Goal: Task Accomplishment & Management: Use online tool/utility

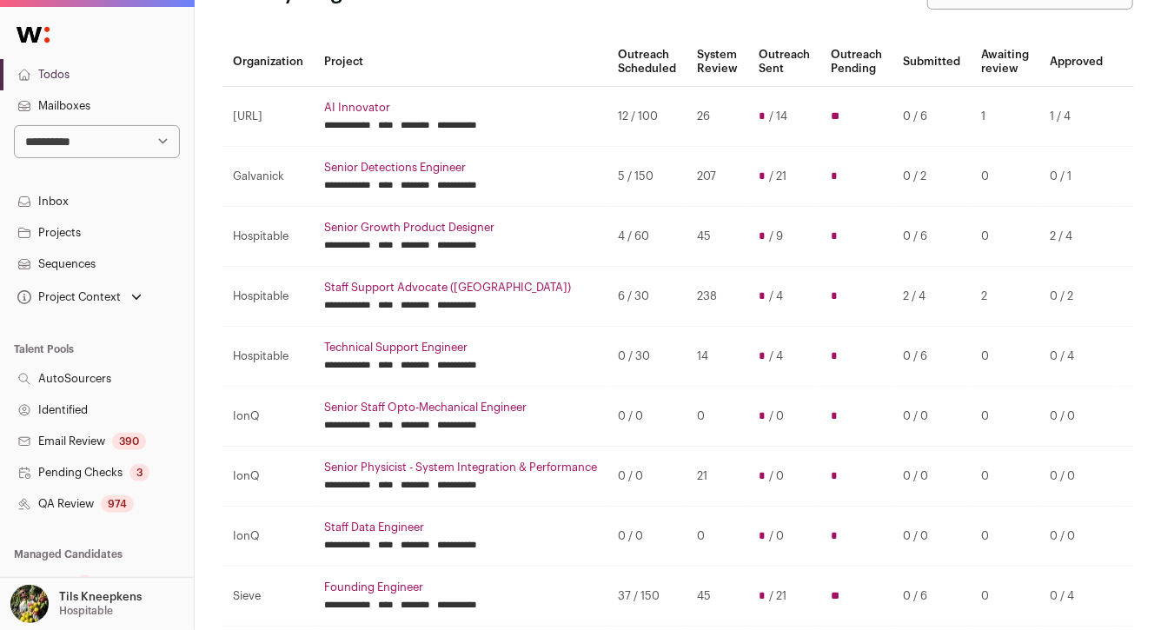
scroll to position [197, 0]
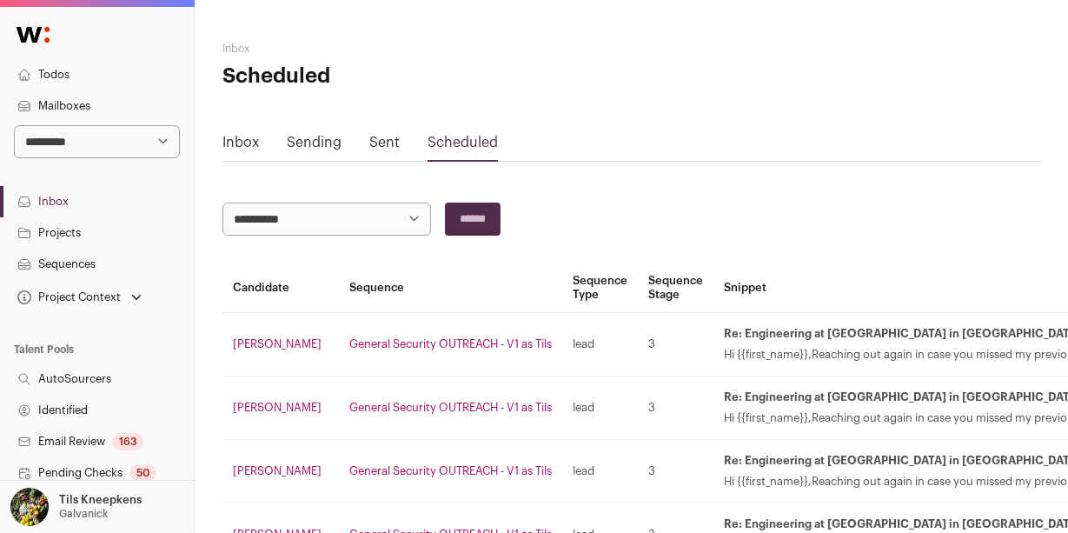
click at [302, 210] on select "**********" at bounding box center [327, 219] width 209 height 33
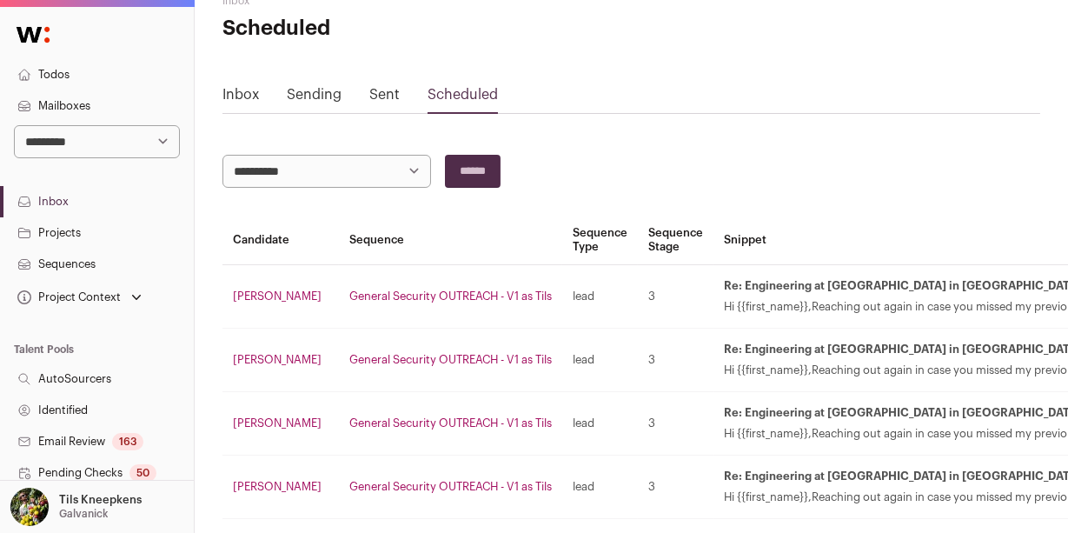
click at [340, 173] on select "**********" at bounding box center [327, 171] width 209 height 33
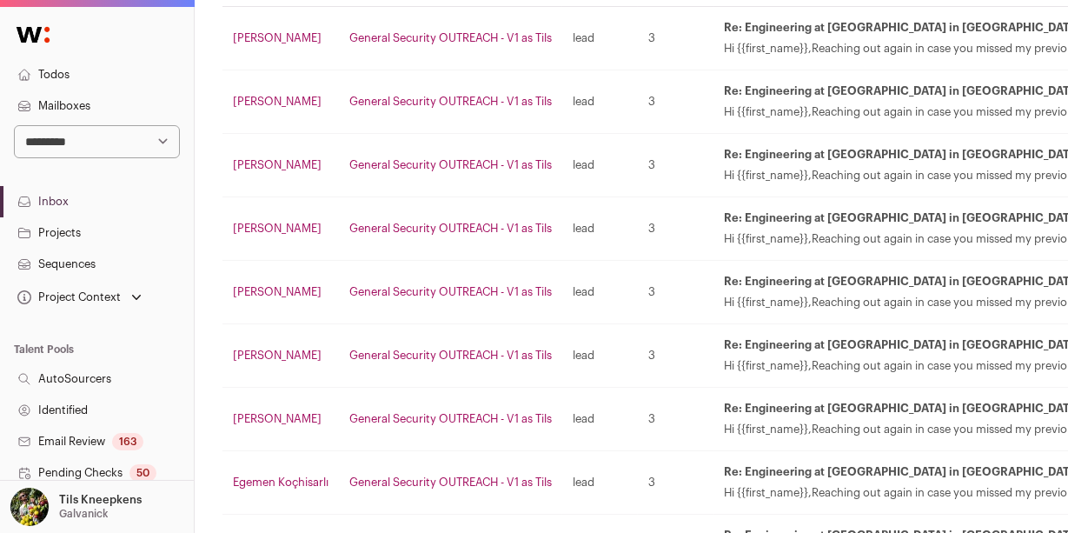
scroll to position [0, 0]
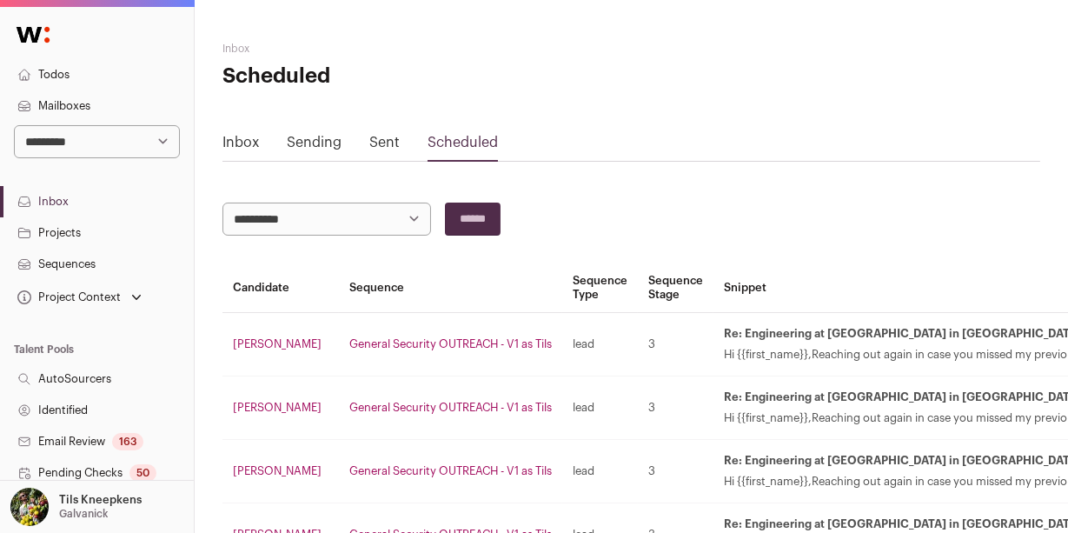
click at [400, 209] on select "**********" at bounding box center [327, 219] width 209 height 33
click at [151, 148] on select "**********" at bounding box center [97, 141] width 166 height 33
click at [331, 211] on select "**********" at bounding box center [327, 219] width 209 height 33
click at [111, 140] on select "**********" at bounding box center [97, 141] width 166 height 33
select select "*****"
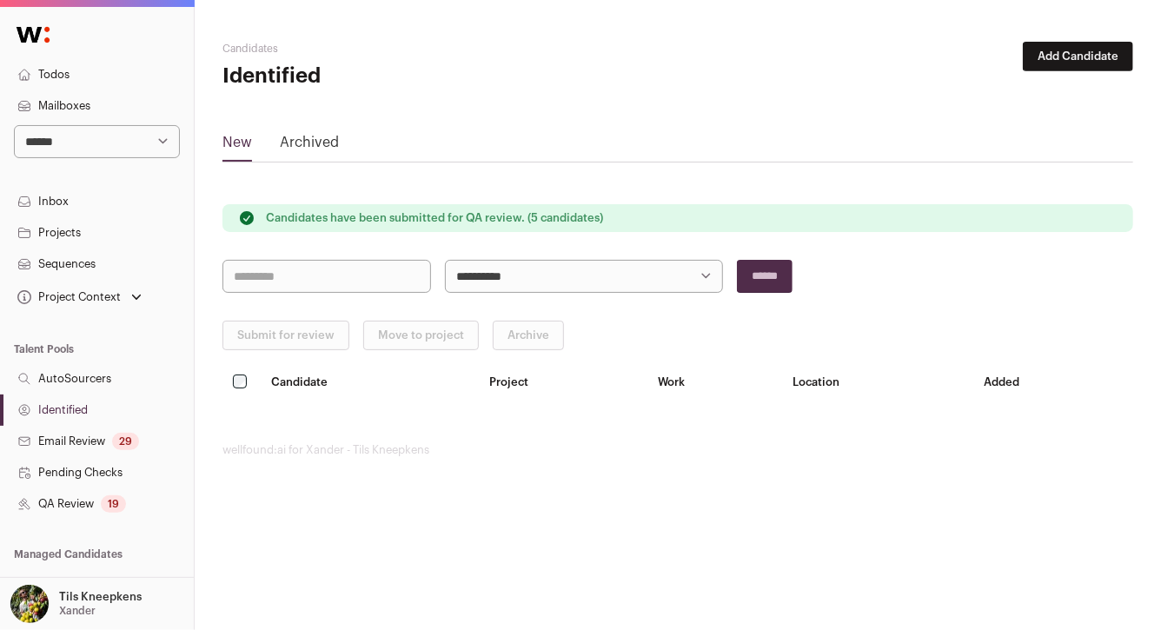
click at [103, 82] on link "Todos" at bounding box center [97, 74] width 194 height 31
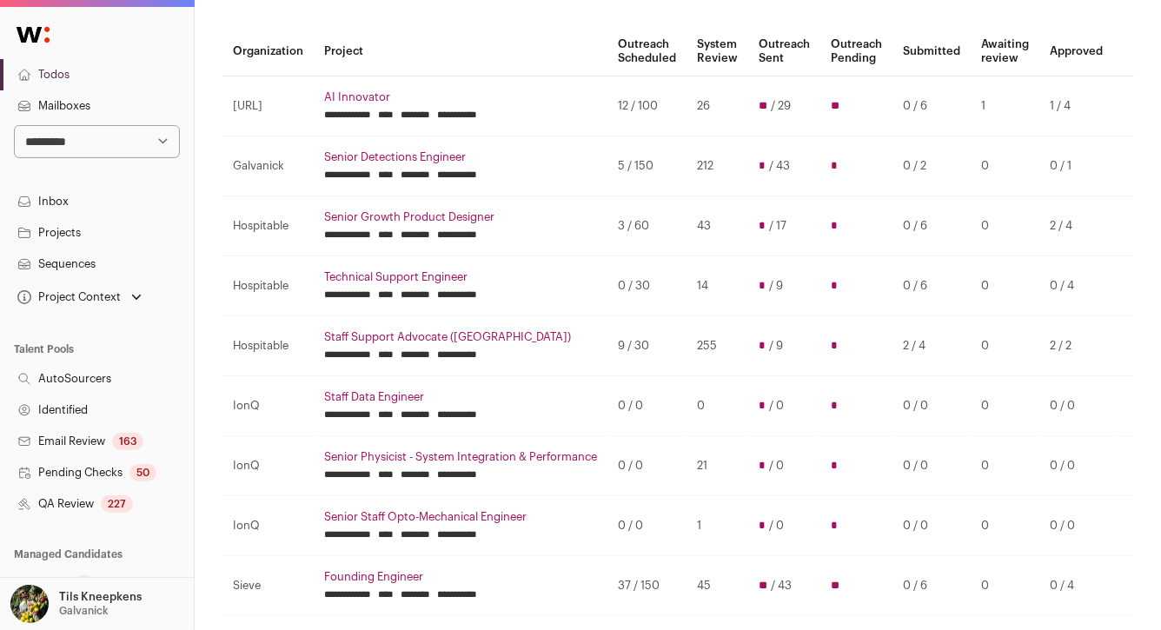
scroll to position [141, 0]
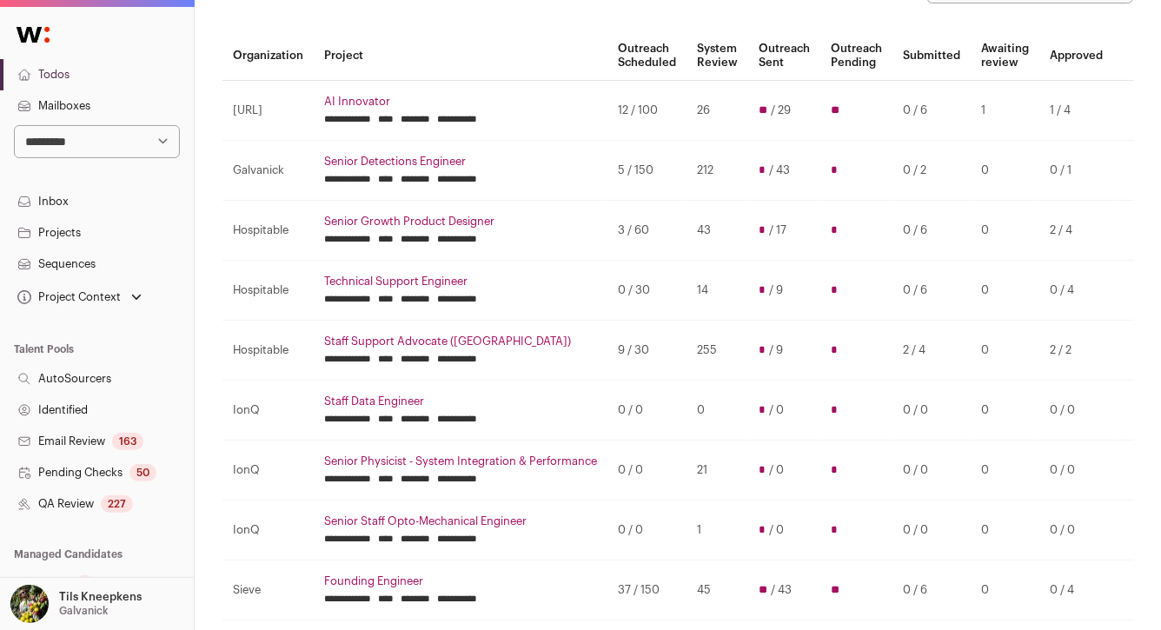
click at [133, 150] on select "**********" at bounding box center [97, 141] width 166 height 33
select select "*****"
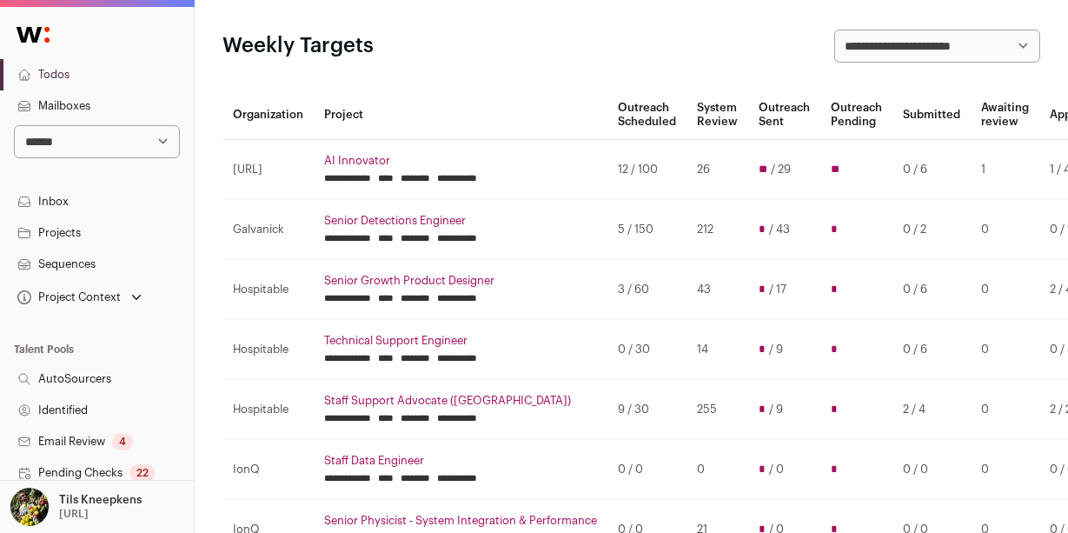
scroll to position [128, 0]
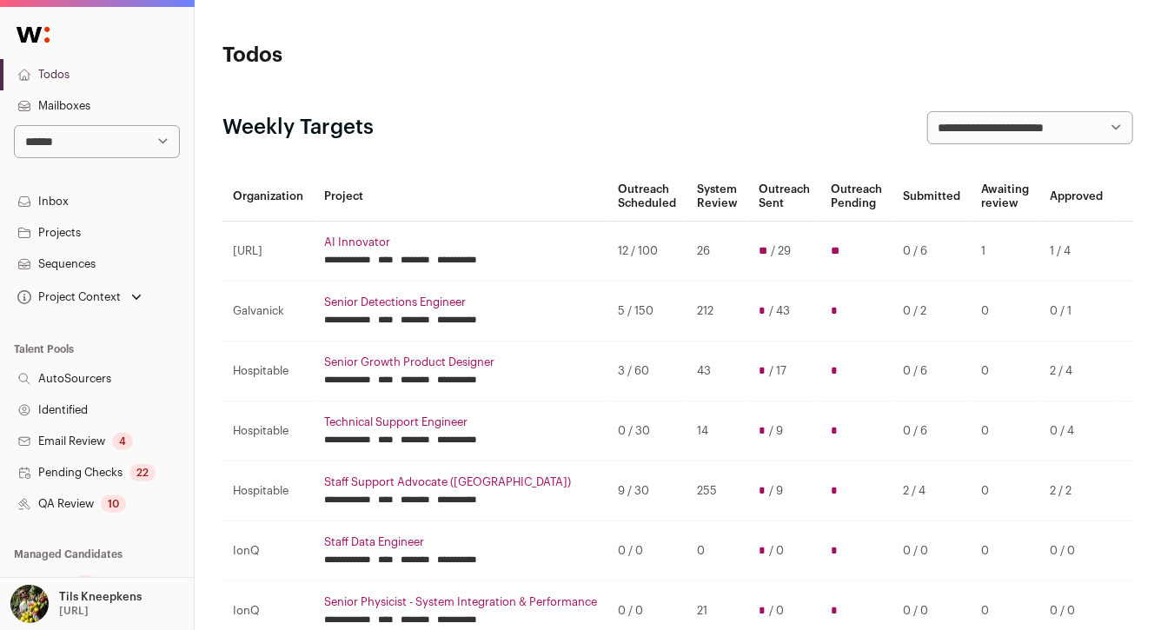
scroll to position [369, 0]
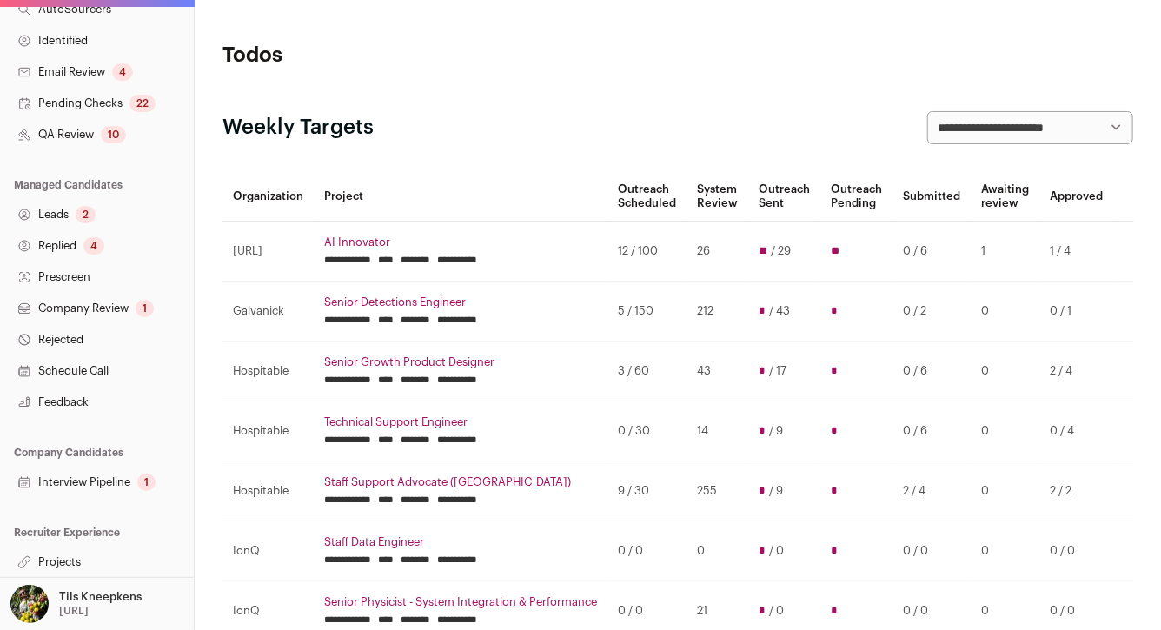
click at [107, 139] on div "10" at bounding box center [113, 134] width 25 height 17
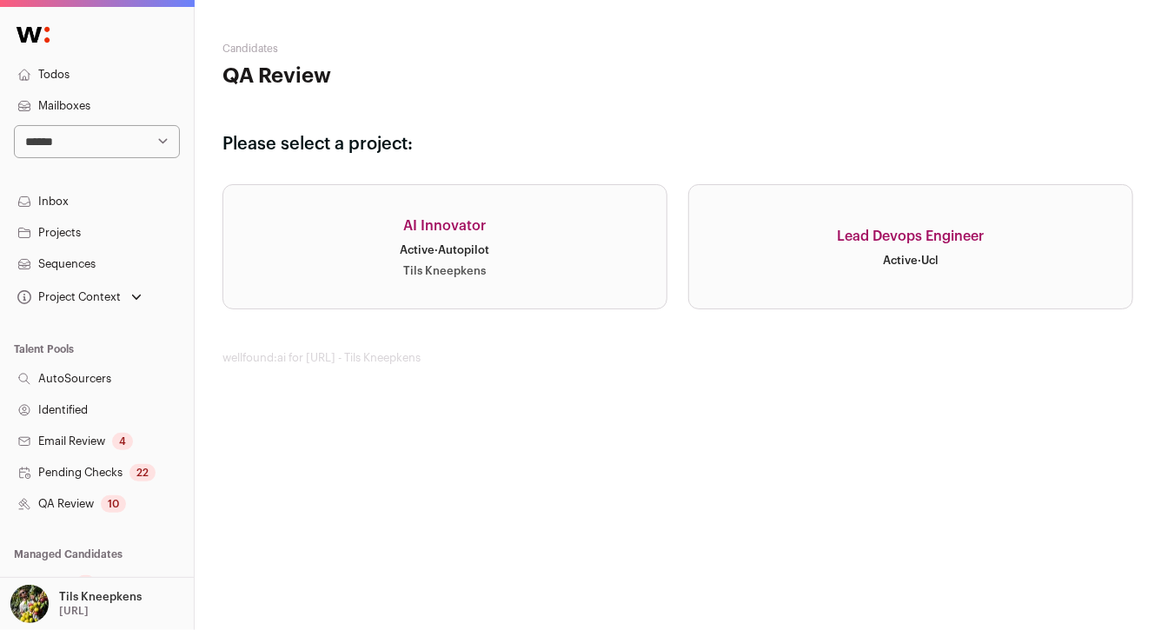
click at [303, 254] on link "AI Innovator Active · Autopilot Tils Kneepkens" at bounding box center [445, 246] width 445 height 125
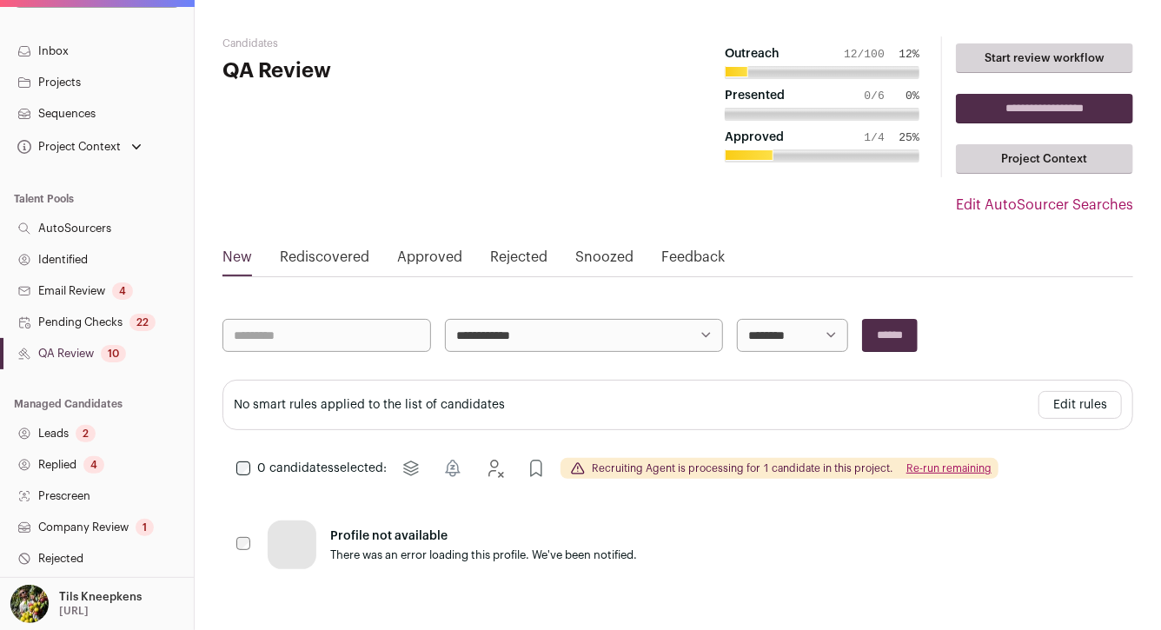
scroll to position [369, 0]
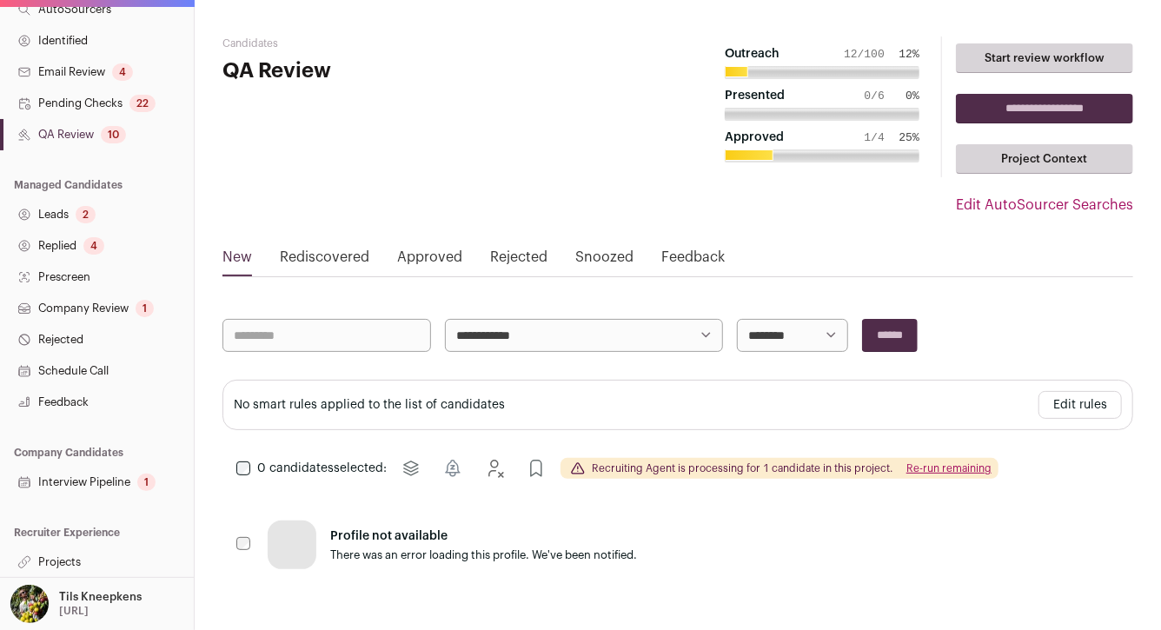
click at [132, 565] on link "Projects" at bounding box center [97, 562] width 194 height 31
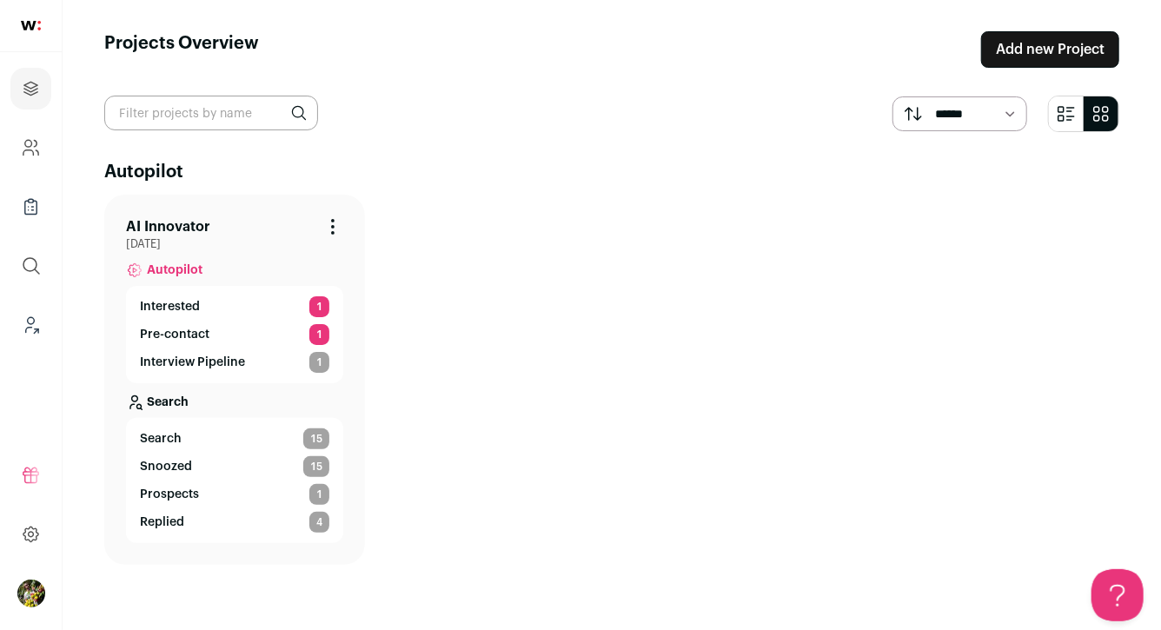
click at [186, 230] on link "AI Innovator" at bounding box center [168, 226] width 84 height 21
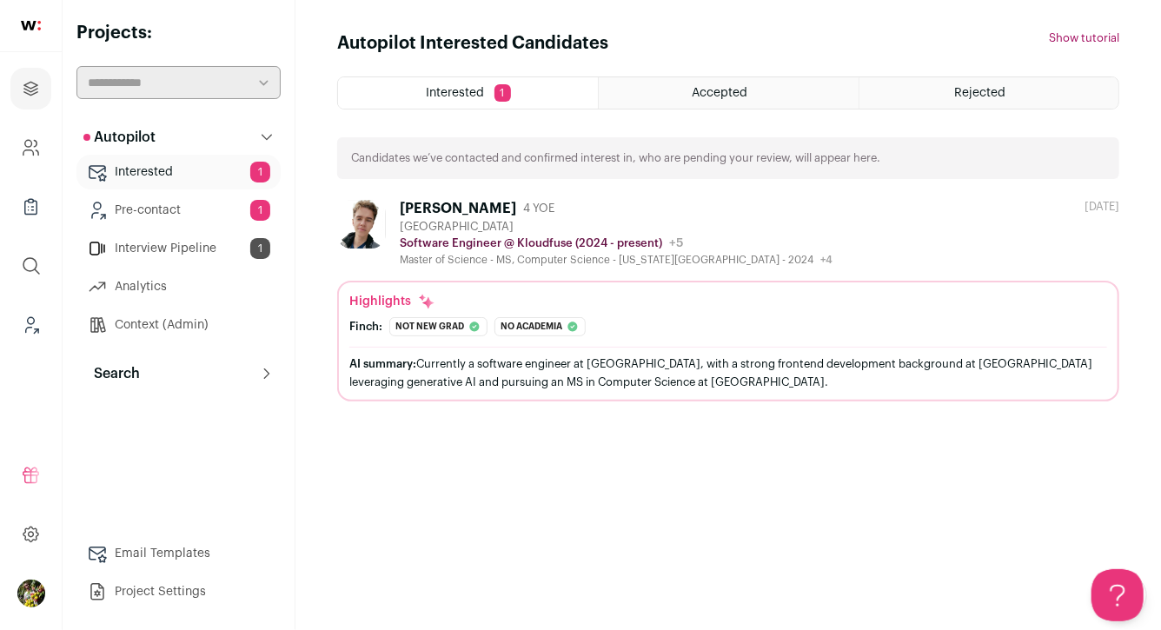
click at [210, 359] on button "Search" at bounding box center [179, 373] width 204 height 35
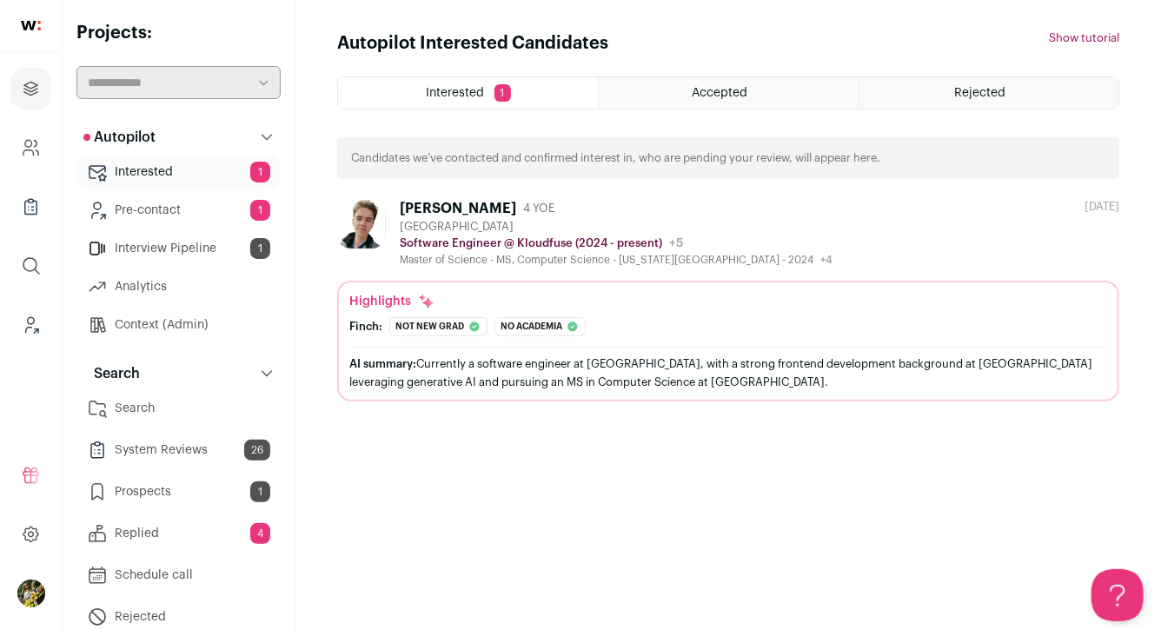
click at [210, 397] on link "Search" at bounding box center [179, 408] width 204 height 35
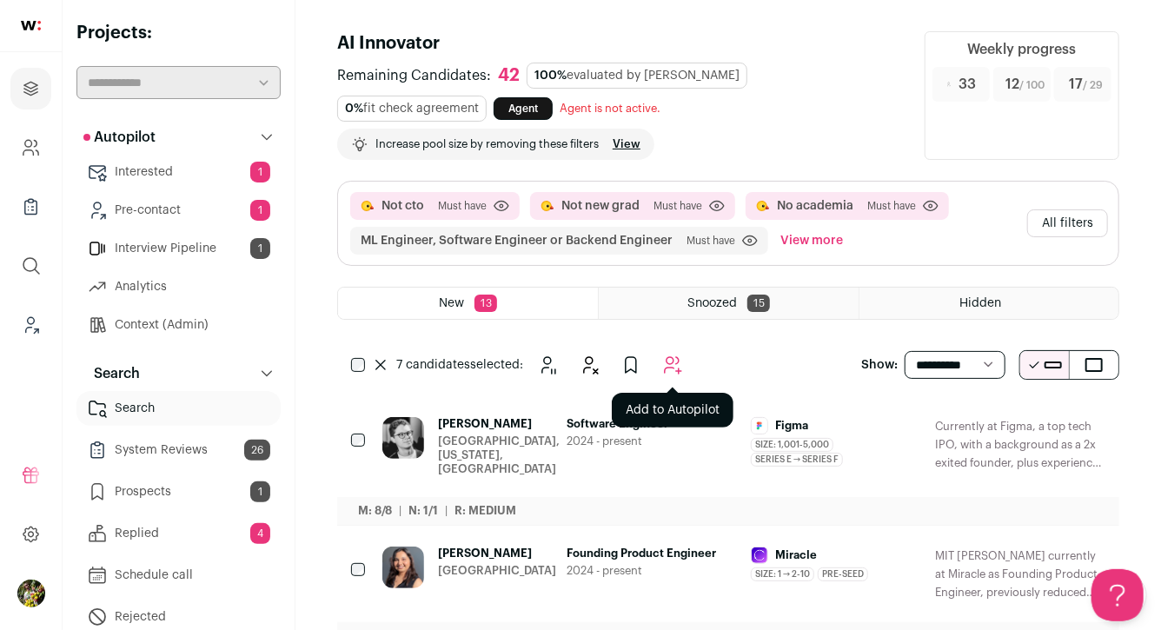
click at [667, 369] on icon "Add to Autopilot" at bounding box center [672, 365] width 21 height 21
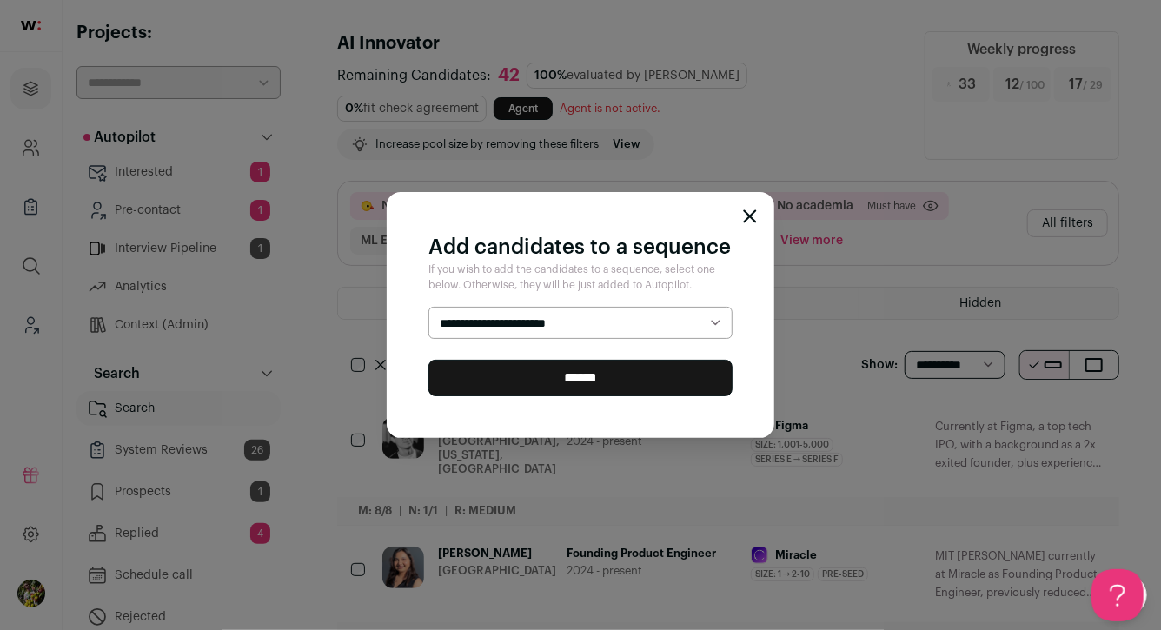
select select "*****"
click at [649, 373] on input "******" at bounding box center [581, 378] width 304 height 37
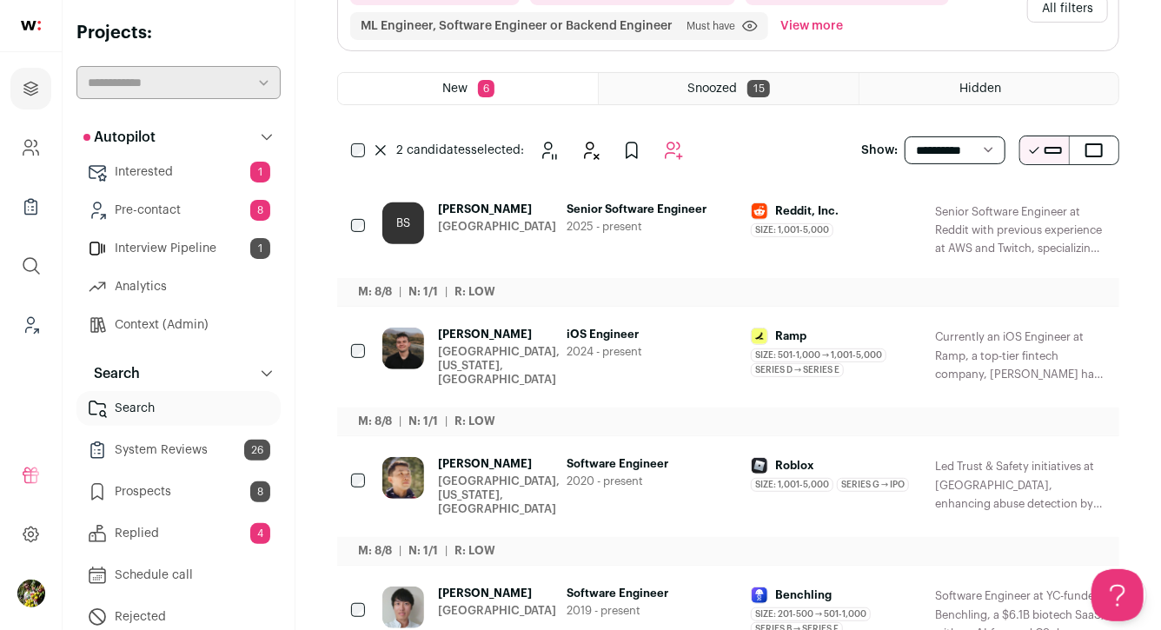
scroll to position [210, 0]
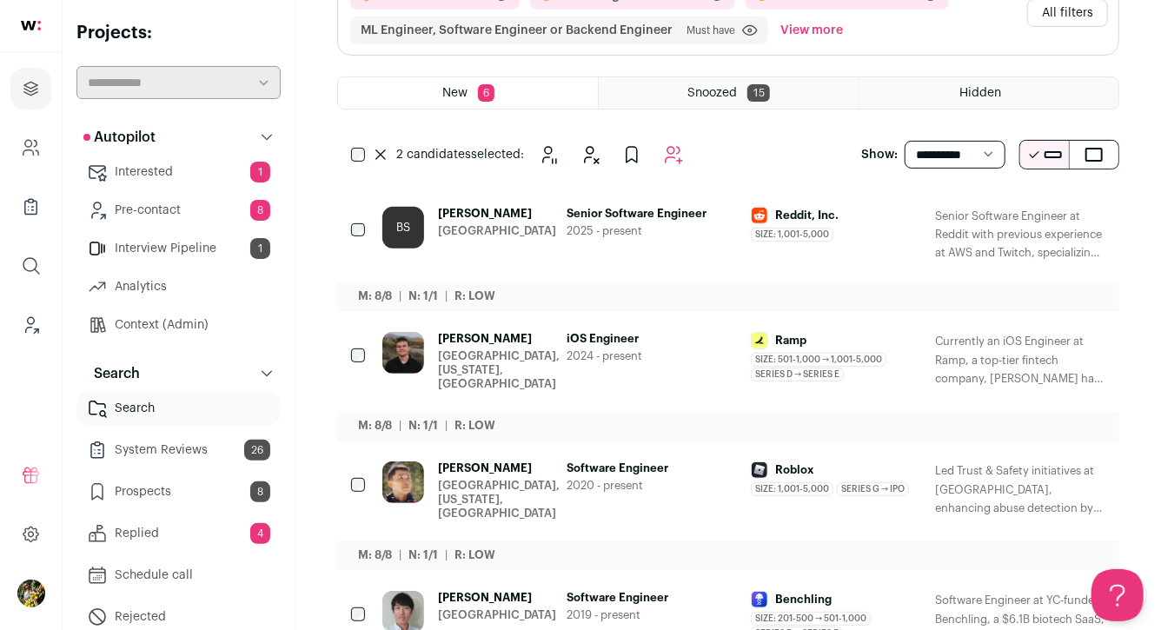
click at [451, 238] on div "[GEOGRAPHIC_DATA]" at bounding box center [497, 231] width 118 height 14
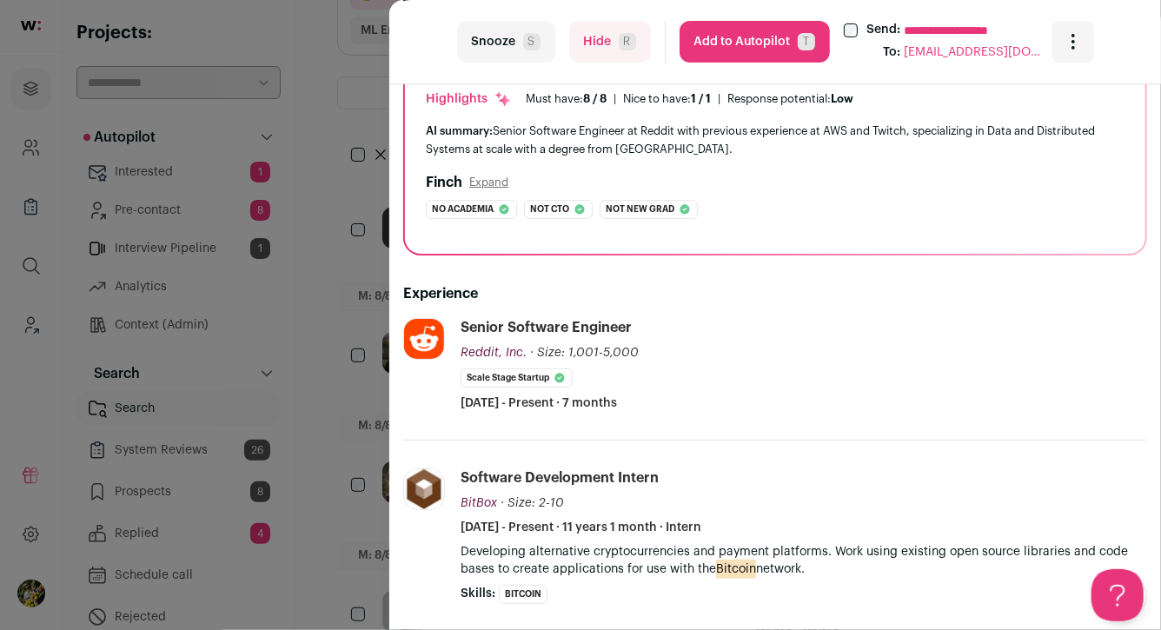
scroll to position [234, 0]
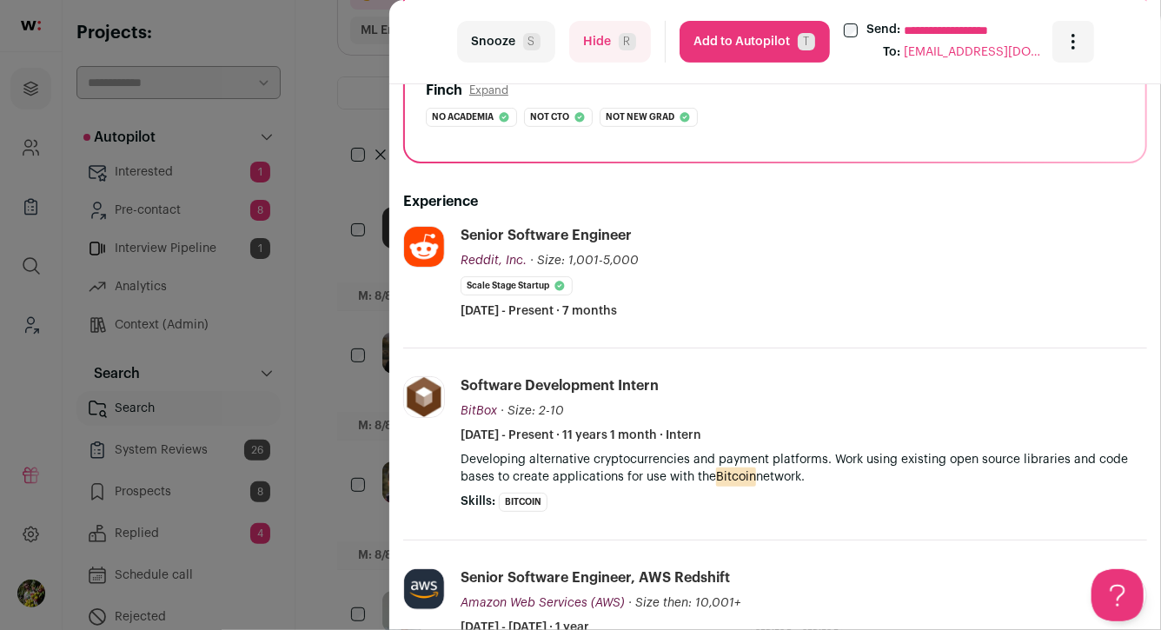
click at [364, 238] on div "**********" at bounding box center [580, 315] width 1161 height 630
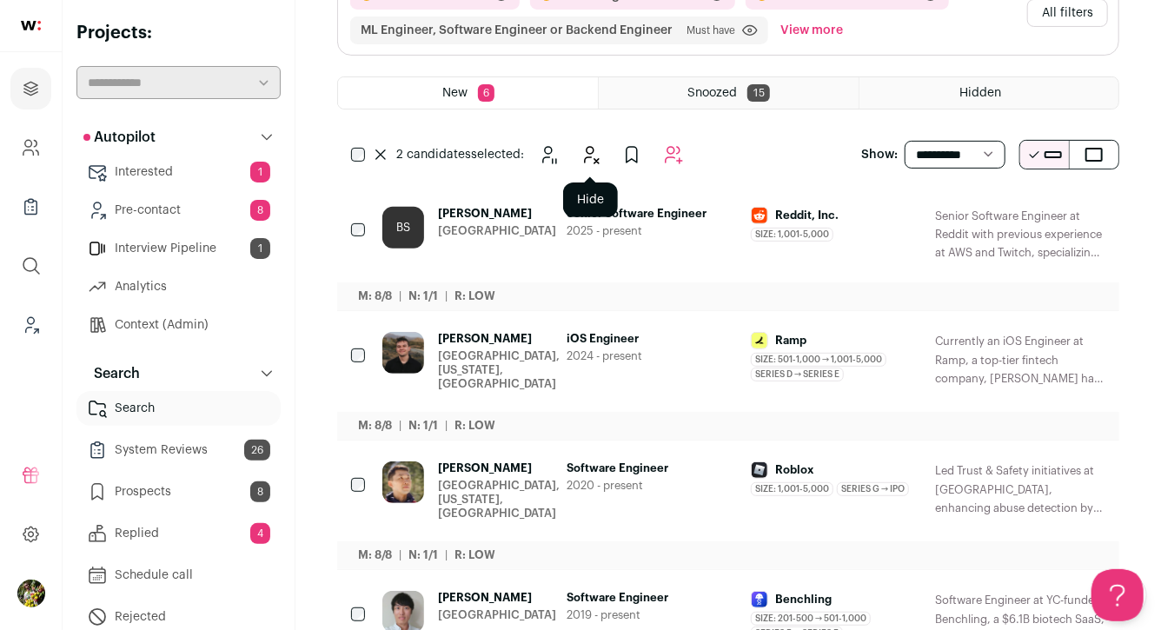
click at [589, 147] on icon "Hide" at bounding box center [592, 155] width 14 height 17
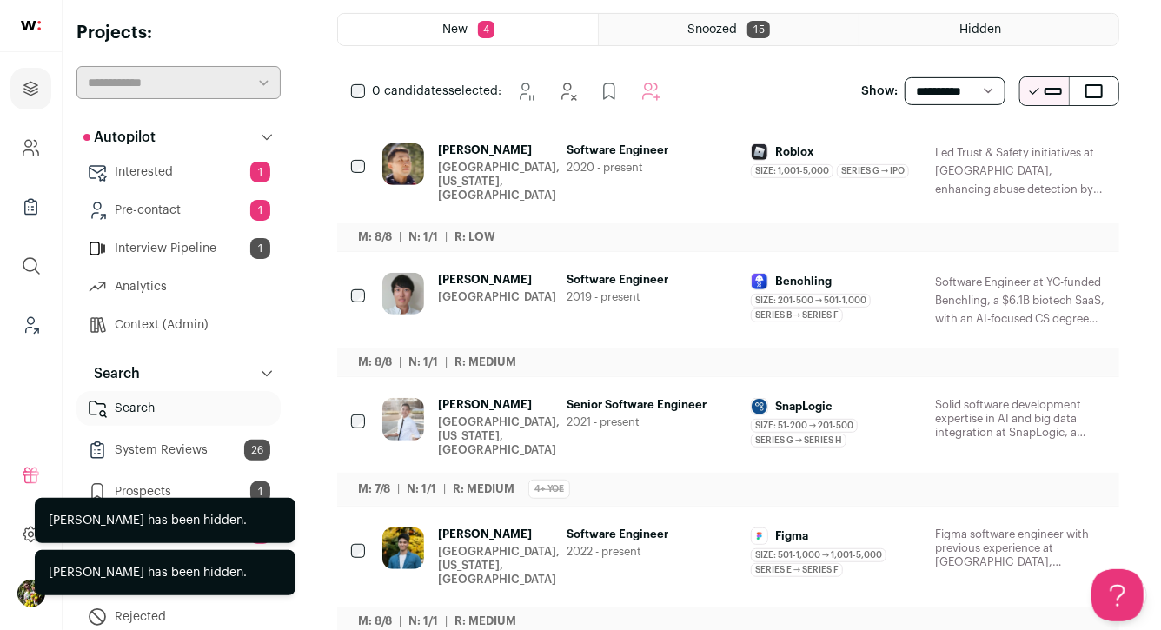
scroll to position [294, 0]
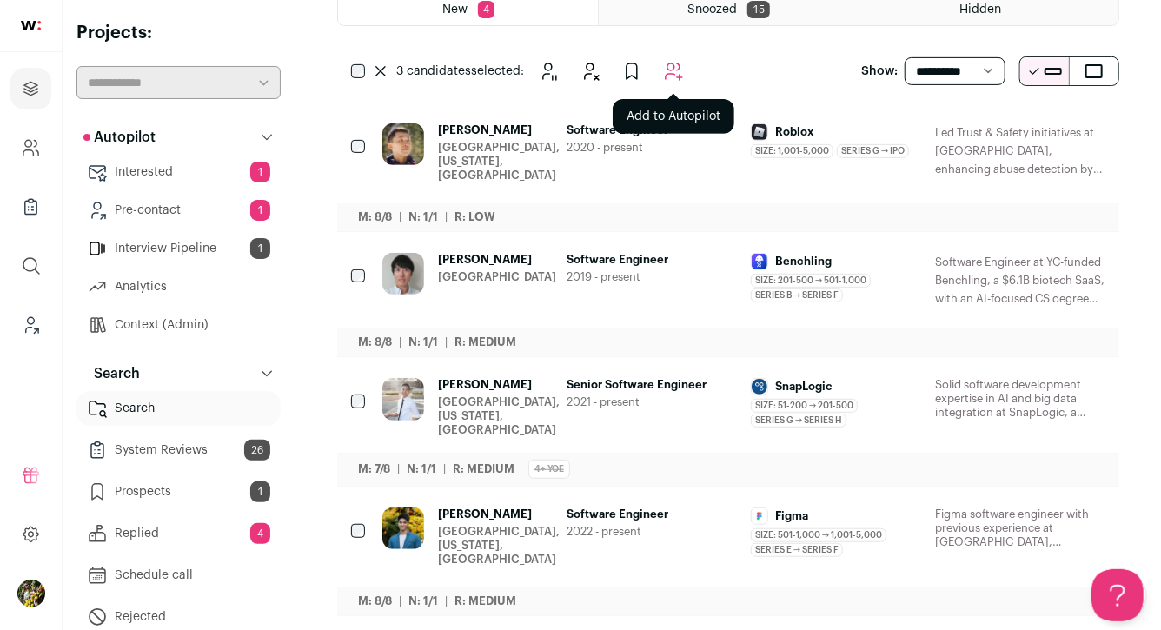
click at [670, 77] on icon "Add to Autopilot" at bounding box center [673, 71] width 21 height 21
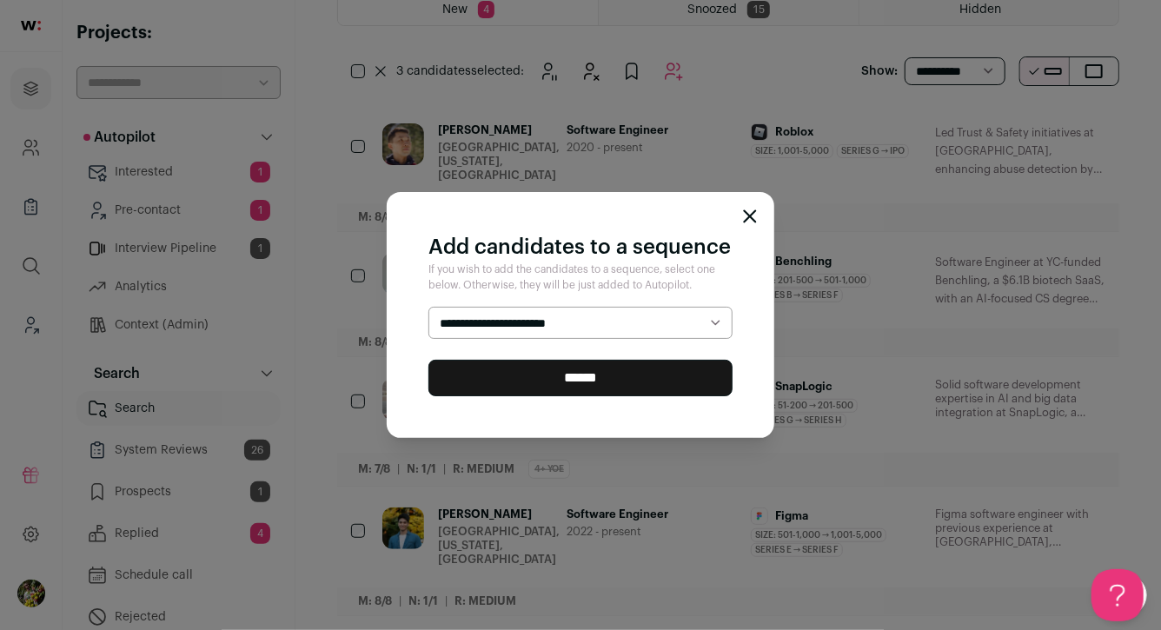
select select "*****"
click at [607, 379] on input "******" at bounding box center [581, 378] width 304 height 37
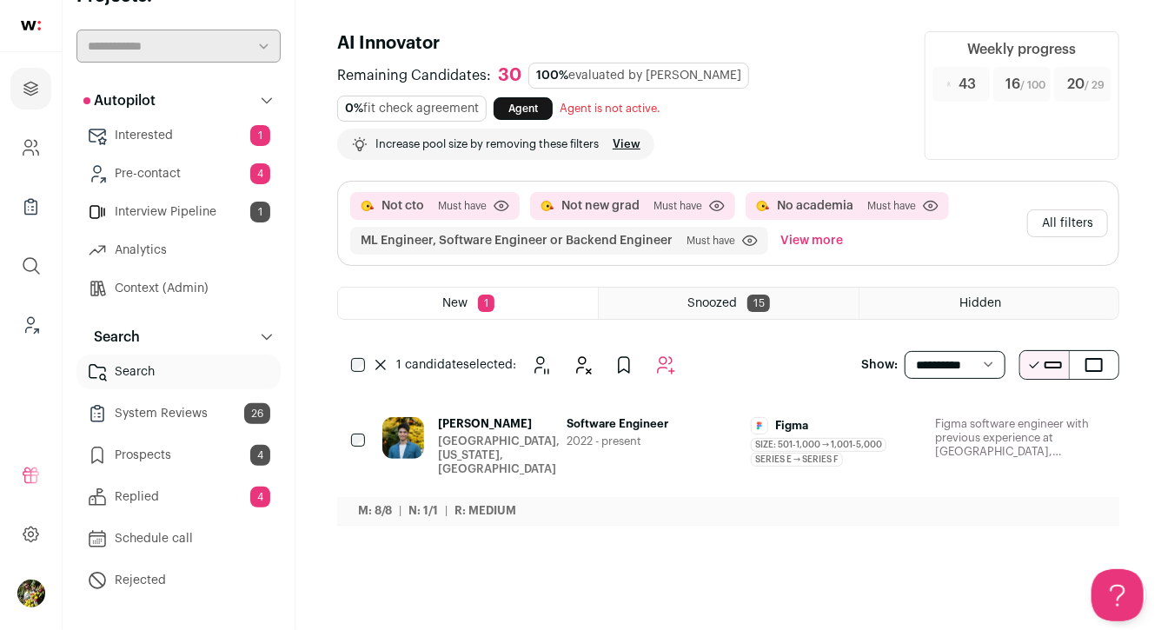
scroll to position [40, 0]
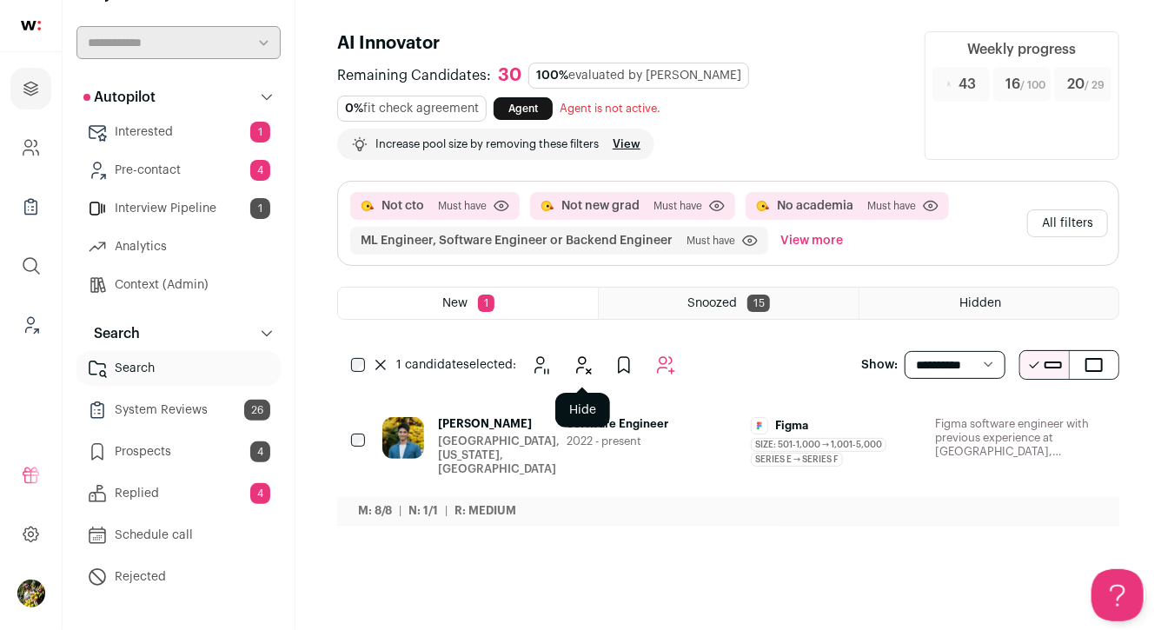
click at [594, 361] on button "Hide" at bounding box center [582, 365] width 35 height 35
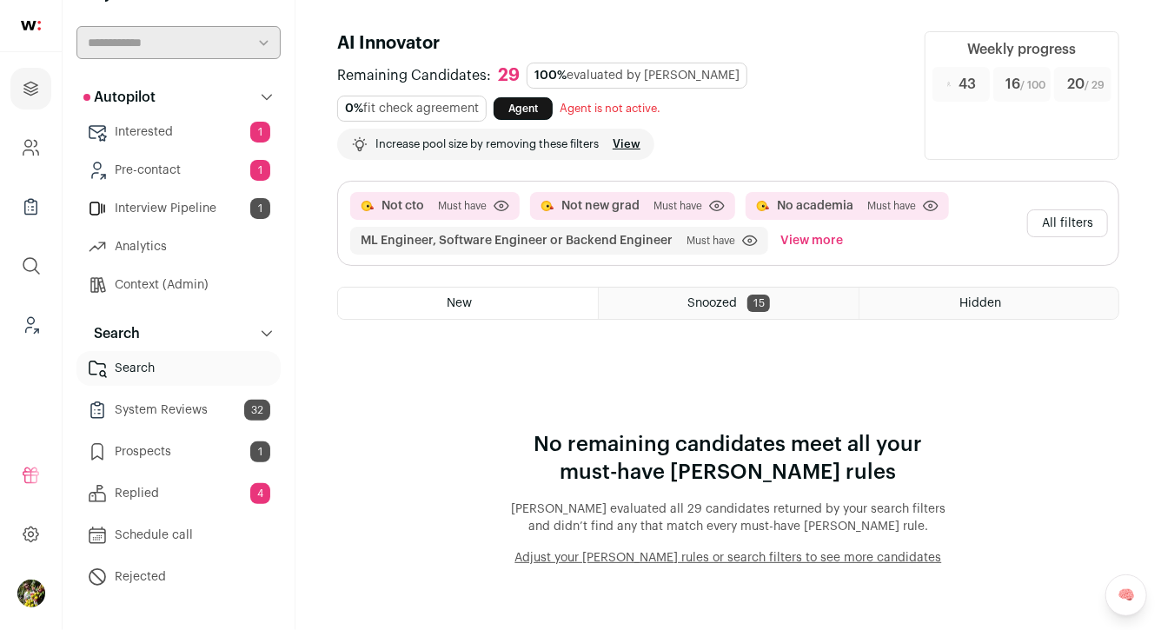
scroll to position [0, 0]
click at [810, 245] on button "View more" at bounding box center [812, 241] width 70 height 28
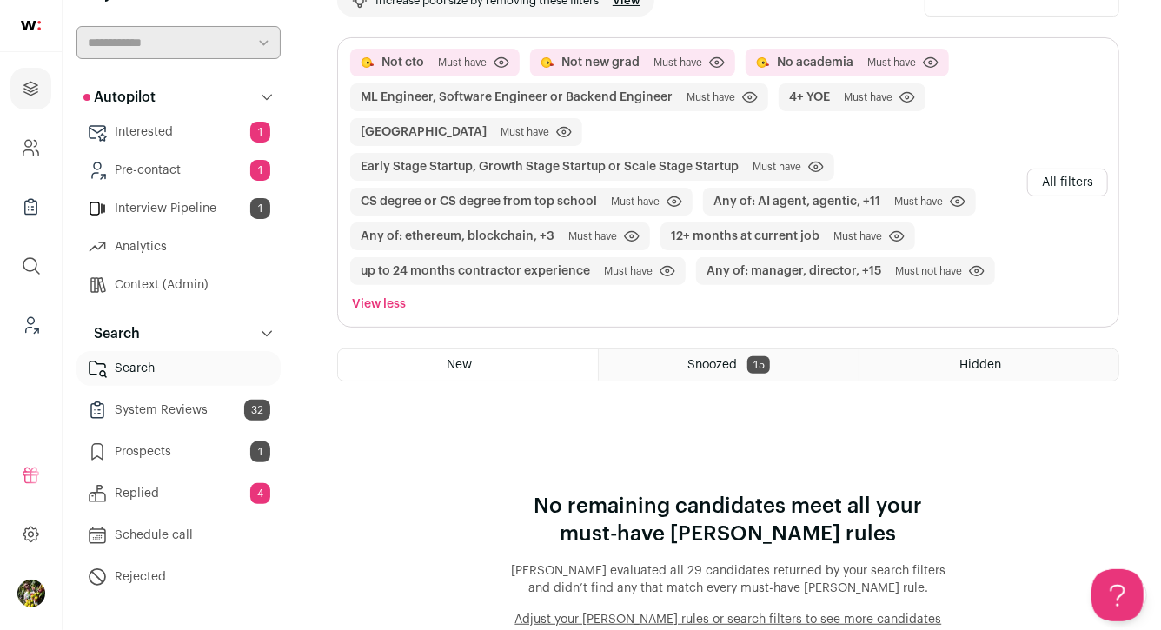
scroll to position [144, 0]
click at [1056, 178] on button "All filters" at bounding box center [1068, 182] width 81 height 28
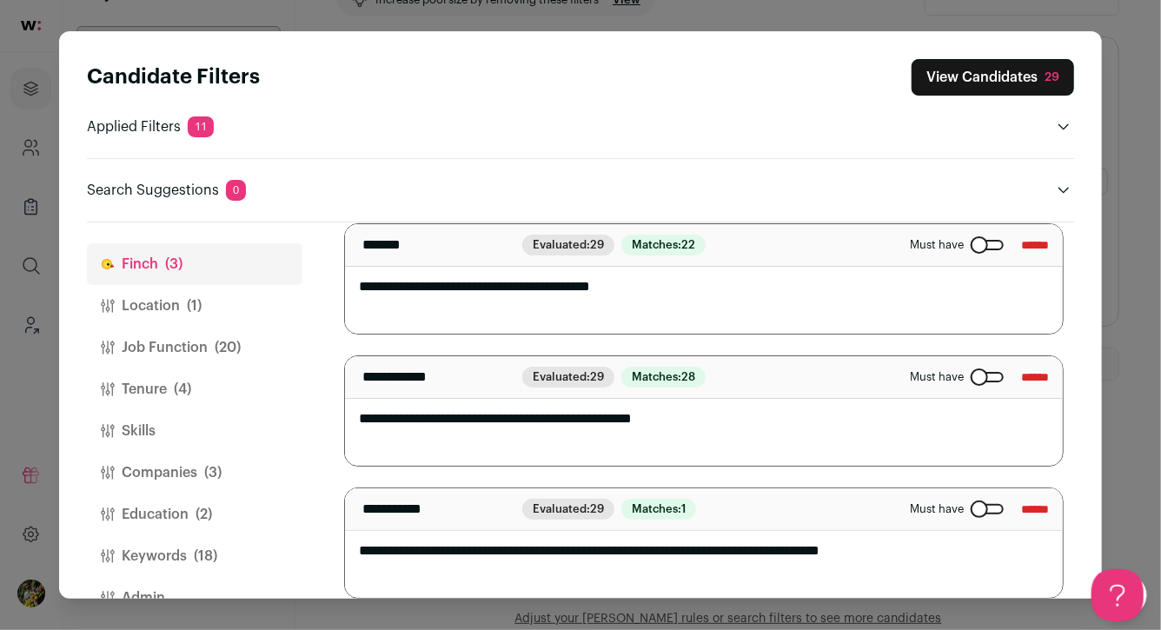
scroll to position [137, 0]
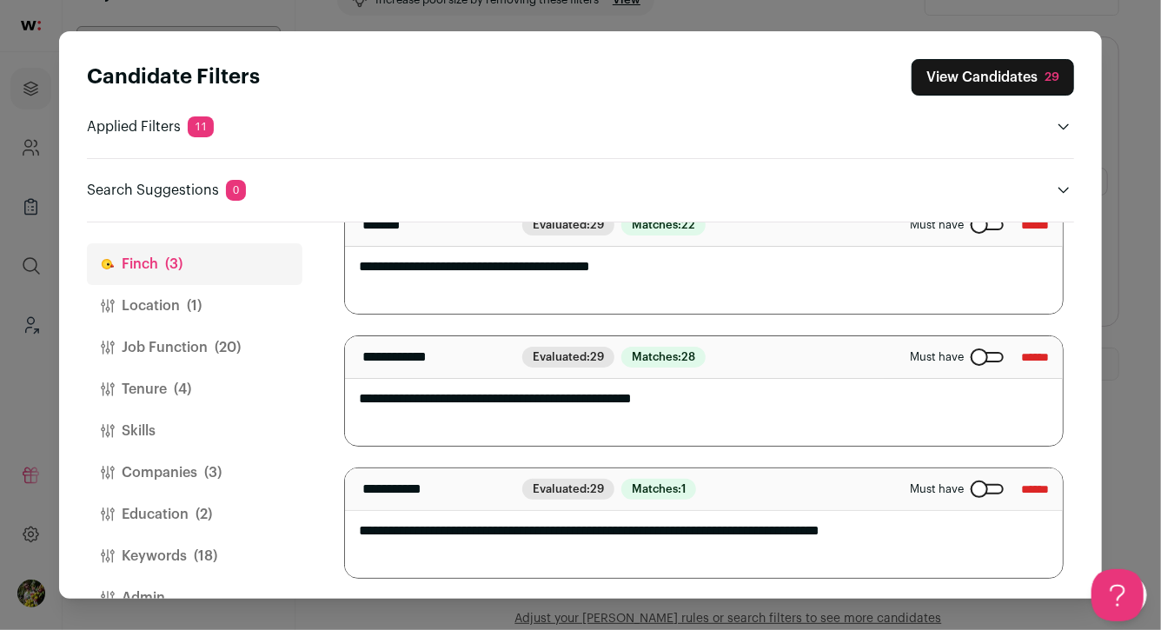
click at [242, 310] on button "Location (1)" at bounding box center [195, 306] width 216 height 42
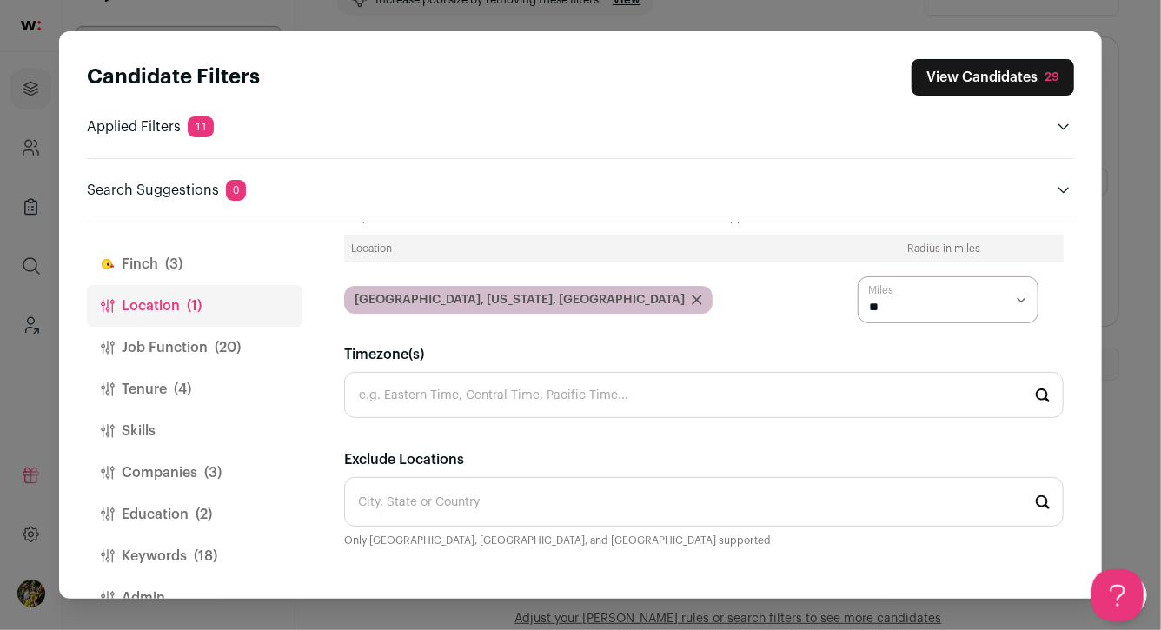
click at [239, 342] on span "(20)" at bounding box center [228, 347] width 26 height 21
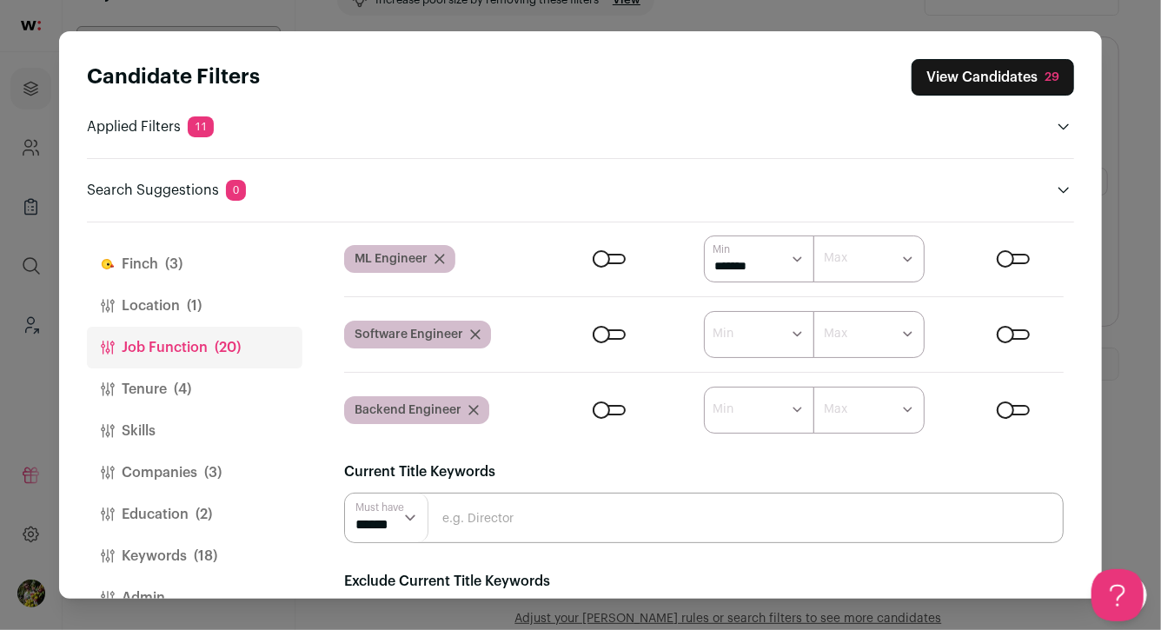
click at [252, 380] on button "Tenure (4)" at bounding box center [195, 390] width 216 height 42
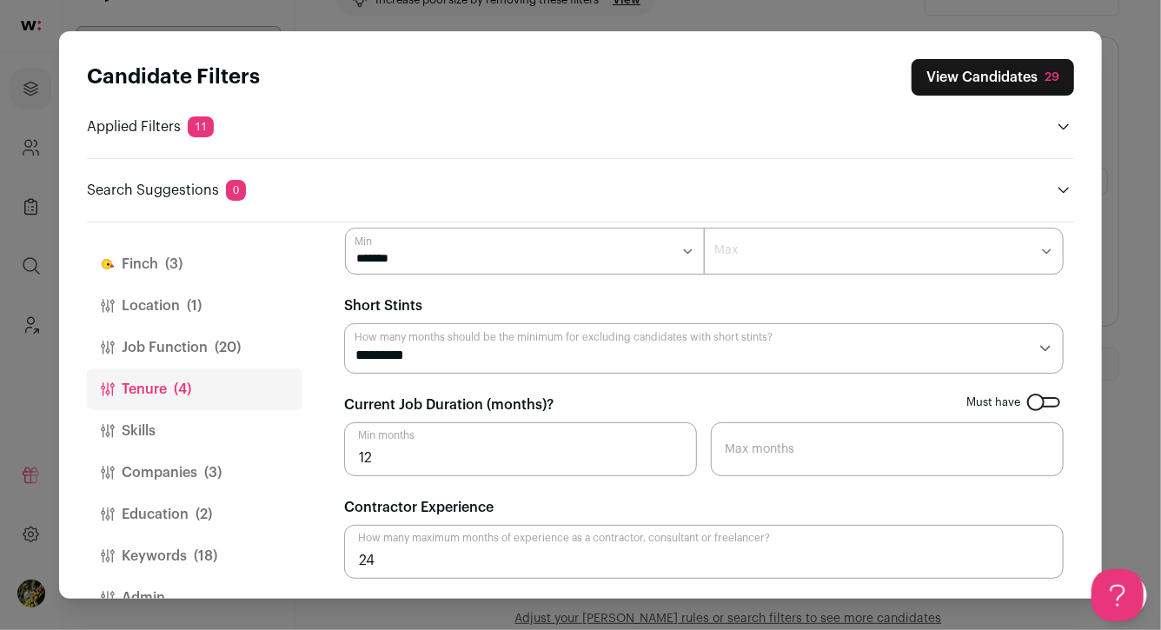
scroll to position [40, 0]
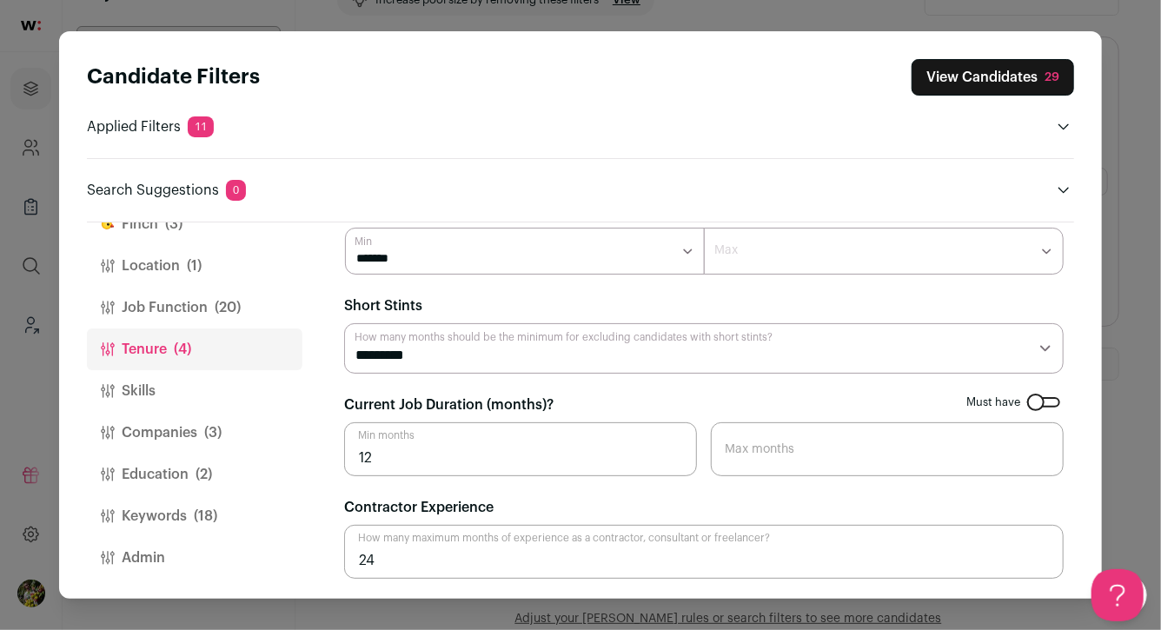
click at [241, 387] on button "Skills" at bounding box center [195, 391] width 216 height 42
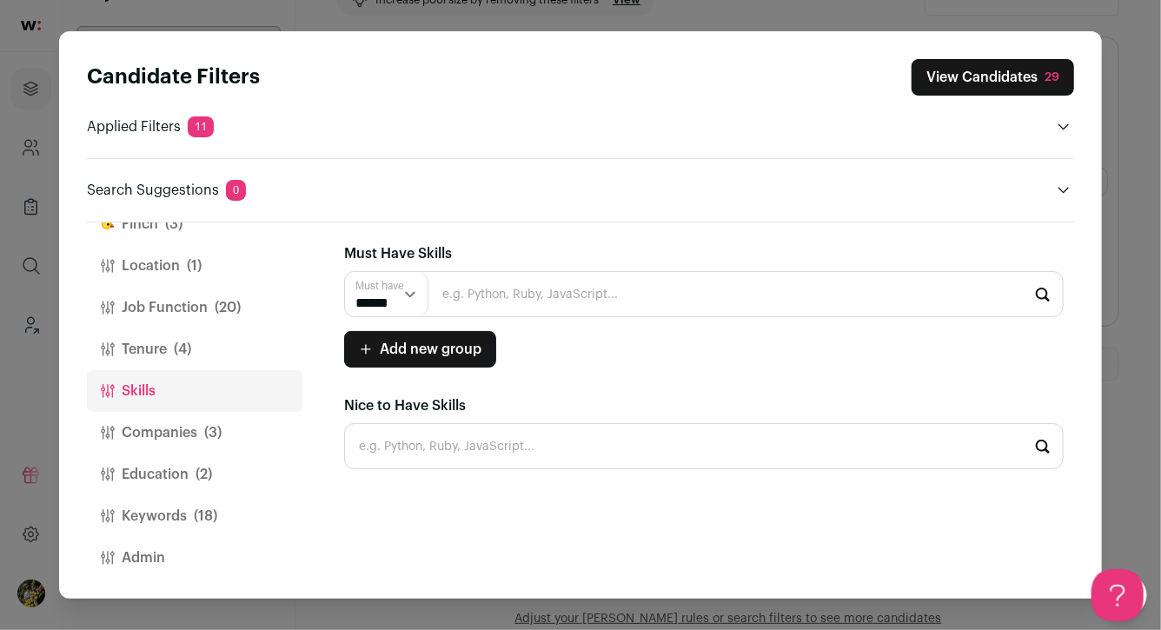
scroll to position [0, 0]
click at [242, 429] on button "Companies (3)" at bounding box center [195, 433] width 216 height 42
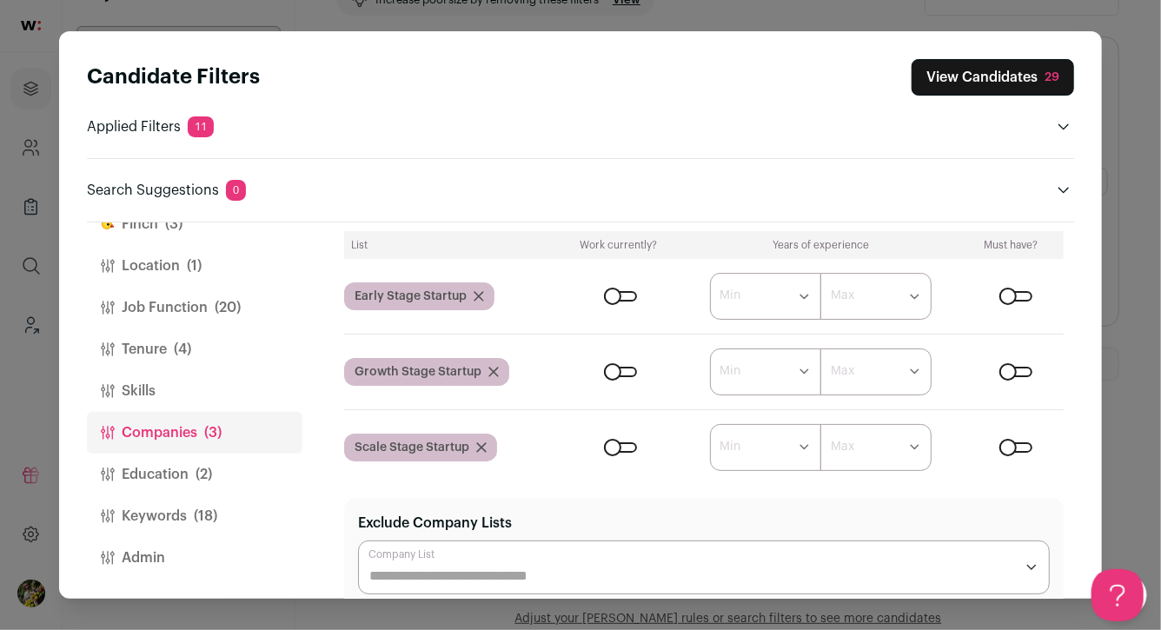
scroll to position [165, 0]
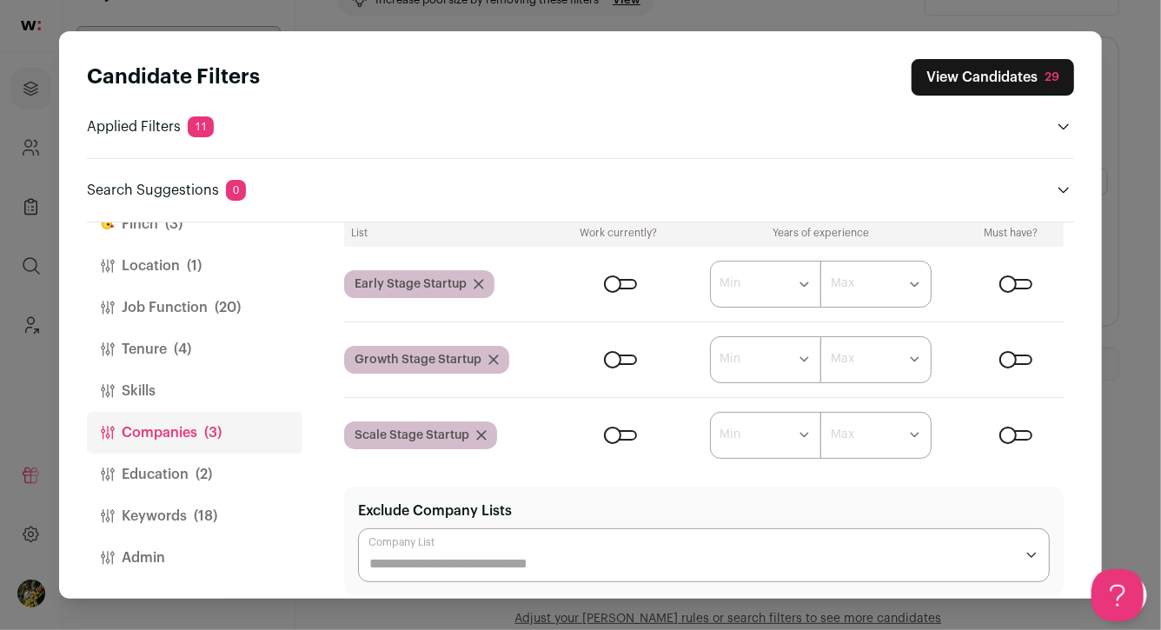
click at [256, 487] on button "Education (2)" at bounding box center [195, 475] width 216 height 42
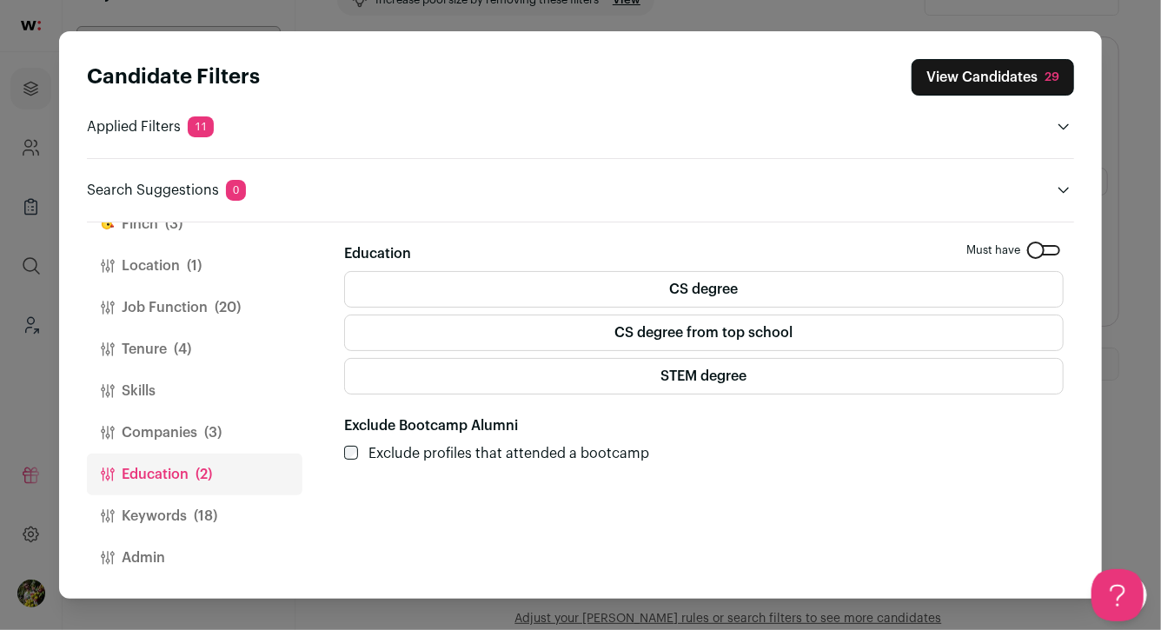
click at [250, 518] on button "Keywords (18)" at bounding box center [195, 517] width 216 height 42
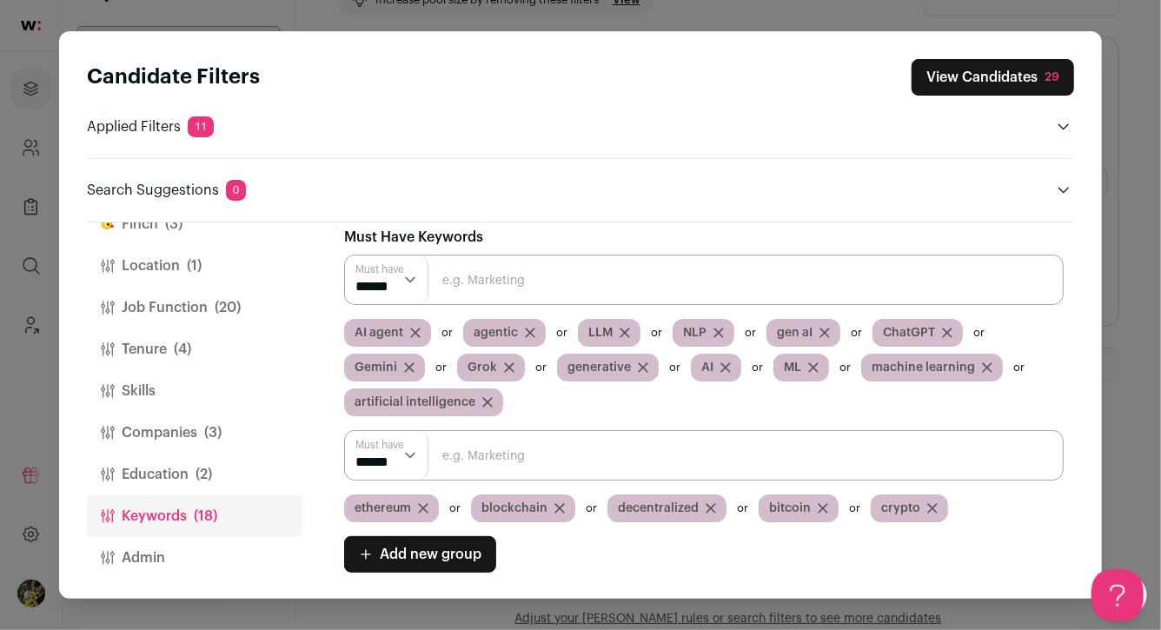
scroll to position [20, 0]
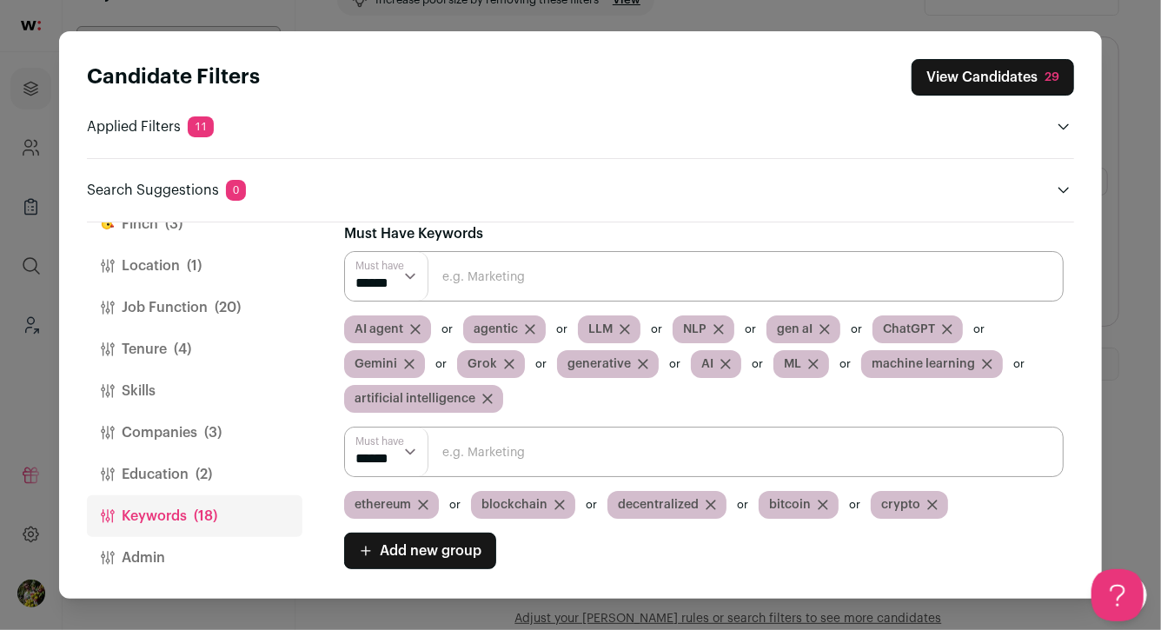
click at [425, 502] on icon "Close modal via background" at bounding box center [423, 505] width 9 height 9
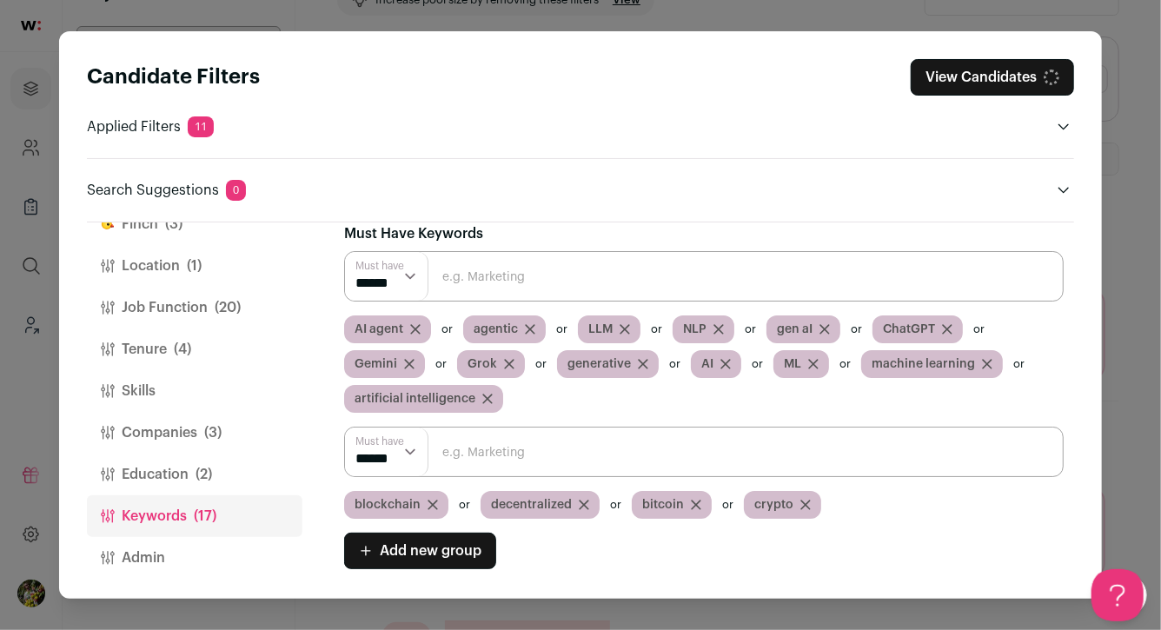
click at [428, 502] on icon "Close modal via background" at bounding box center [433, 505] width 10 height 10
click at [443, 501] on icon "Close modal via background" at bounding box center [447, 505] width 9 height 9
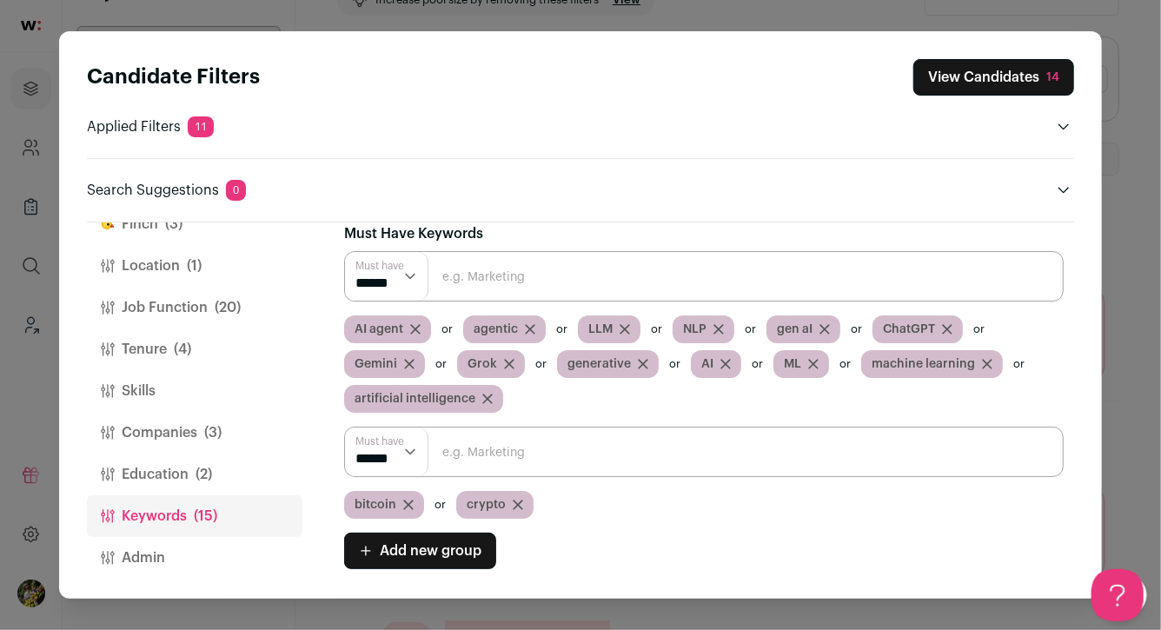
click at [411, 502] on icon "Close modal via background" at bounding box center [408, 505] width 10 height 10
click at [409, 503] on icon "Close modal via background" at bounding box center [406, 505] width 10 height 10
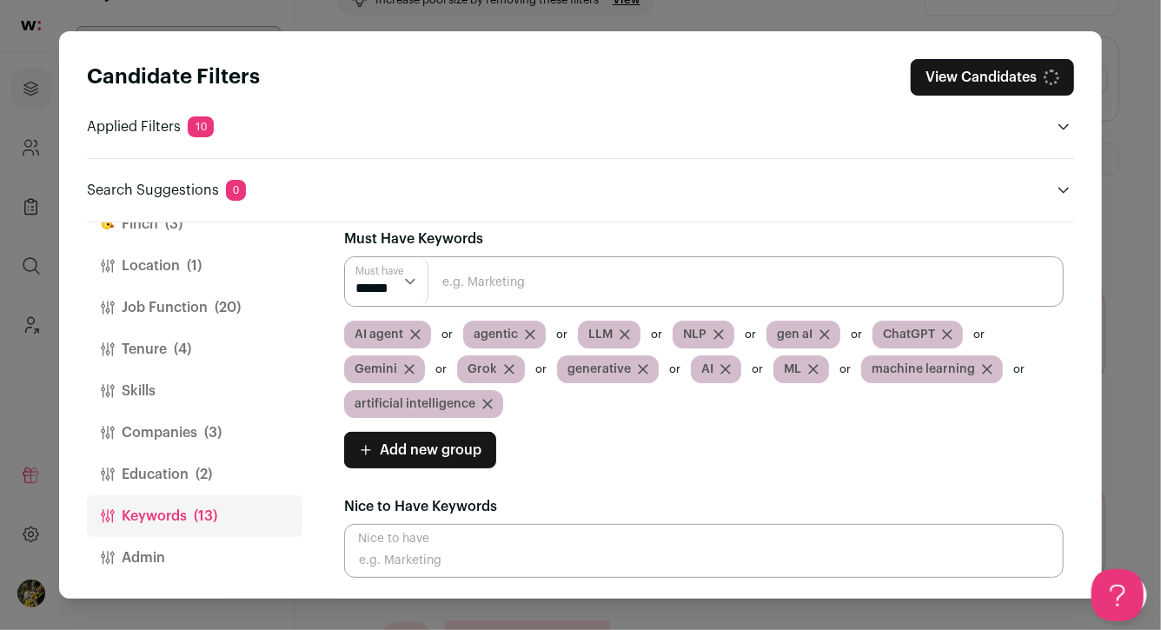
scroll to position [14, 0]
click at [230, 308] on span "(20)" at bounding box center [228, 307] width 26 height 21
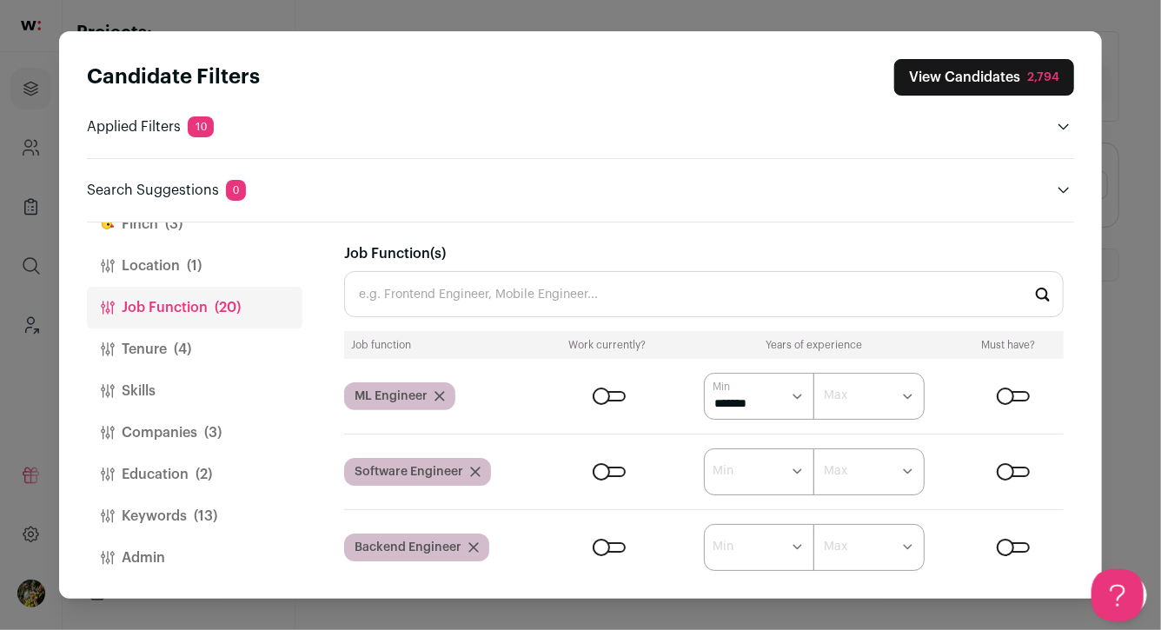
scroll to position [0, 0]
click at [222, 546] on button "Admin" at bounding box center [195, 558] width 216 height 42
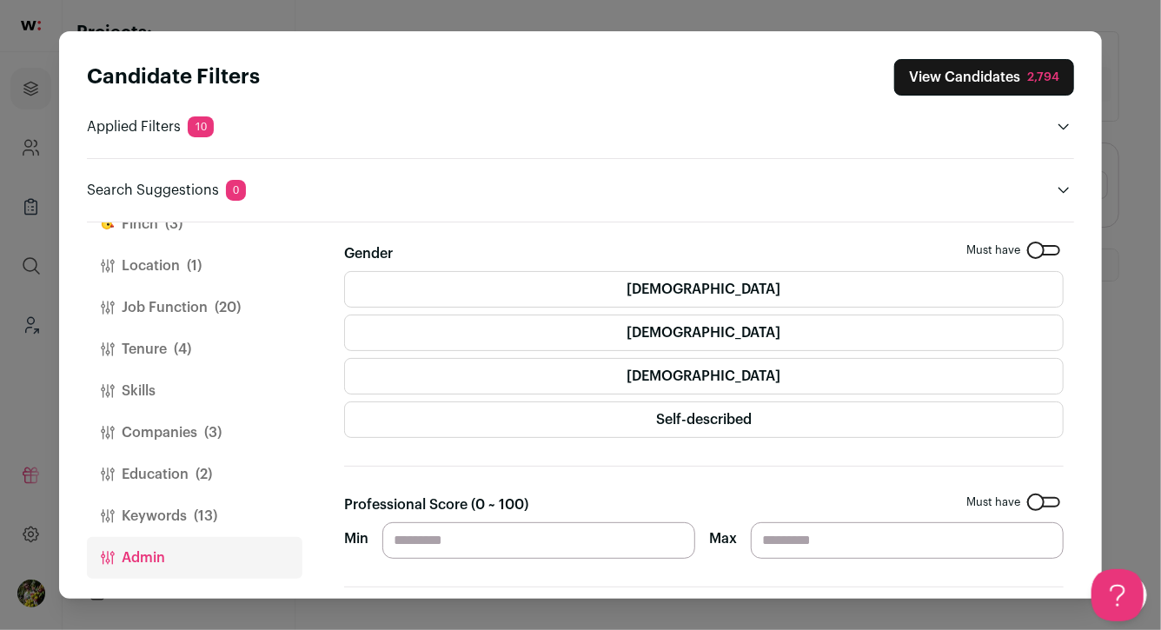
click at [477, 542] on input "Min" at bounding box center [539, 541] width 313 height 37
type input "**"
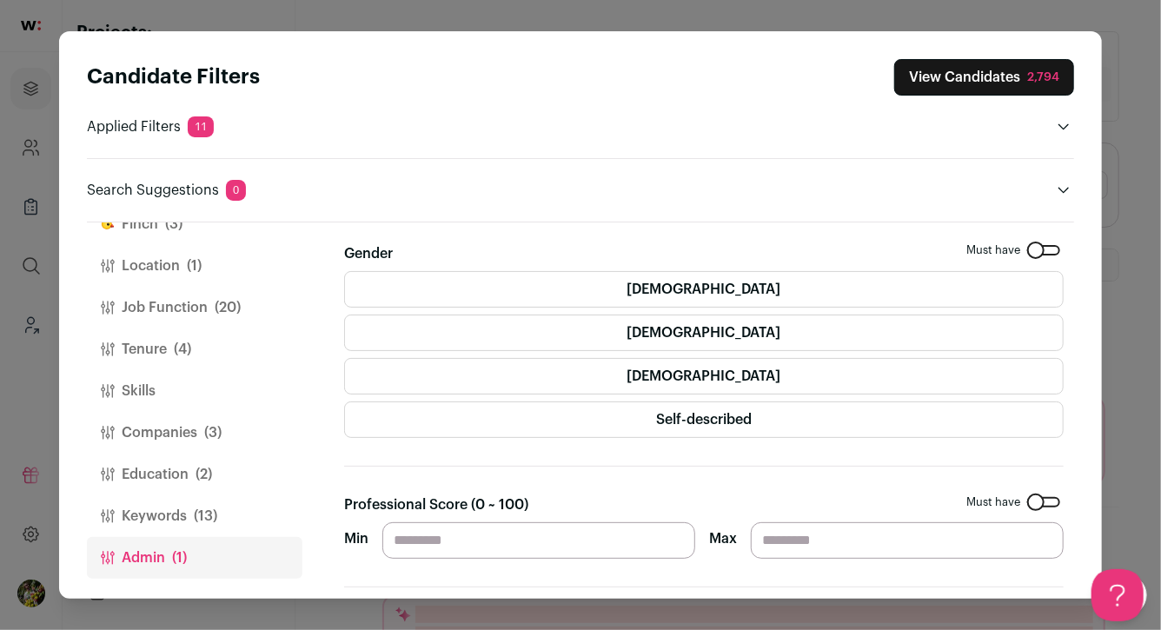
drag, startPoint x: 414, startPoint y: 540, endPoint x: 378, endPoint y: 540, distance: 35.6
click at [379, 540] on div "Min ** Max" at bounding box center [704, 541] width 720 height 37
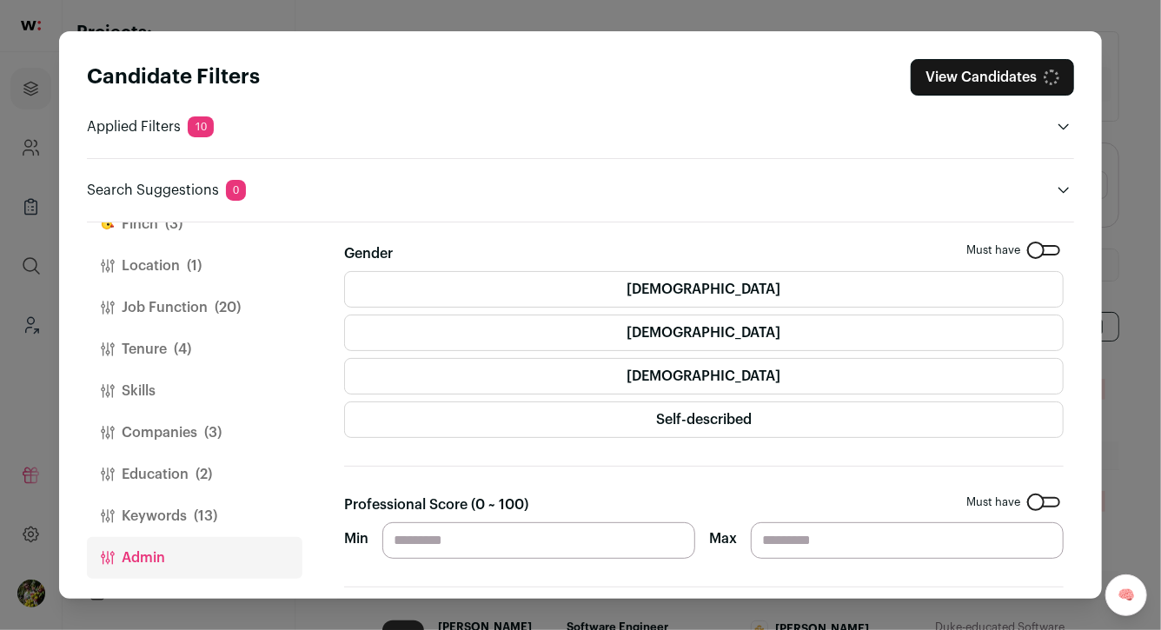
type input "**"
click at [343, 456] on div "Finch (3) Location (1) Job Function (20) Tenure (4) Skills Companies (3) Educat…" at bounding box center [581, 411] width 988 height 376
click at [256, 507] on button "Keywords (13)" at bounding box center [195, 517] width 216 height 42
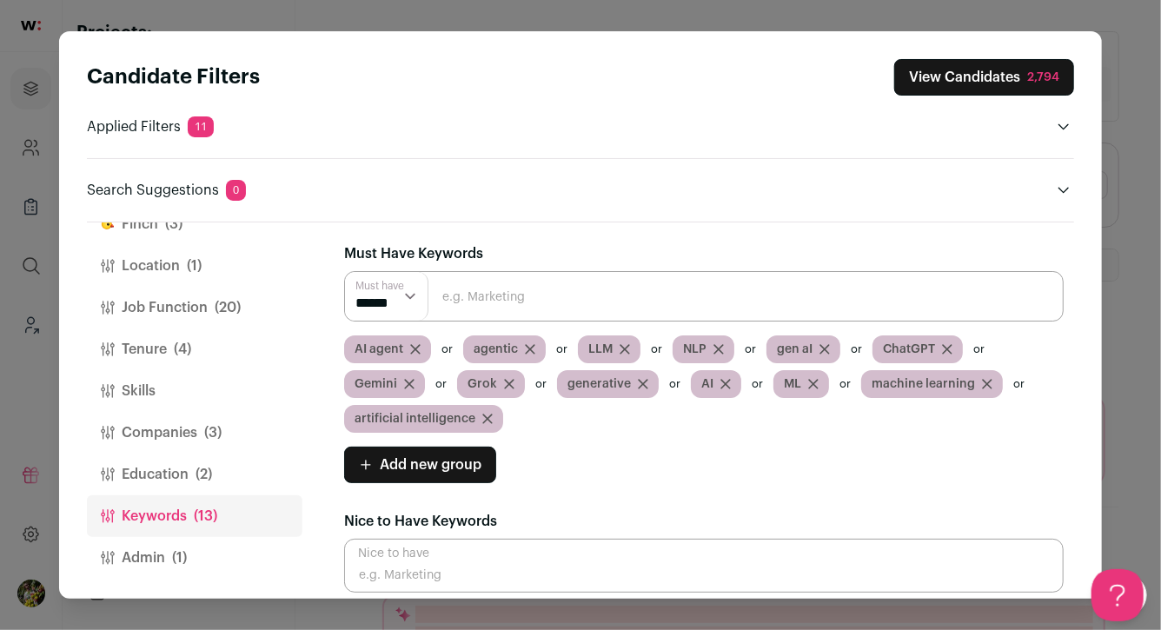
click at [210, 431] on span "(3)" at bounding box center [212, 433] width 17 height 21
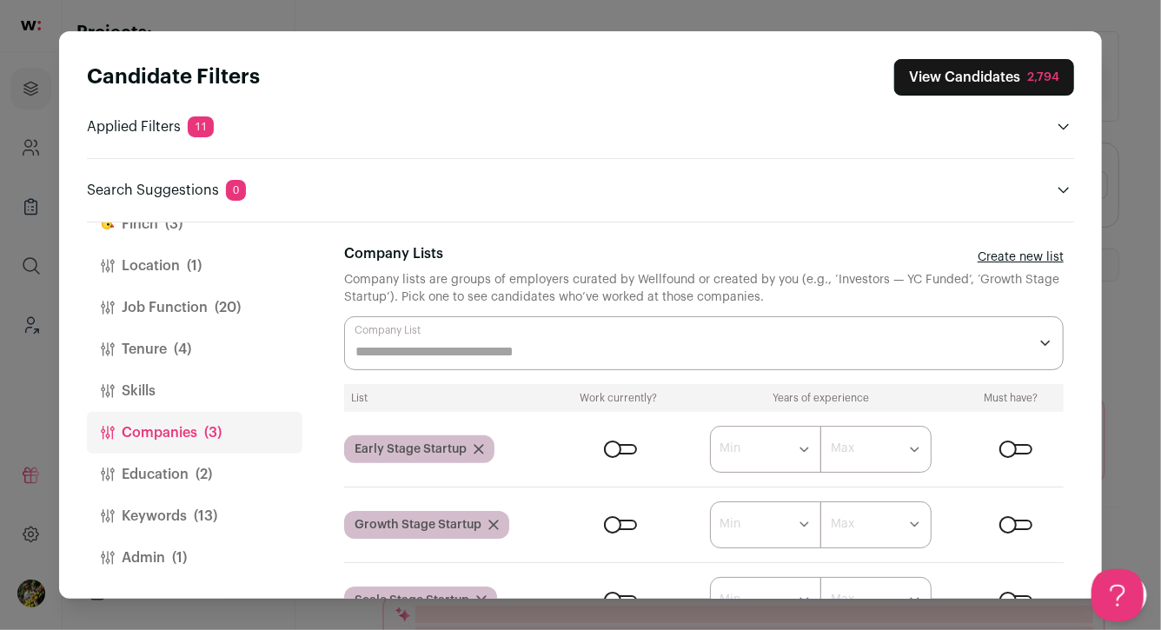
scroll to position [24, 0]
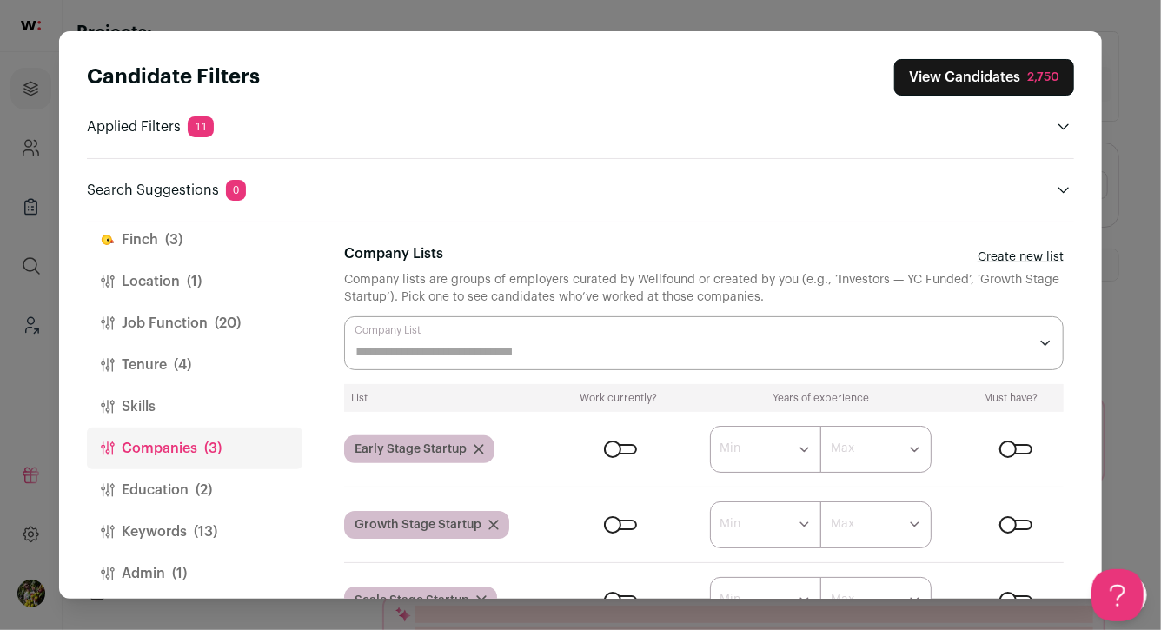
click at [212, 357] on button "Tenure (4)" at bounding box center [195, 365] width 216 height 42
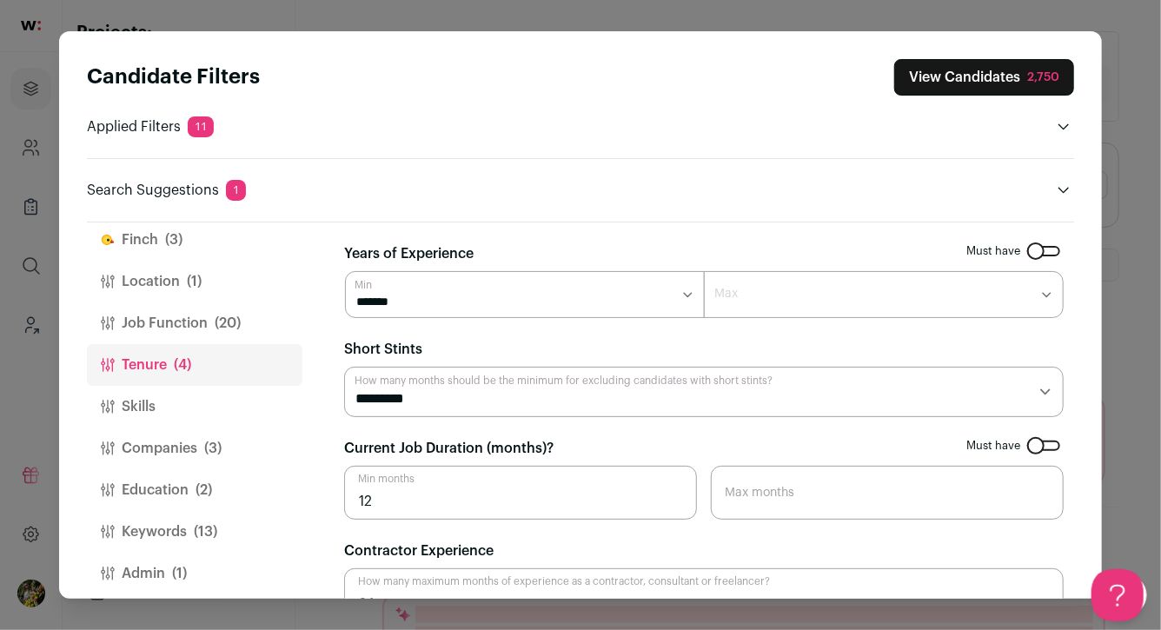
scroll to position [14, 0]
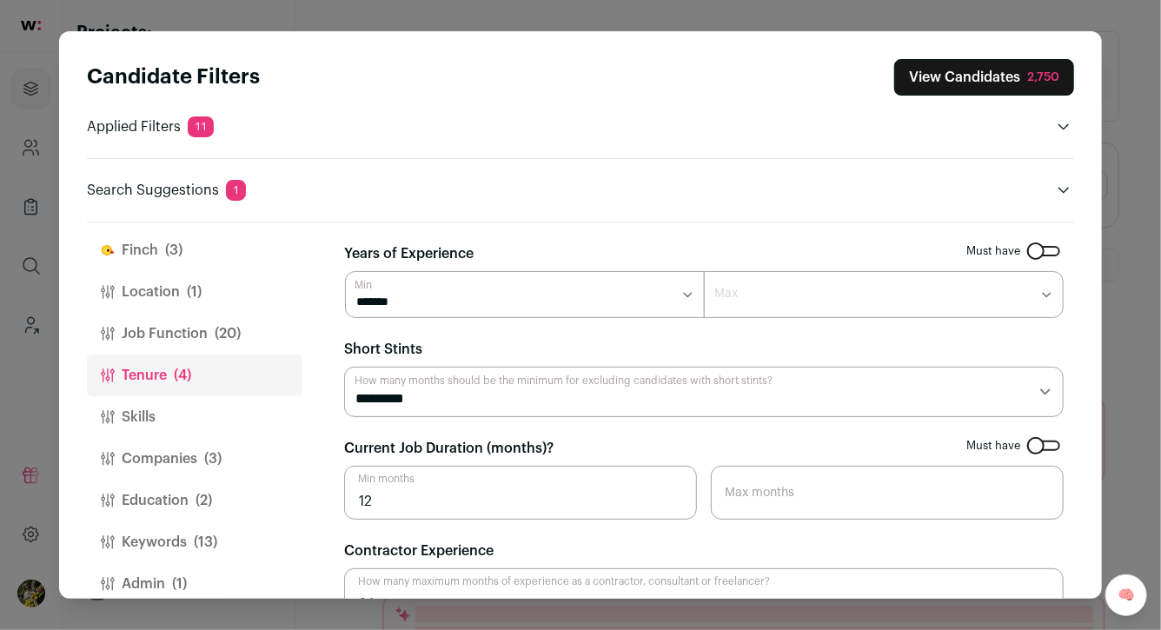
click at [231, 332] on span "(20)" at bounding box center [228, 333] width 26 height 21
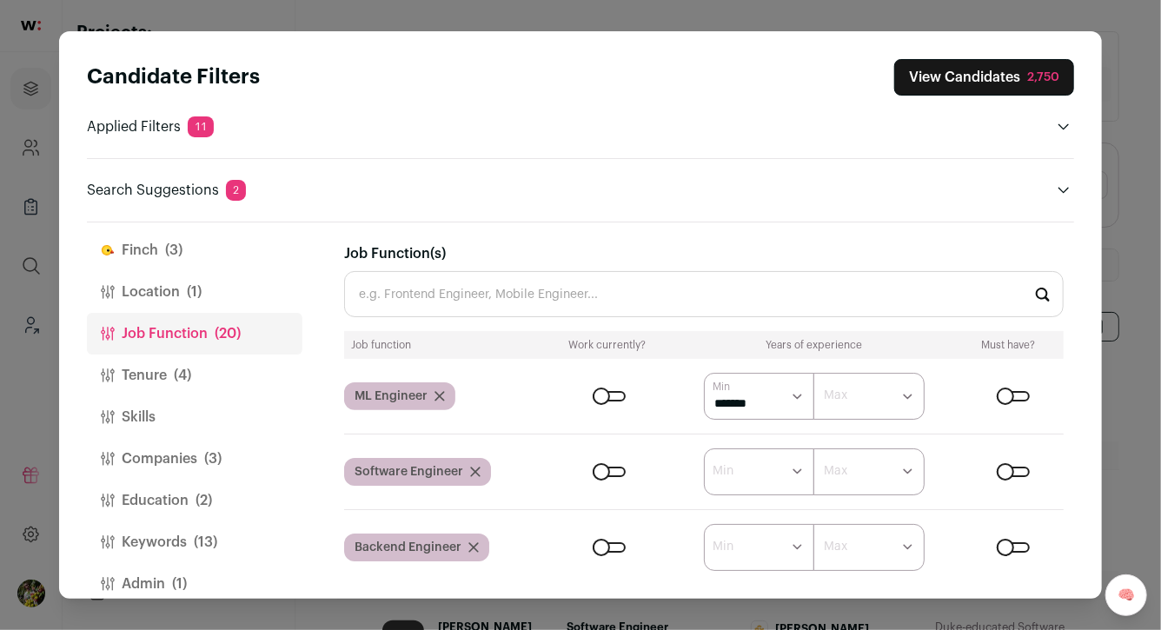
scroll to position [0, 0]
click at [231, 290] on button "Location (1)" at bounding box center [195, 292] width 216 height 42
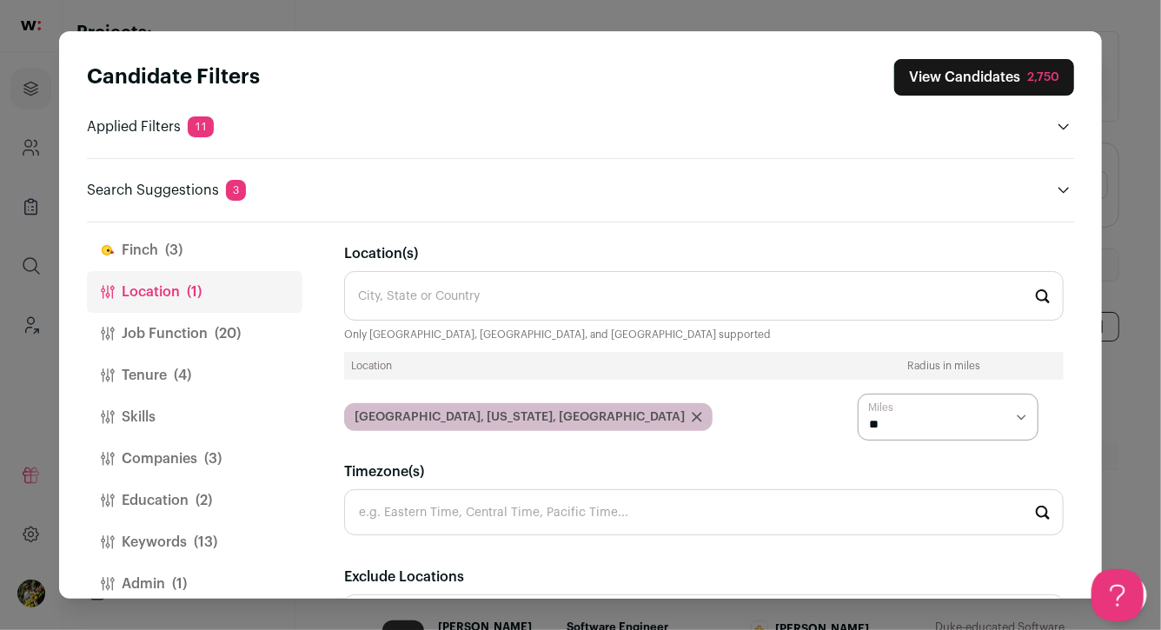
click at [245, 251] on button "Finch (3)" at bounding box center [195, 251] width 216 height 42
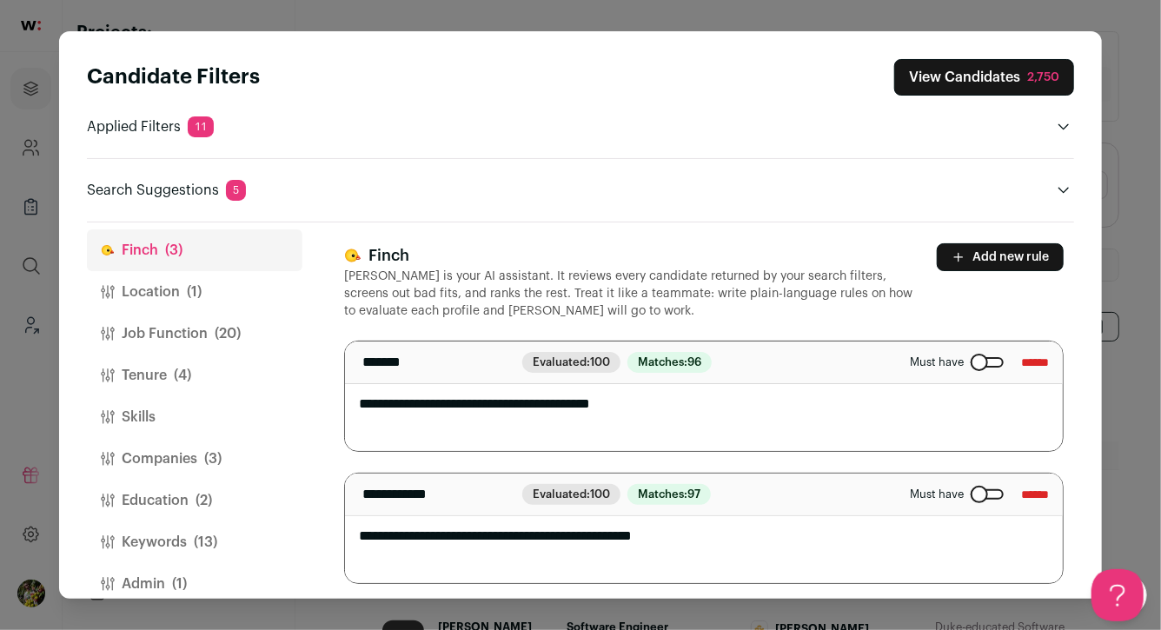
click at [238, 285] on button "Location (1)" at bounding box center [195, 292] width 216 height 42
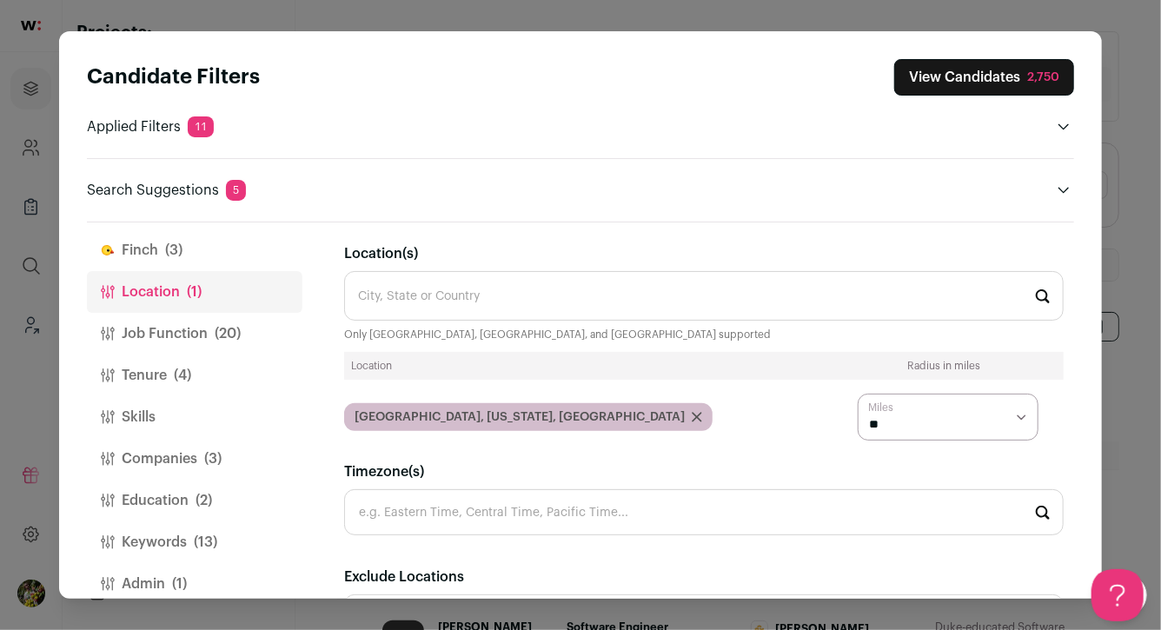
scroll to position [40, 0]
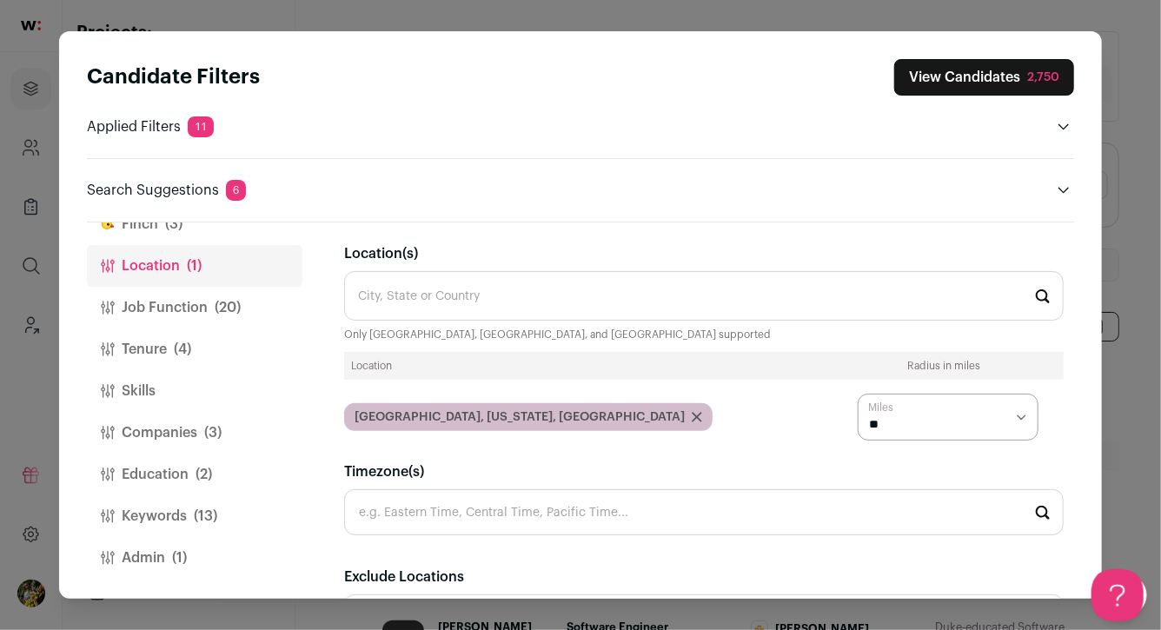
click at [231, 511] on button "Keywords (13)" at bounding box center [195, 517] width 216 height 42
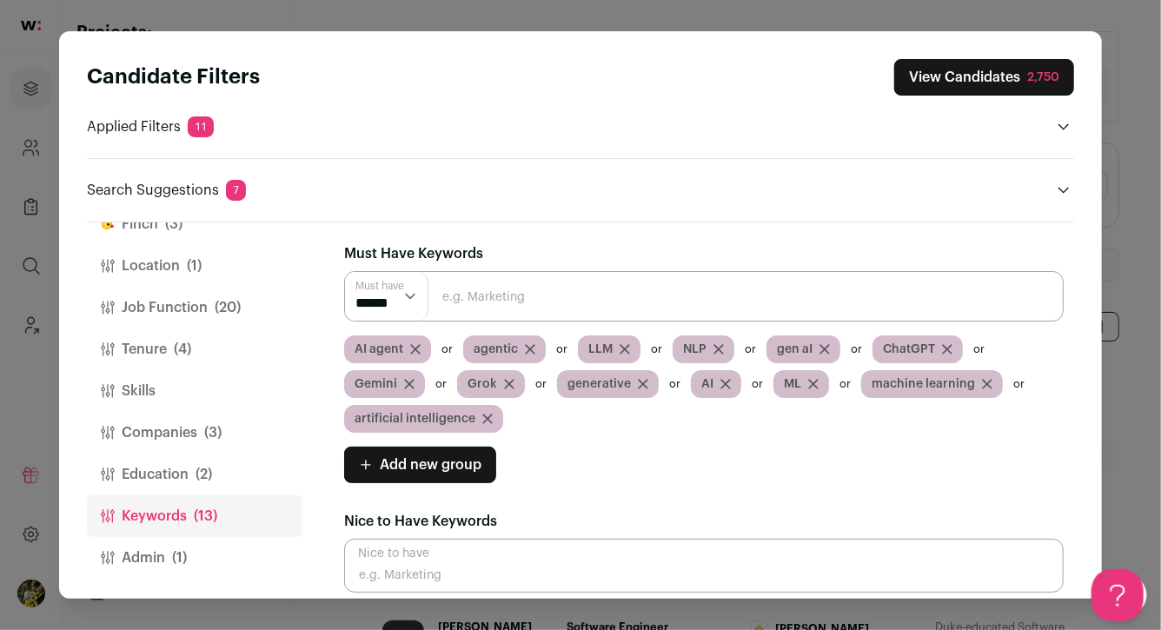
scroll to position [4, 0]
click at [396, 469] on span "Add new group" at bounding box center [431, 465] width 102 height 21
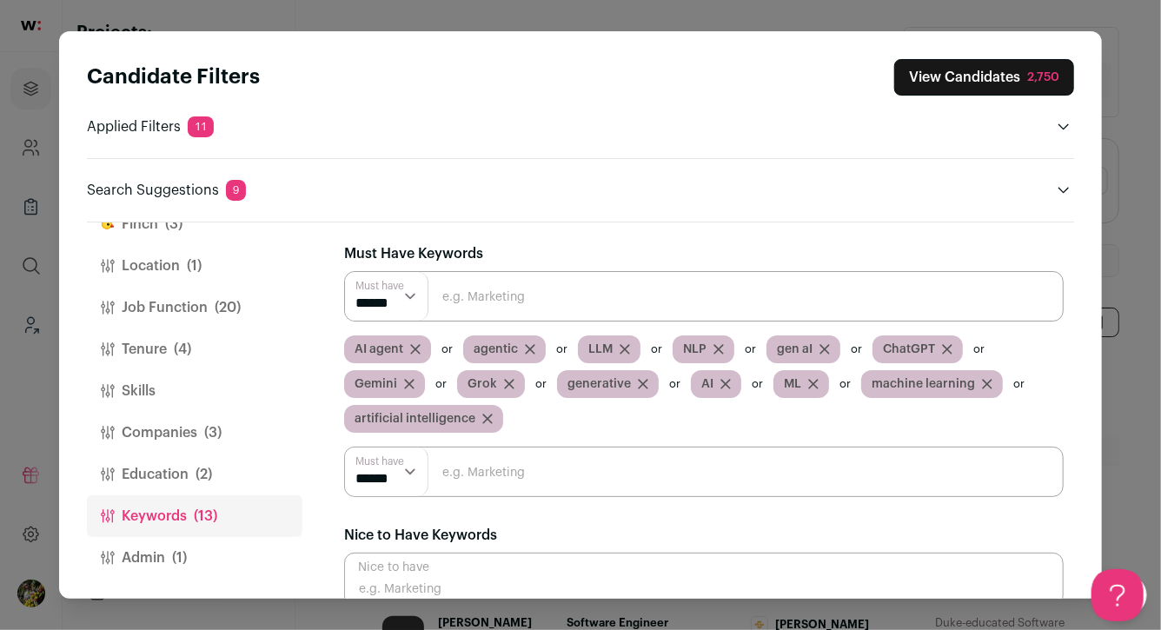
click at [446, 460] on input "Close modal via background" at bounding box center [704, 472] width 720 height 50
type input "prototype"
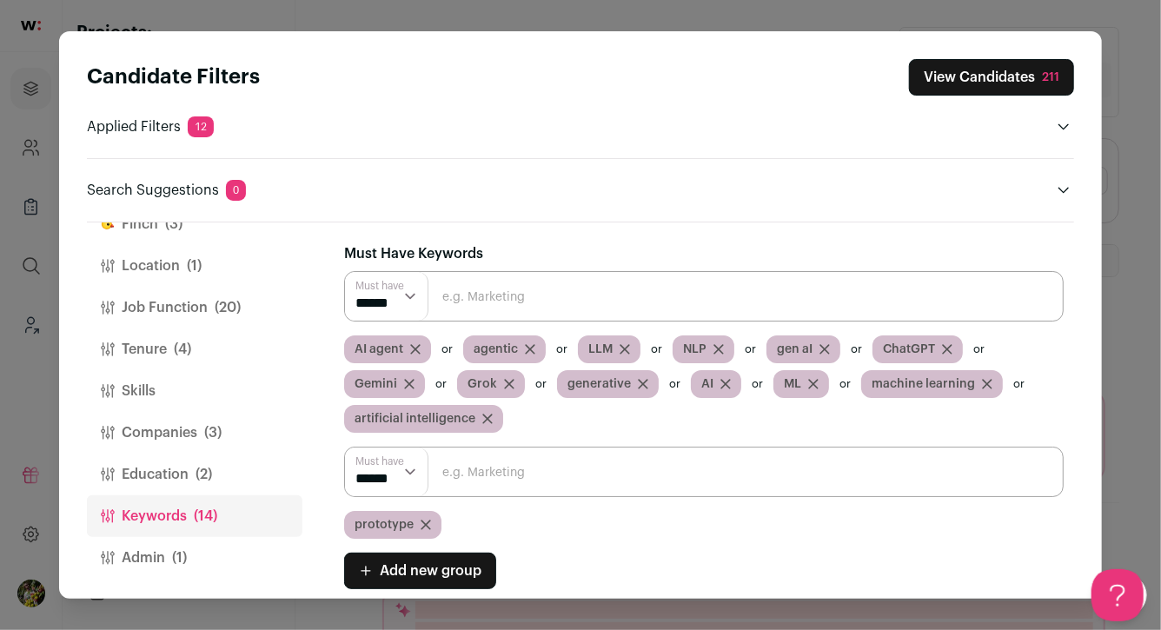
click at [467, 485] on input "Close modal via background" at bounding box center [704, 472] width 720 height 50
click at [955, 90] on button "View Candidates 211" at bounding box center [991, 77] width 165 height 37
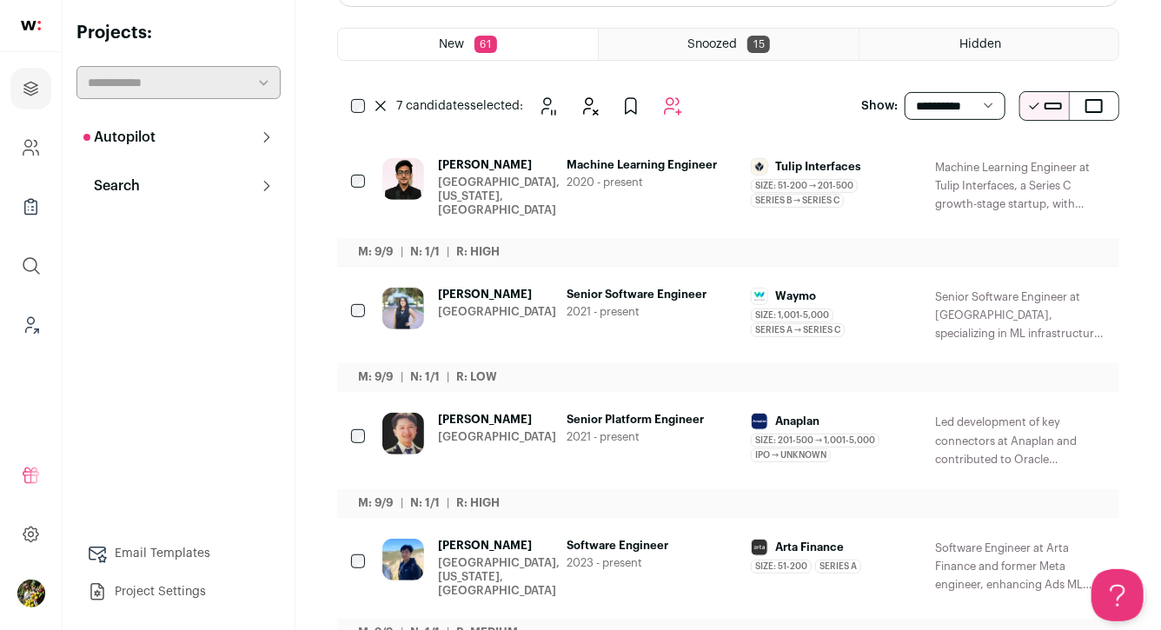
scroll to position [179, 0]
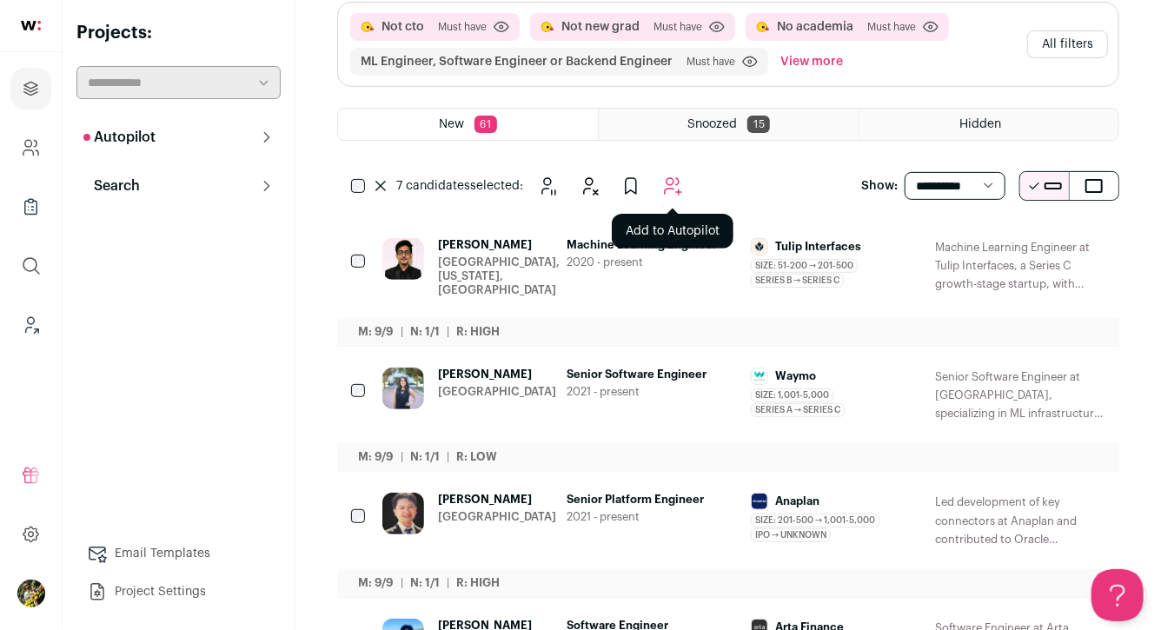
click at [676, 183] on icon "Add to Autopilot" at bounding box center [672, 186] width 21 height 21
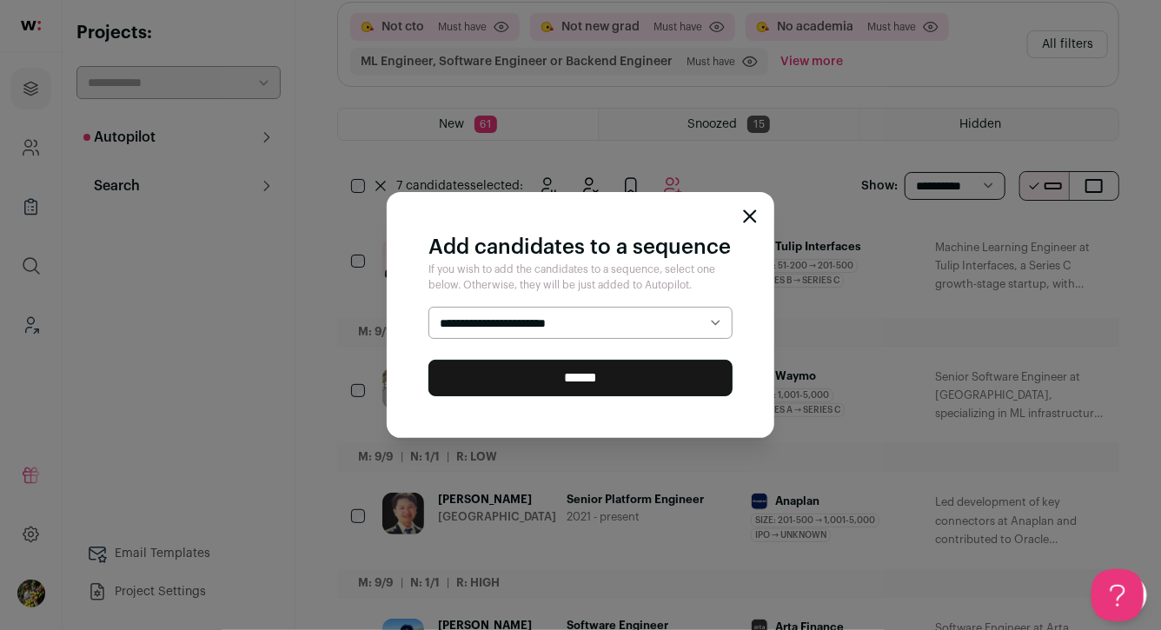
select select "*****"
click at [656, 374] on input "******" at bounding box center [581, 378] width 304 height 37
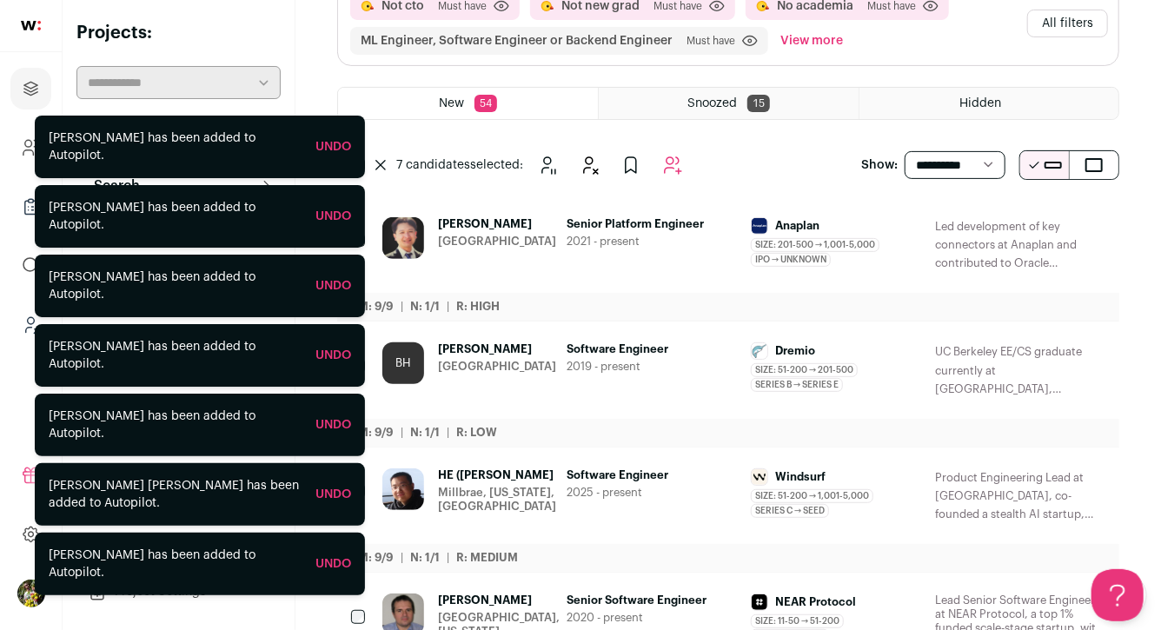
scroll to position [303, 0]
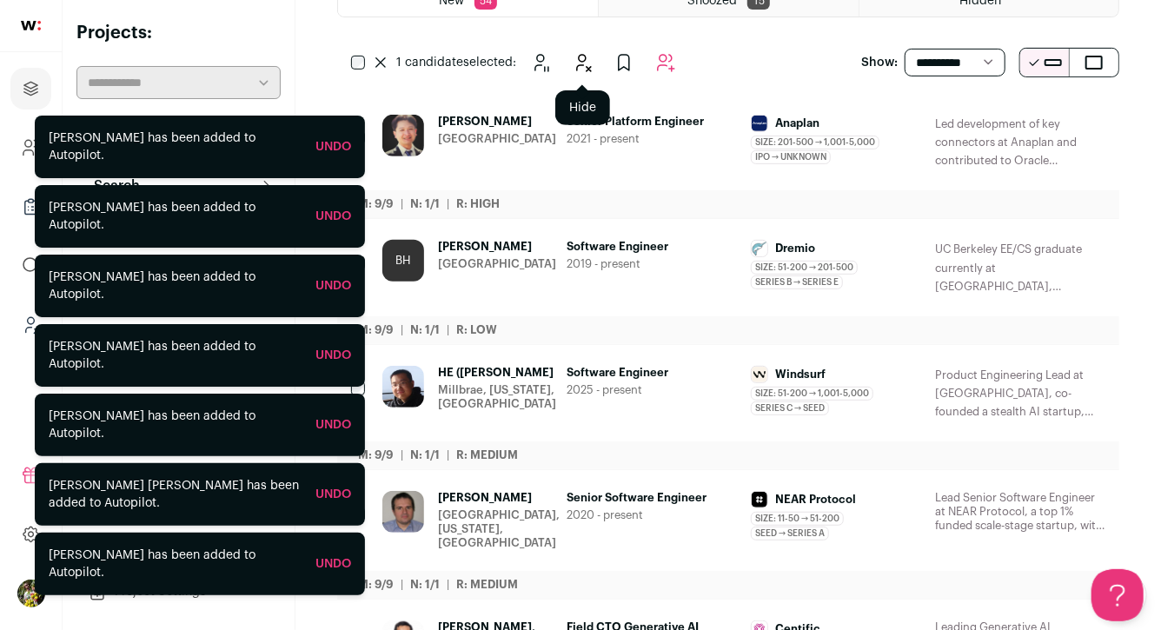
click at [585, 64] on icon "Hide" at bounding box center [582, 62] width 21 height 21
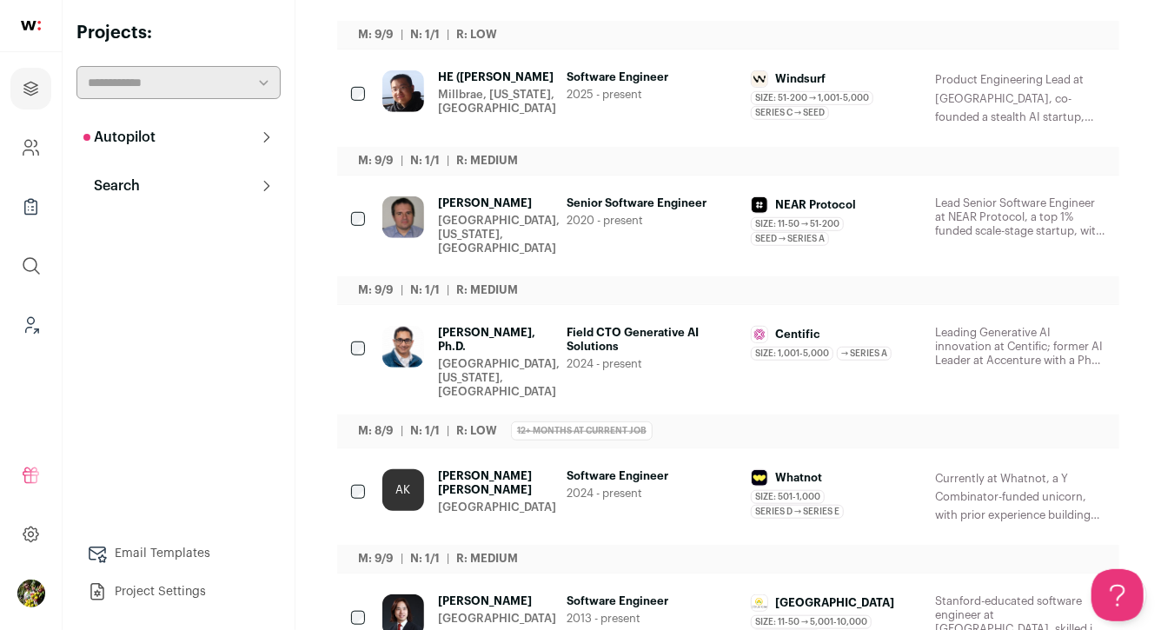
scroll to position [475, 0]
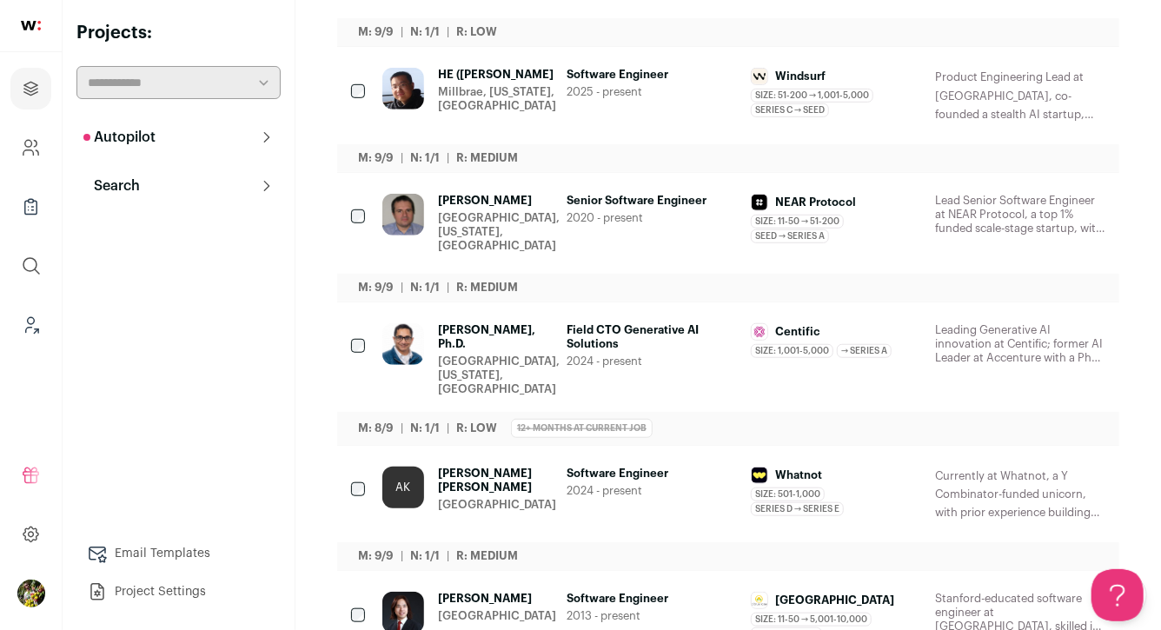
click at [518, 330] on span "Abhishek Mukherji, Ph.D." at bounding box center [499, 337] width 122 height 28
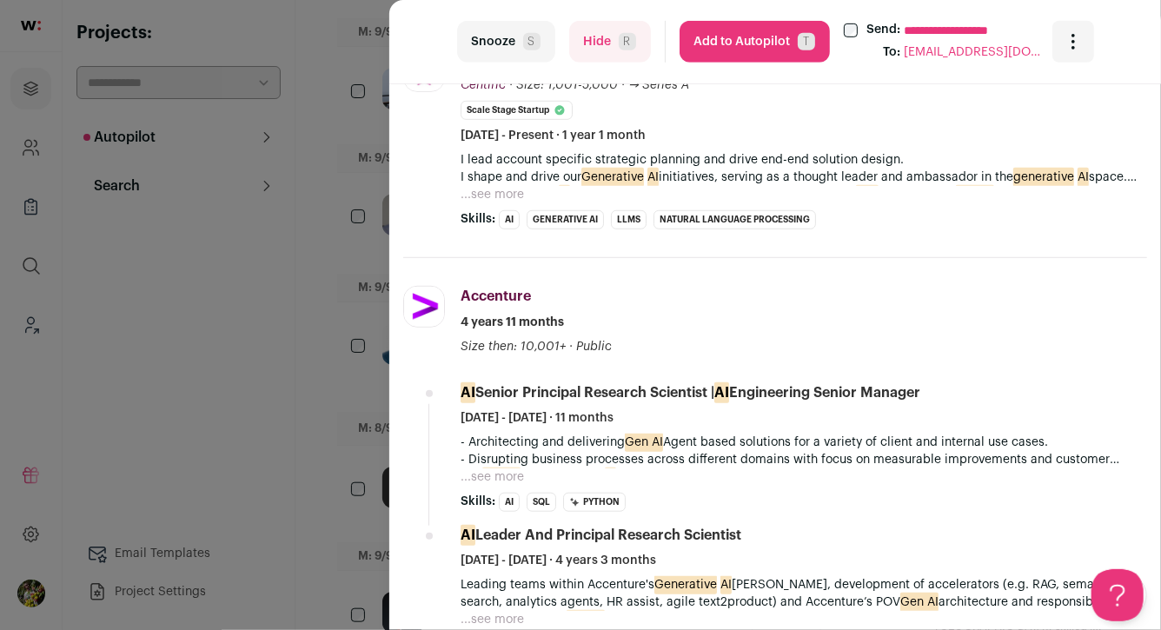
scroll to position [474, 0]
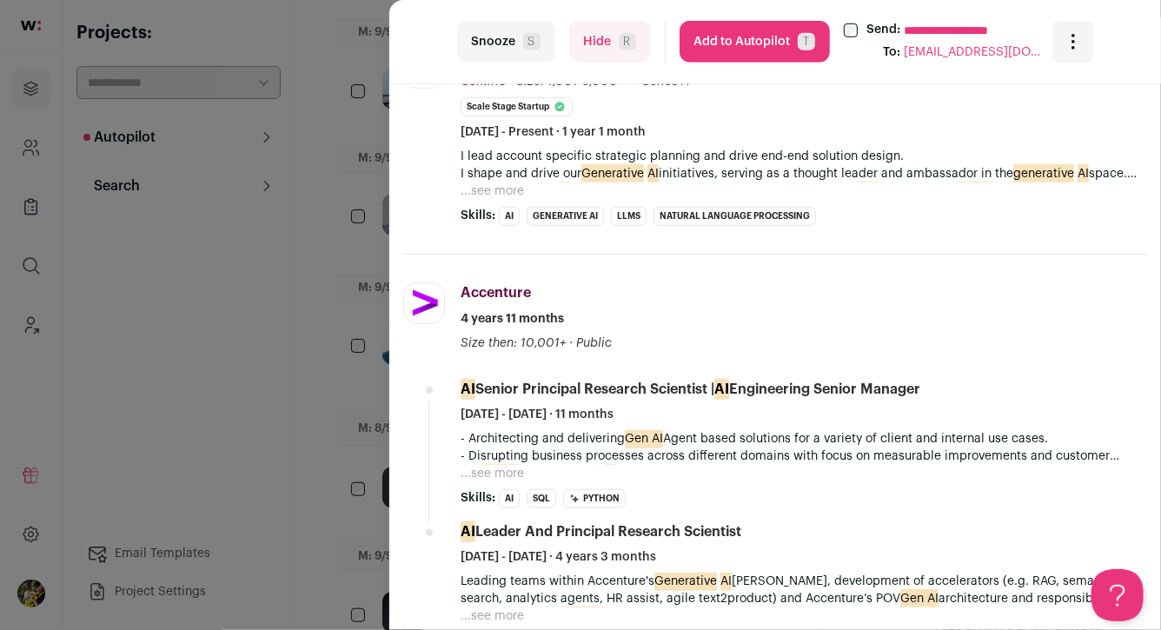
click at [500, 183] on button "...see more" at bounding box center [492, 191] width 63 height 17
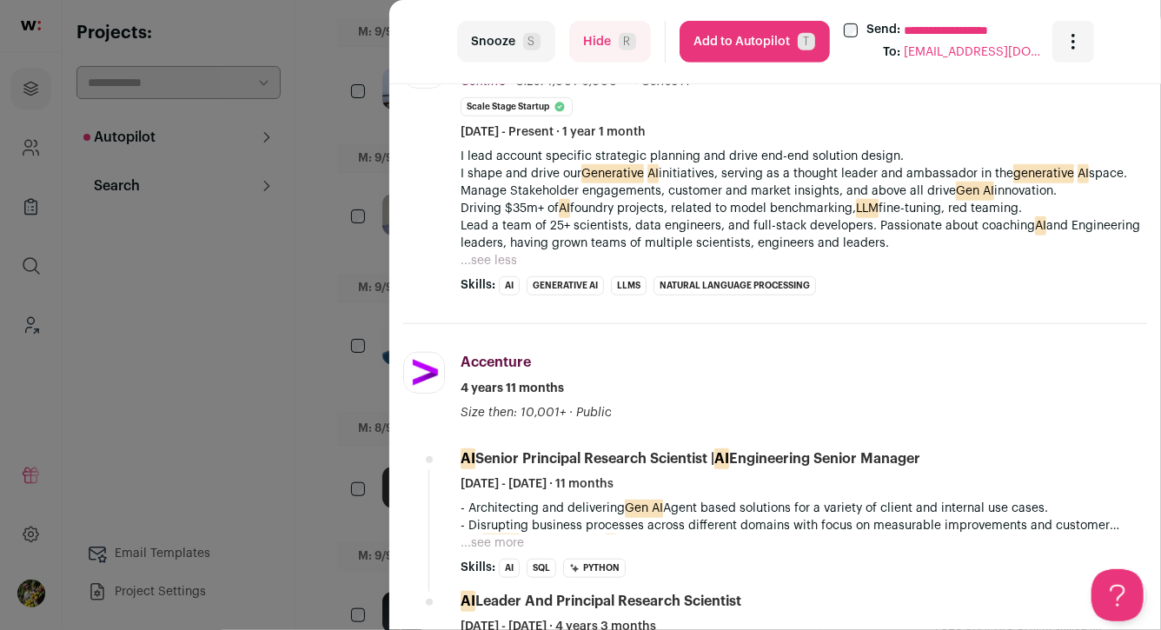
scroll to position [480, 0]
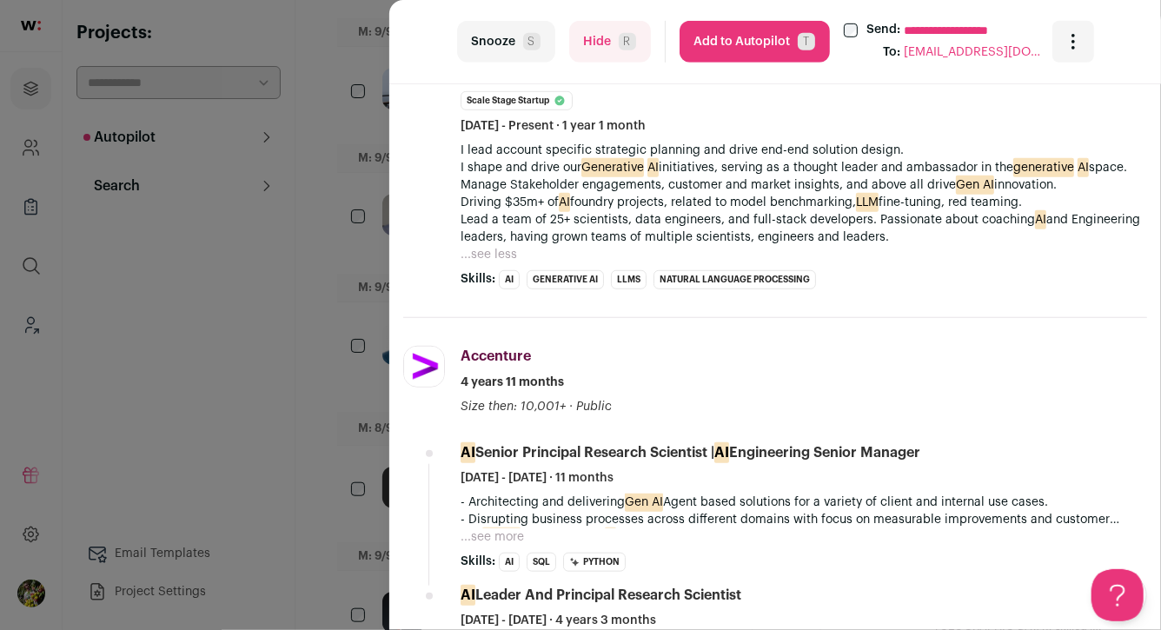
click at [348, 198] on div "**********" at bounding box center [580, 315] width 1161 height 630
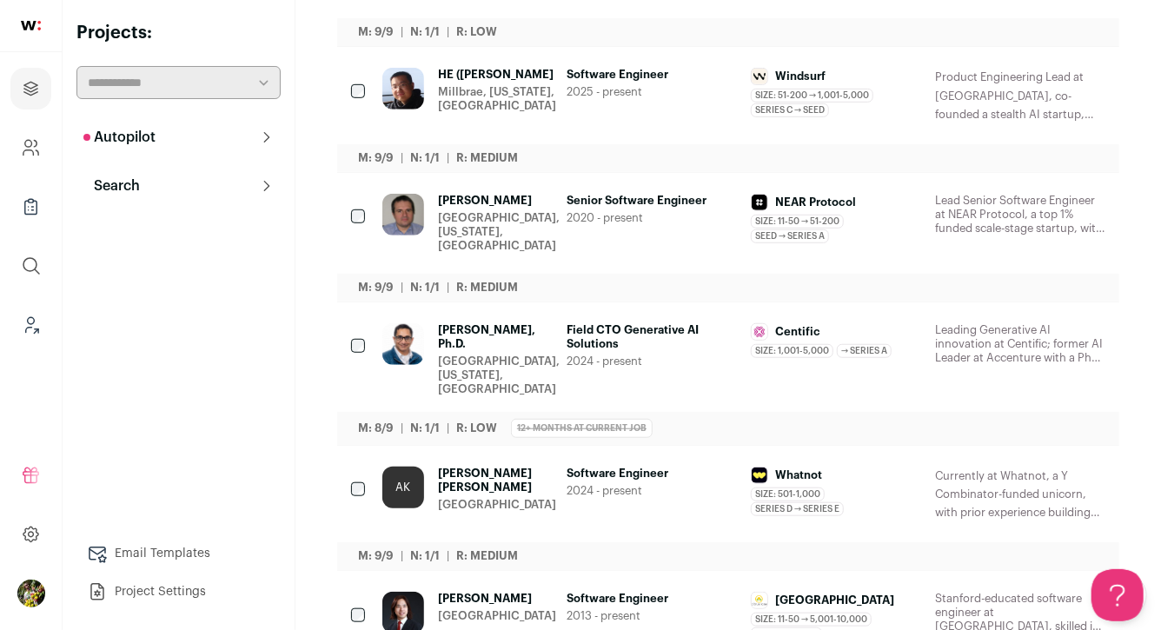
scroll to position [0, 0]
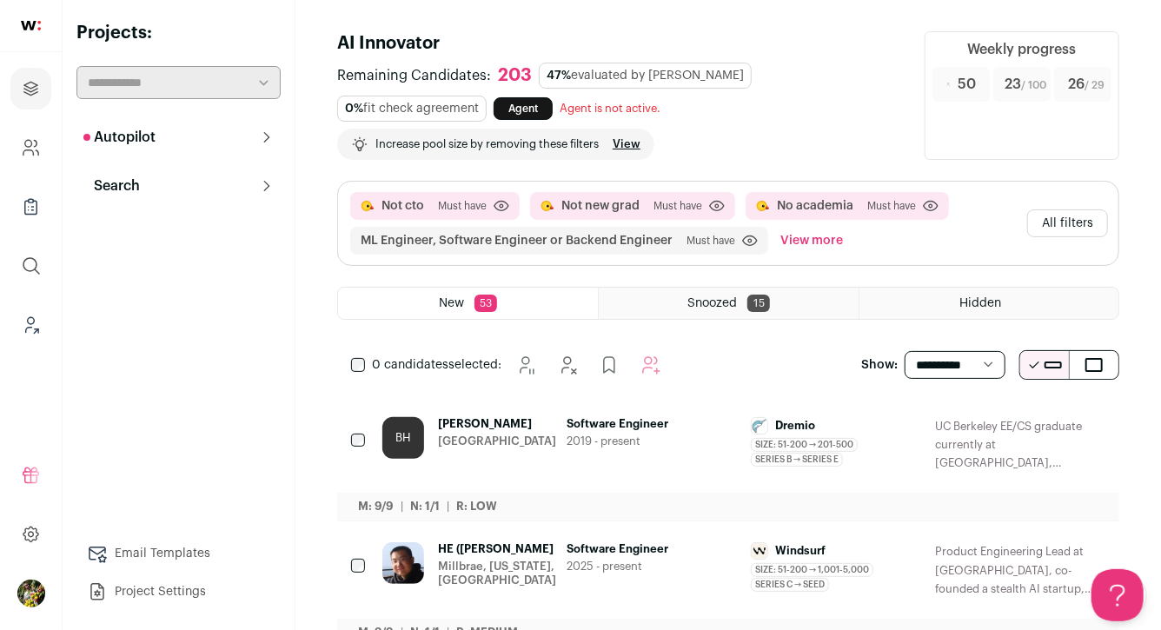
click at [1065, 229] on button "All filters" at bounding box center [1068, 224] width 81 height 28
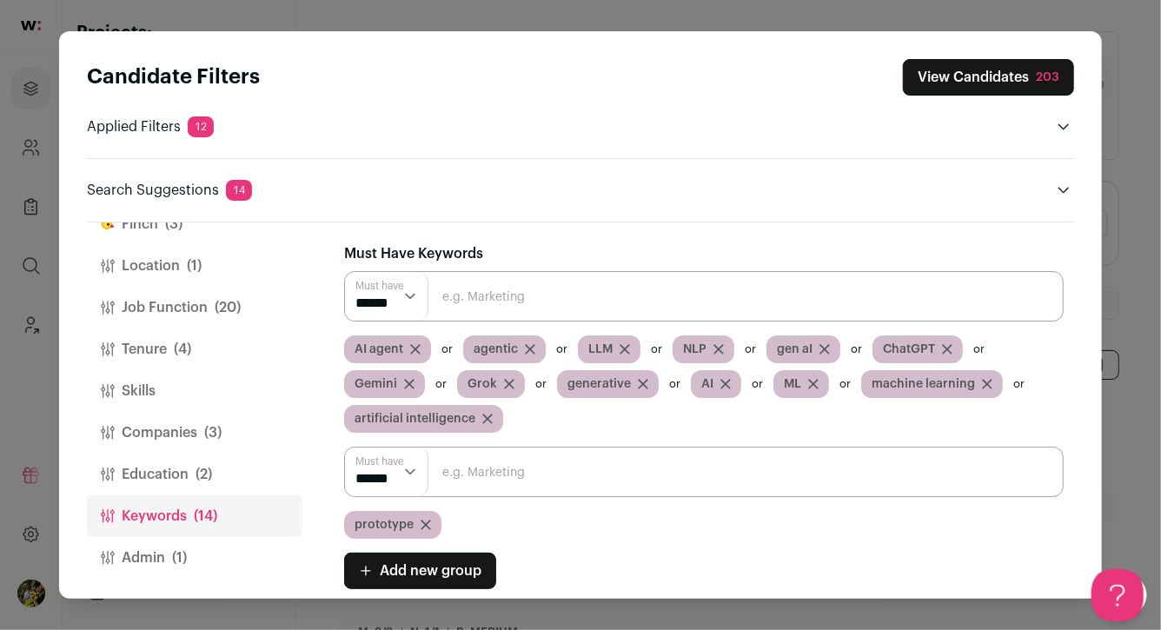
click at [242, 549] on button "Admin (1)" at bounding box center [195, 558] width 216 height 42
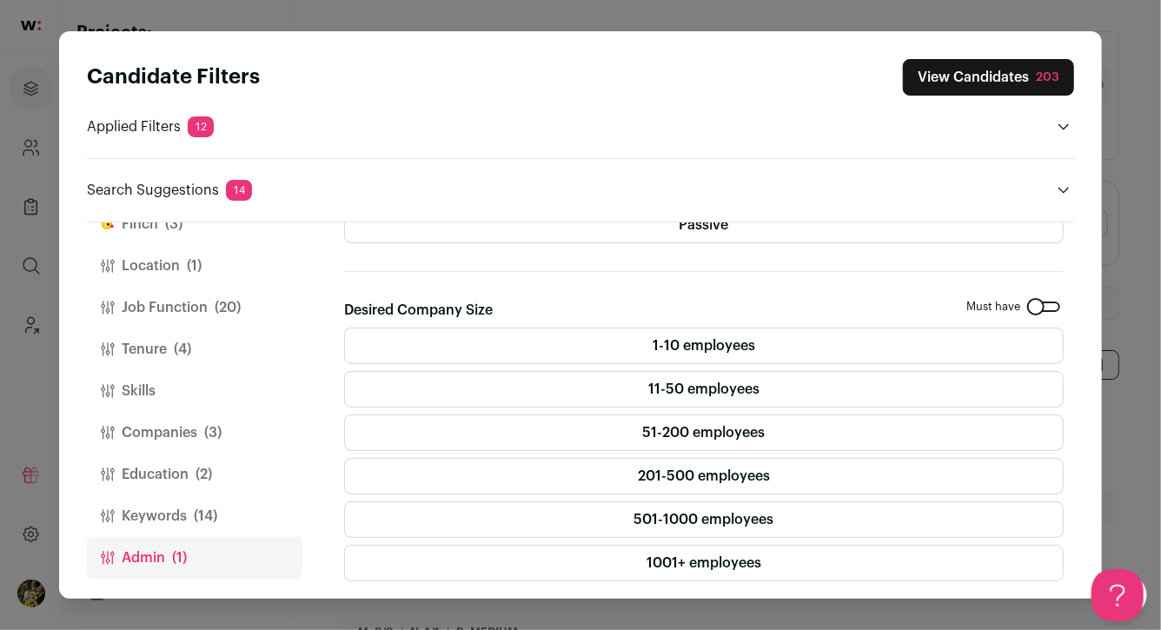
scroll to position [432, 0]
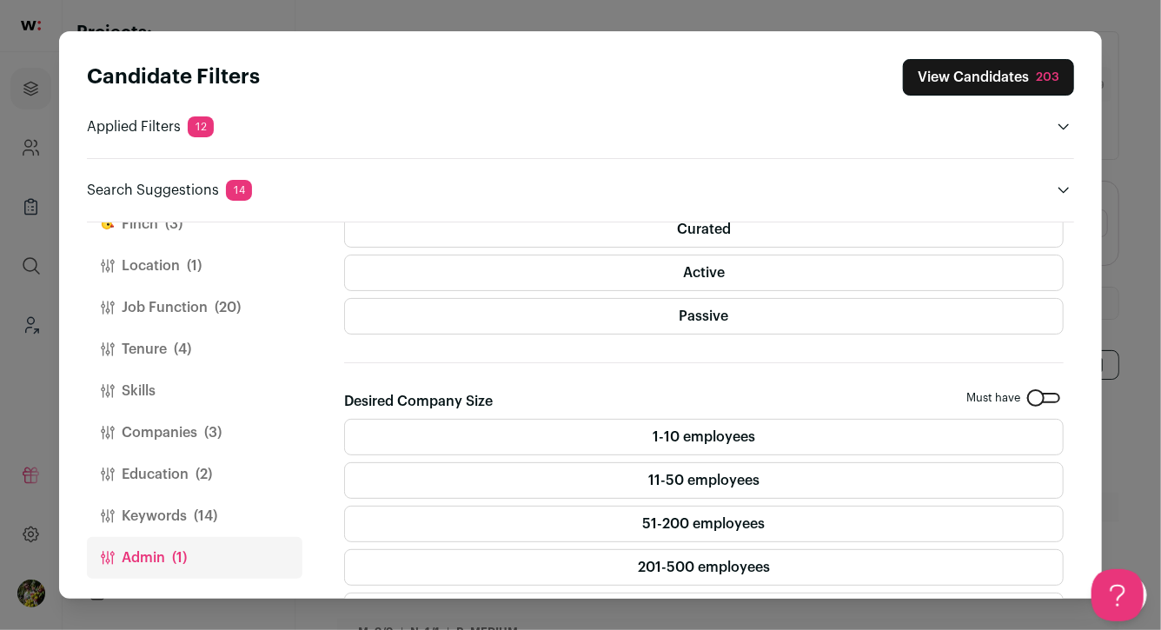
click at [711, 231] on label "Curated" at bounding box center [704, 229] width 720 height 37
click at [711, 257] on label "Active" at bounding box center [704, 273] width 720 height 37
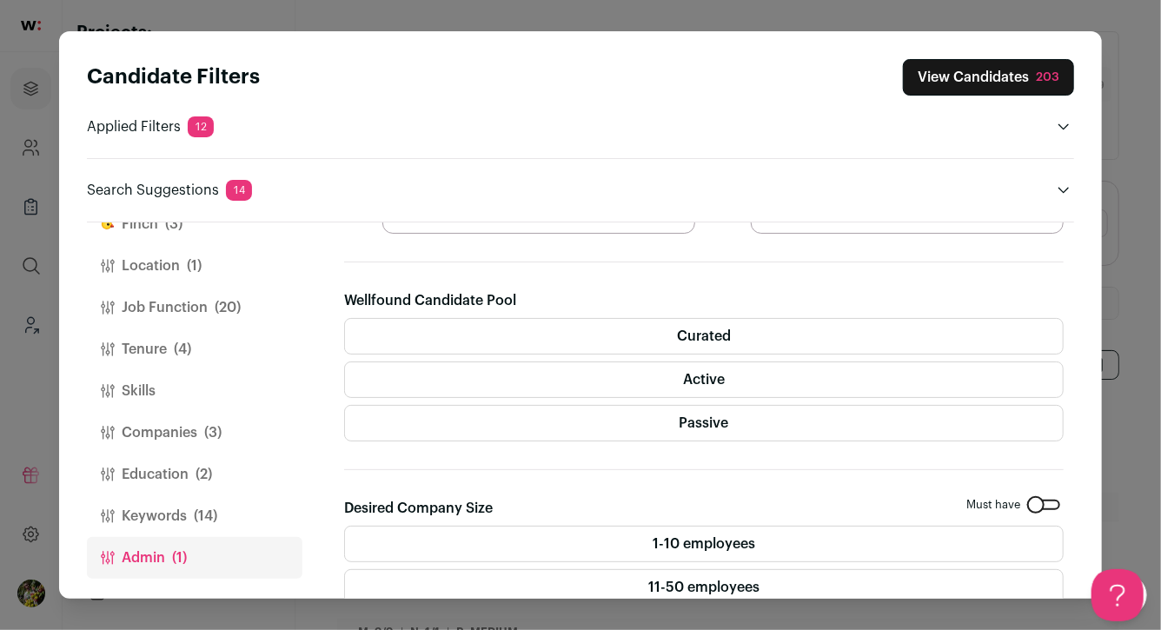
scroll to position [321, 0]
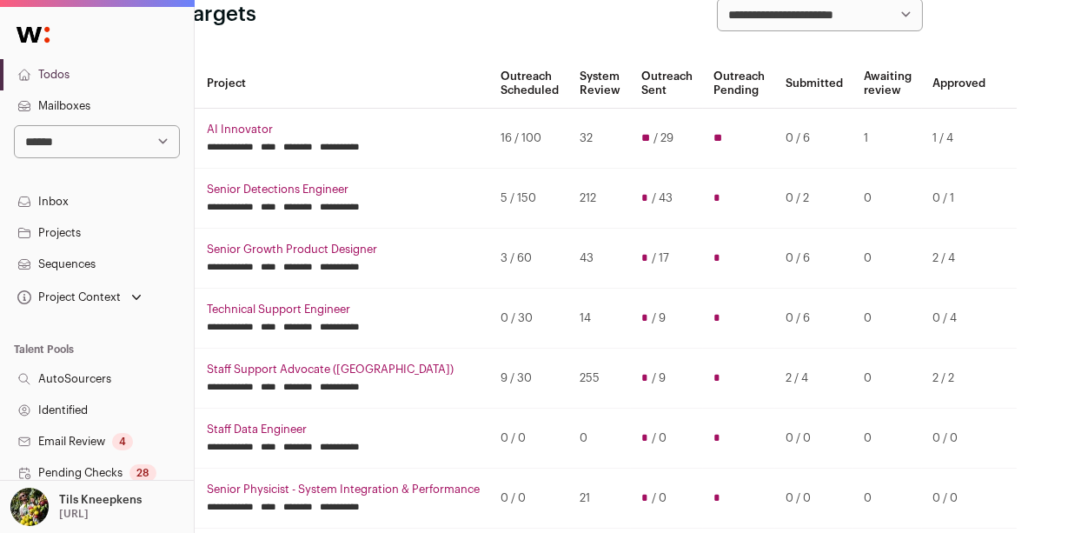
scroll to position [113, 157]
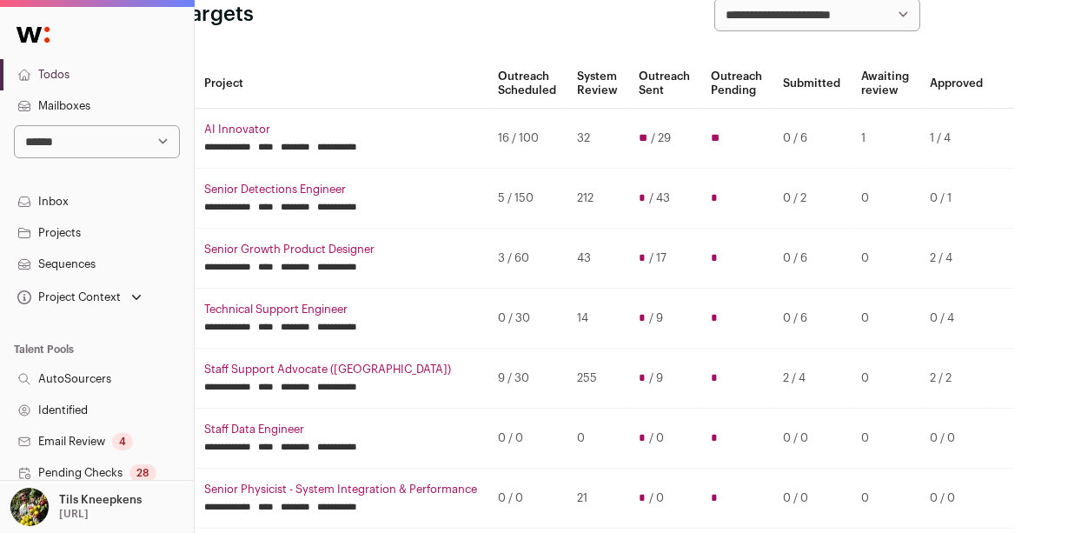
click at [711, 142] on input "**" at bounding box center [715, 138] width 9 height 14
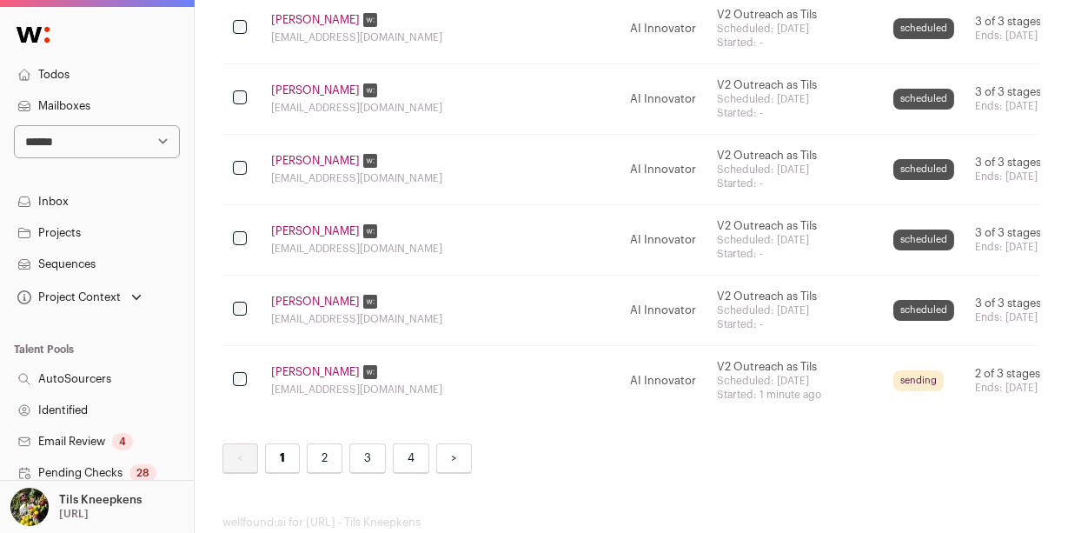
scroll to position [3538, 0]
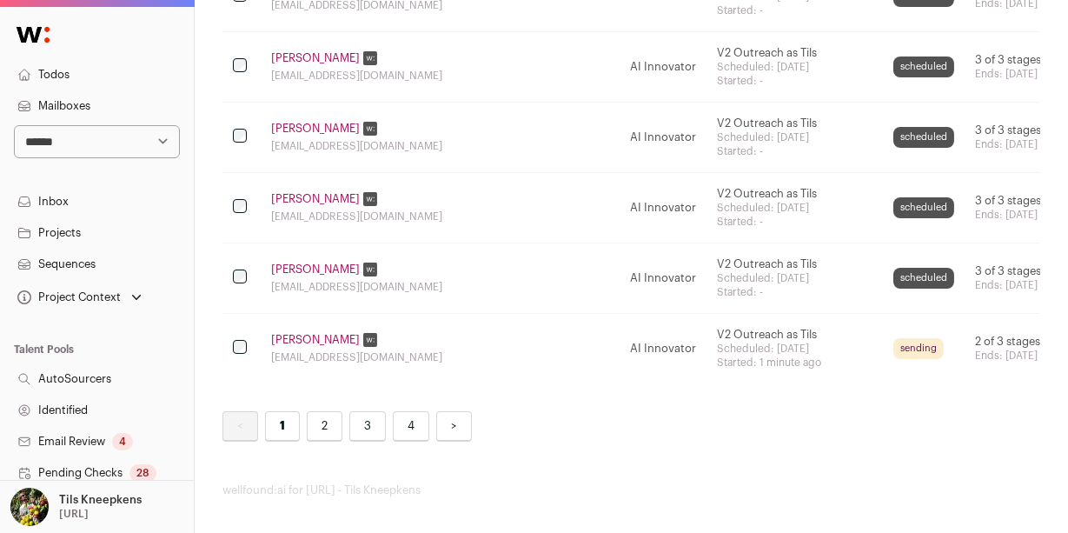
click at [410, 411] on link "4" at bounding box center [411, 426] width 37 height 30
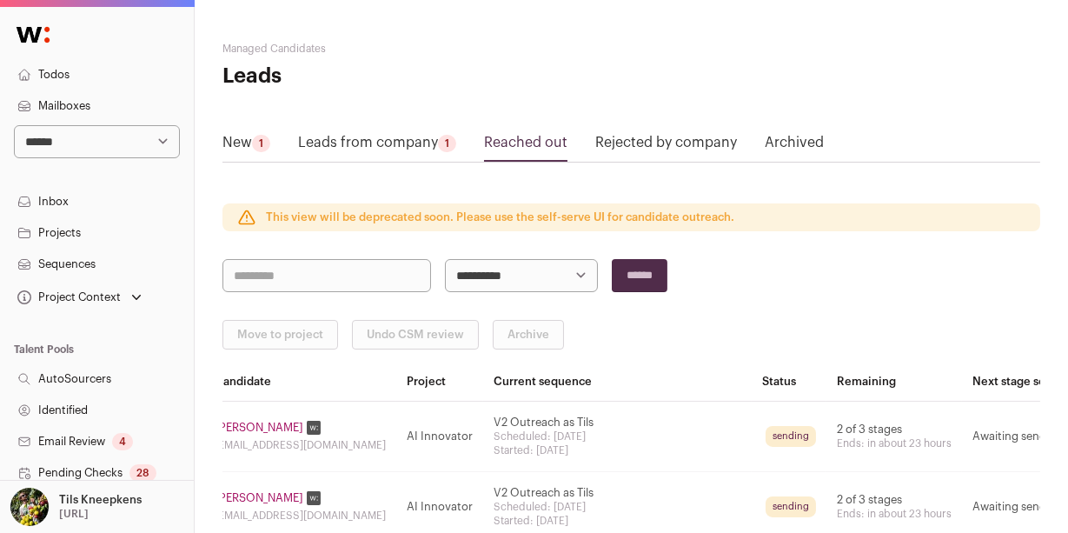
click at [130, 260] on link "Sequences" at bounding box center [97, 264] width 194 height 31
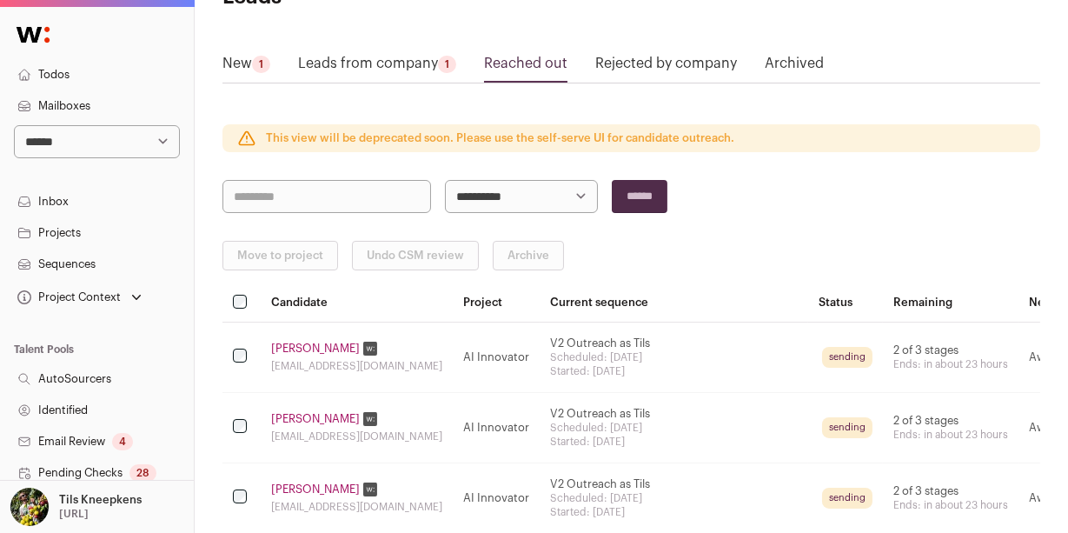
scroll to position [81, 0]
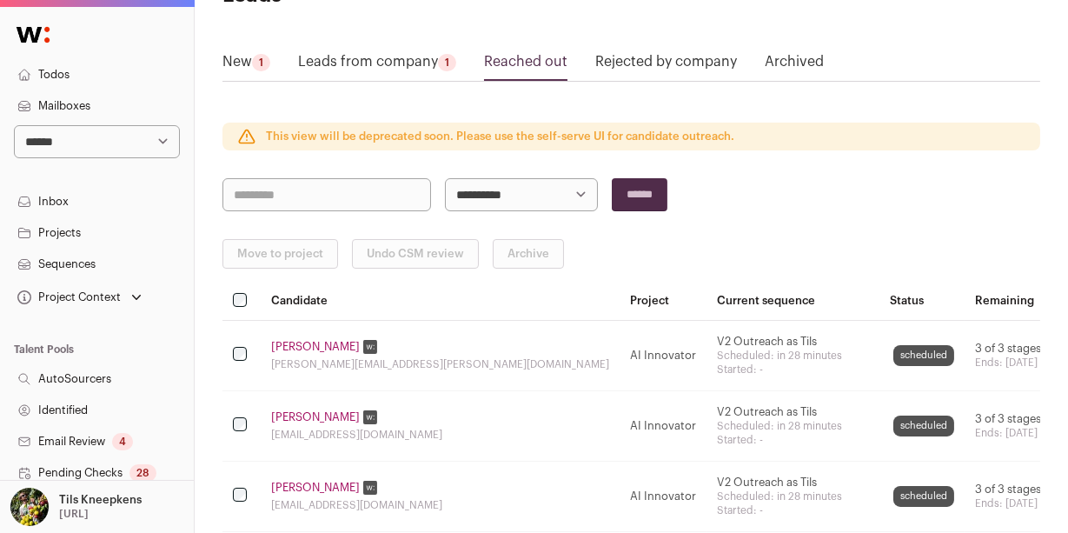
scroll to position [3538, 0]
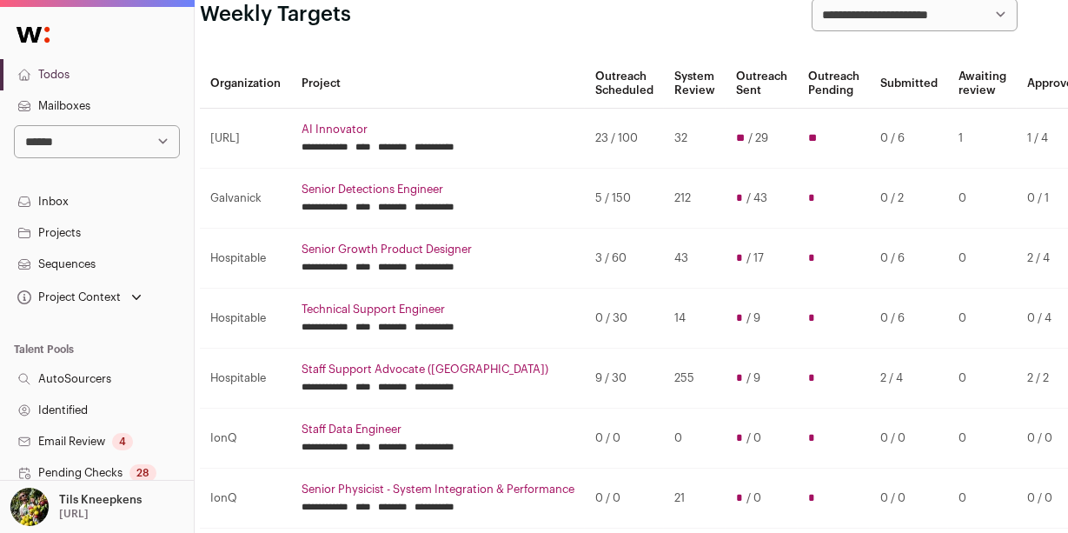
scroll to position [113, 0]
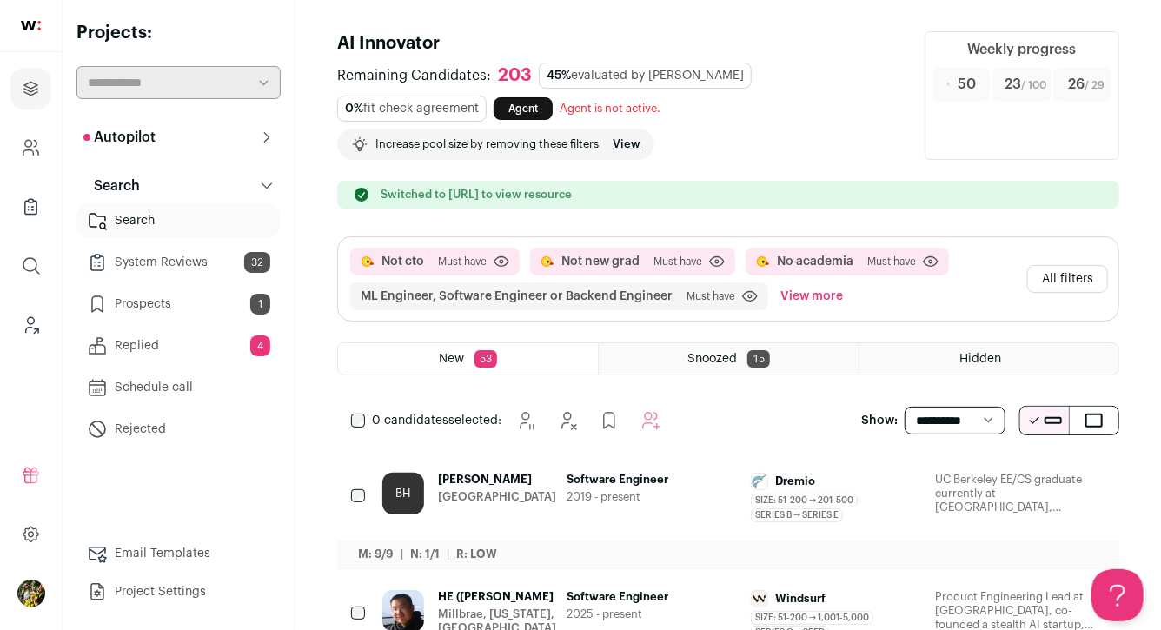
click at [810, 301] on button "View more" at bounding box center [812, 297] width 70 height 28
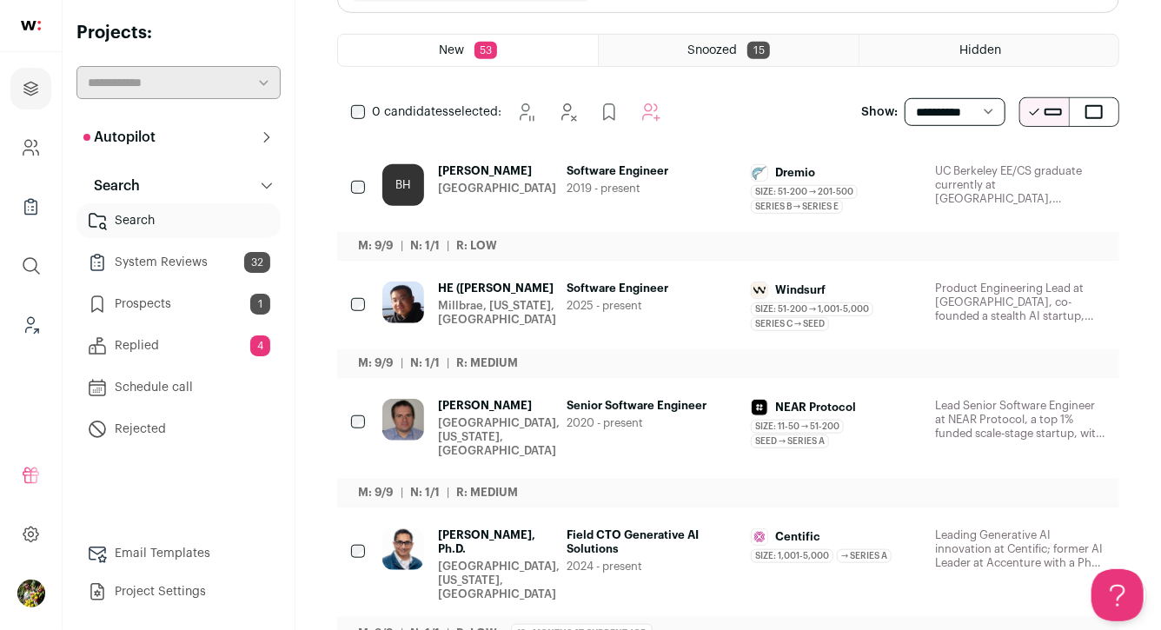
scroll to position [522, 0]
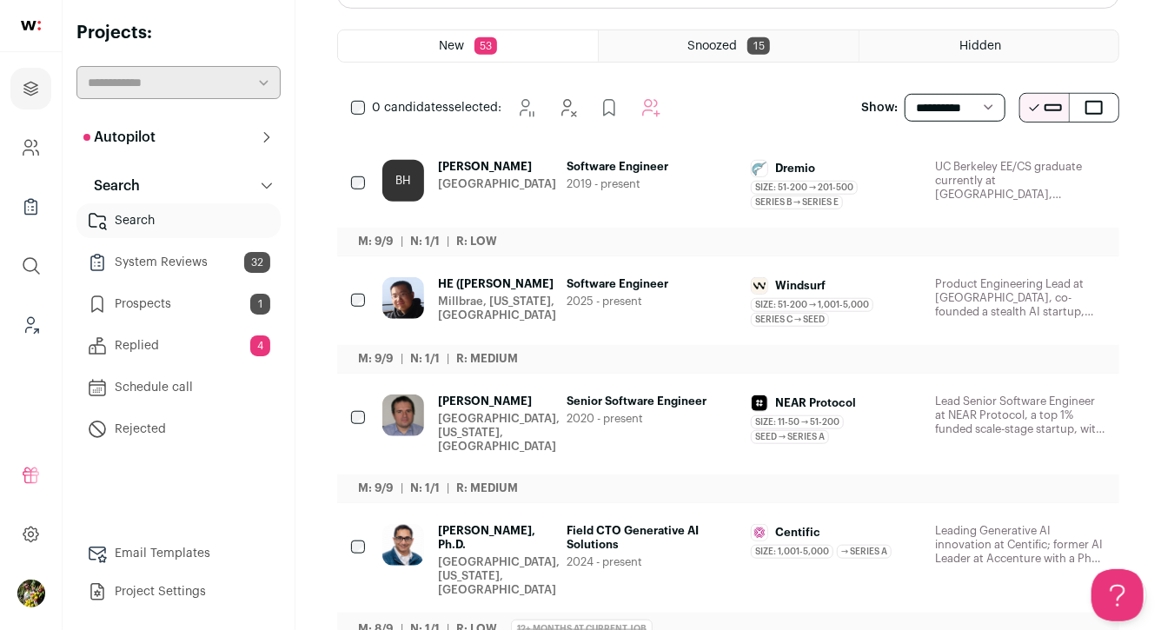
click at [986, 283] on button "Hide" at bounding box center [997, 285] width 37 height 37
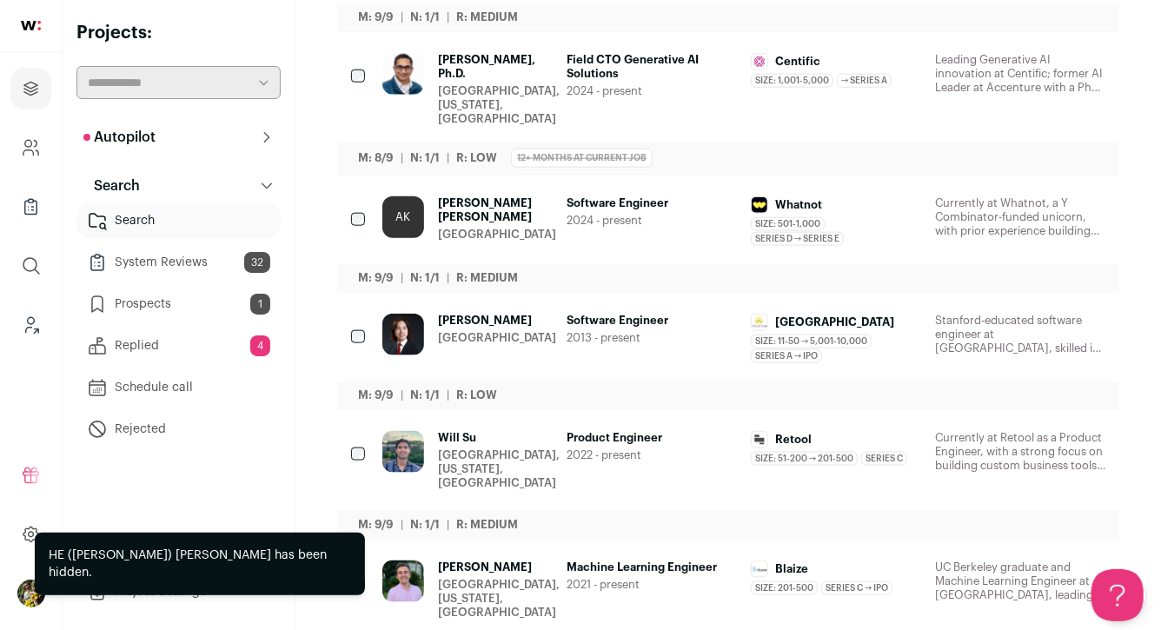
scroll to position [842, 0]
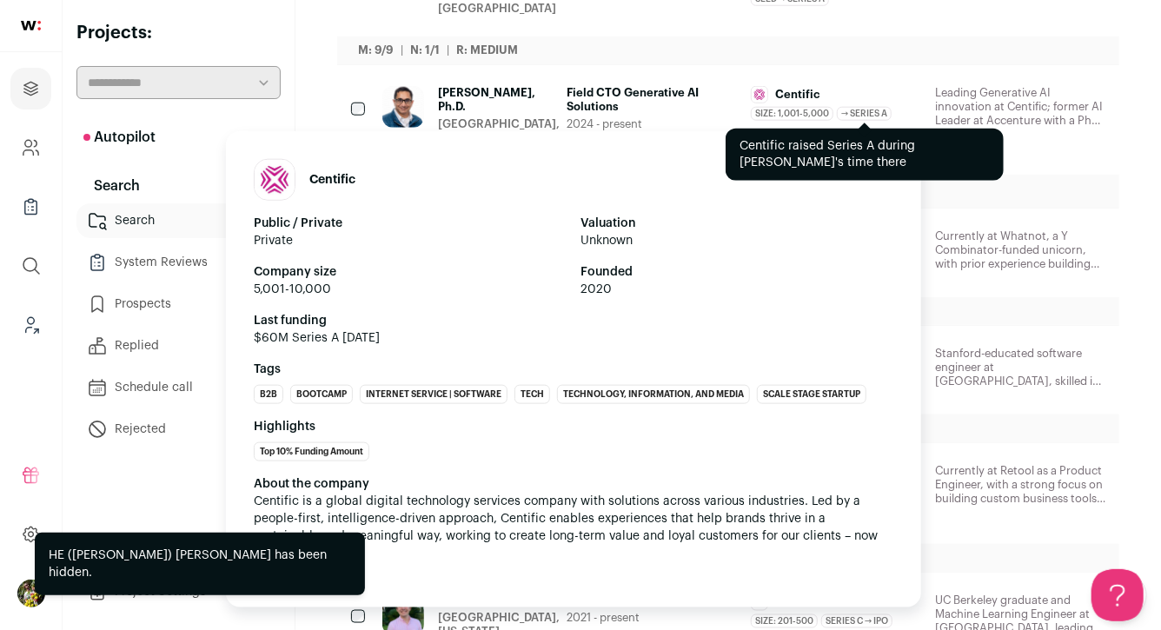
click at [881, 107] on span "→ Series A" at bounding box center [864, 114] width 55 height 14
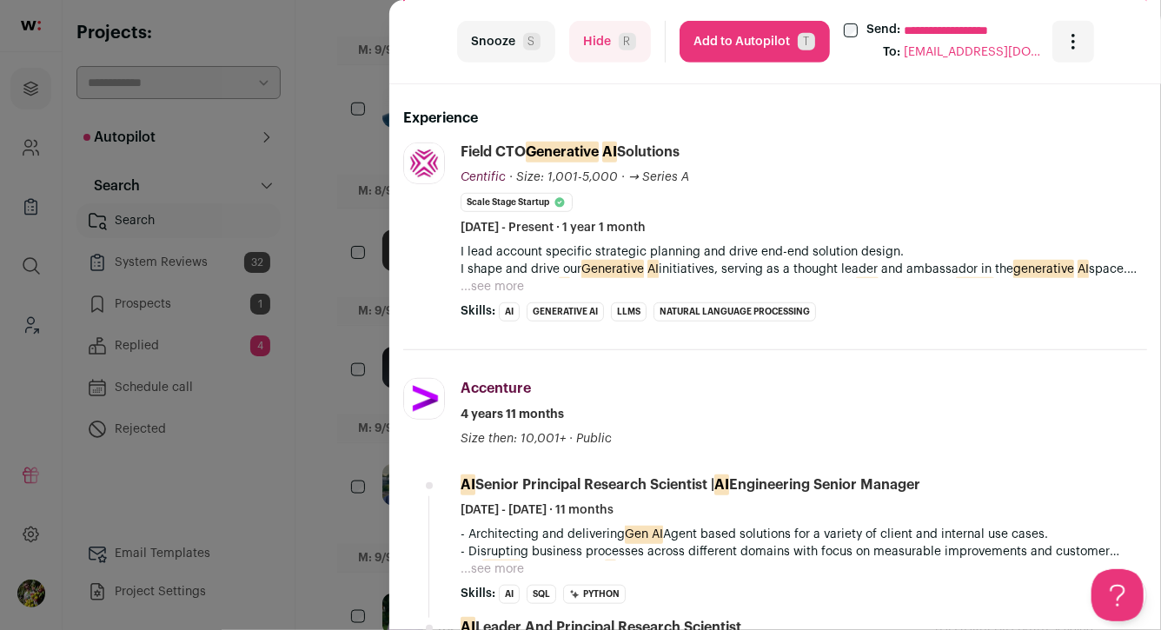
scroll to position [424, 0]
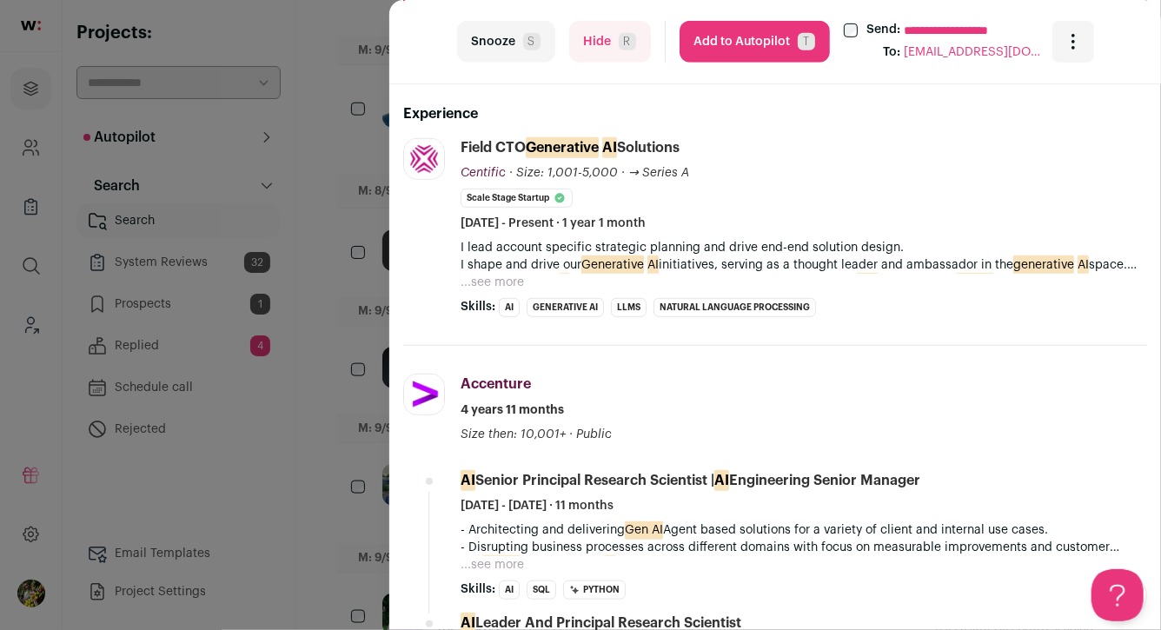
drag, startPoint x: 609, startPoint y: 50, endPoint x: 629, endPoint y: 203, distance: 153.5
click at [629, 203] on turbo-frame "**********" at bounding box center [775, 315] width 772 height 630
click at [509, 283] on button "...see more" at bounding box center [492, 282] width 63 height 17
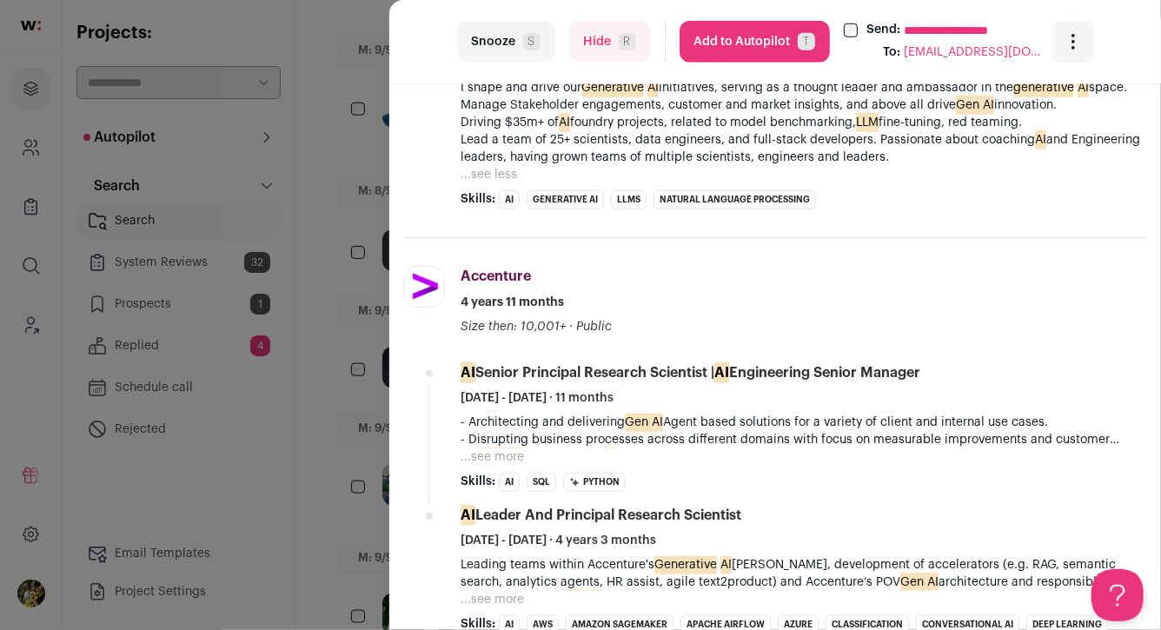
scroll to position [609, 0]
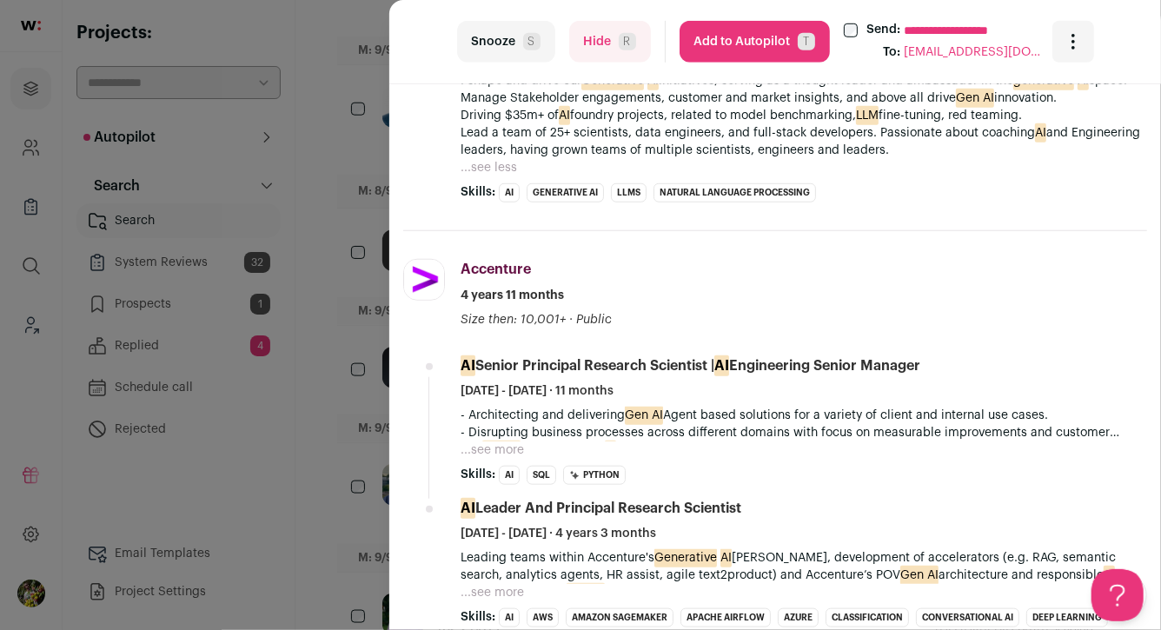
click at [599, 38] on button "Hide R" at bounding box center [610, 42] width 82 height 42
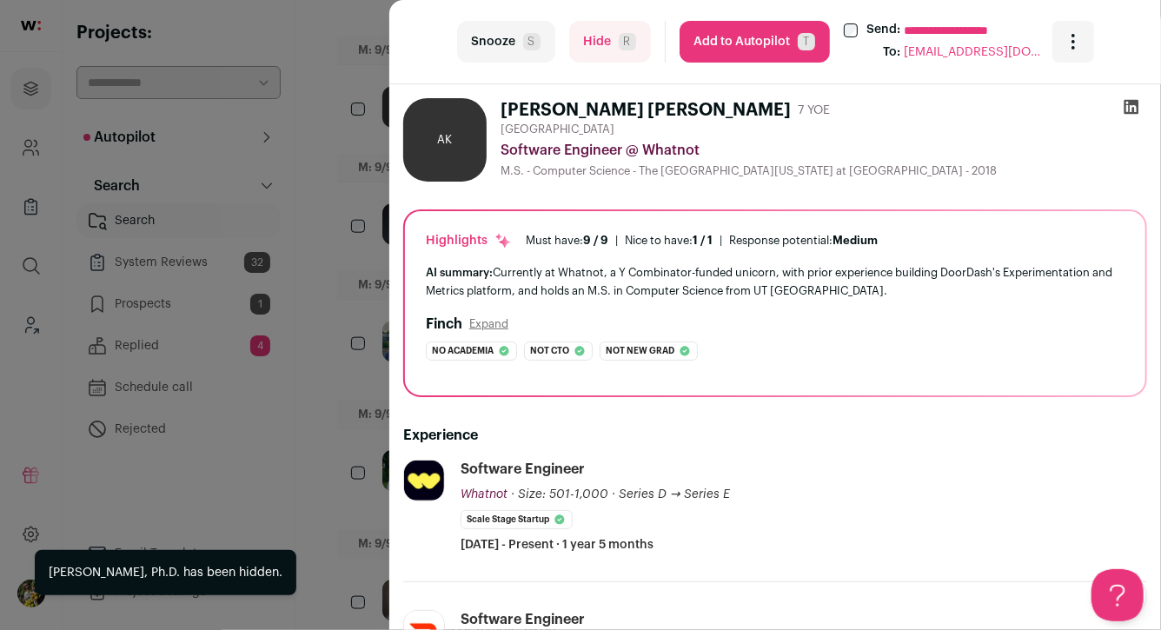
scroll to position [9, 0]
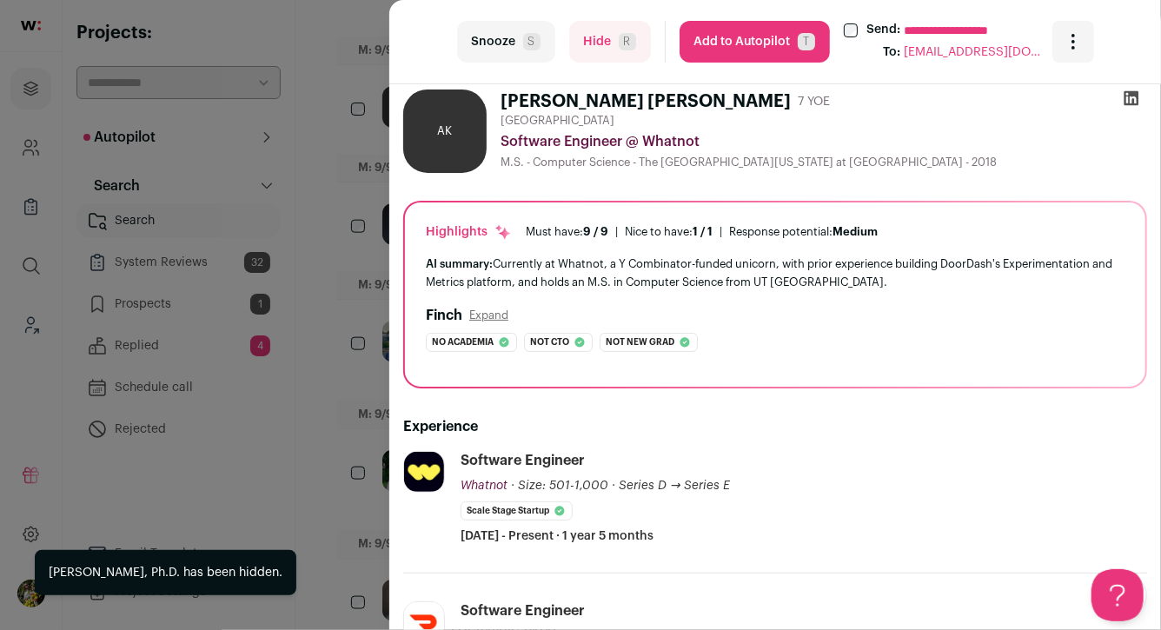
click at [362, 343] on div "**********" at bounding box center [580, 315] width 1161 height 630
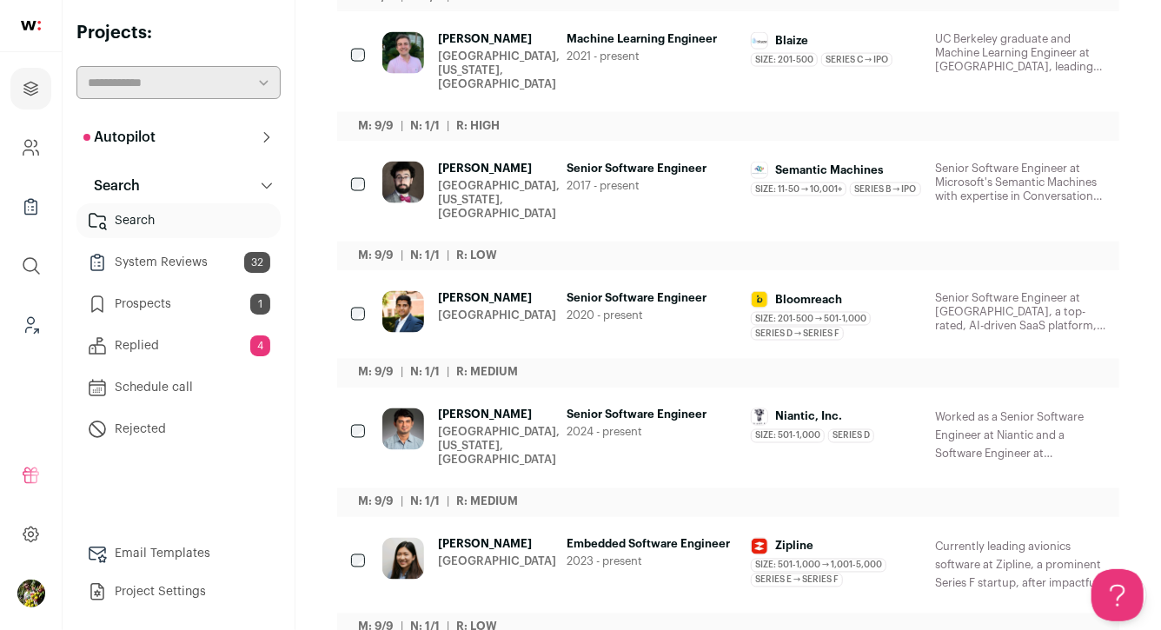
scroll to position [1289, 0]
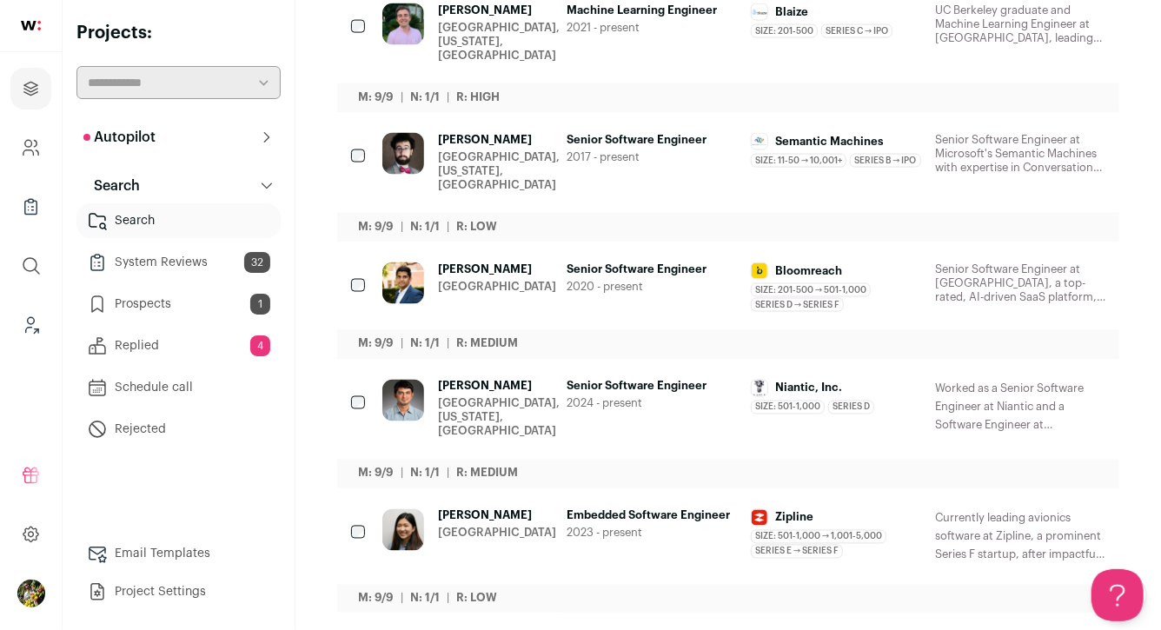
click at [995, 507] on icon "Hide" at bounding box center [997, 517] width 21 height 21
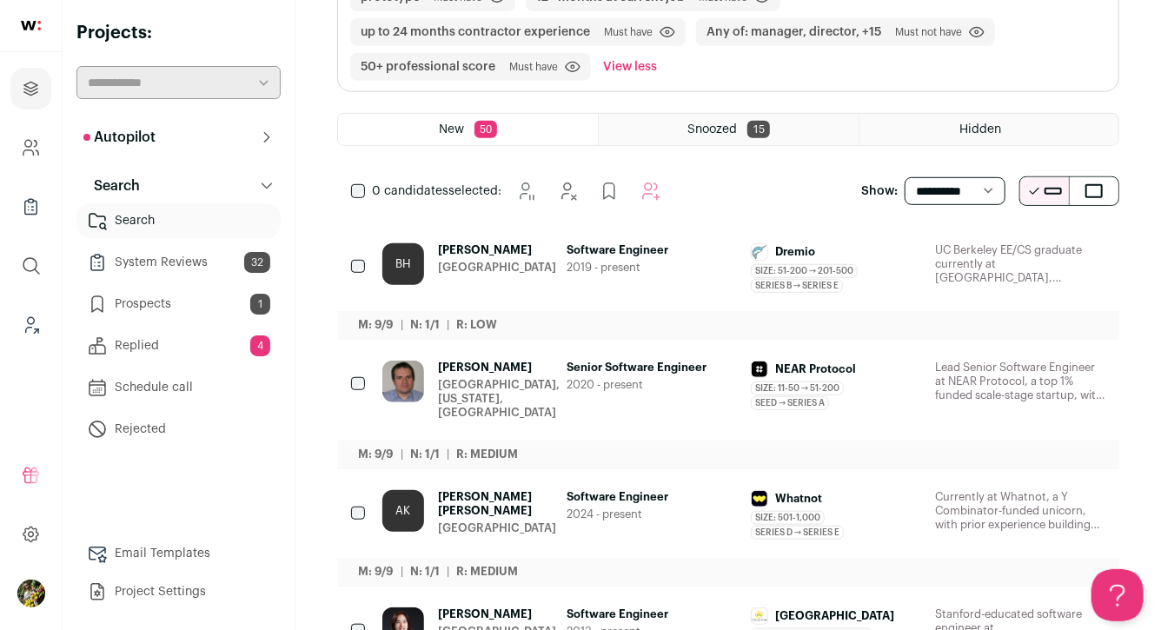
scroll to position [392, 0]
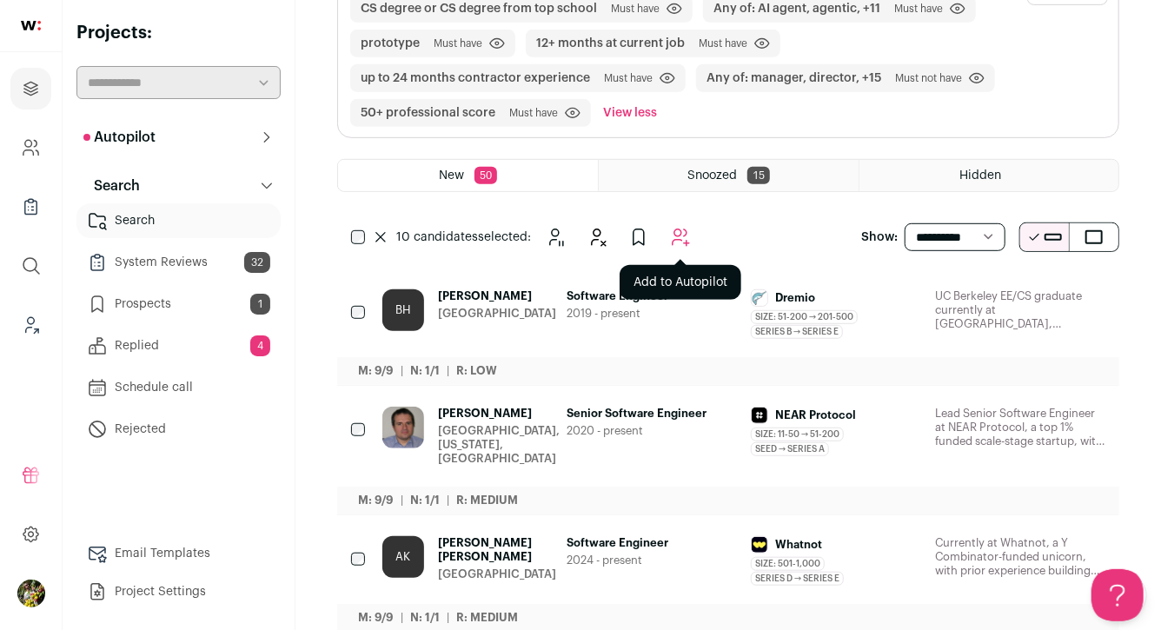
click at [669, 220] on button "Add to Autopilot" at bounding box center [680, 237] width 35 height 35
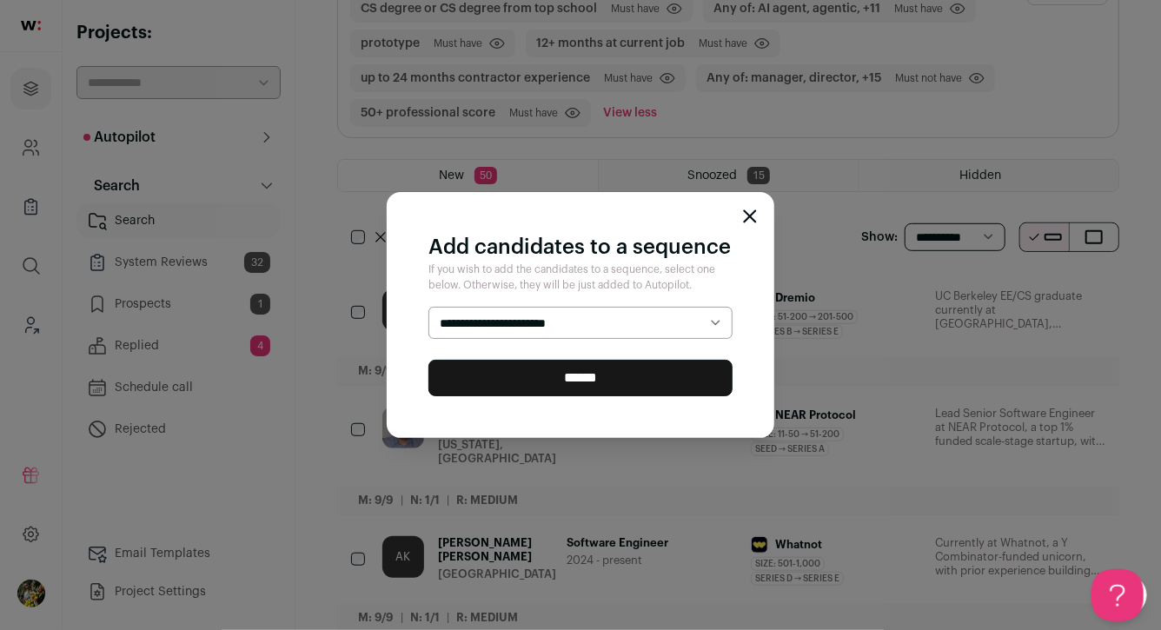
select select "*****"
click at [672, 386] on input "******" at bounding box center [581, 378] width 304 height 37
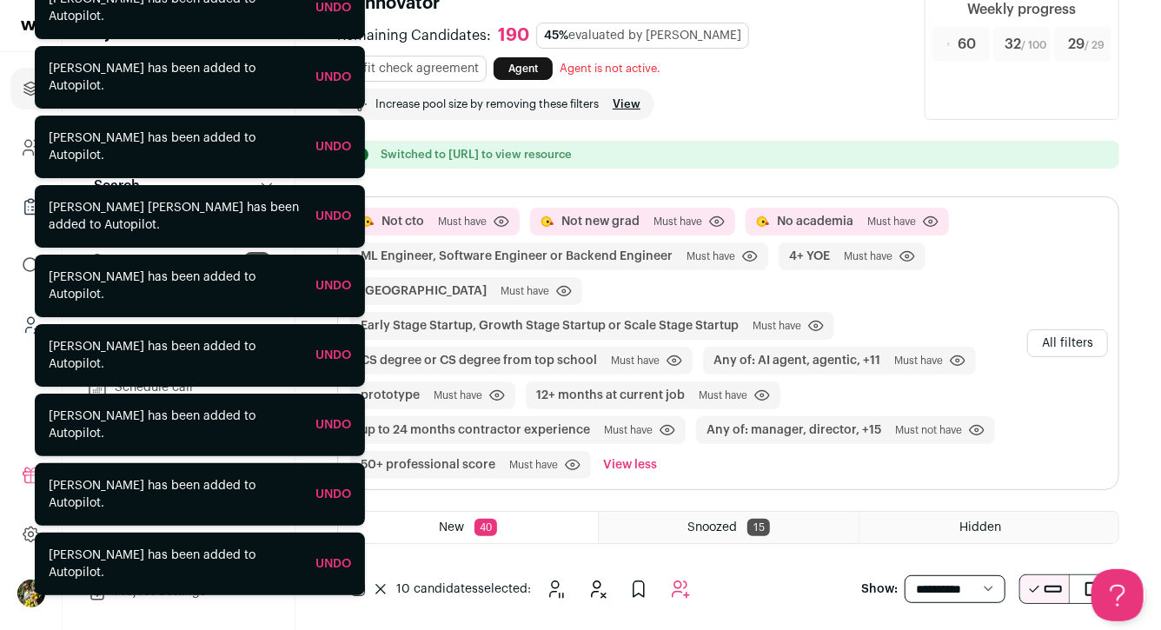
scroll to position [0, 0]
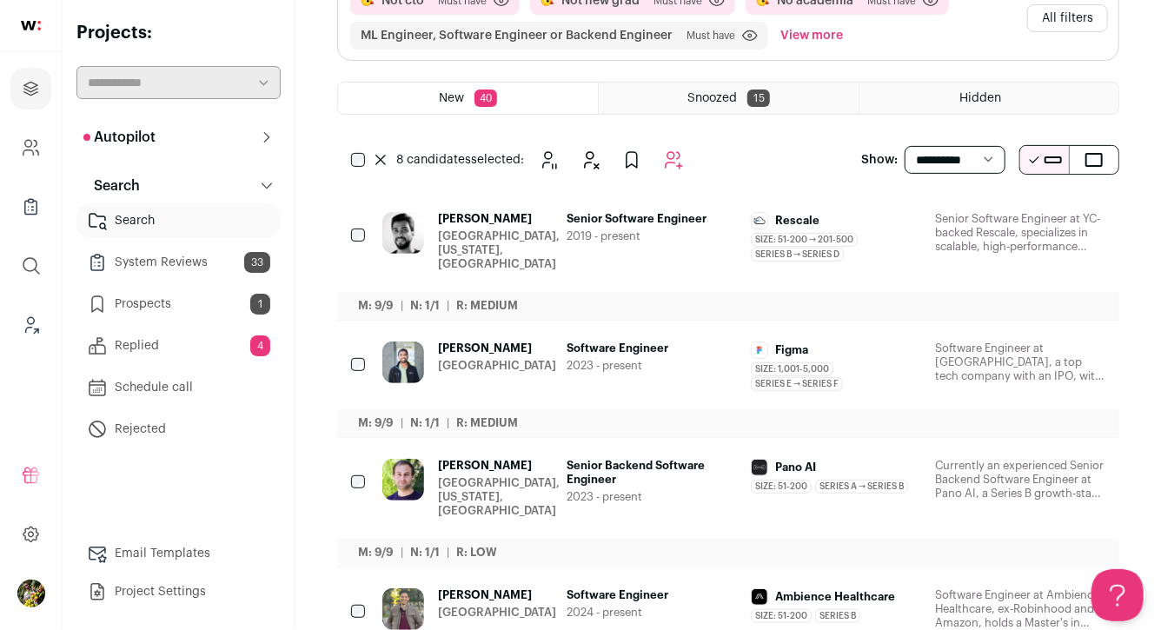
scroll to position [183, 0]
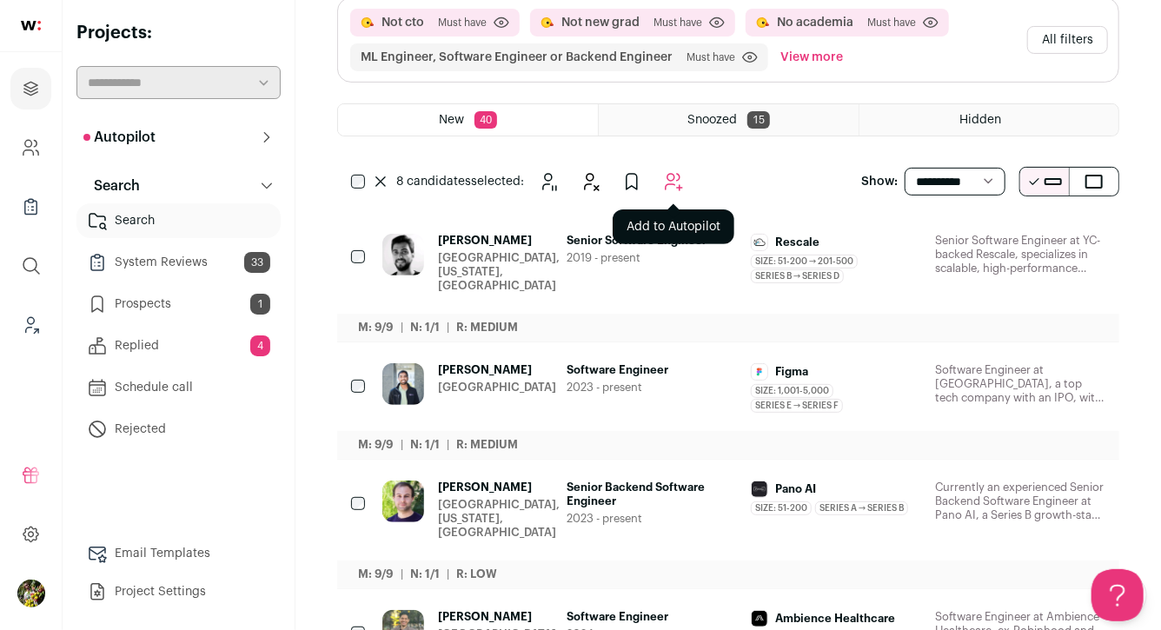
click at [664, 188] on icon "Add to Autopilot" at bounding box center [673, 181] width 21 height 21
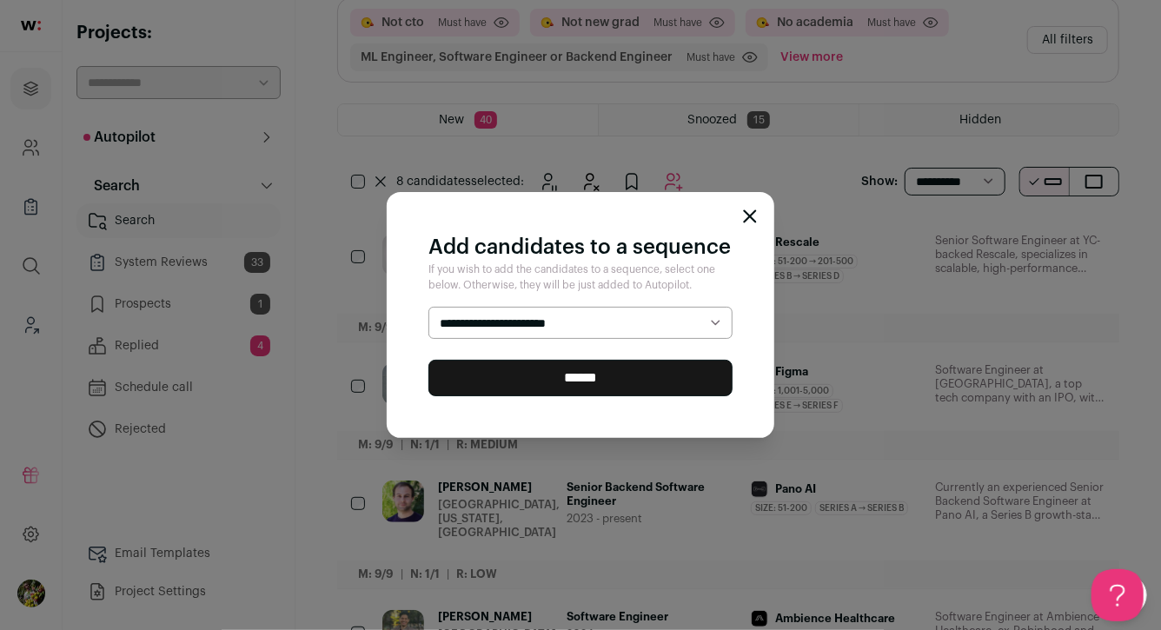
select select "*****"
drag, startPoint x: 642, startPoint y: 383, endPoint x: 700, endPoint y: 240, distance: 153.7
click at [698, 241] on div "**********" at bounding box center [581, 315] width 388 height 247
click at [748, 224] on div "**********" at bounding box center [581, 315] width 388 height 247
click at [751, 214] on icon "Close modal" at bounding box center [750, 215] width 11 height 11
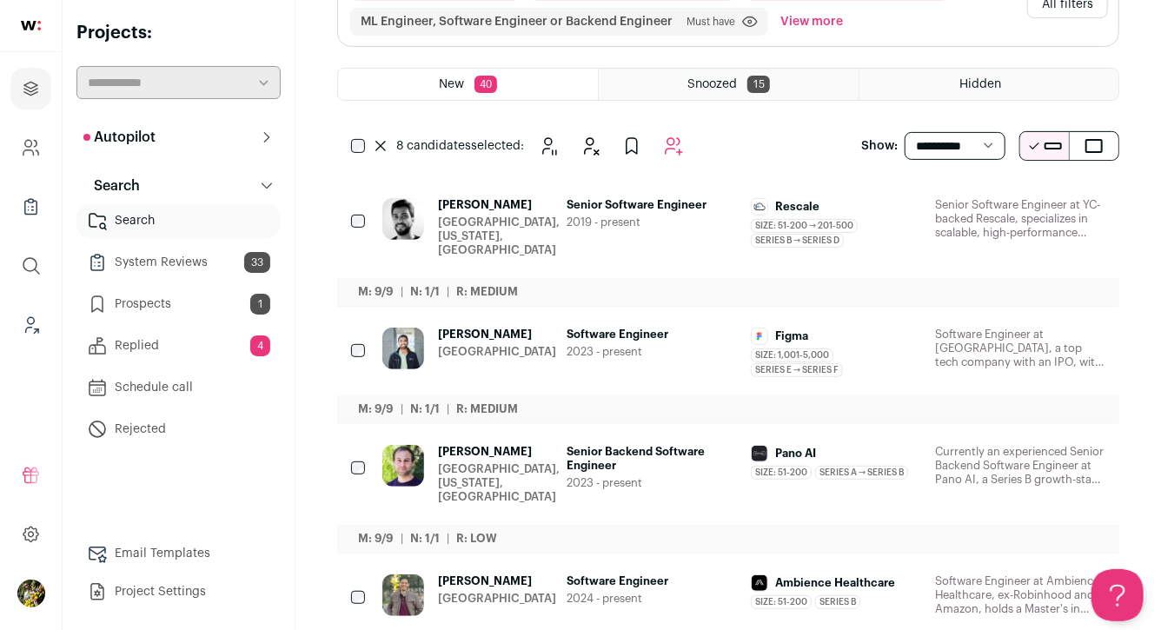
scroll to position [0, 0]
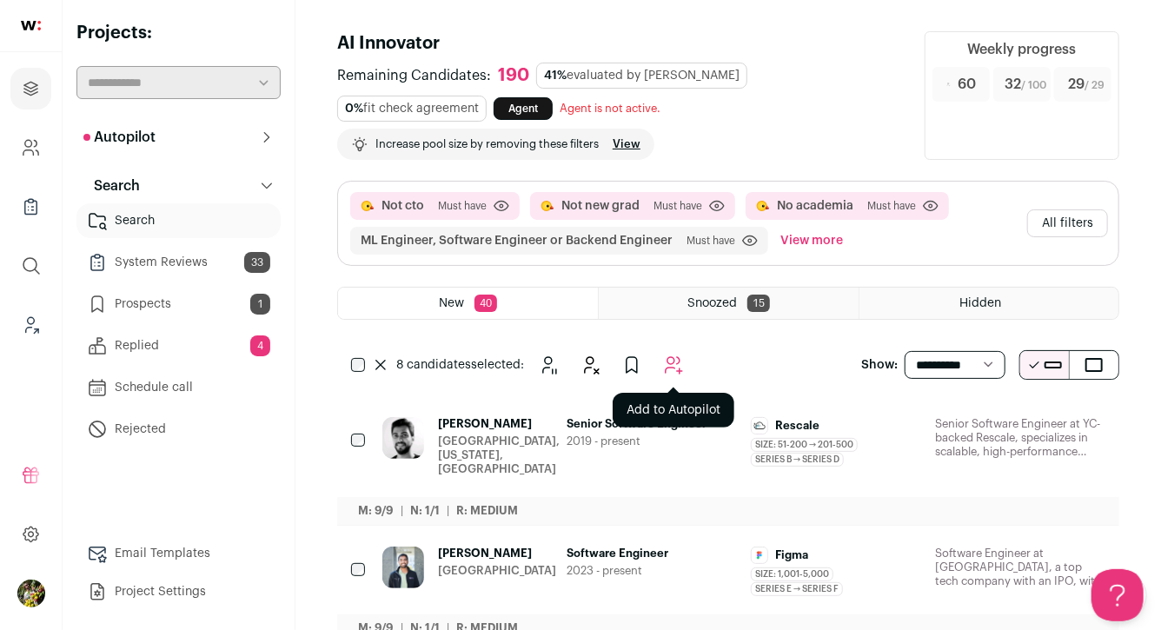
click at [668, 356] on icon "Add to Autopilot" at bounding box center [673, 365] width 21 height 21
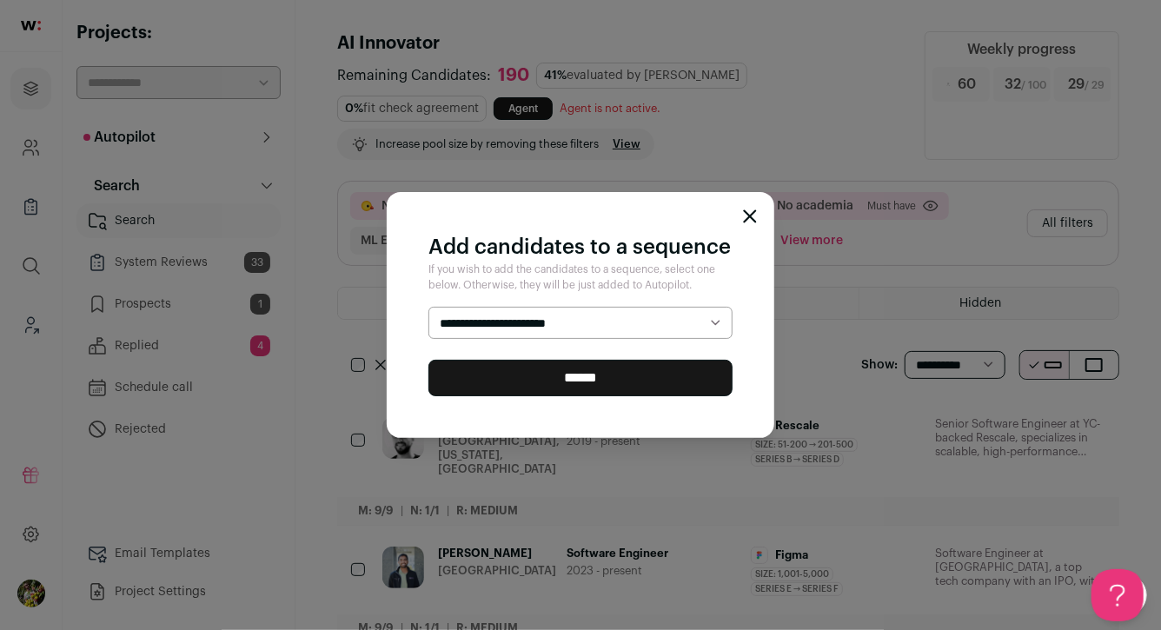
select select "*****"
click at [648, 379] on input "******" at bounding box center [581, 378] width 304 height 37
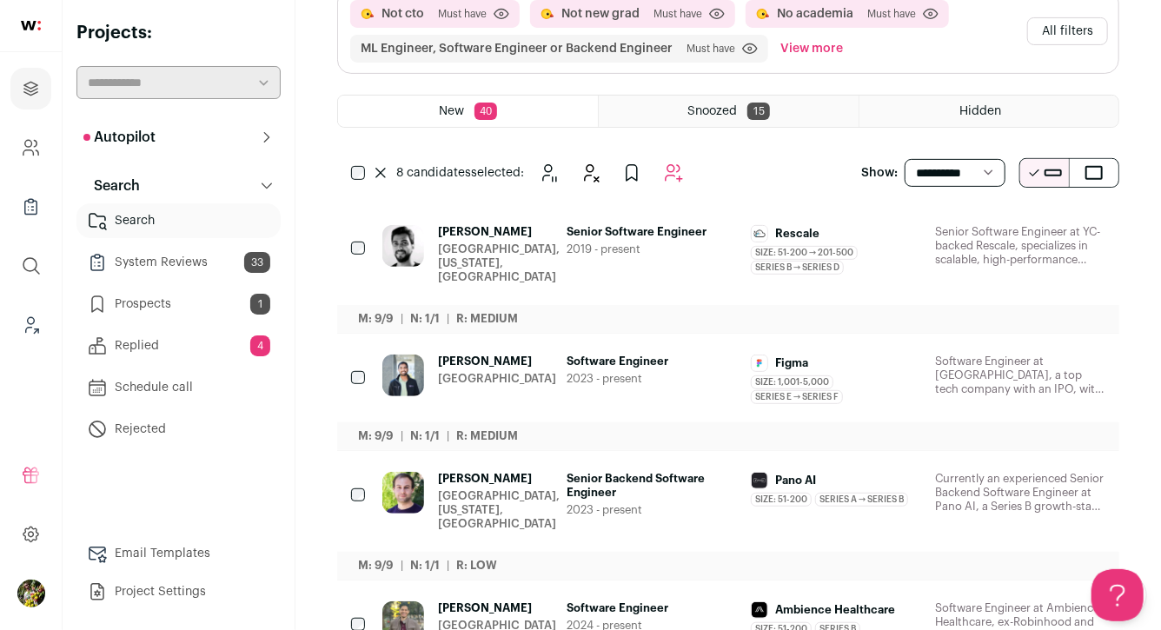
scroll to position [236, 0]
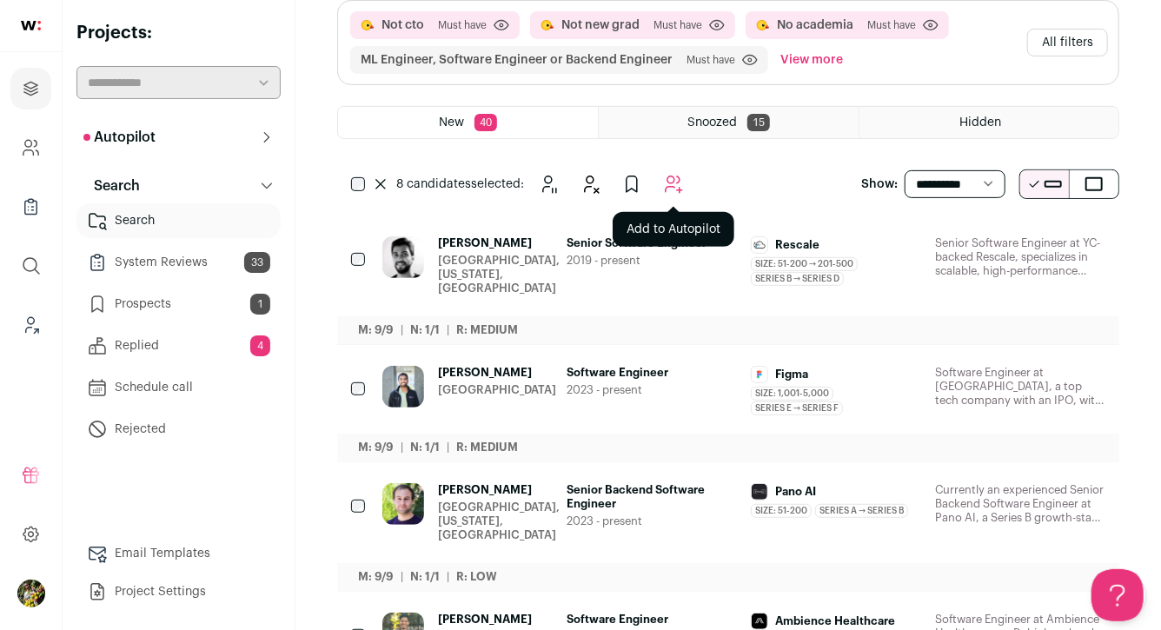
click at [662, 187] on button "Add to Autopilot" at bounding box center [673, 184] width 35 height 35
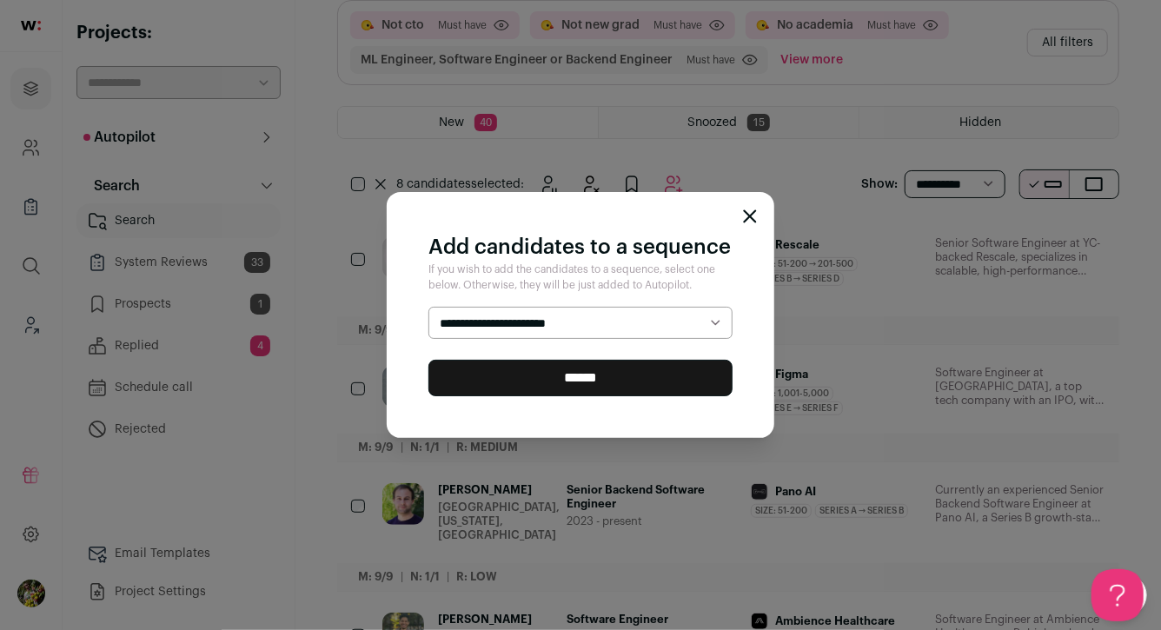
select select "*****"
click at [627, 383] on input "******" at bounding box center [581, 378] width 304 height 37
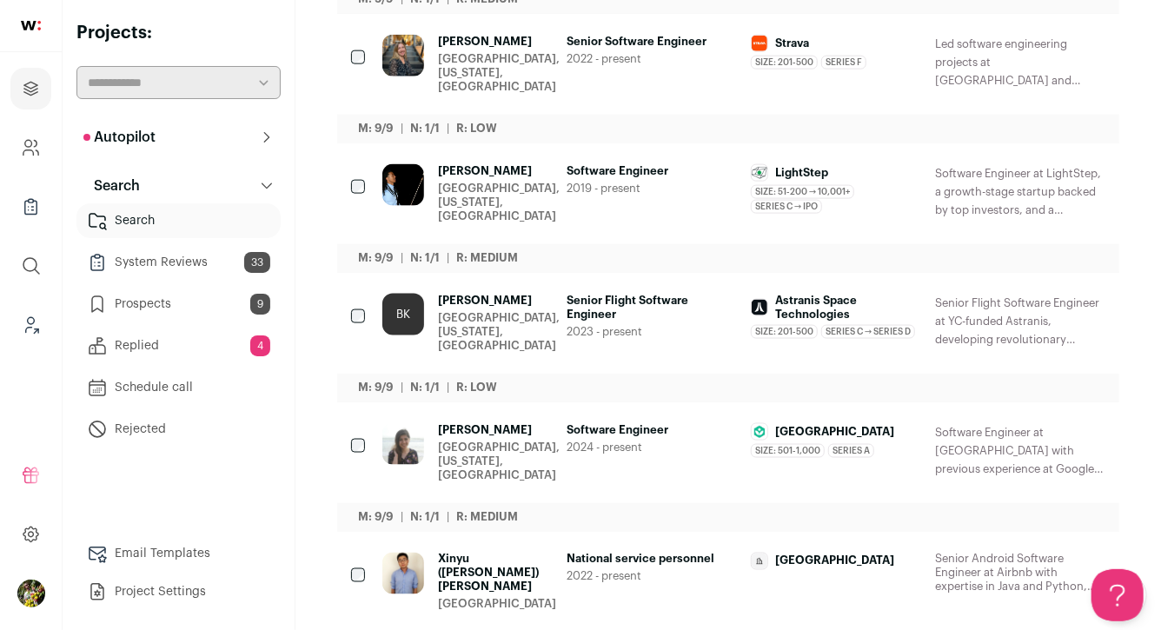
scroll to position [1098, 0]
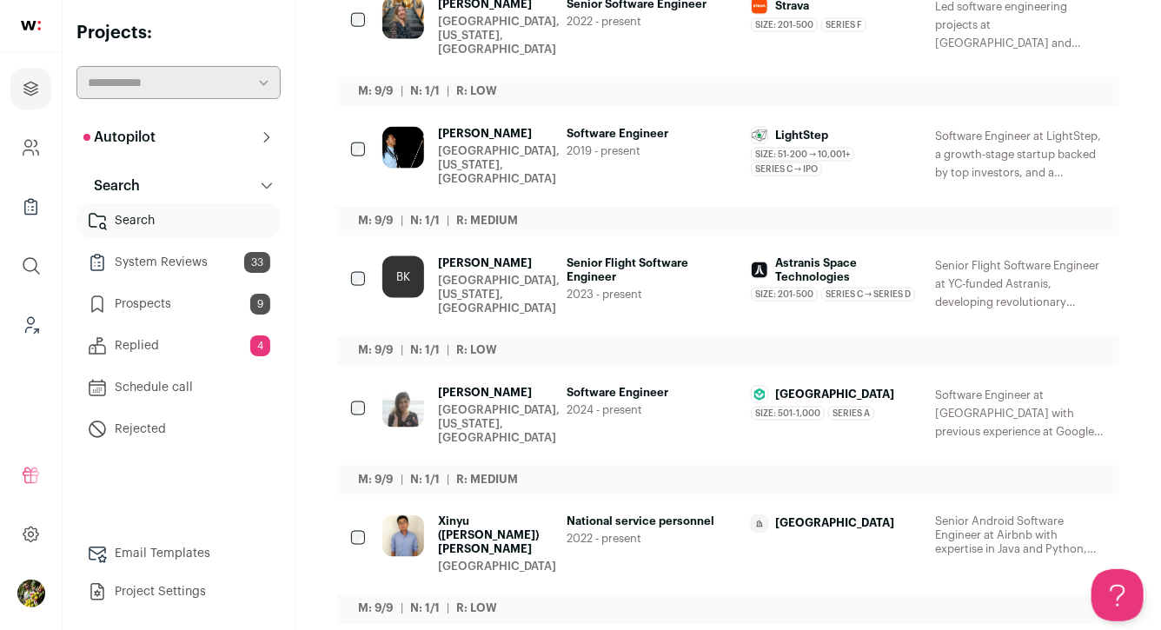
click at [545, 306] on link "BK Brian Kauke Fremont, California, United States Senior Flight Software Engine…" at bounding box center [744, 299] width 723 height 87
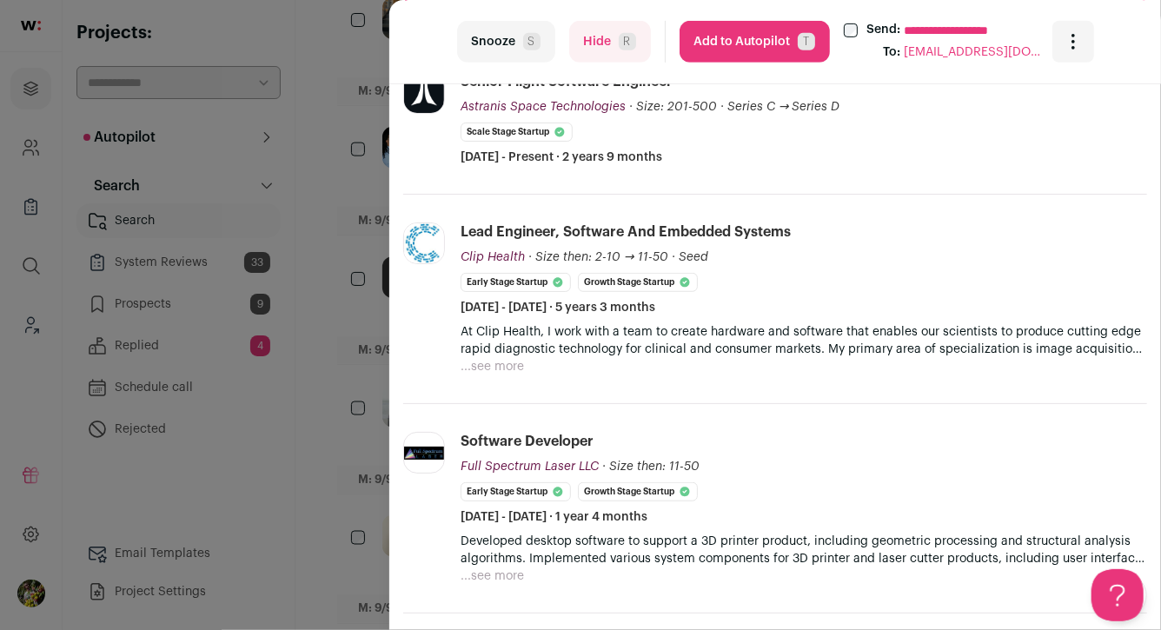
scroll to position [391, 0]
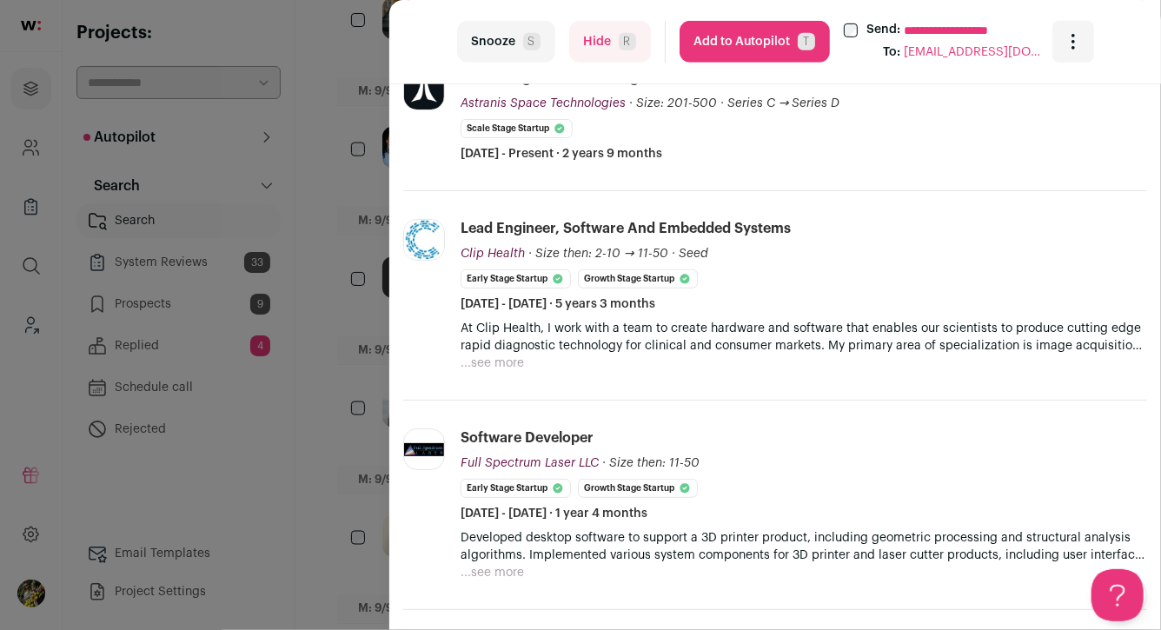
click at [494, 355] on button "...see more" at bounding box center [492, 363] width 63 height 17
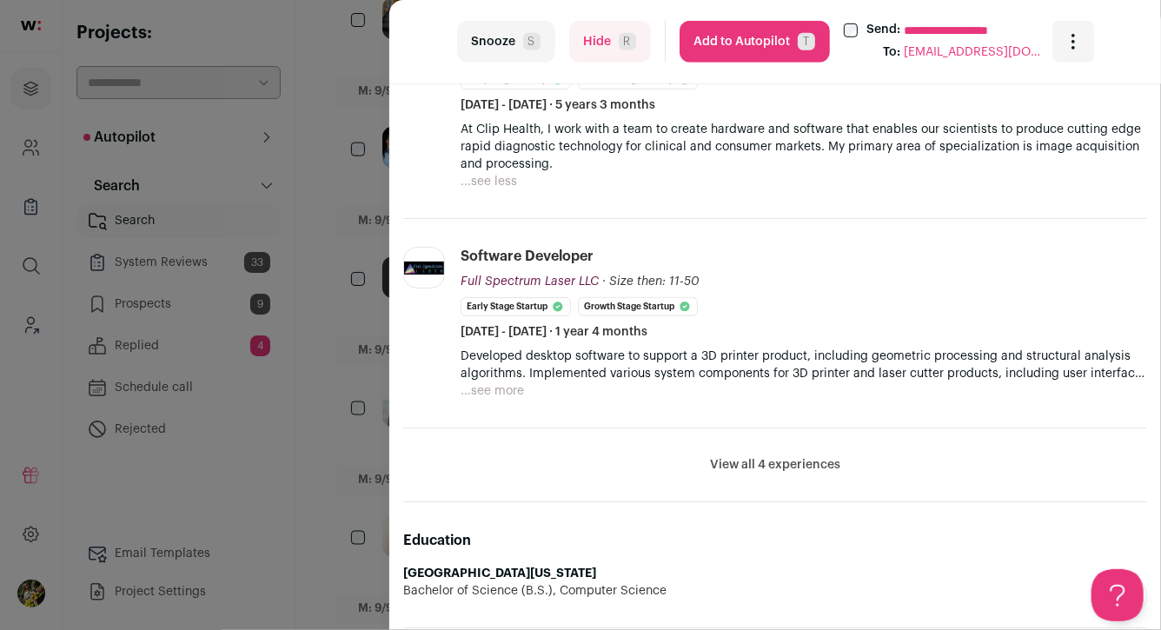
scroll to position [593, 0]
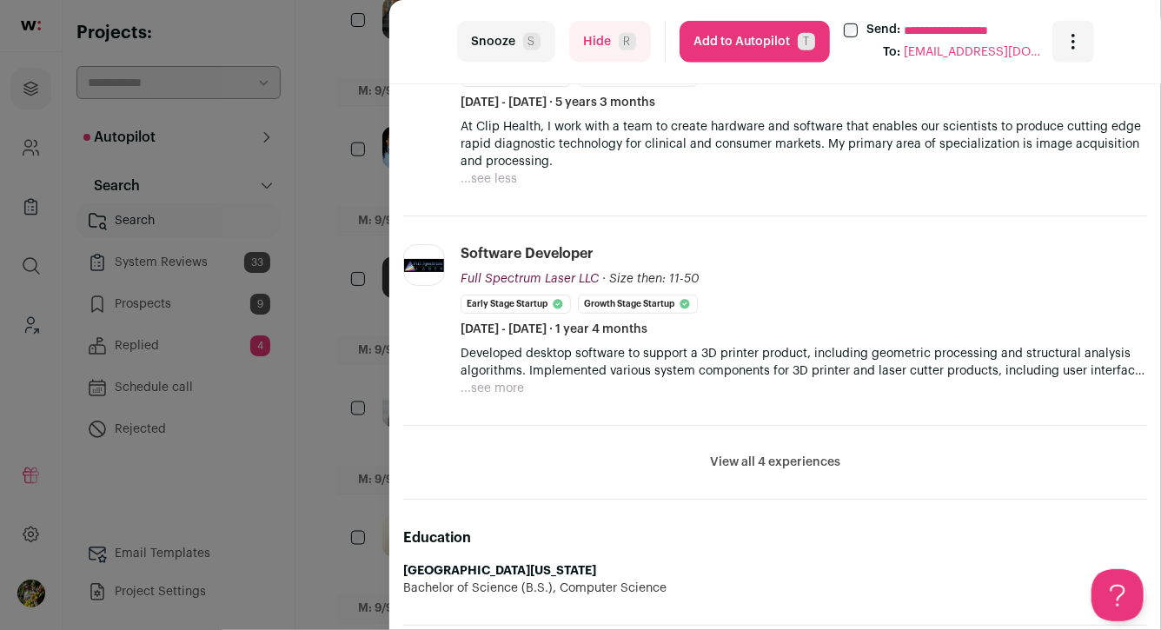
click at [516, 388] on button "...see more" at bounding box center [492, 388] width 63 height 17
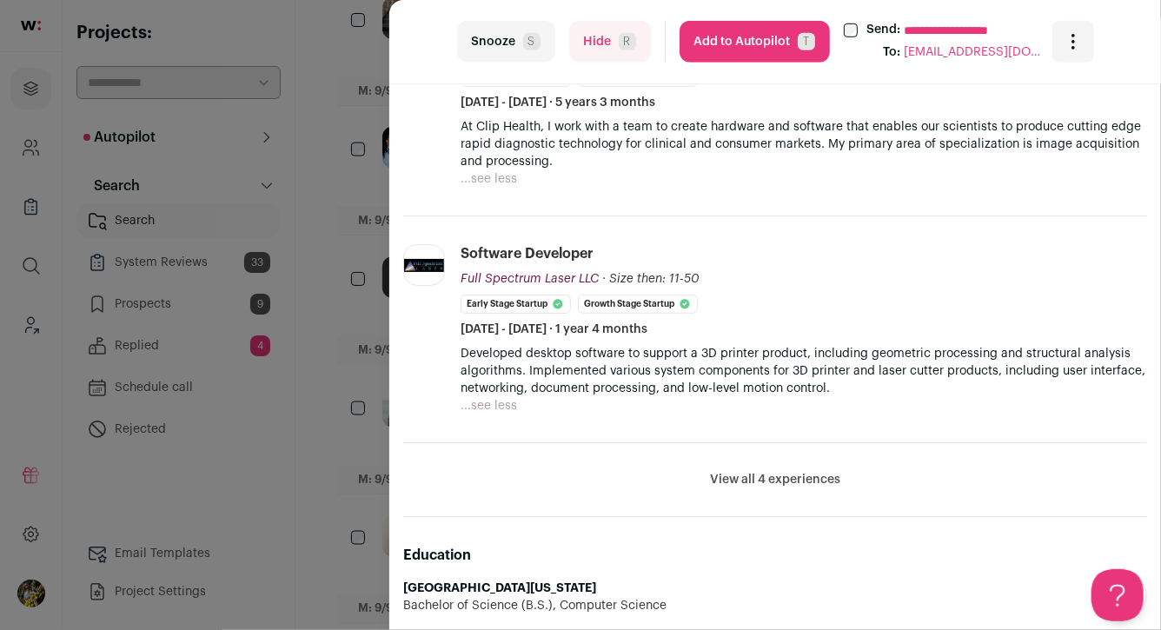
click at [755, 471] on button "View all 4 experiences" at bounding box center [775, 479] width 130 height 17
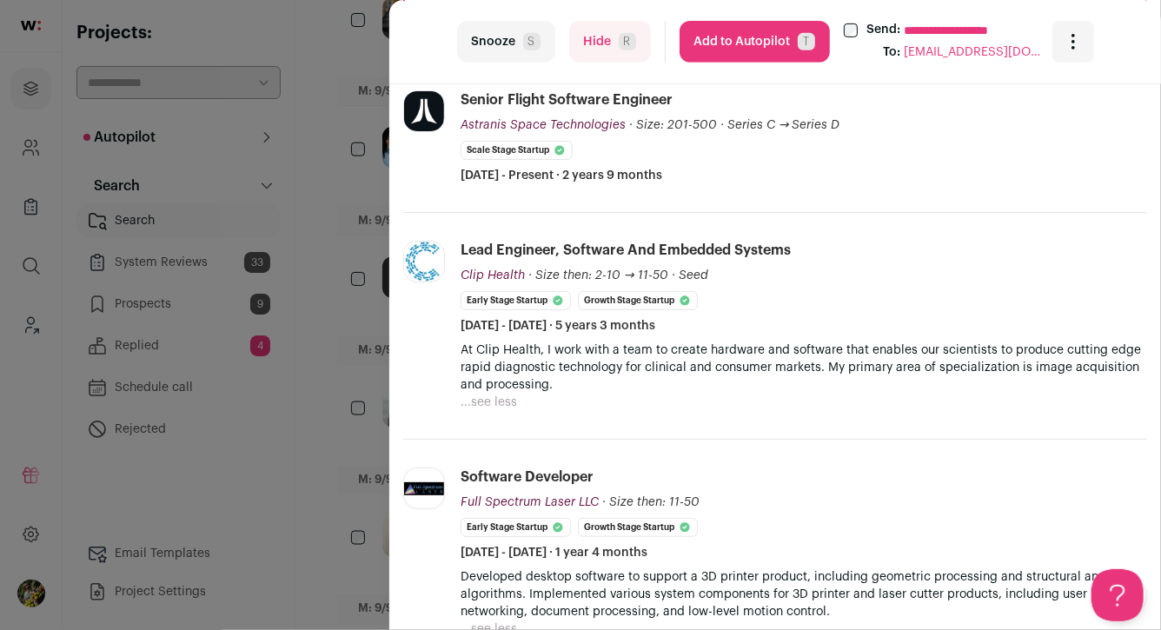
scroll to position [380, 0]
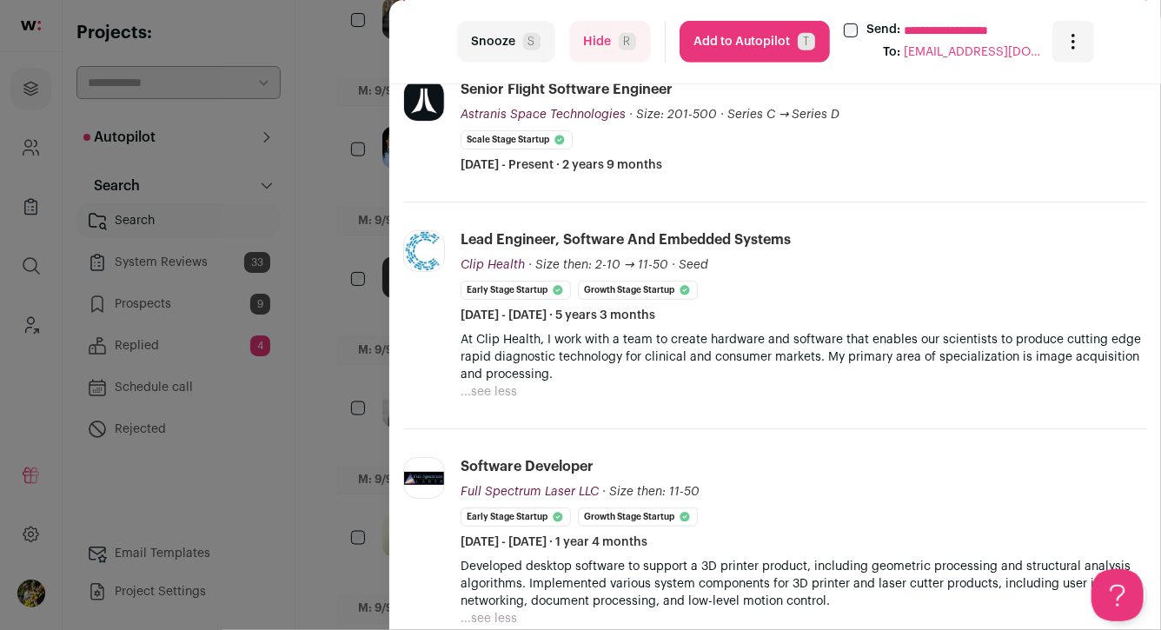
click at [497, 389] on button "...see less" at bounding box center [489, 391] width 57 height 17
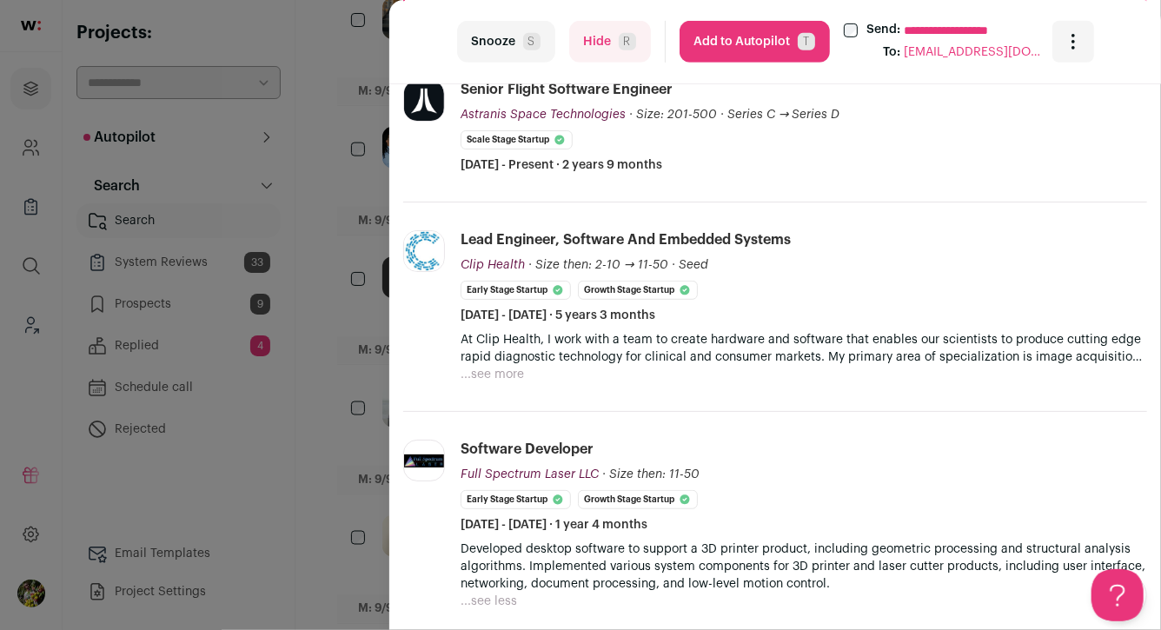
click at [349, 399] on div "**********" at bounding box center [580, 315] width 1161 height 630
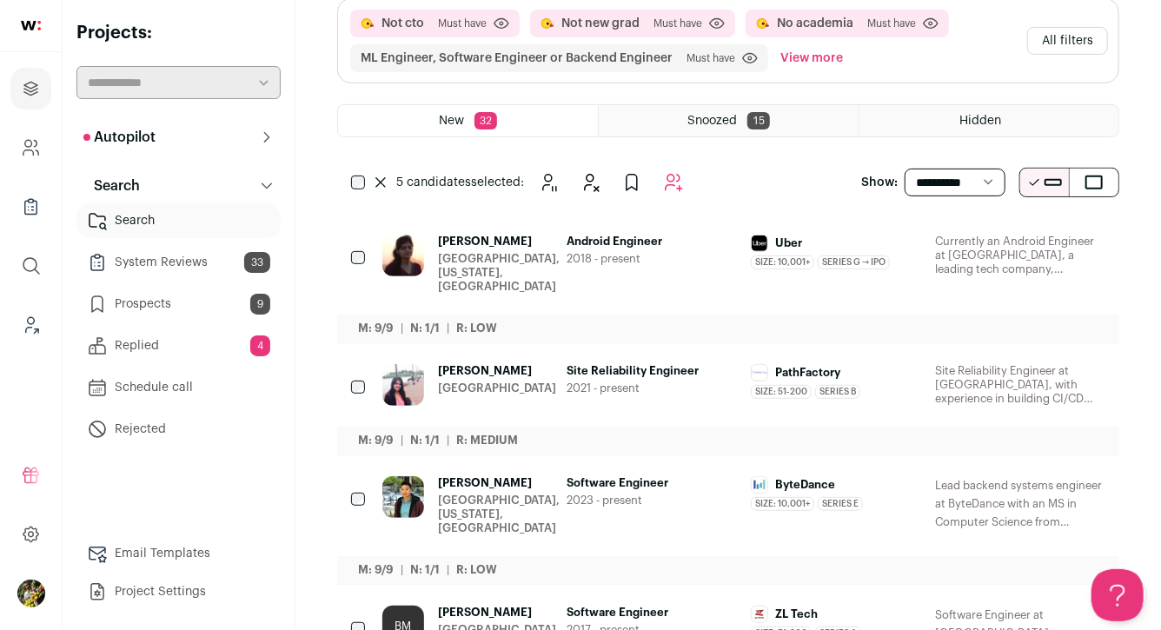
scroll to position [154, 0]
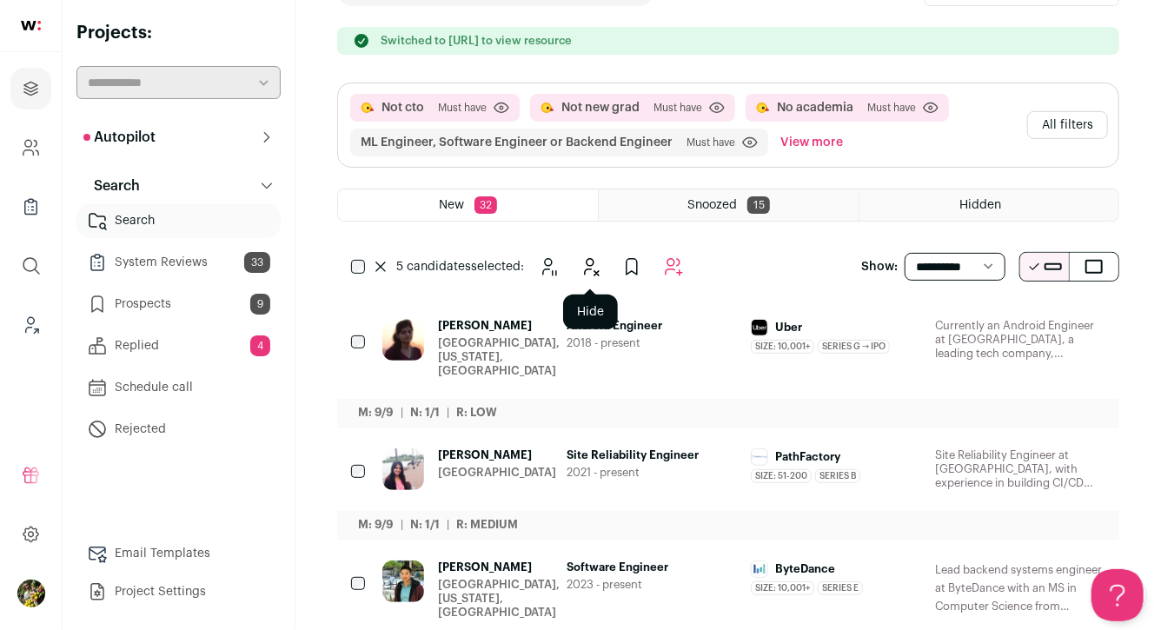
click at [597, 264] on icon "Hide" at bounding box center [590, 266] width 21 height 21
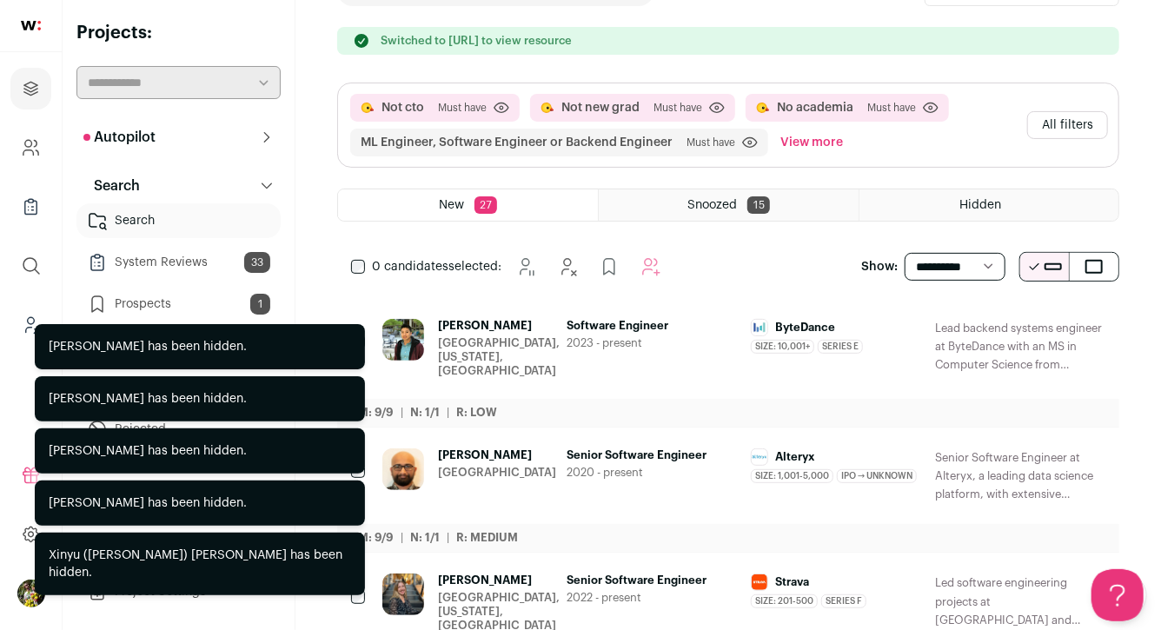
click at [824, 144] on button "View more" at bounding box center [812, 143] width 70 height 28
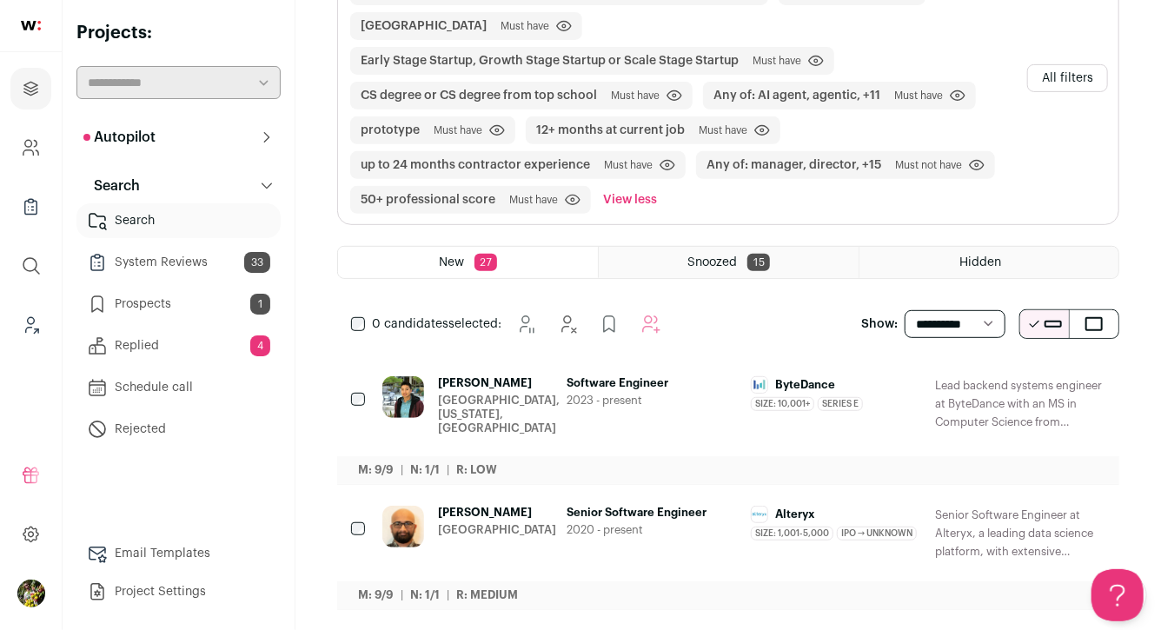
scroll to position [271, 0]
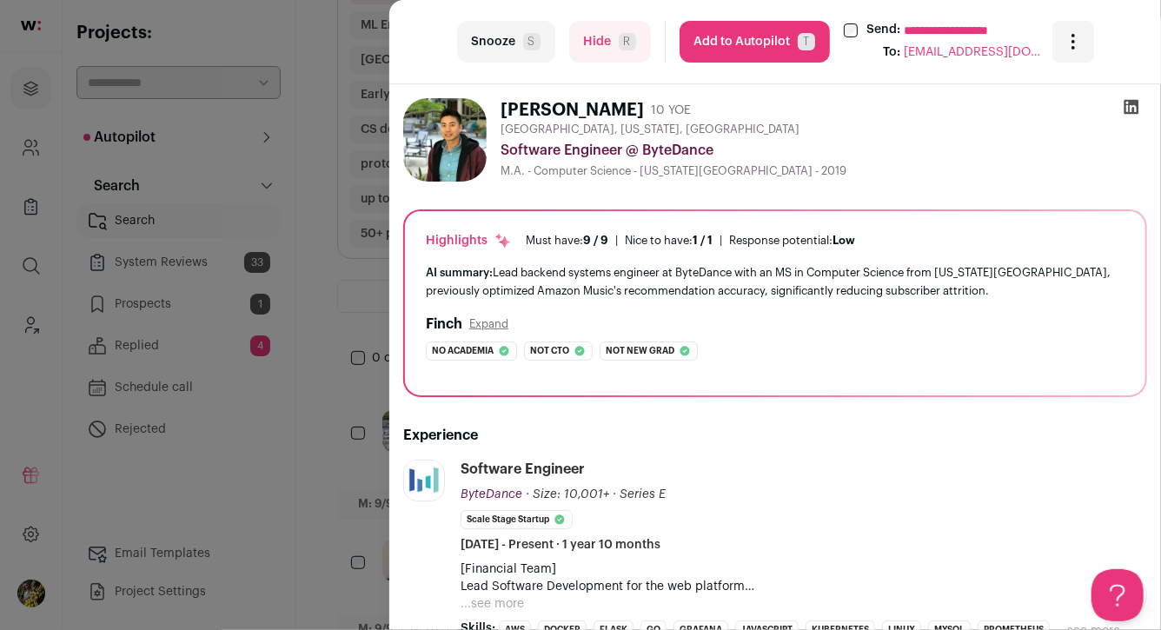
scroll to position [409, 0]
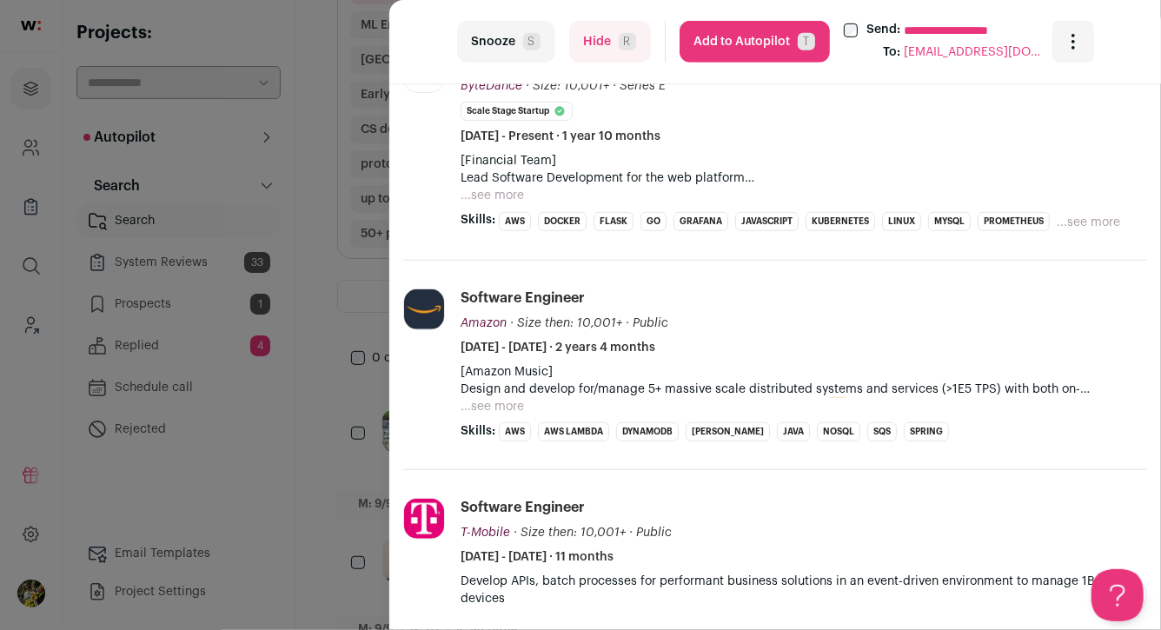
click at [500, 196] on button "...see more" at bounding box center [492, 195] width 63 height 17
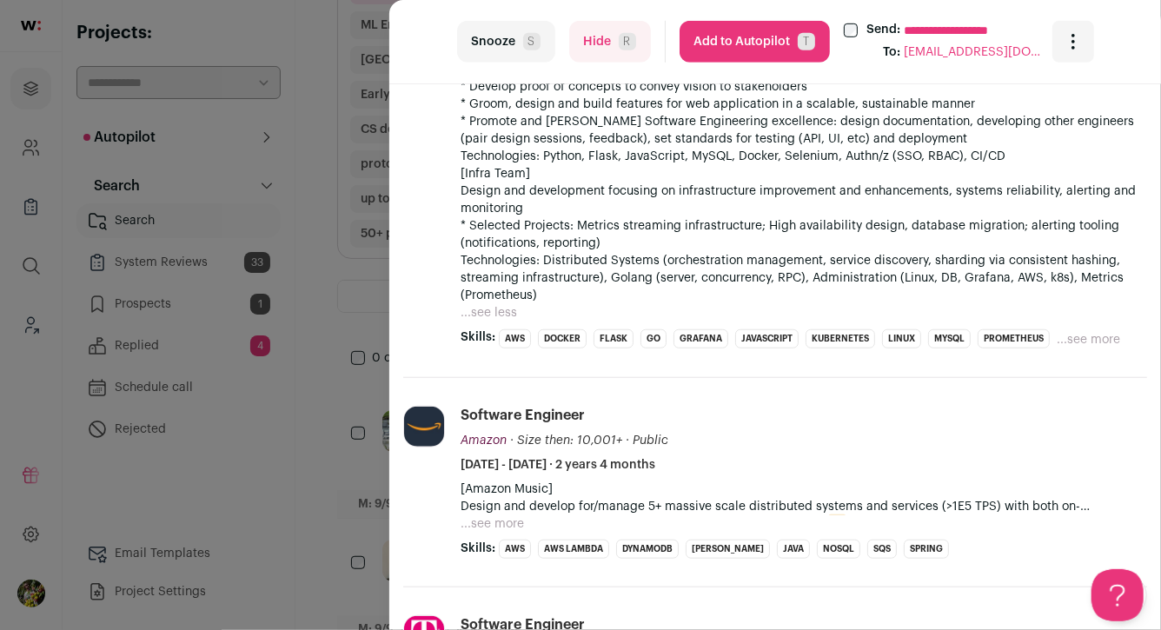
scroll to position [639, 0]
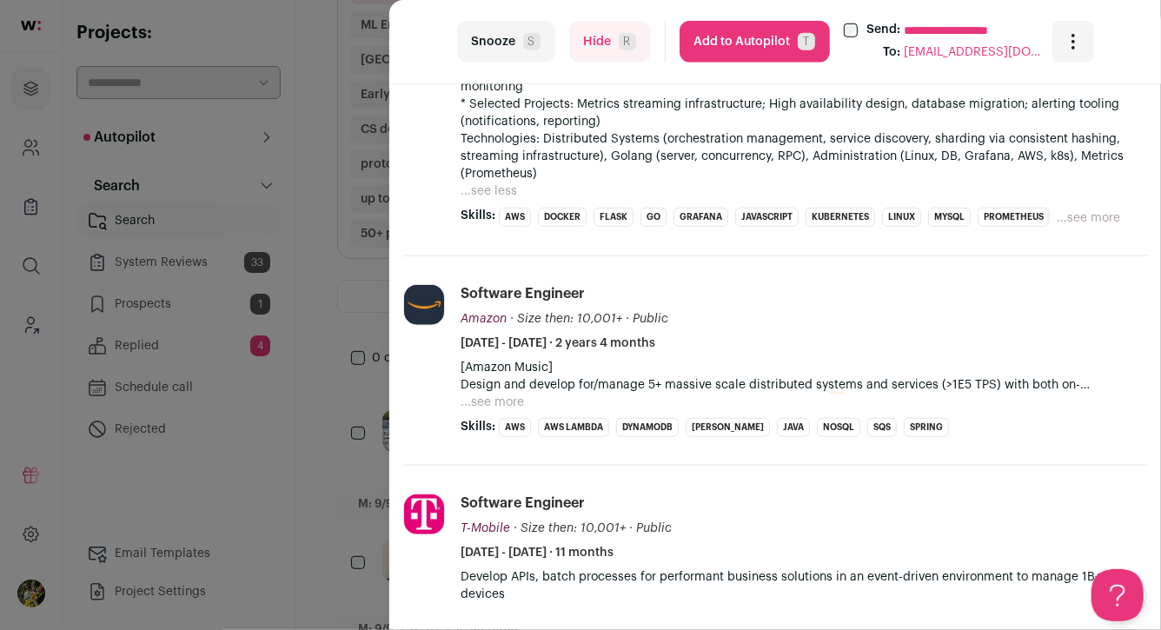
click at [517, 403] on button "...see more" at bounding box center [492, 402] width 63 height 17
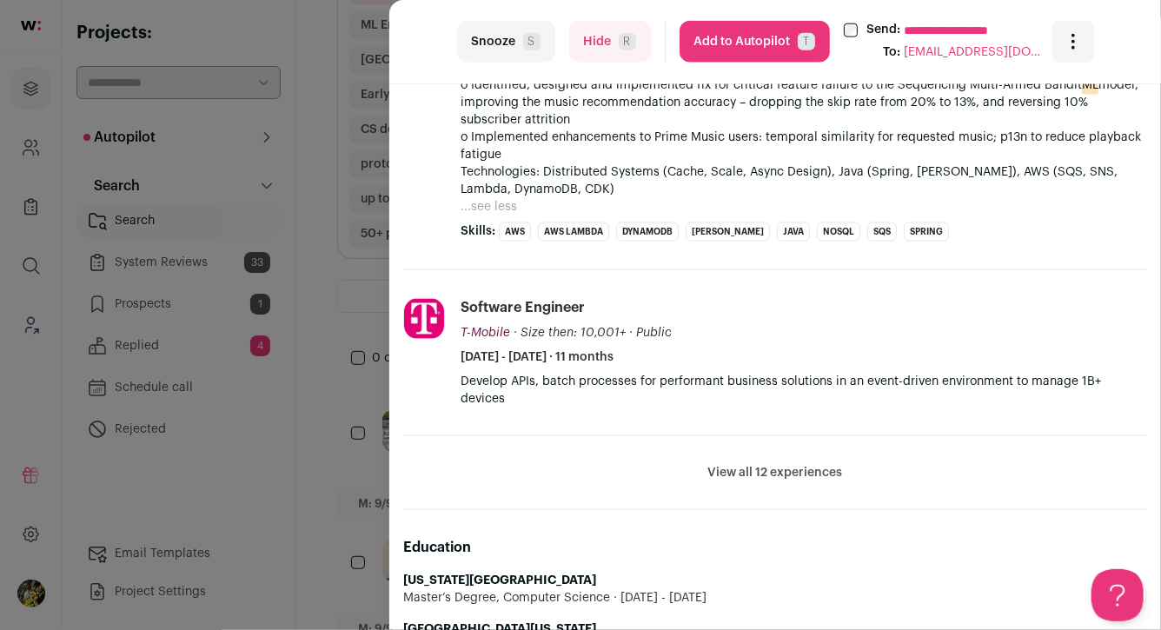
scroll to position [1169, 0]
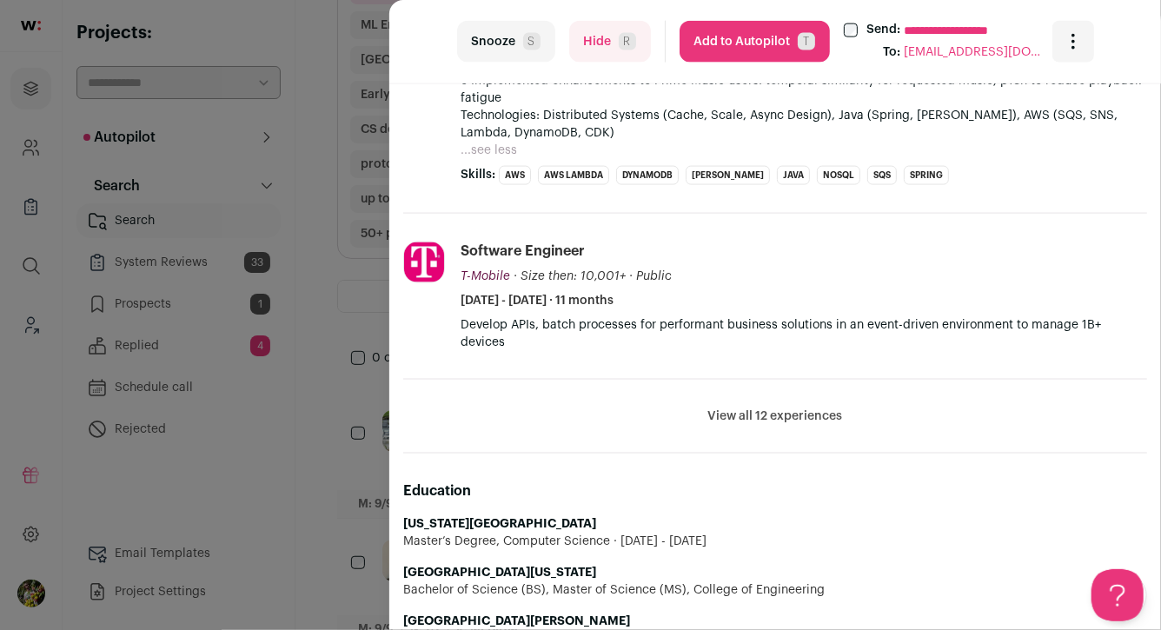
click at [744, 408] on button "View all 12 experiences" at bounding box center [776, 416] width 135 height 17
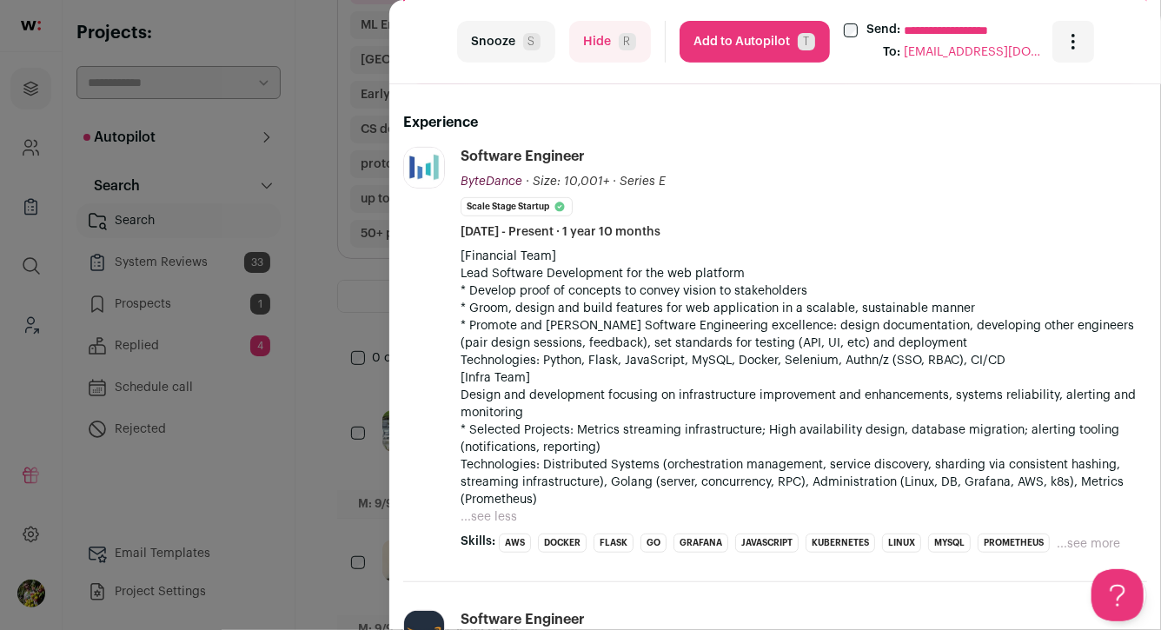
scroll to position [376, 0]
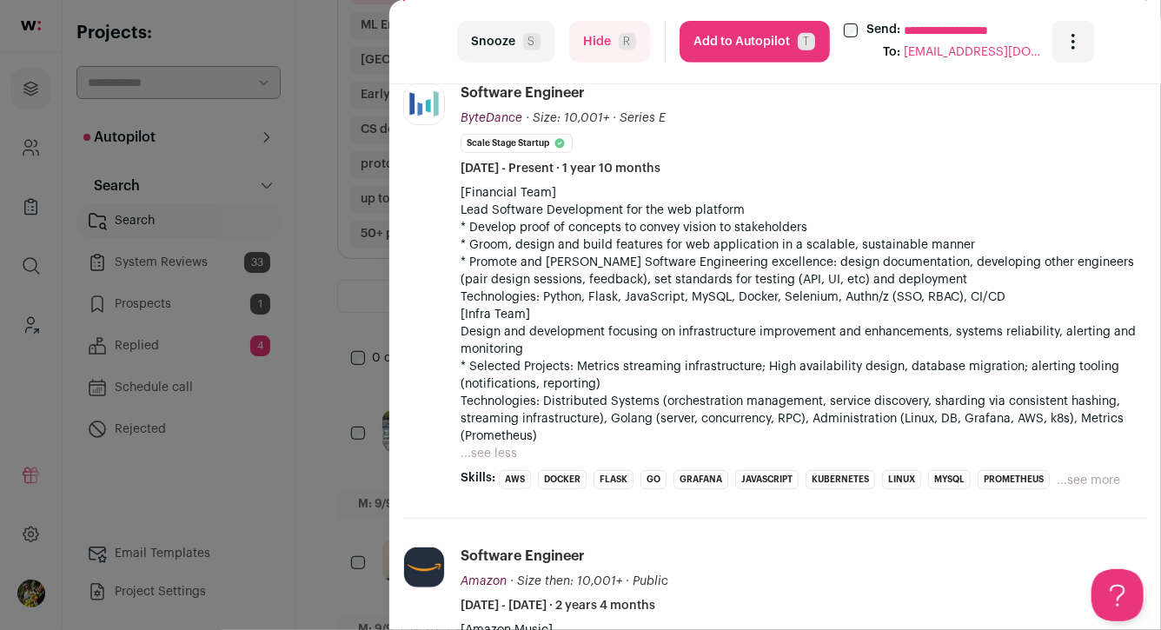
click at [753, 45] on button "Add to Autopilot T" at bounding box center [755, 42] width 150 height 42
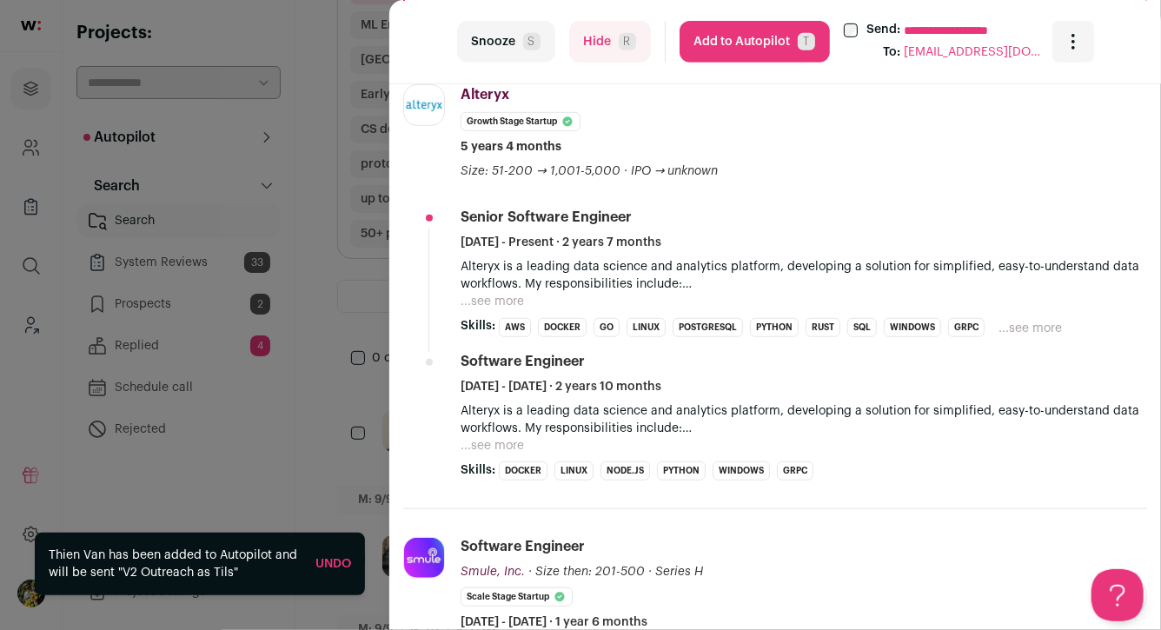
scroll to position [365, 0]
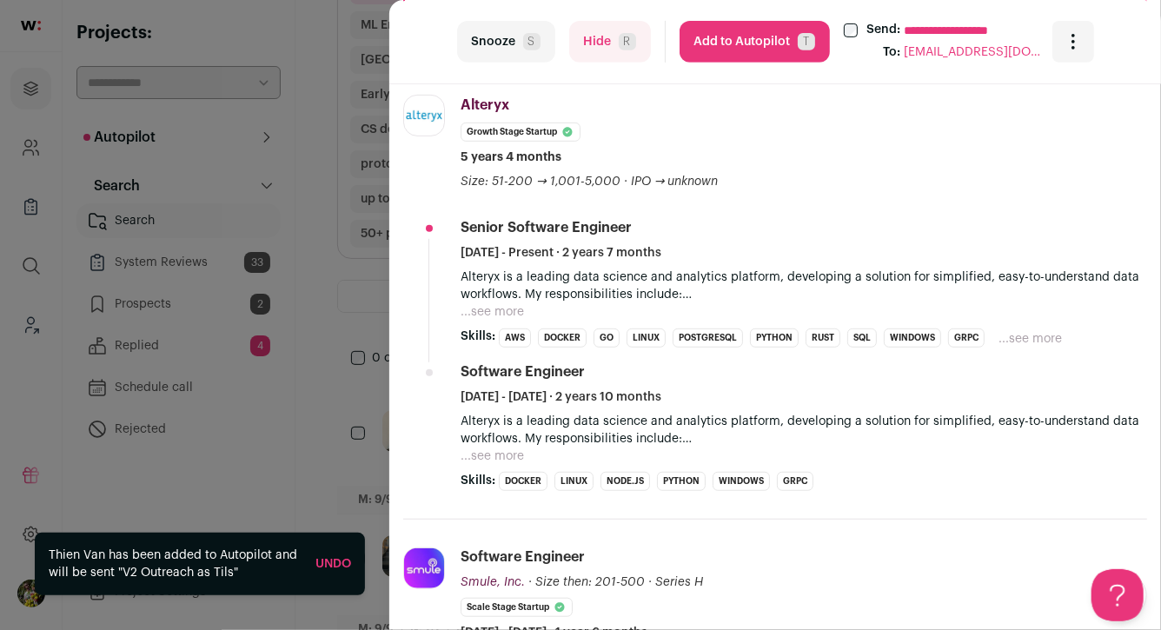
click at [490, 314] on button "...see more" at bounding box center [492, 311] width 63 height 17
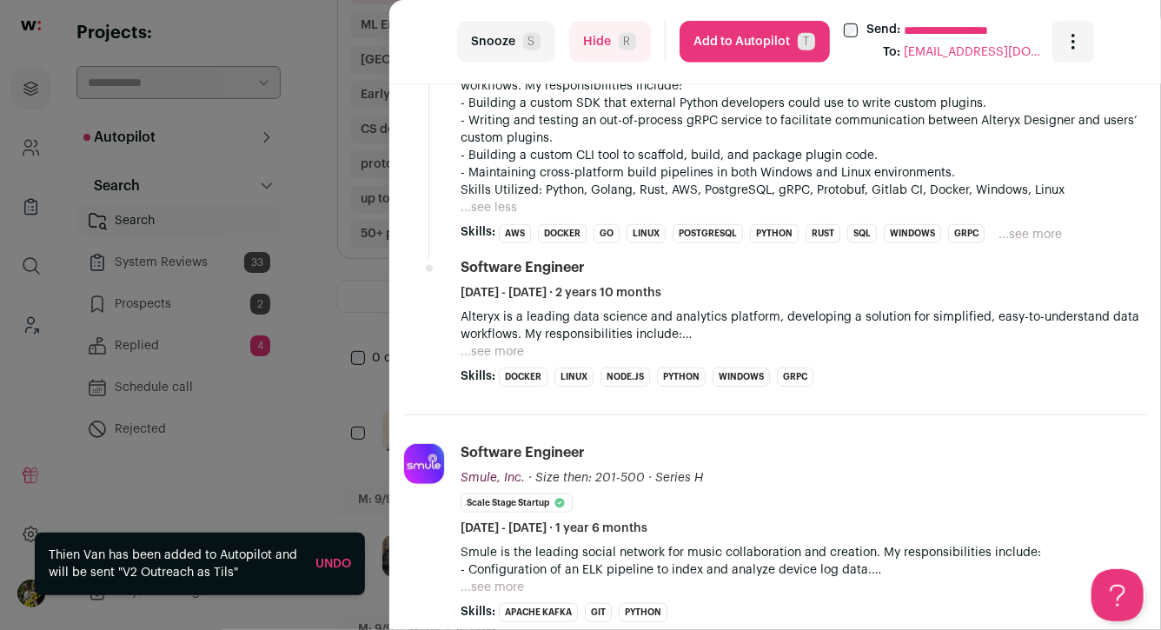
scroll to position [650, 0]
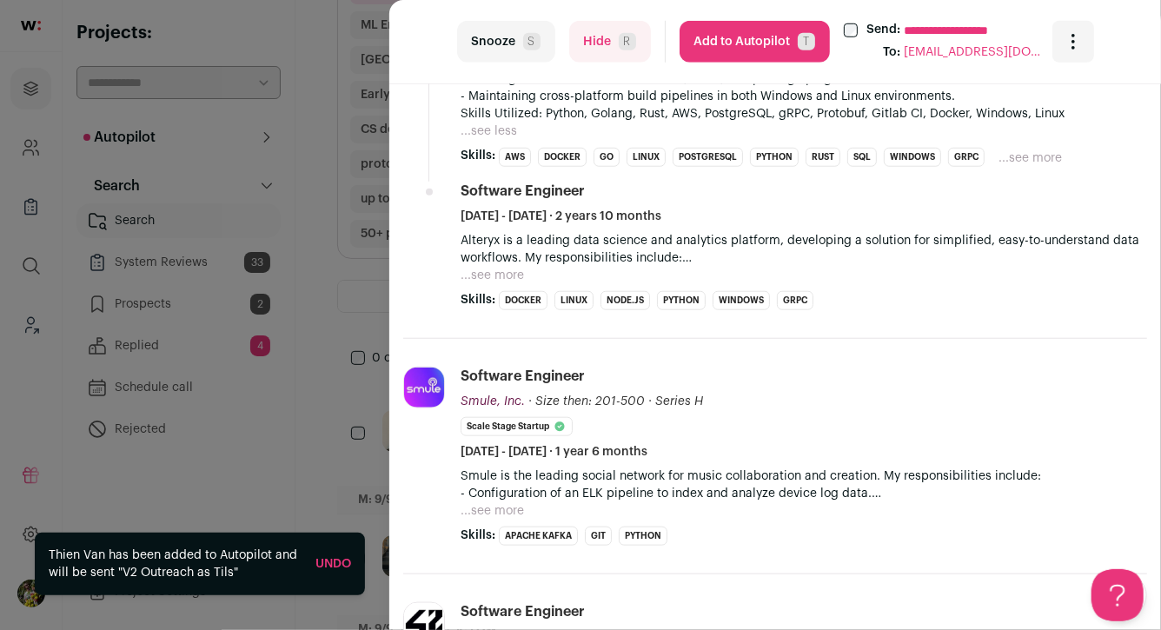
click at [501, 273] on button "...see more" at bounding box center [492, 275] width 63 height 17
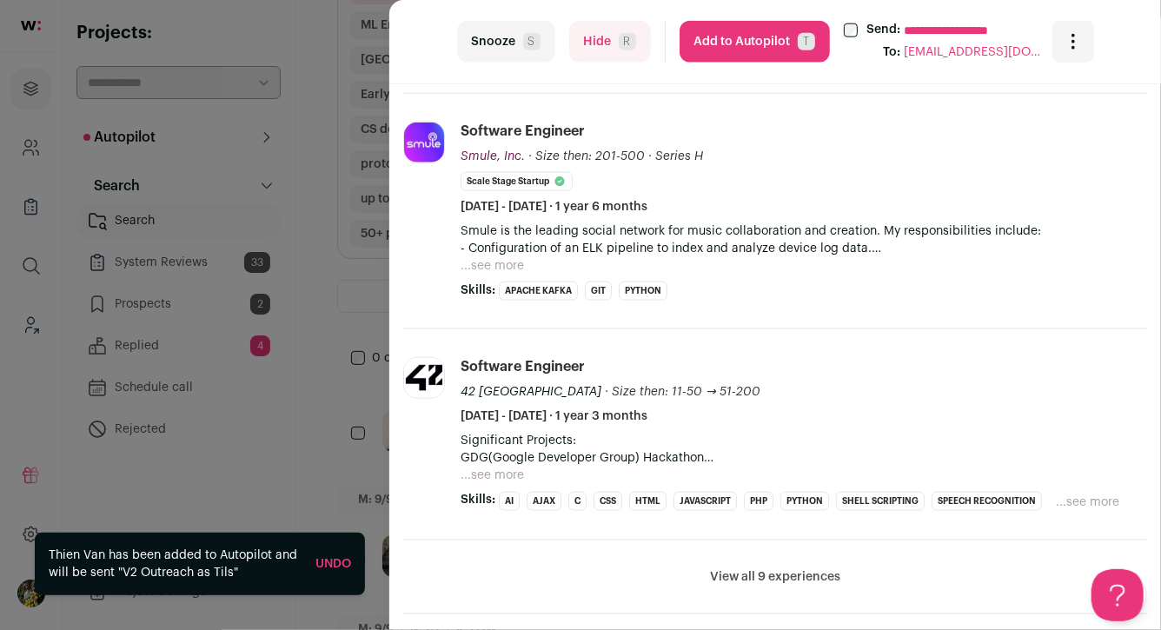
scroll to position [1001, 0]
click at [503, 263] on button "...see more" at bounding box center [492, 264] width 63 height 17
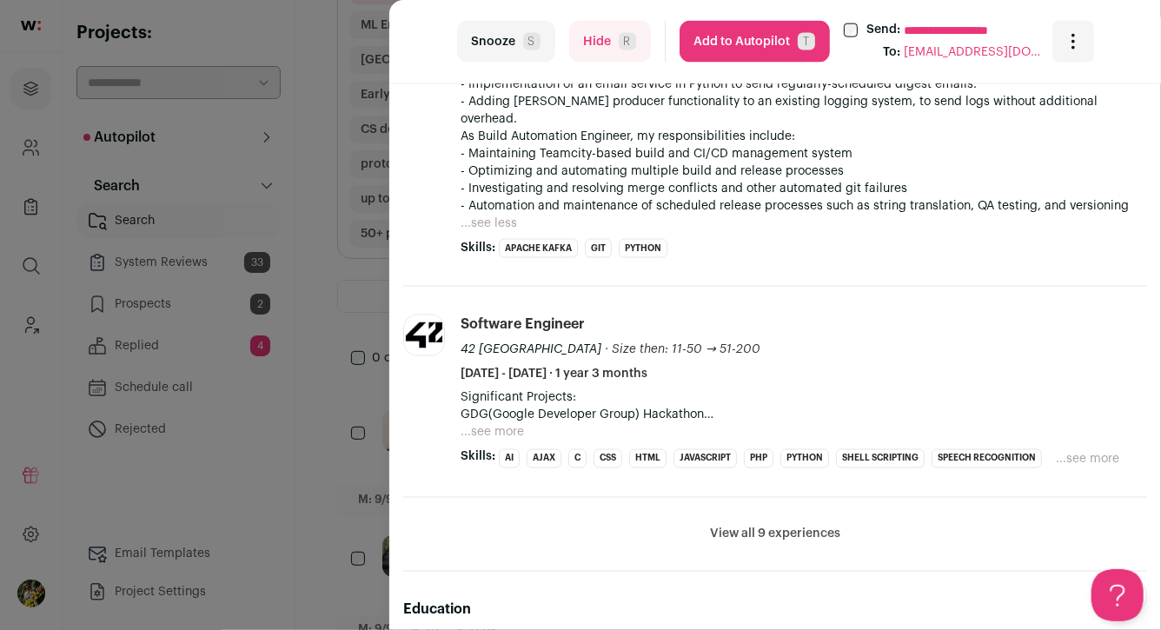
click at [496, 424] on button "...see more" at bounding box center [492, 432] width 63 height 17
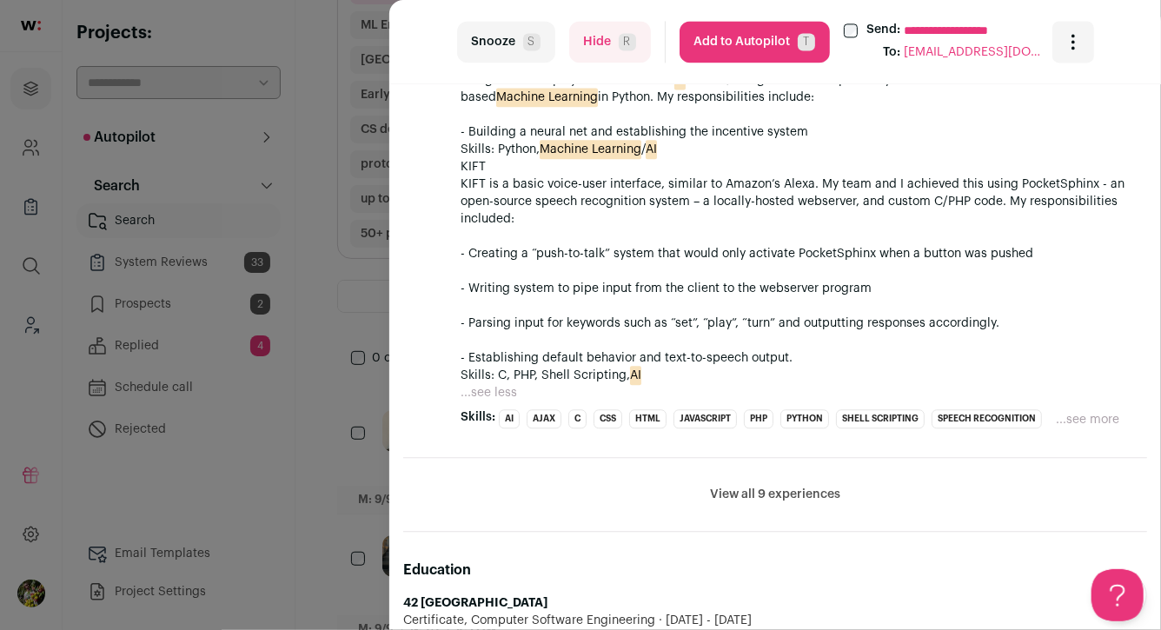
scroll to position [2097, 0]
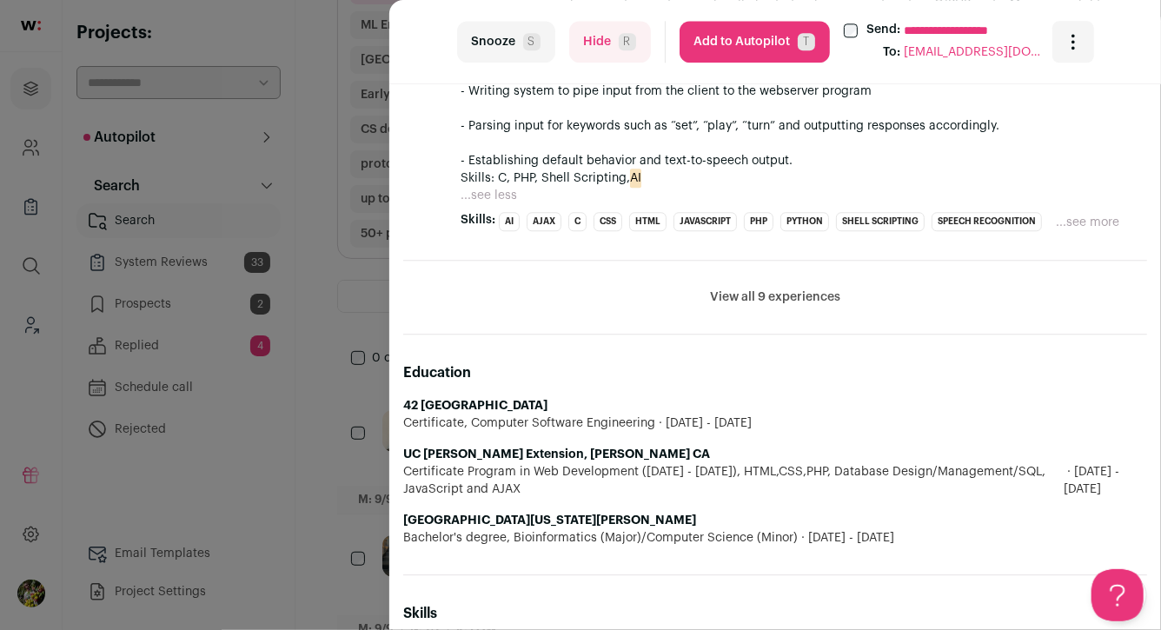
click at [769, 289] on button "View all 9 experiences" at bounding box center [775, 297] width 130 height 17
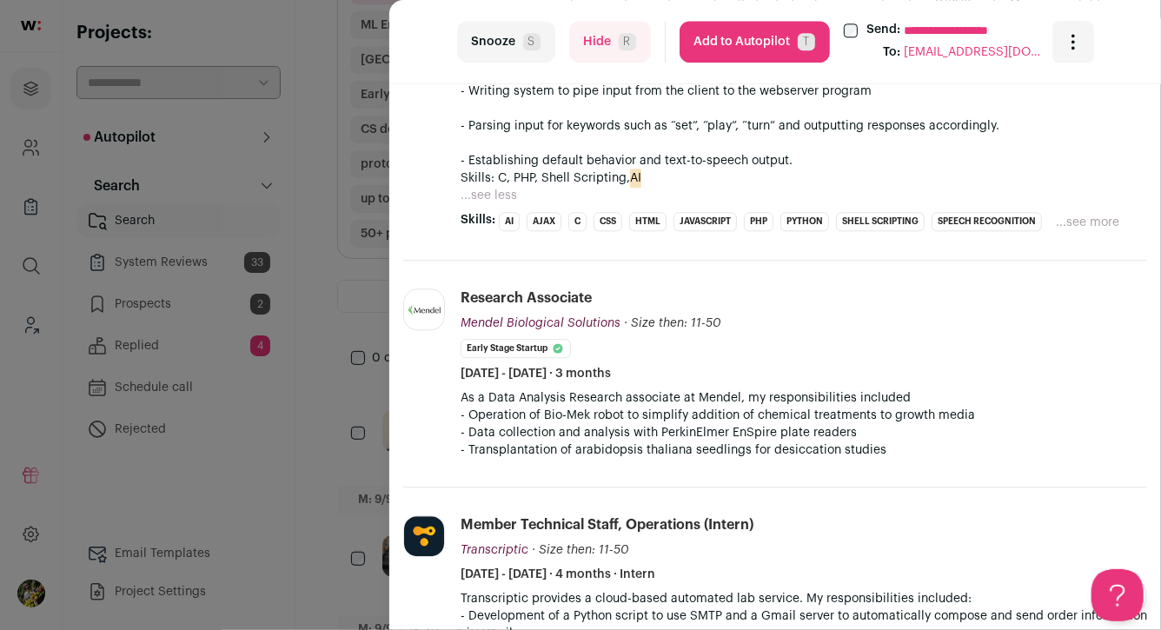
click at [367, 442] on div "**********" at bounding box center [580, 315] width 1161 height 630
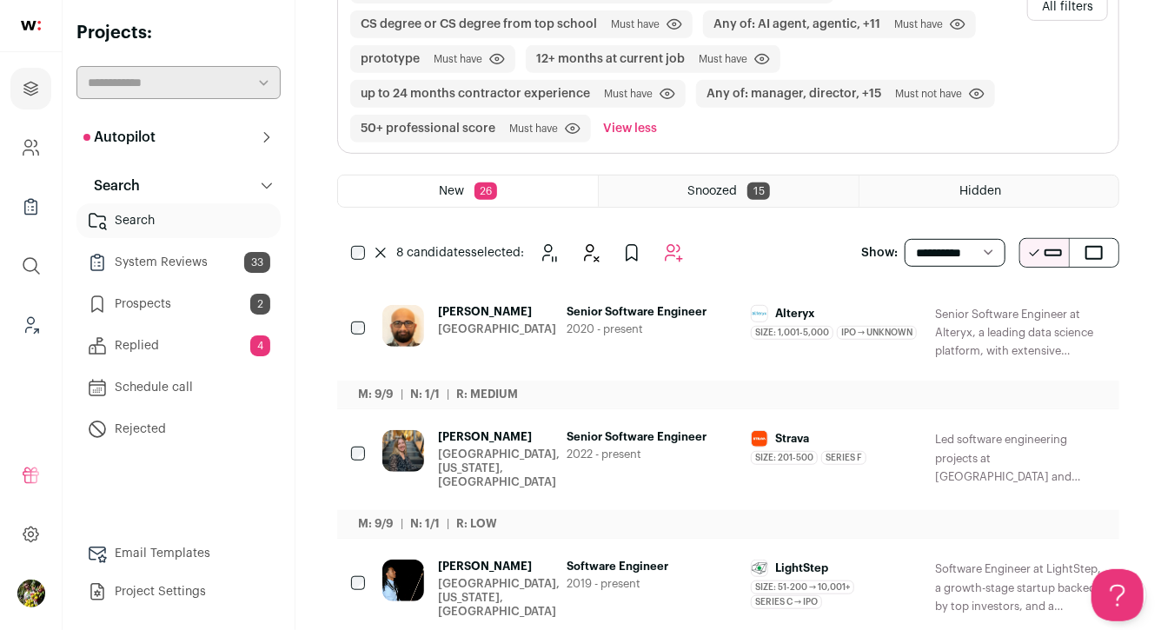
scroll to position [322, 0]
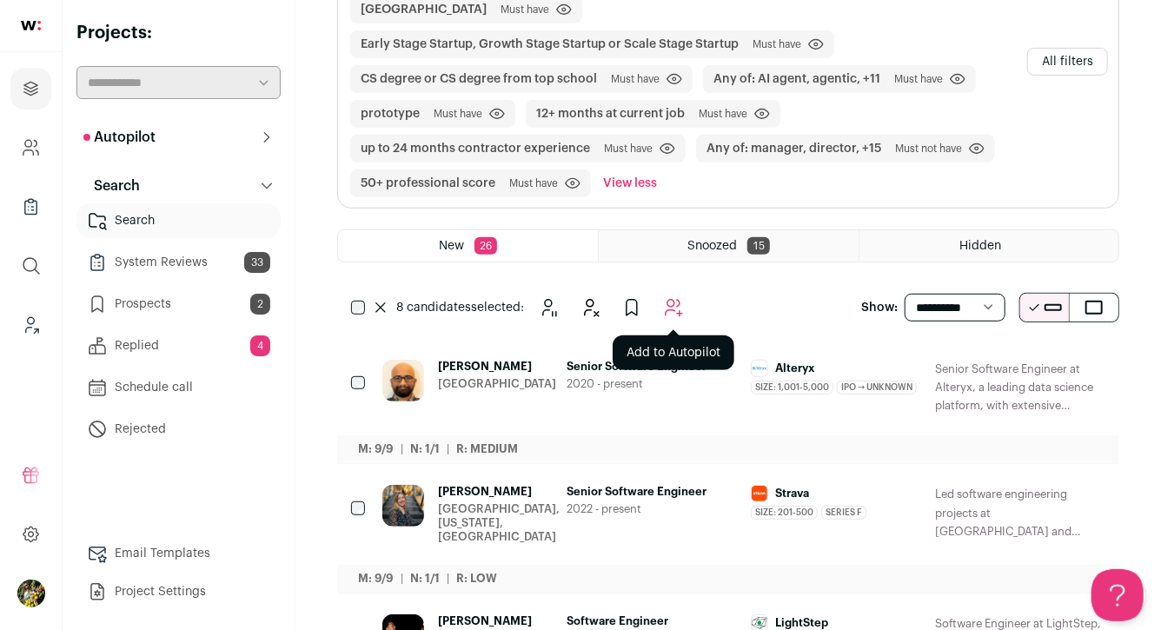
click at [670, 308] on icon "Add to Autopilot" at bounding box center [673, 307] width 21 height 21
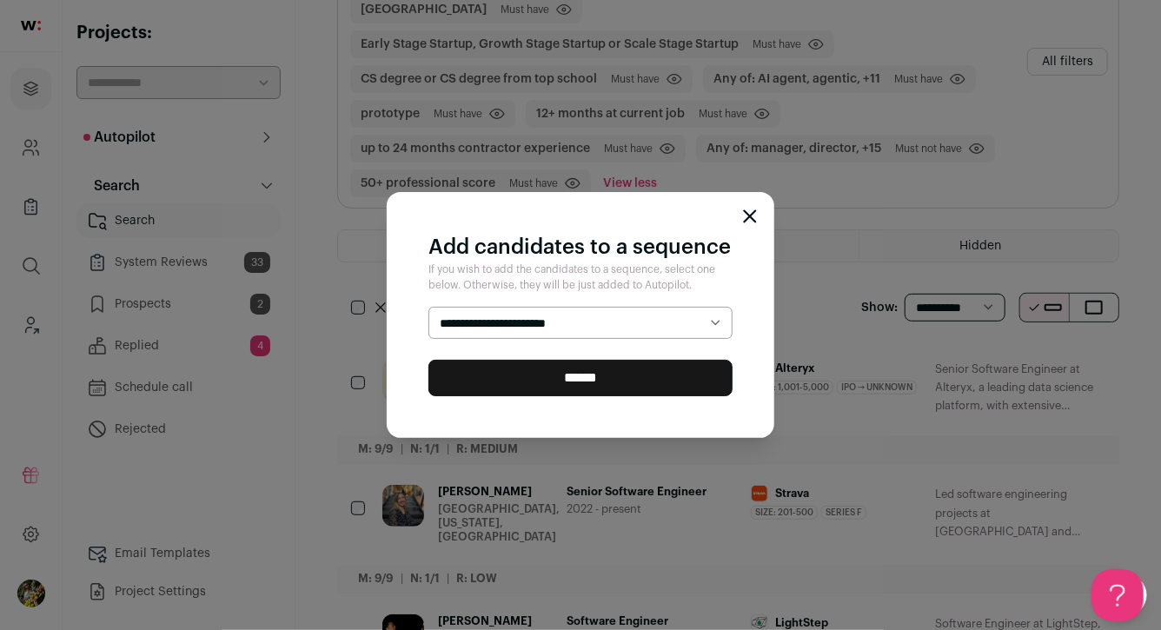
select select "*****"
click at [662, 374] on input "******" at bounding box center [581, 378] width 304 height 37
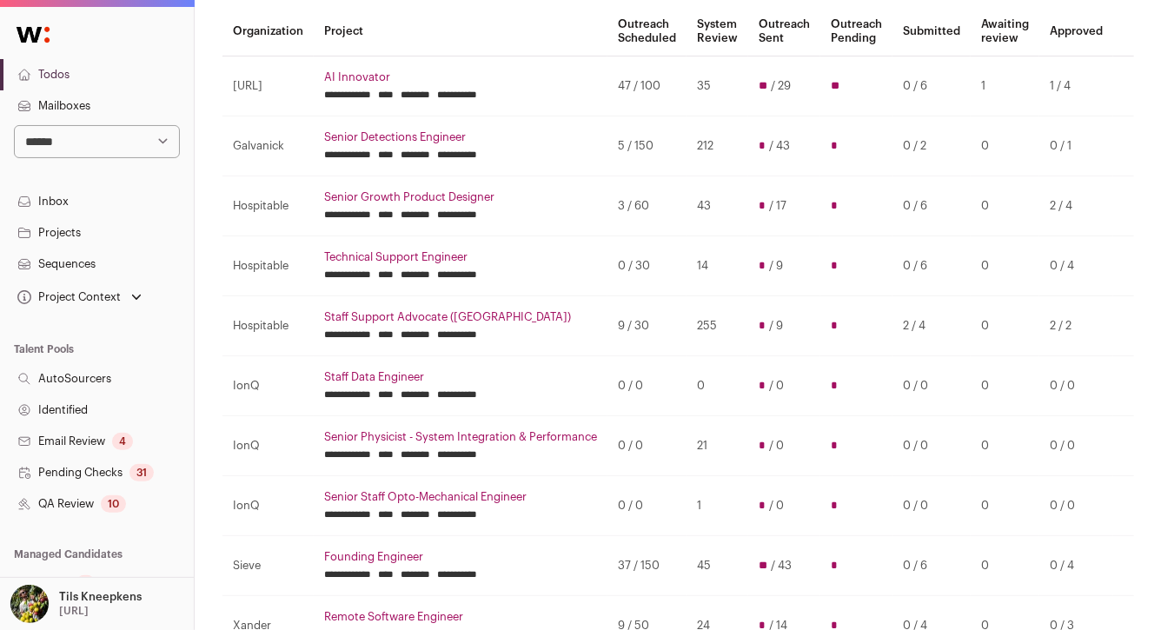
scroll to position [163, 0]
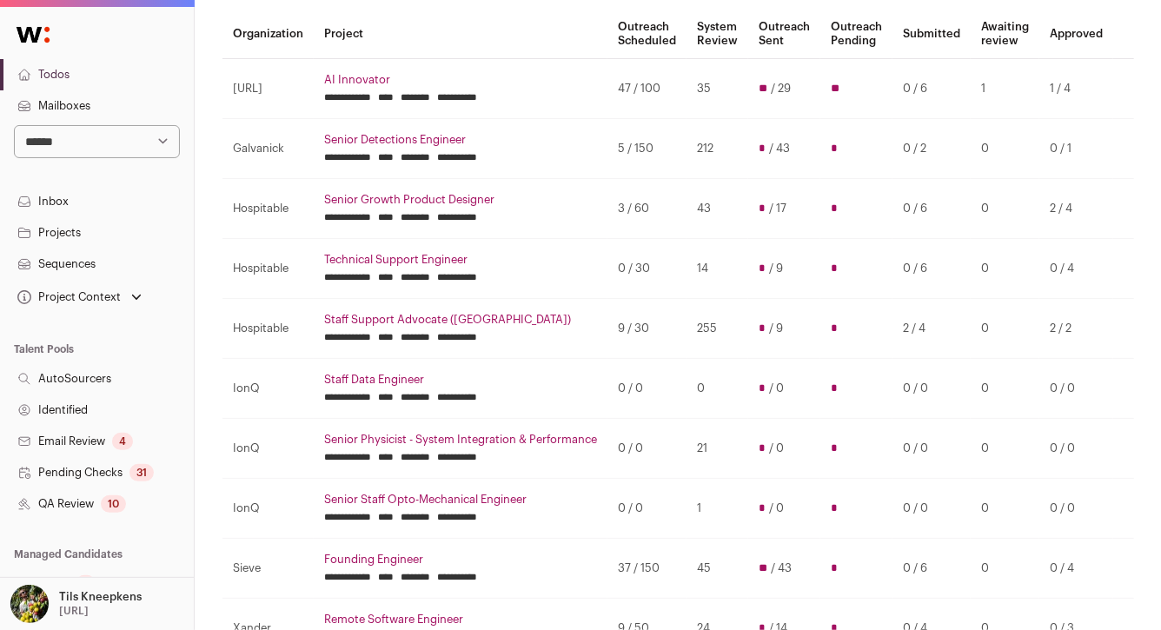
click at [362, 136] on link "Senior Detections Engineer" at bounding box center [460, 140] width 273 height 14
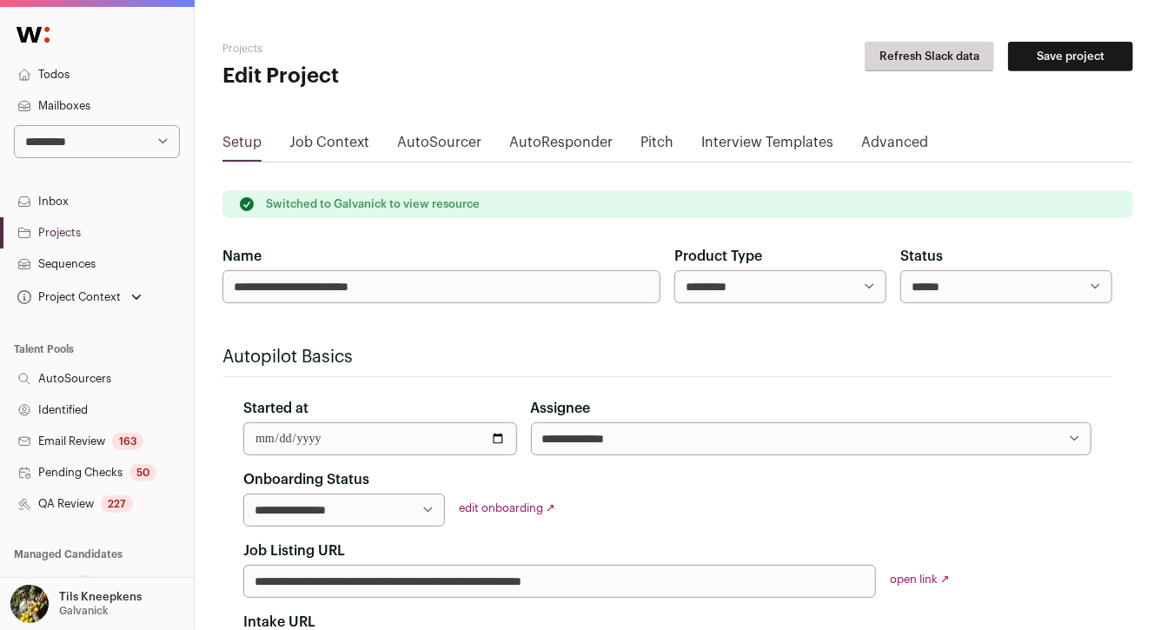
click at [136, 505] on link "QA Review 227" at bounding box center [97, 504] width 194 height 31
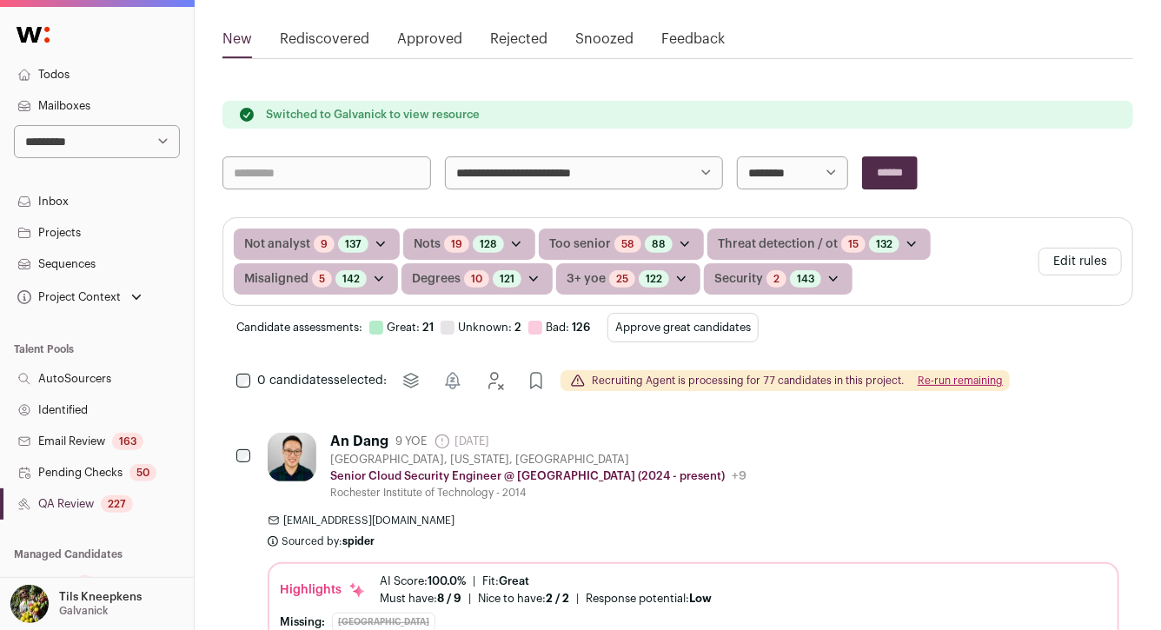
scroll to position [226, 0]
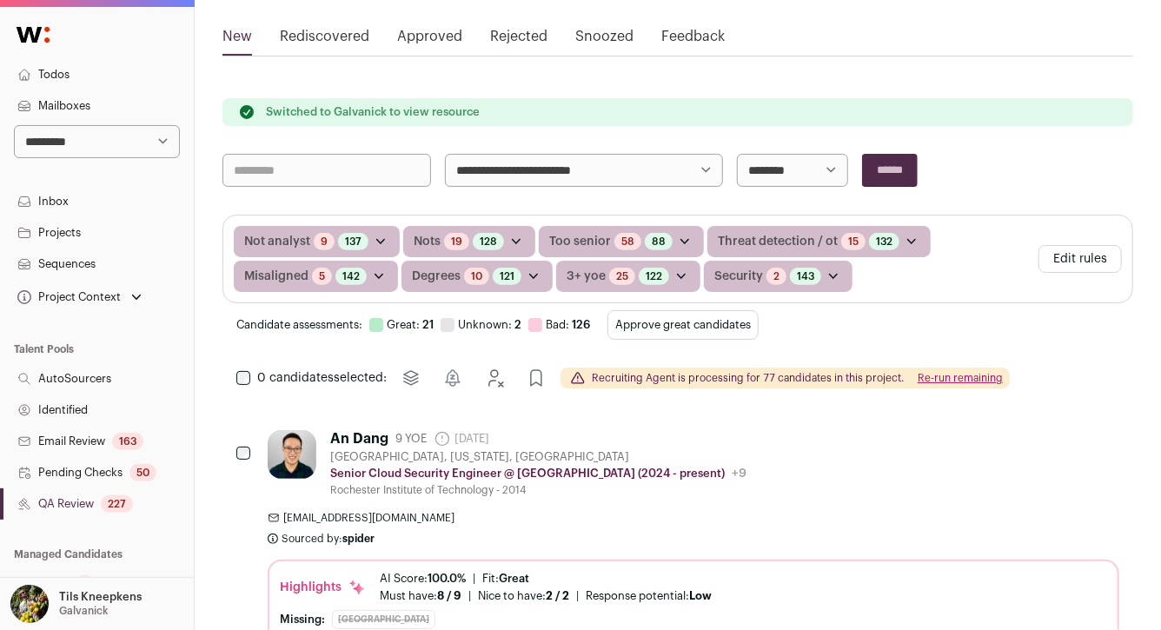
click at [665, 323] on button "Approve great candidates" at bounding box center [683, 325] width 151 height 30
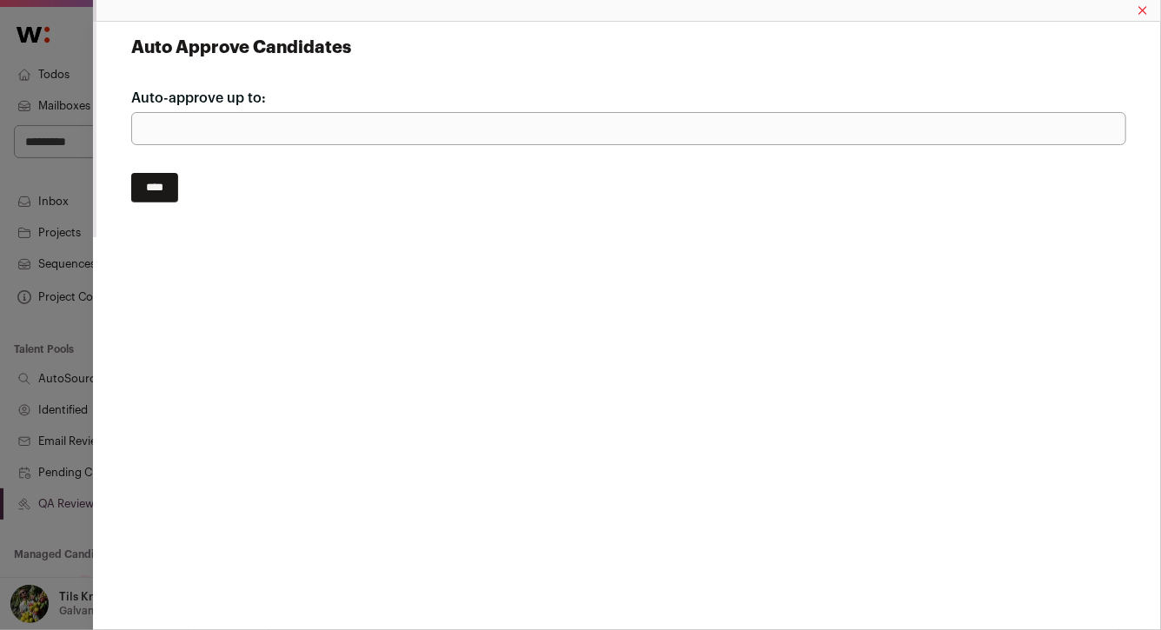
click at [153, 187] on input "****" at bounding box center [154, 188] width 47 height 30
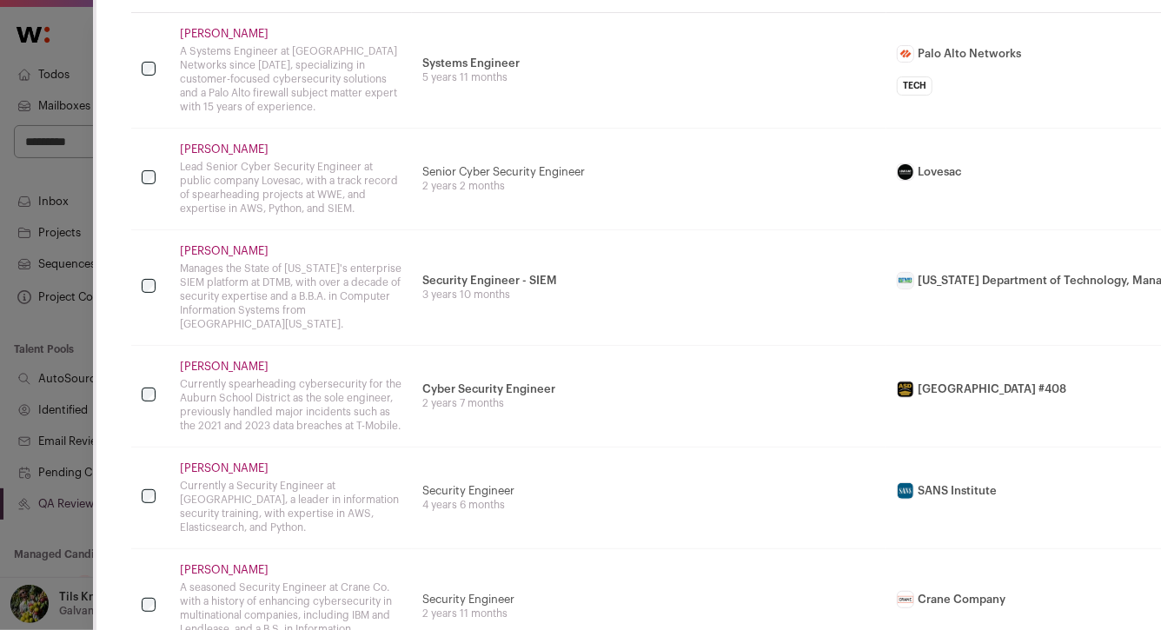
scroll to position [122, 0]
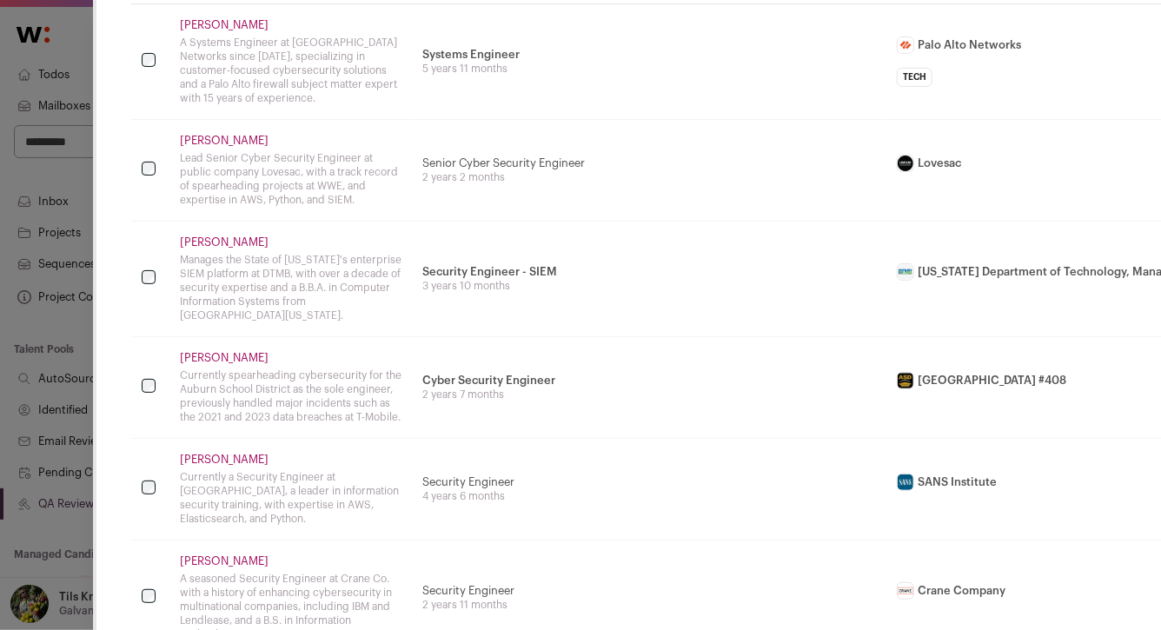
click at [220, 27] on link "Erik Johansen" at bounding box center [291, 25] width 222 height 14
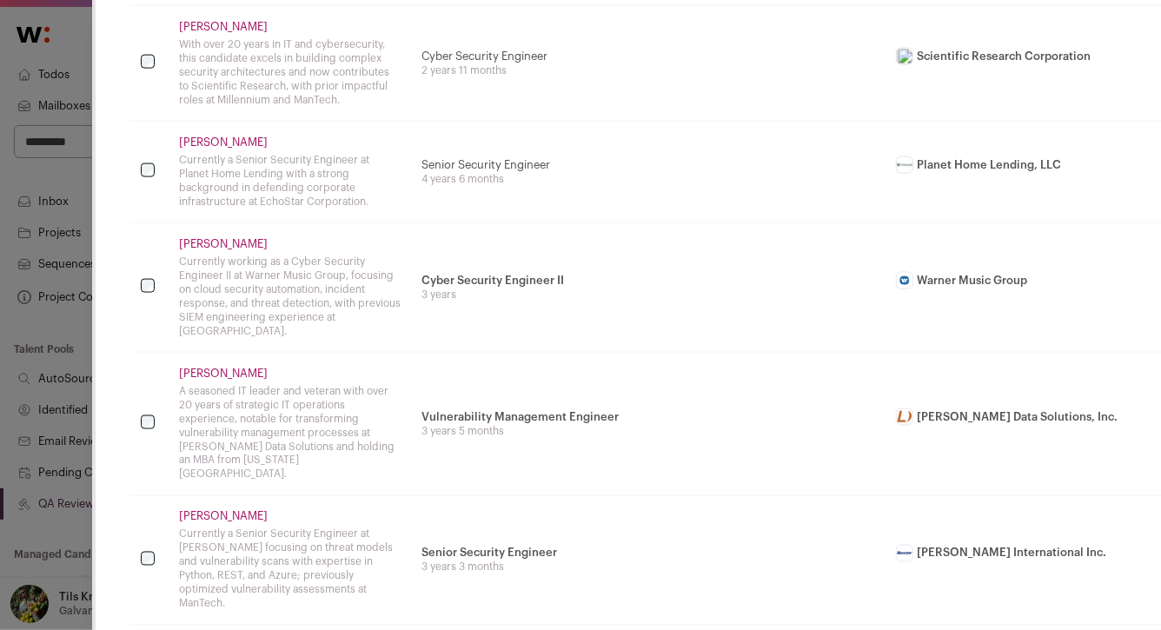
scroll to position [1149, 1]
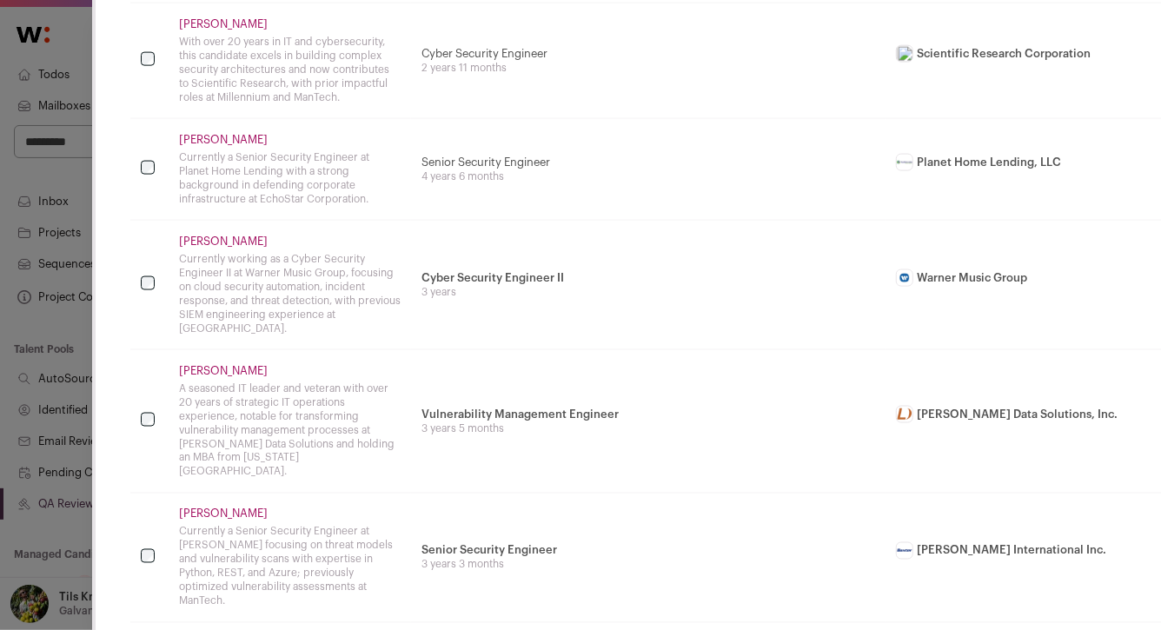
click at [223, 17] on link "Bob Weiner" at bounding box center [290, 24] width 222 height 14
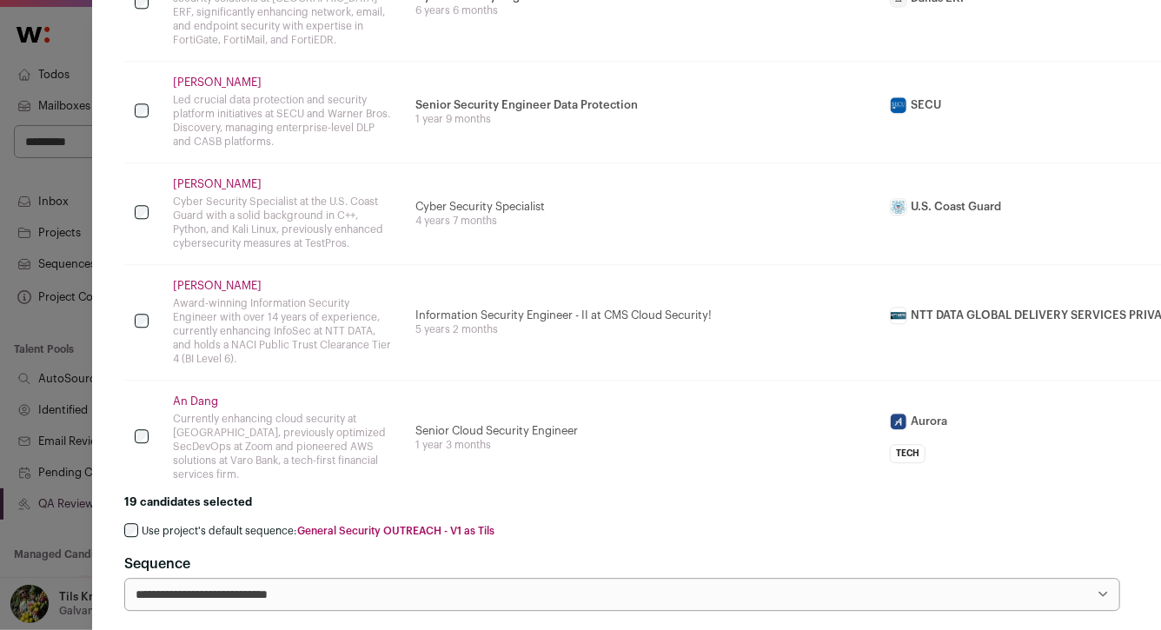
scroll to position [2044, 0]
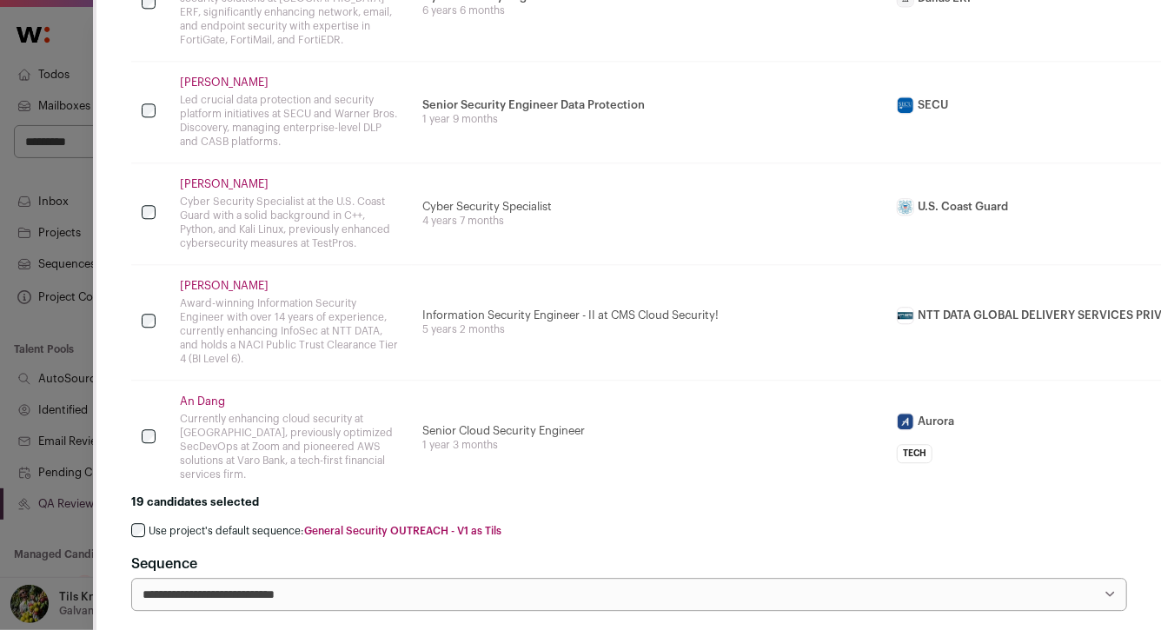
click at [268, 524] on label "Use project's default sequence: General Security OUTREACH - V1 as Tils" at bounding box center [325, 531] width 353 height 14
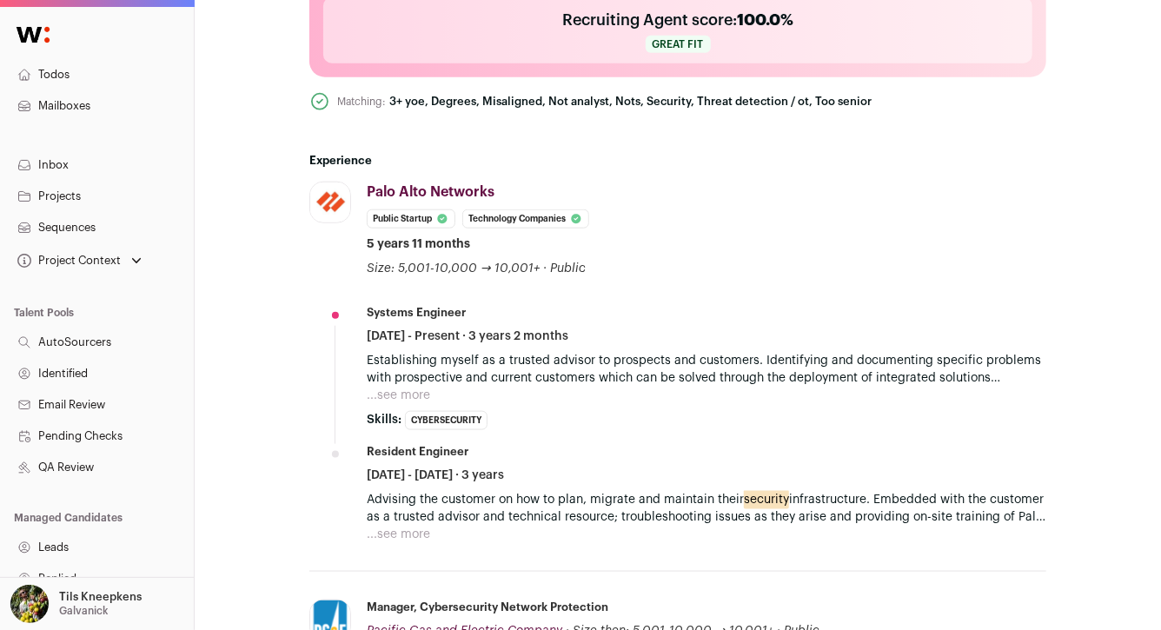
scroll to position [1046, 0]
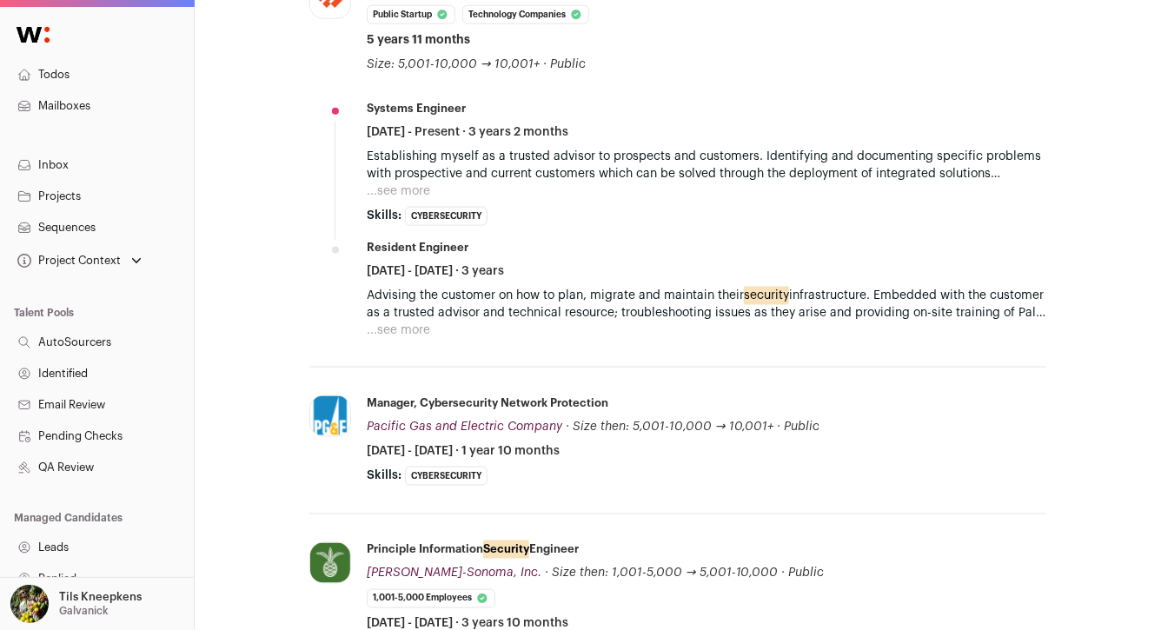
click at [415, 324] on button "...see more" at bounding box center [398, 330] width 63 height 17
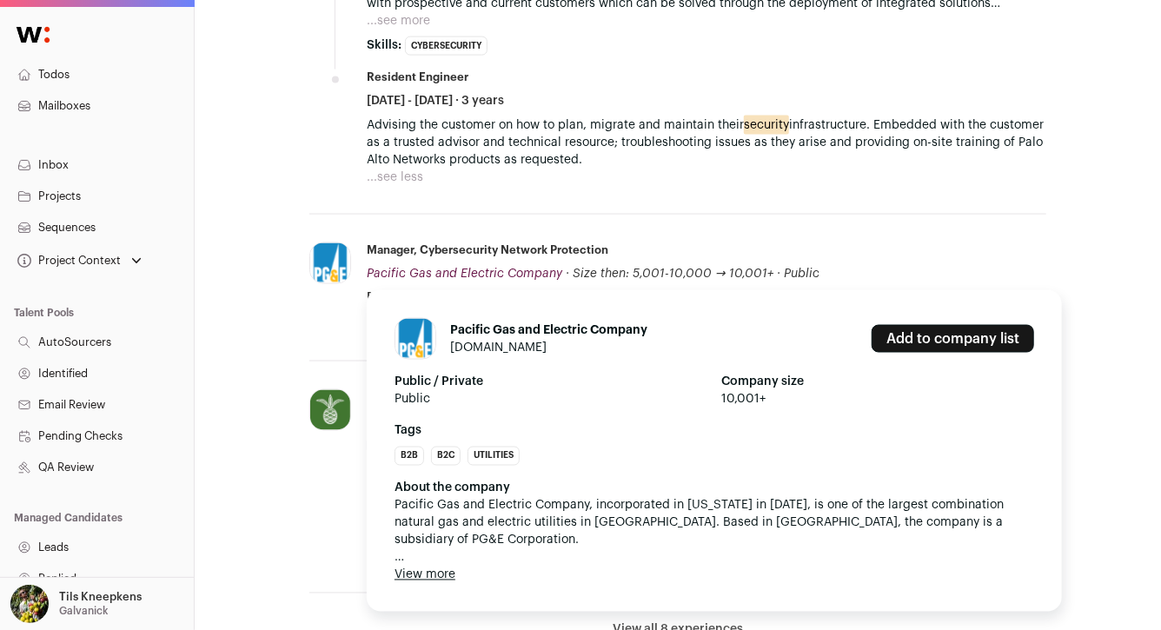
scroll to position [1244, 0]
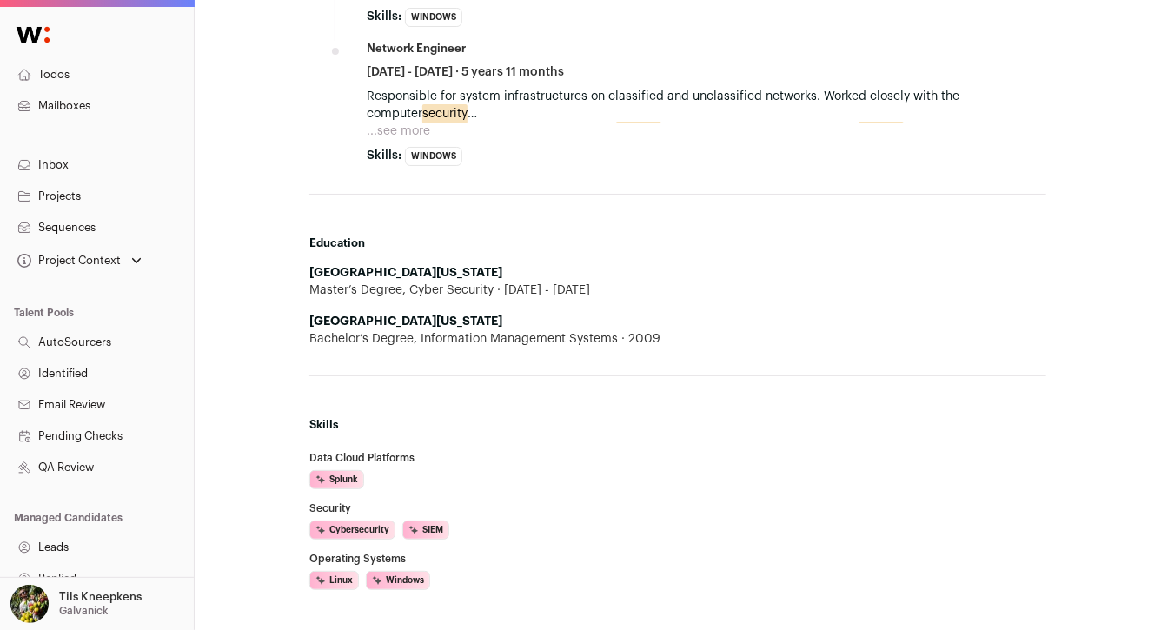
scroll to position [1613, 0]
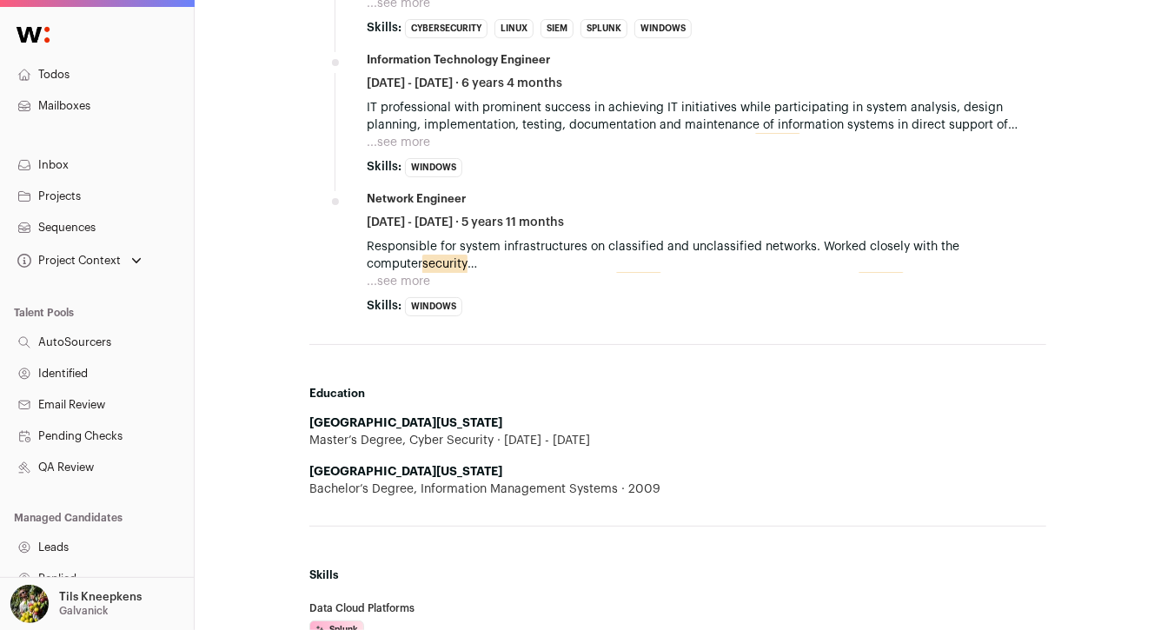
click at [422, 277] on button "...see more" at bounding box center [398, 281] width 63 height 17
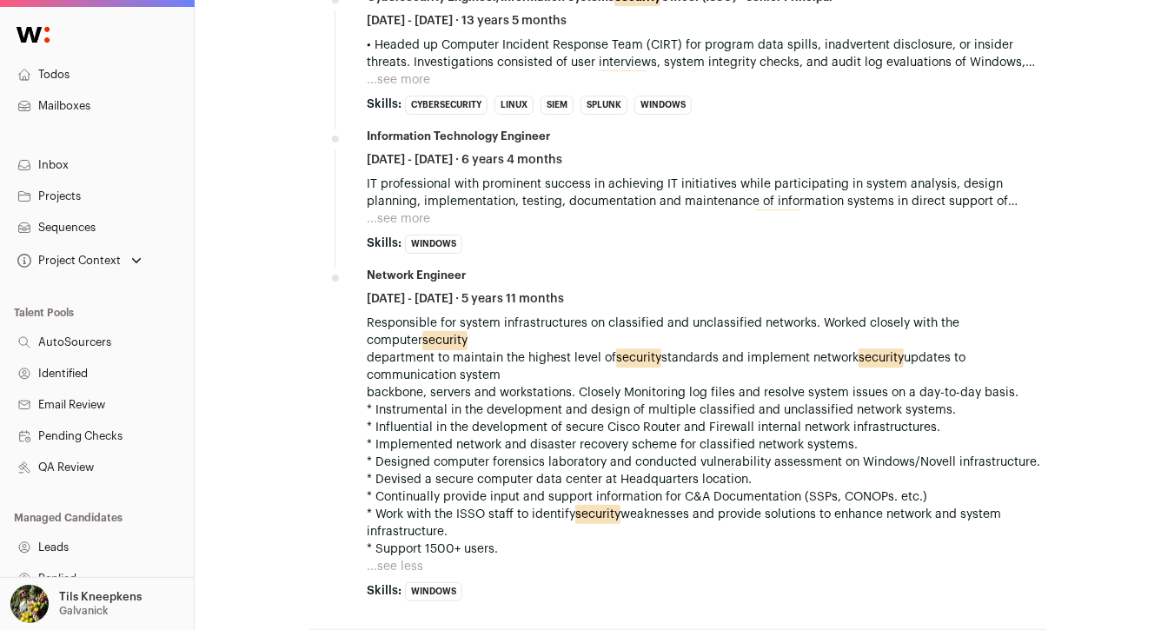
scroll to position [1430, 0]
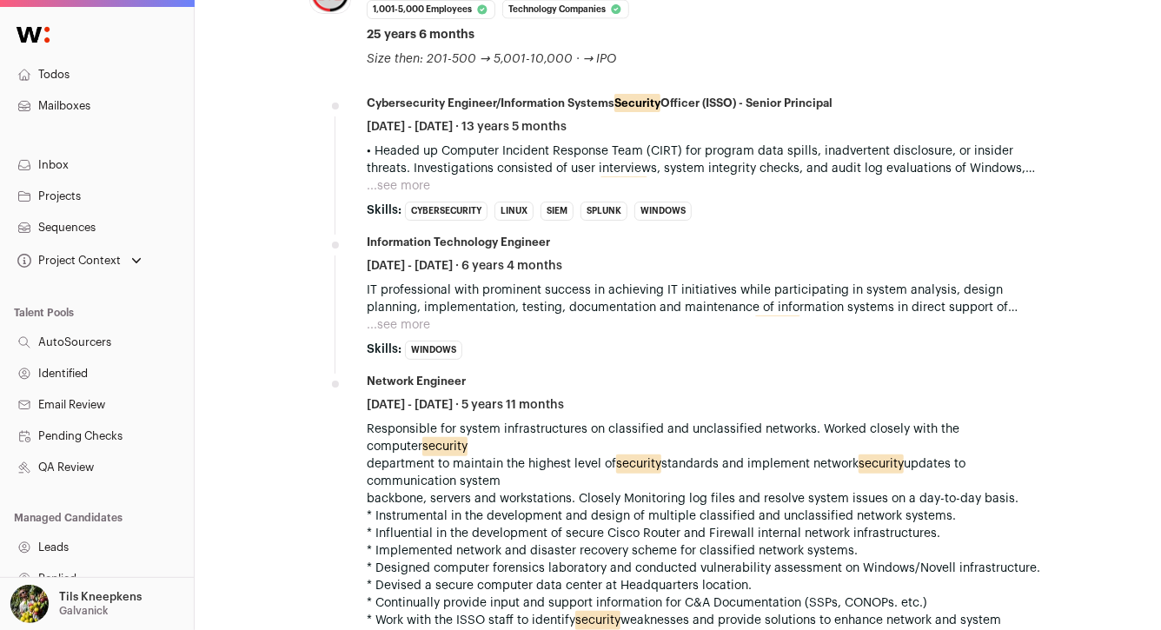
click at [414, 316] on button "...see more" at bounding box center [398, 324] width 63 height 17
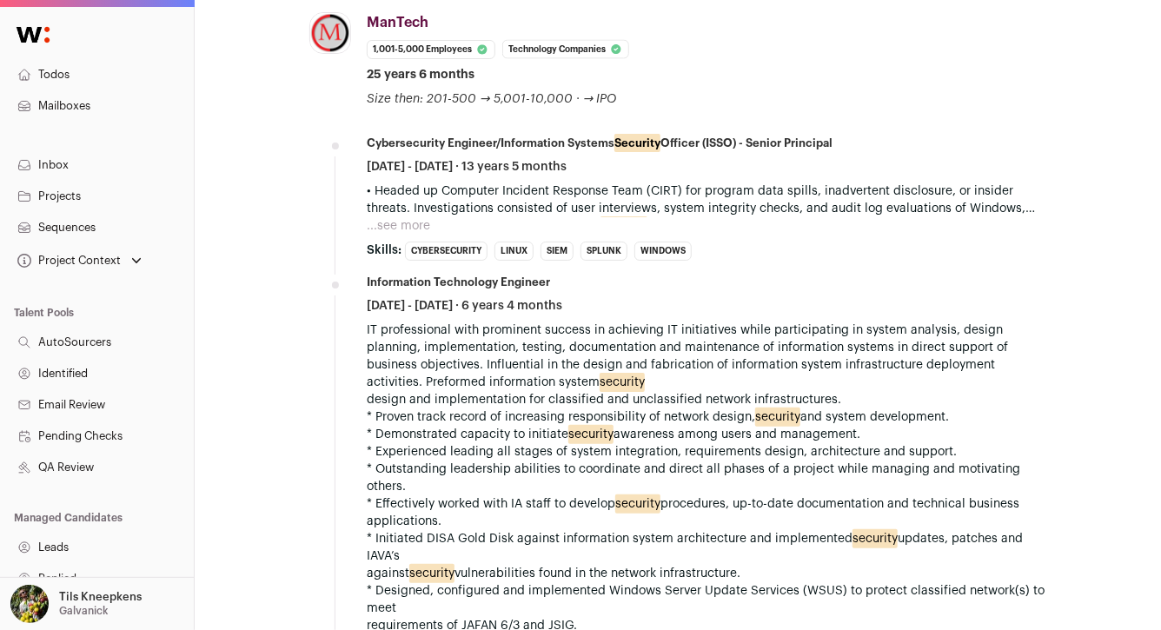
scroll to position [1382, 0]
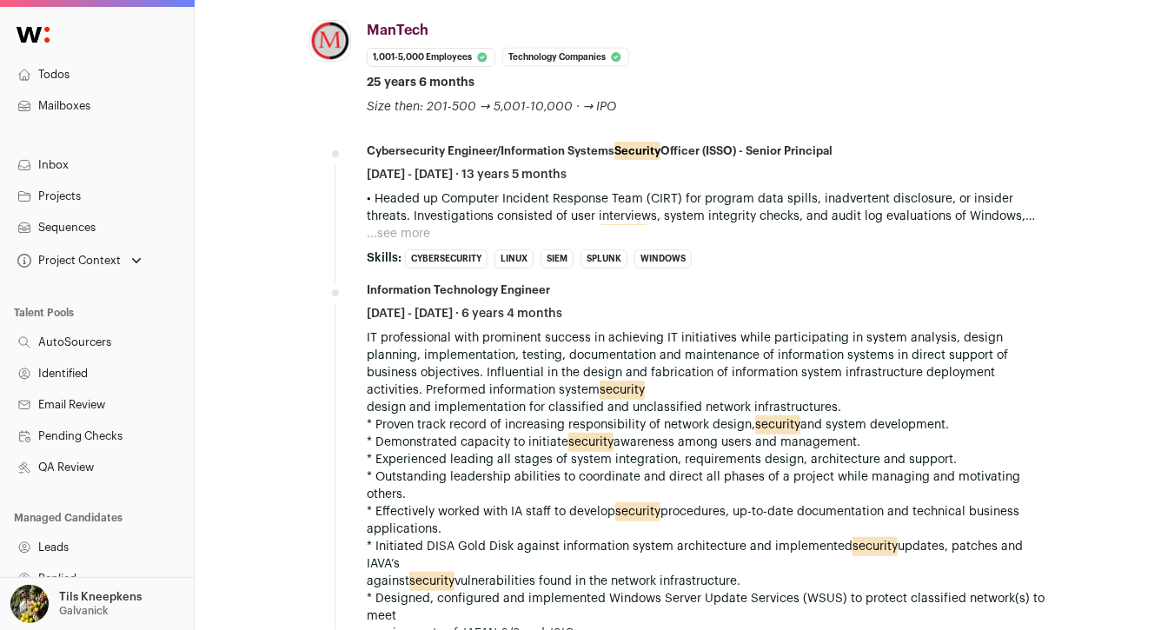
click at [415, 229] on button "...see more" at bounding box center [398, 233] width 63 height 17
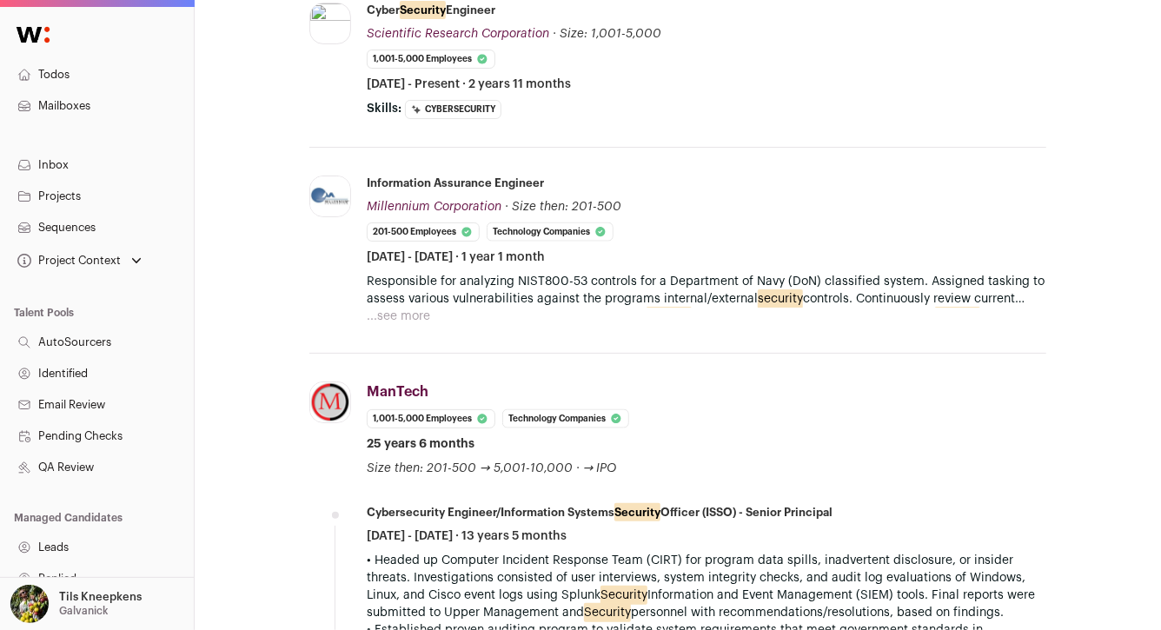
scroll to position [1005, 0]
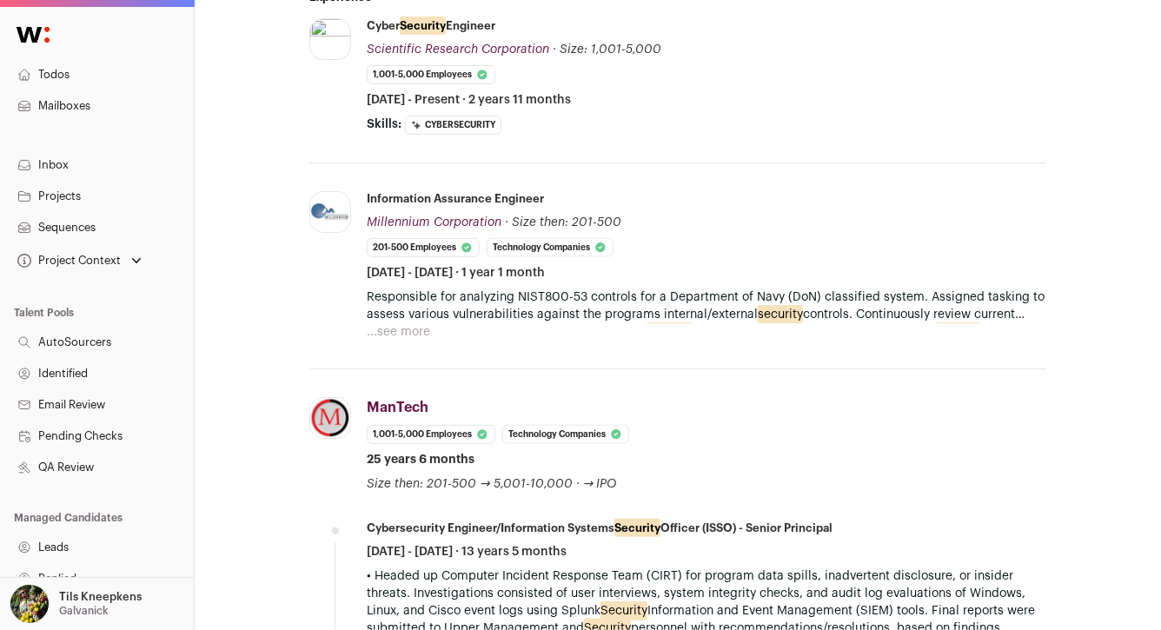
click at [421, 323] on button "...see more" at bounding box center [398, 331] width 63 height 17
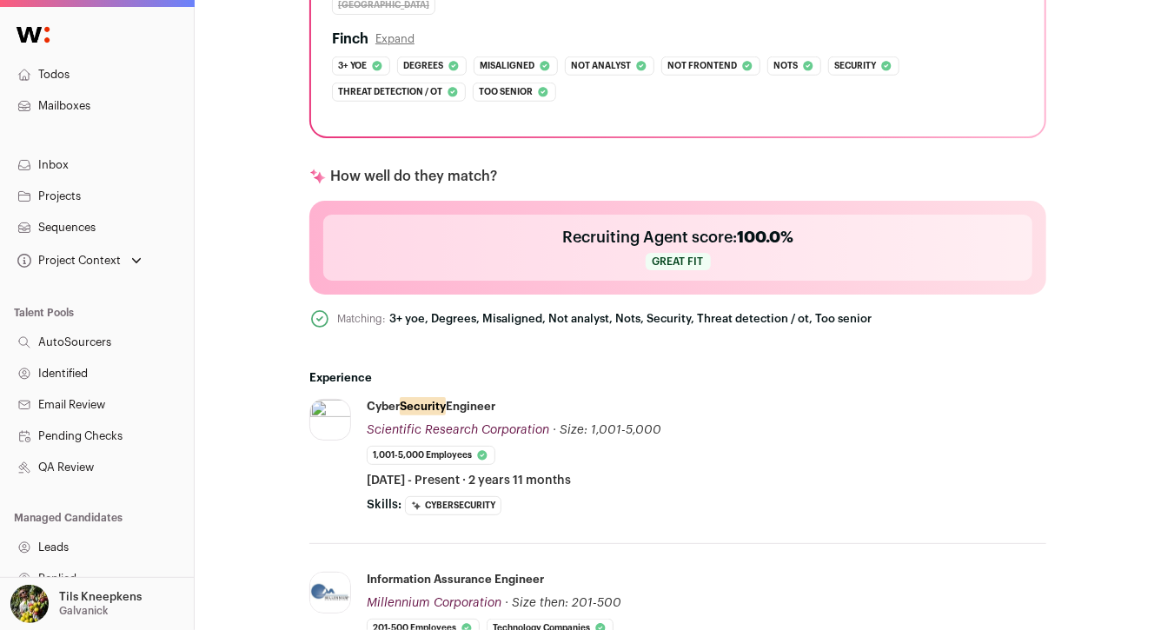
scroll to position [510, 0]
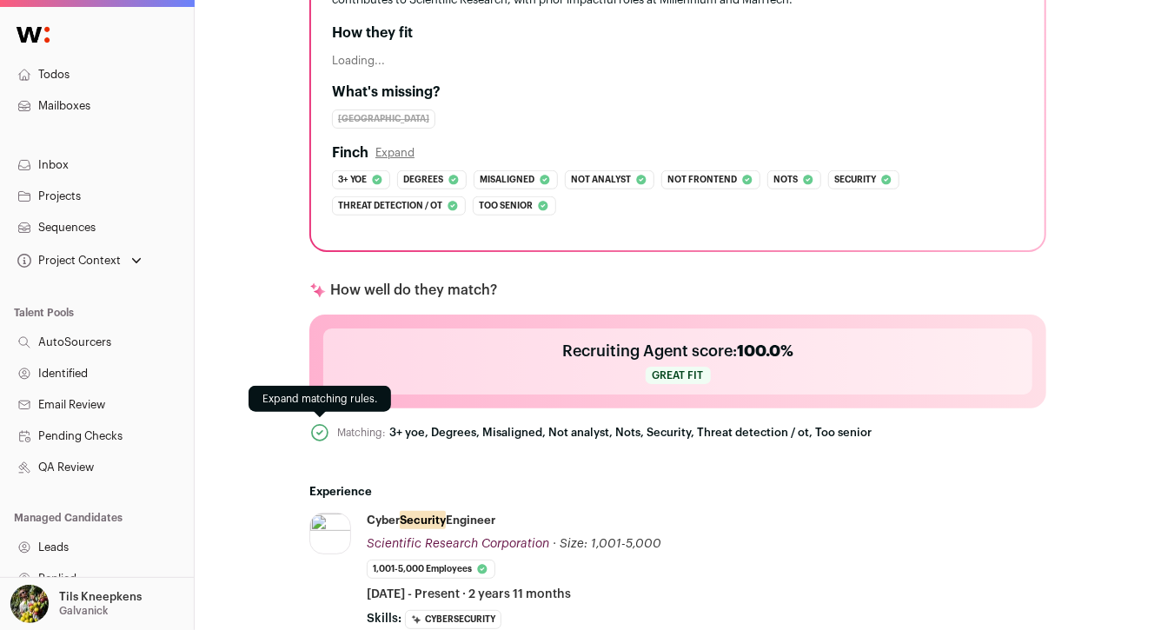
click at [325, 429] on icon at bounding box center [320, 433] width 21 height 21
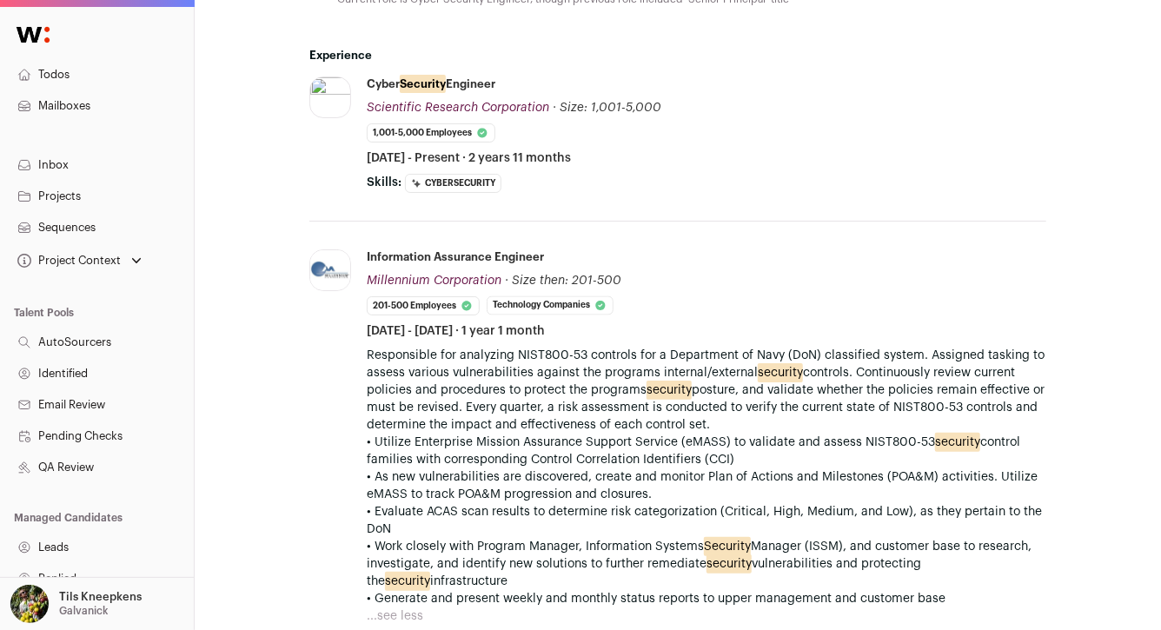
scroll to position [1273, 0]
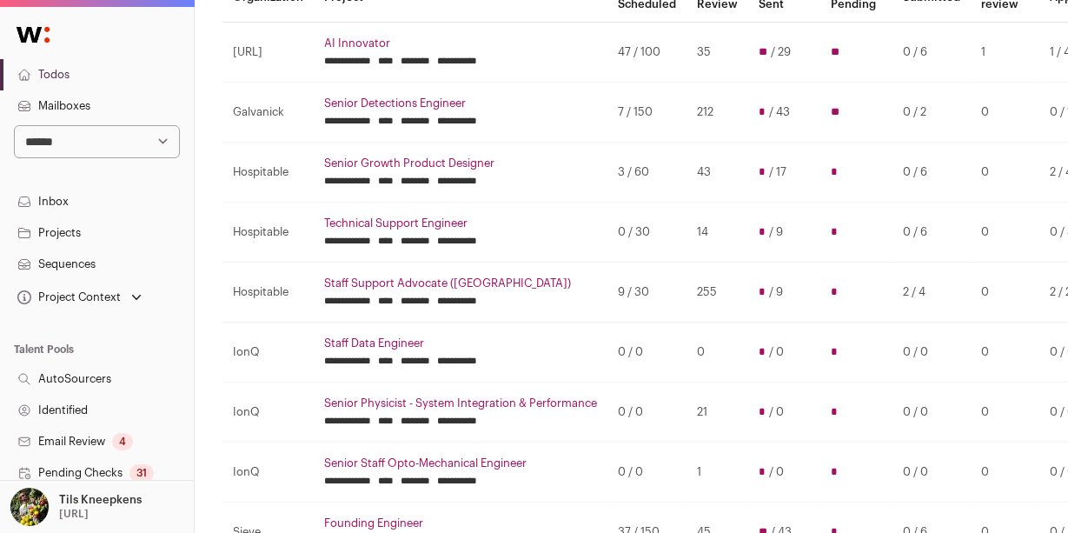
scroll to position [253, 0]
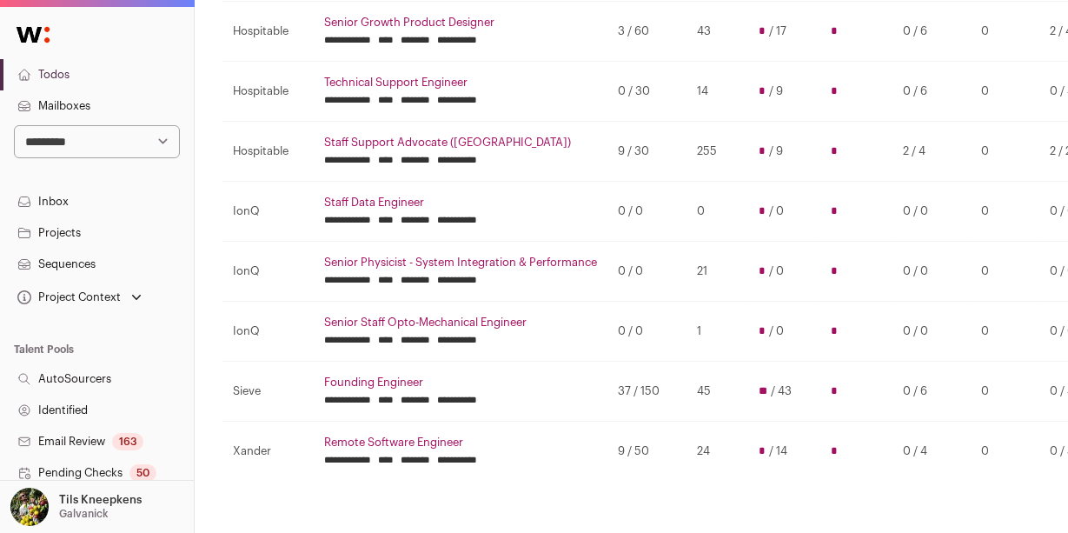
scroll to position [393, 0]
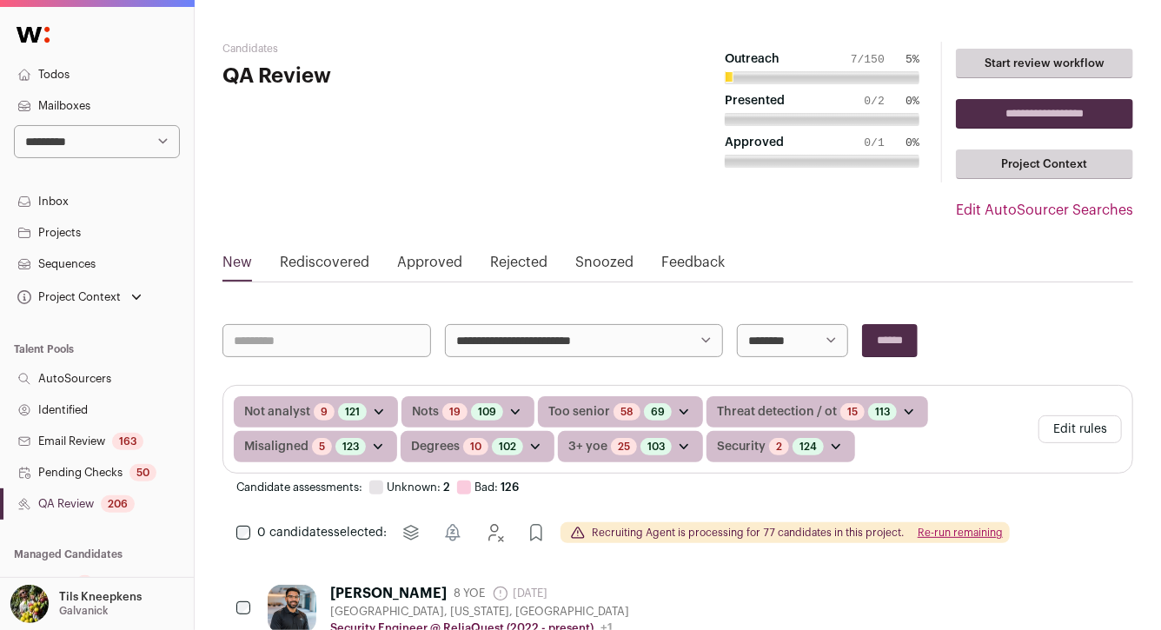
click at [116, 232] on link "Projects" at bounding box center [97, 232] width 194 height 31
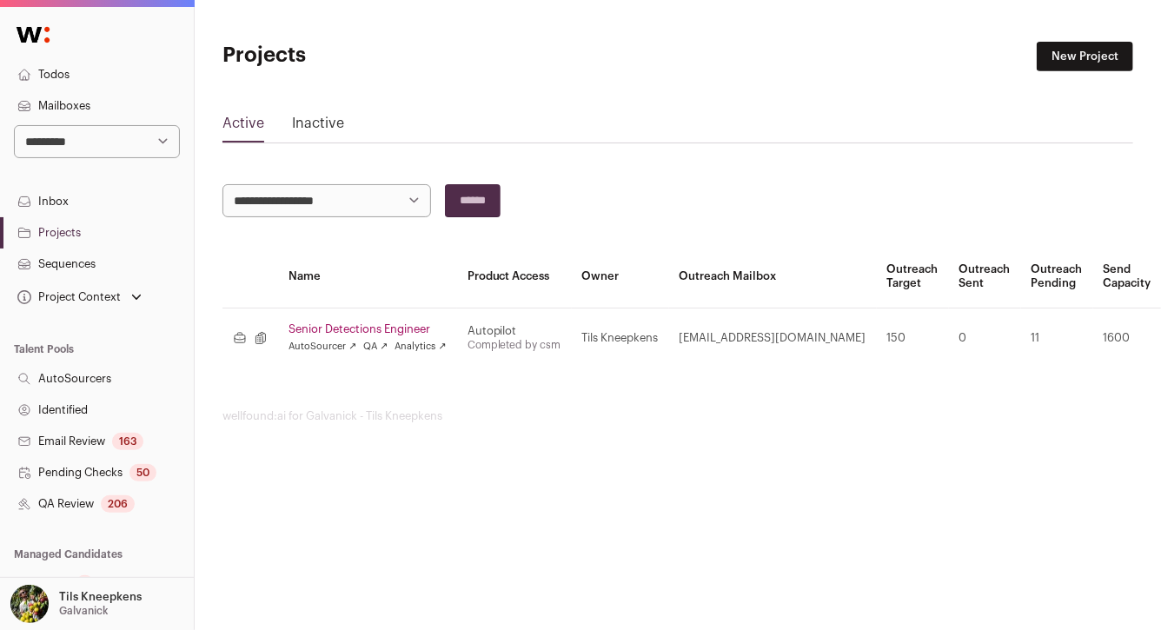
click at [363, 325] on link "Senior Detections Engineer" at bounding box center [368, 330] width 158 height 14
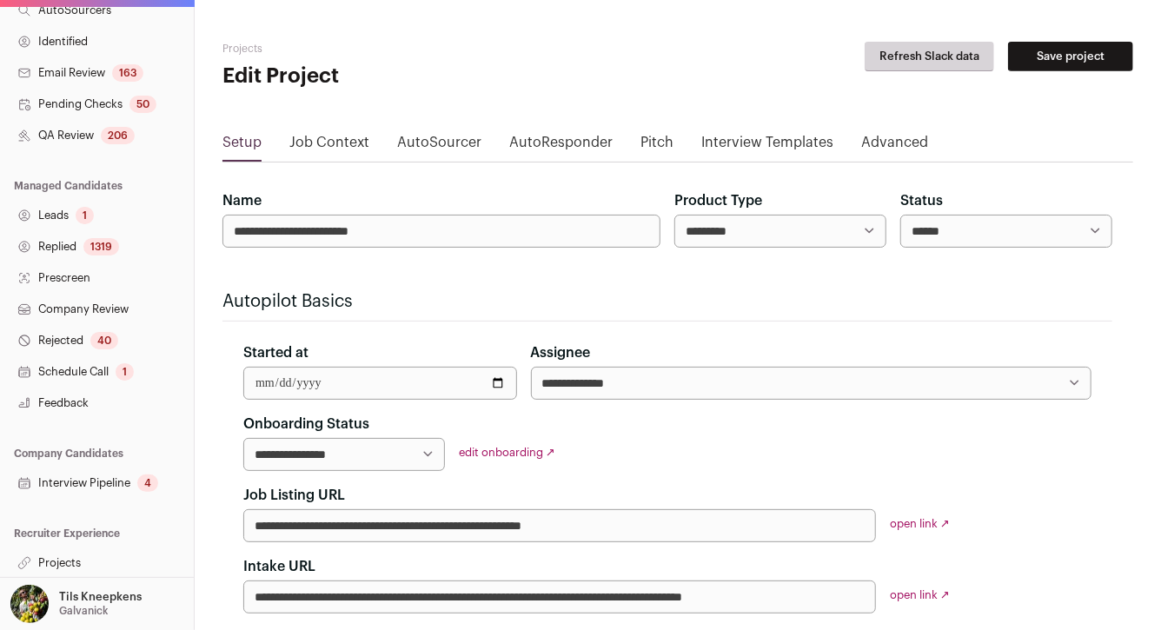
scroll to position [369, 0]
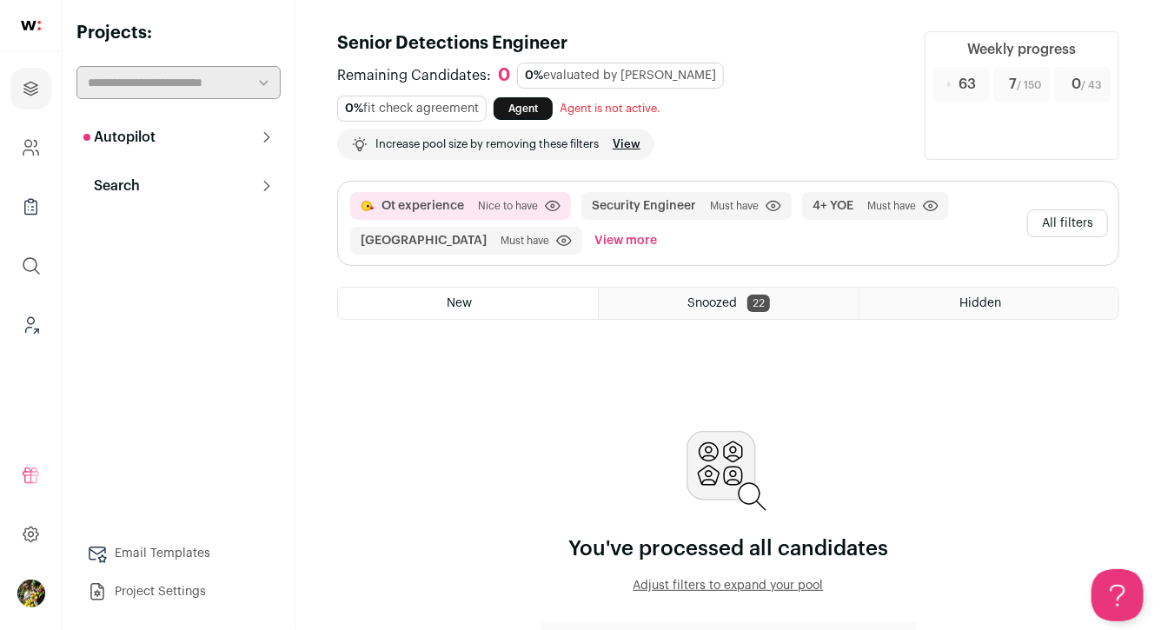
click at [1065, 222] on button "All filters" at bounding box center [1068, 224] width 81 height 28
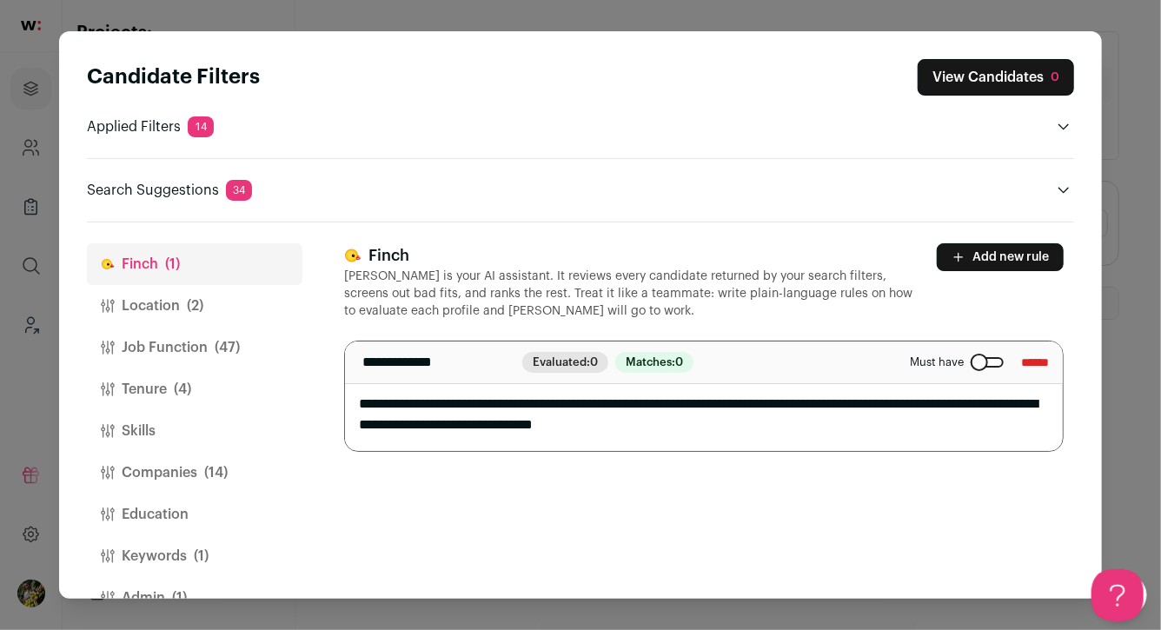
click at [195, 303] on span "(2)" at bounding box center [195, 306] width 17 height 21
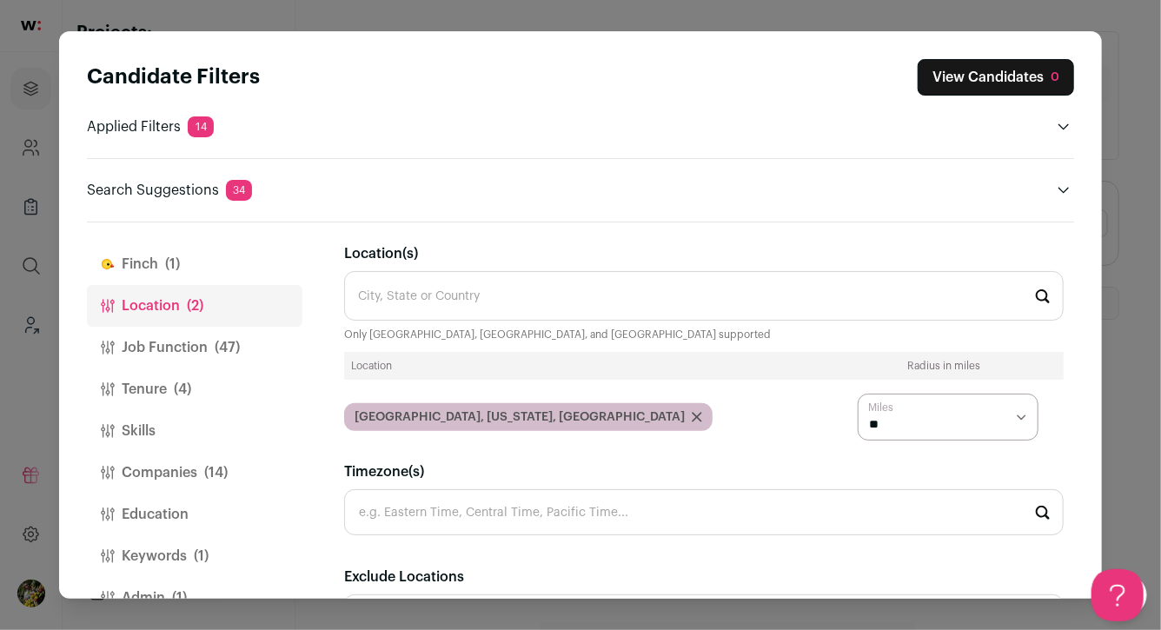
click at [201, 346] on button "Job Function (47)" at bounding box center [195, 348] width 216 height 42
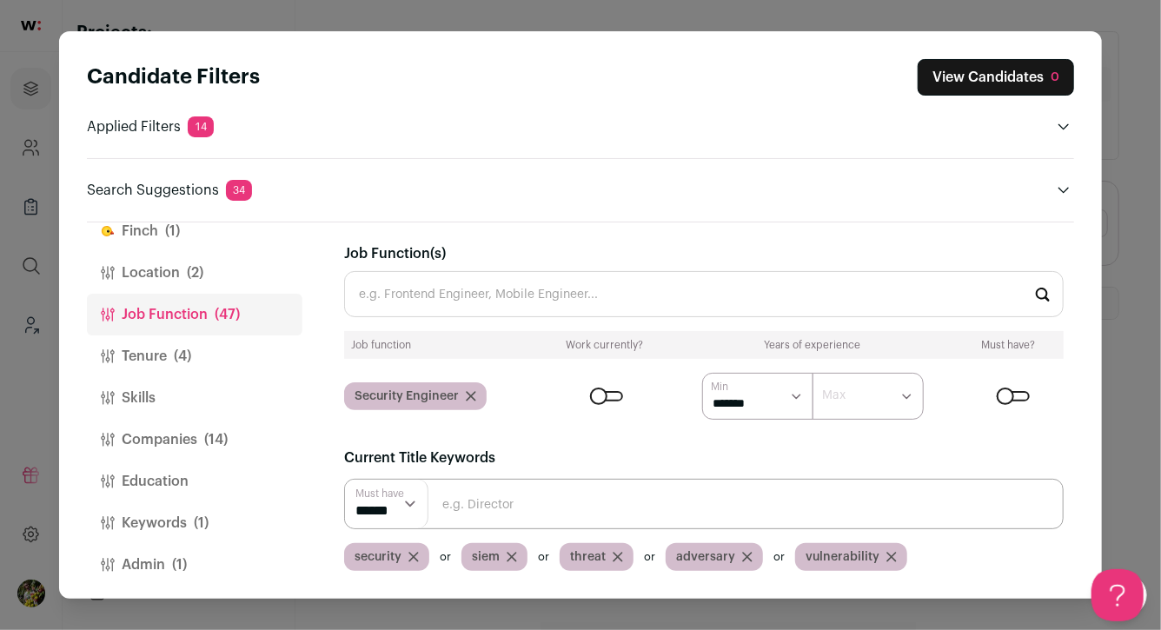
scroll to position [35, 0]
click at [238, 534] on button "Keywords (1)" at bounding box center [195, 522] width 216 height 42
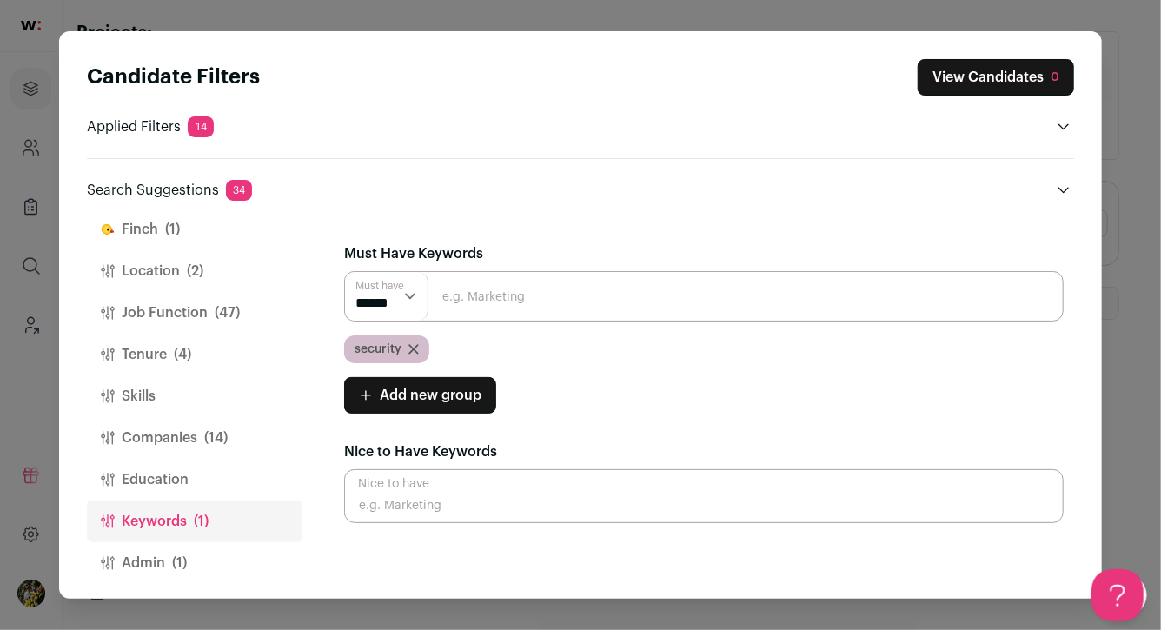
click at [230, 561] on button "Admin (1)" at bounding box center [195, 563] width 216 height 42
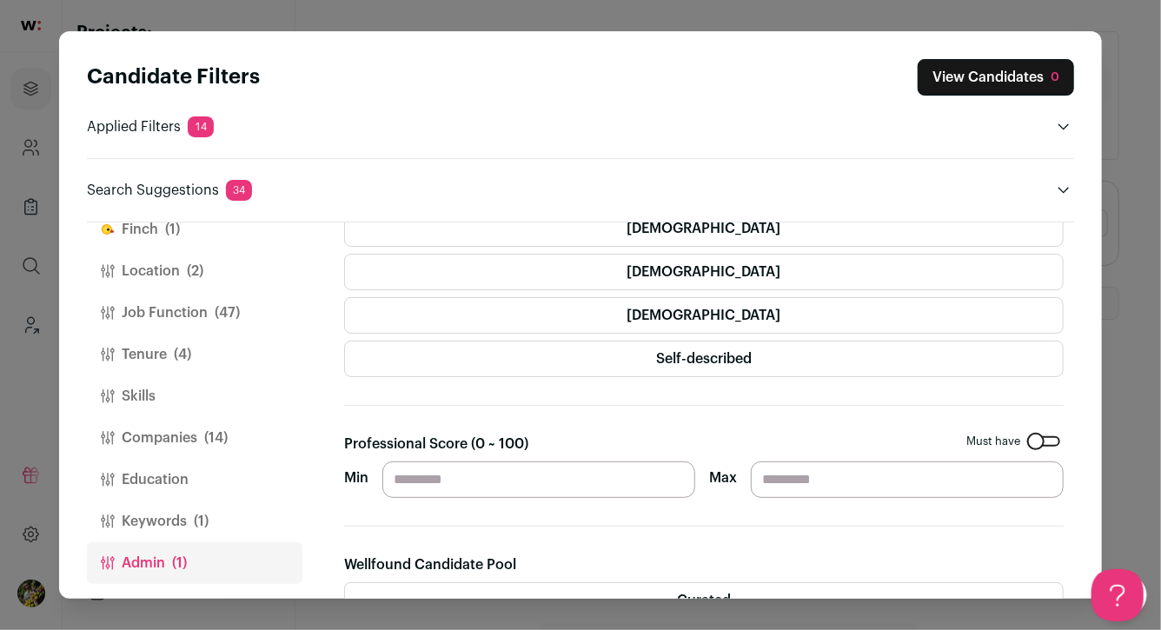
scroll to position [0, 0]
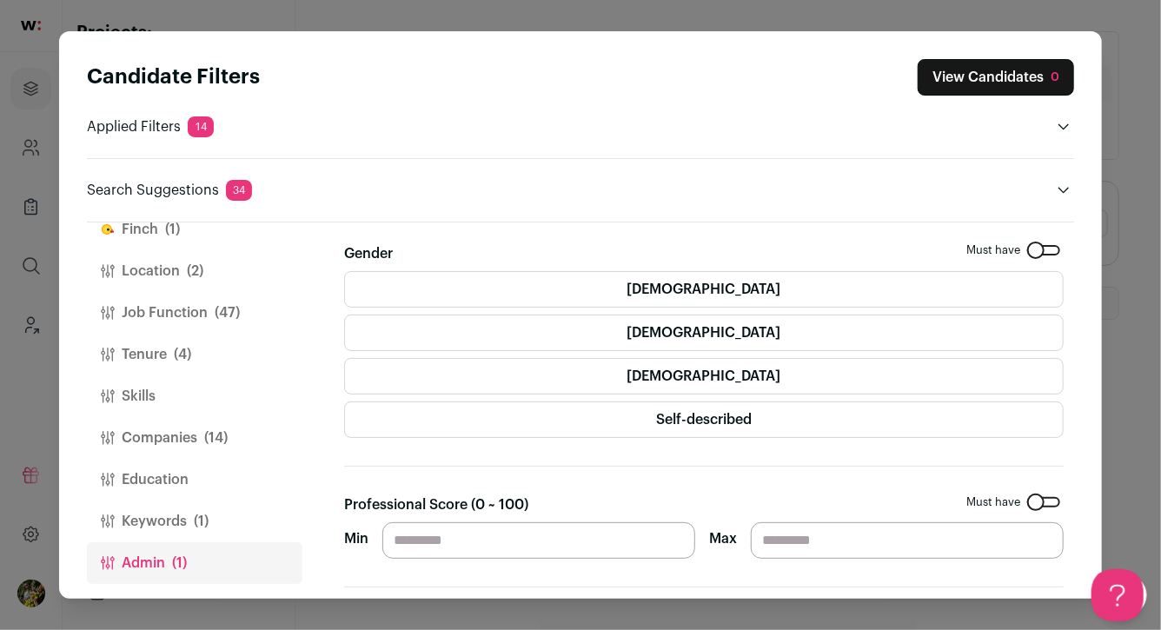
click at [223, 439] on span "(14)" at bounding box center [215, 438] width 23 height 21
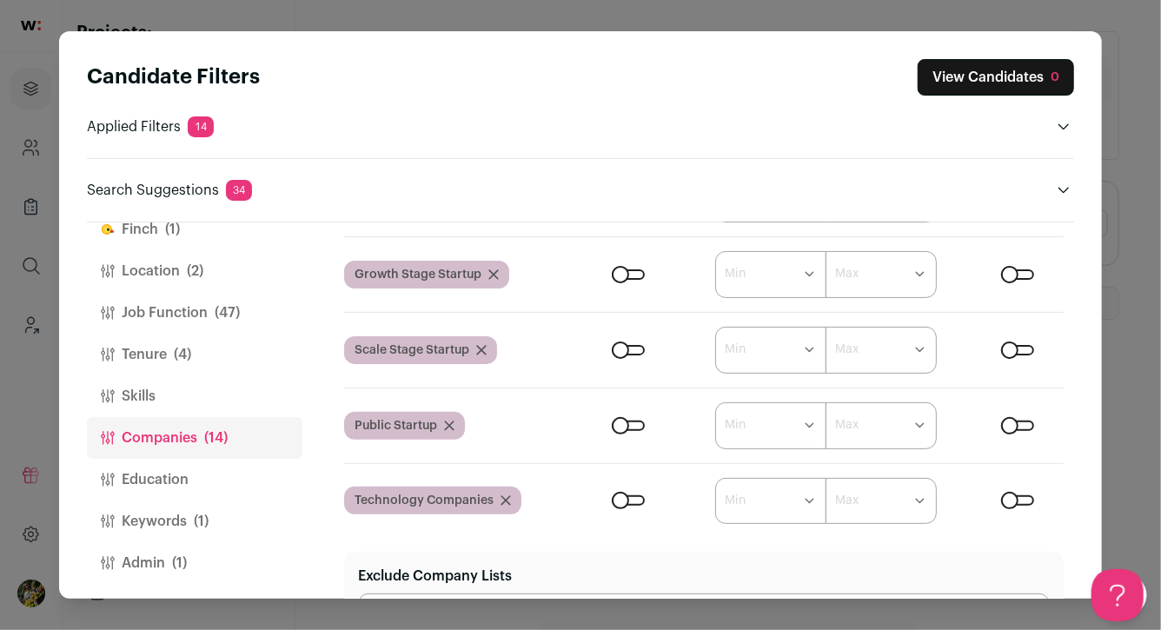
scroll to position [263, 0]
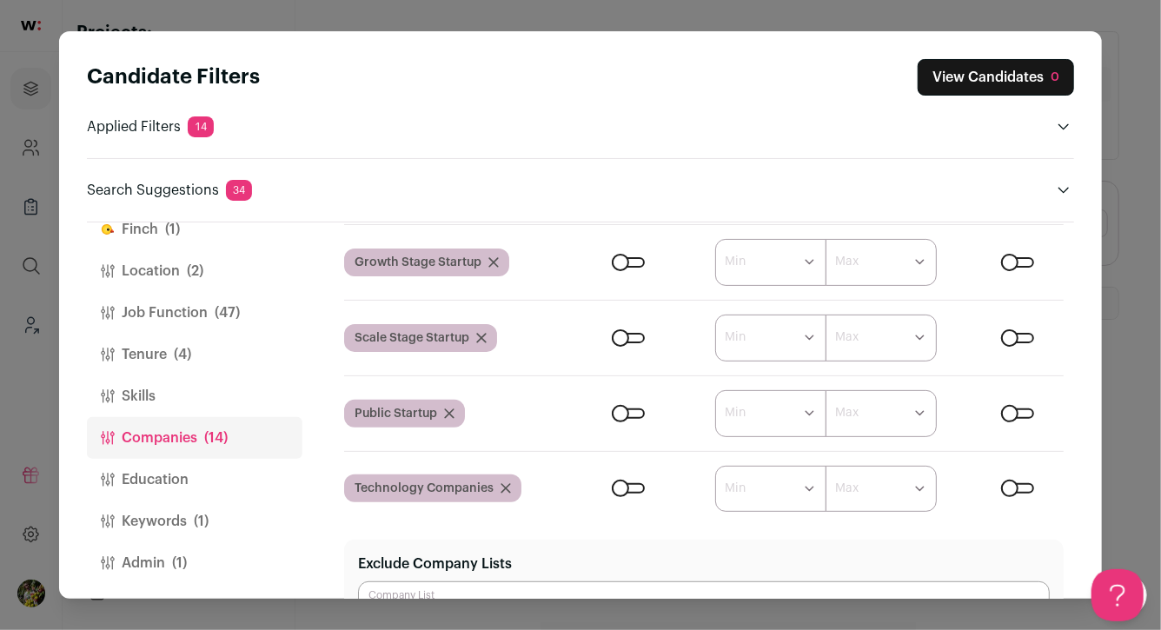
click at [191, 348] on span "(4)" at bounding box center [182, 354] width 17 height 21
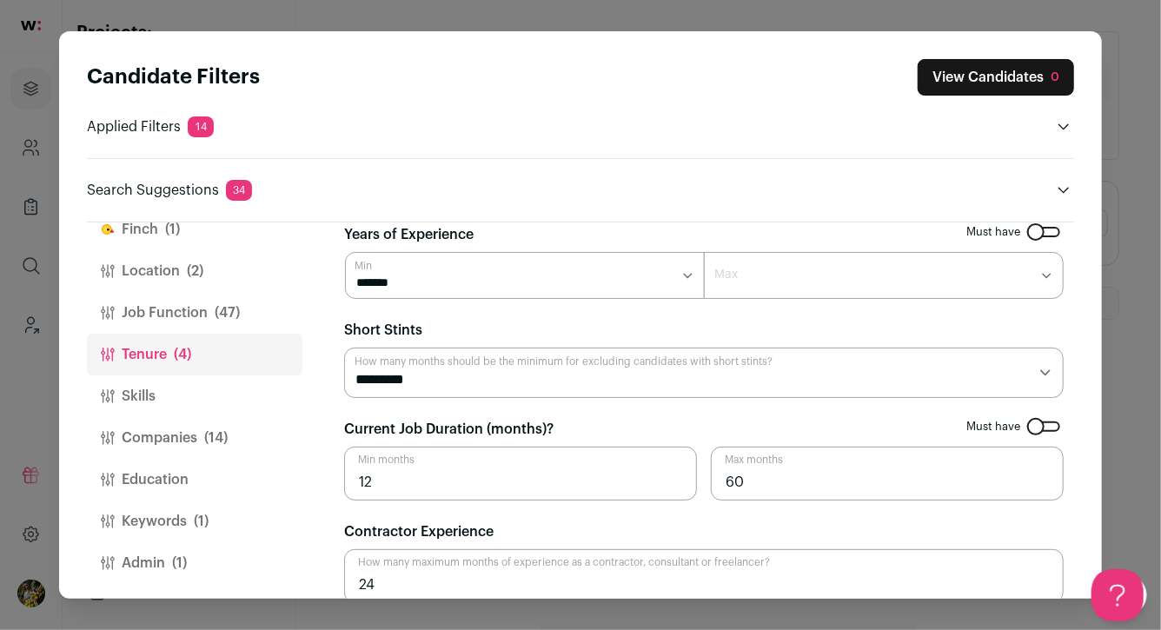
scroll to position [0, 0]
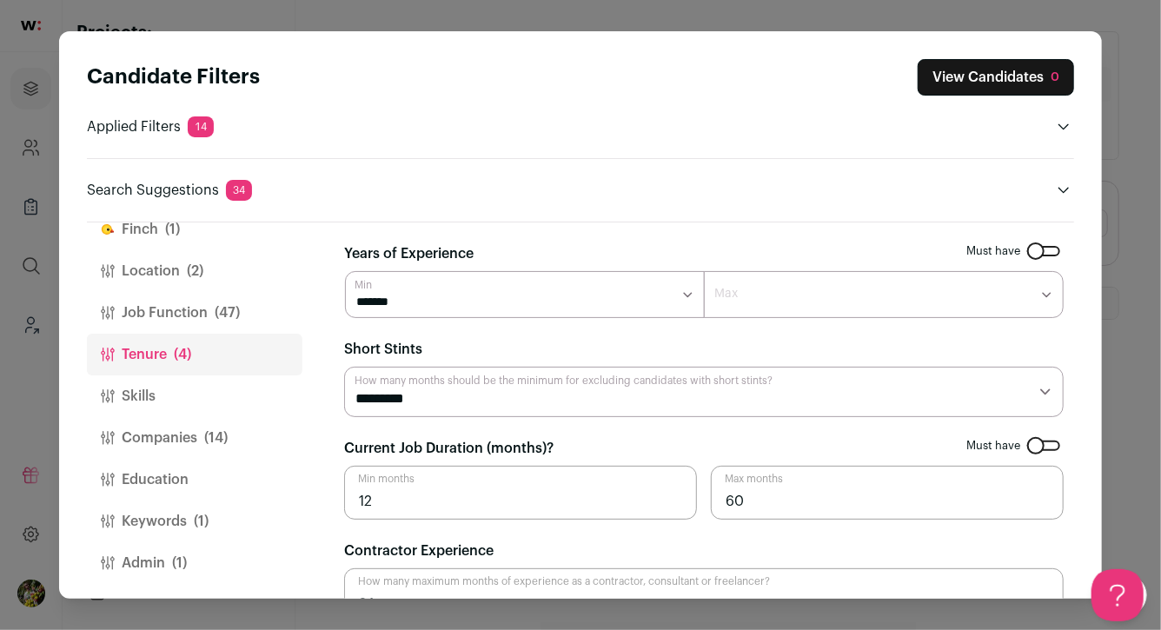
click at [246, 314] on button "Job Function (47)" at bounding box center [195, 313] width 216 height 42
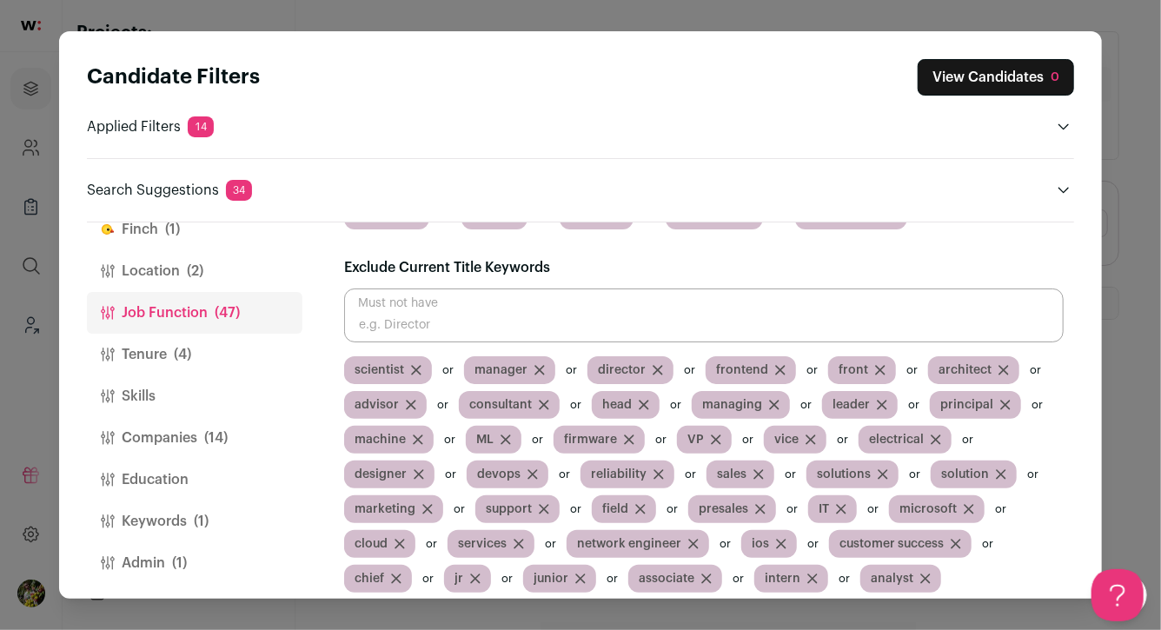
scroll to position [356, 0]
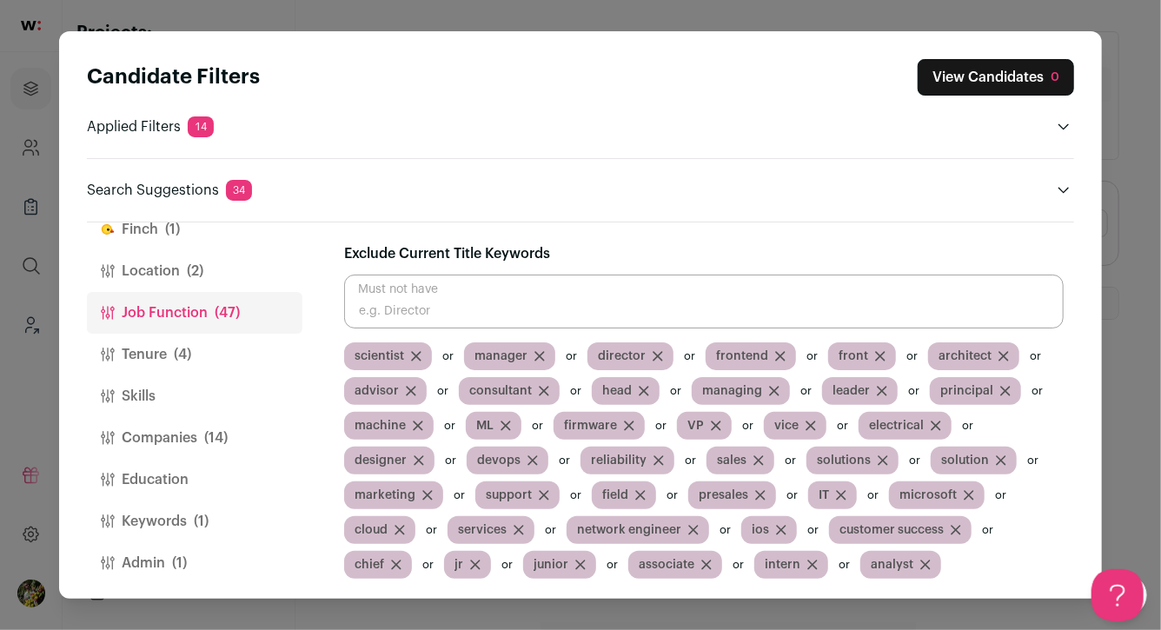
click at [250, 258] on button "Location (2)" at bounding box center [195, 271] width 216 height 42
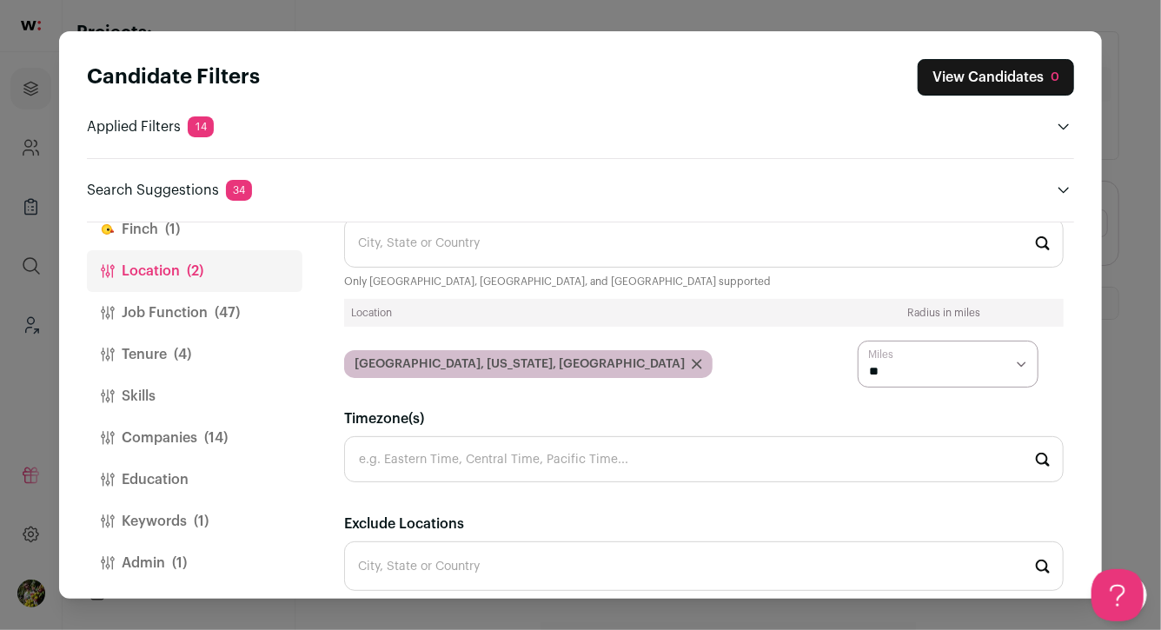
scroll to position [52, 0]
click at [692, 363] on icon "Close modal via background" at bounding box center [697, 365] width 10 height 10
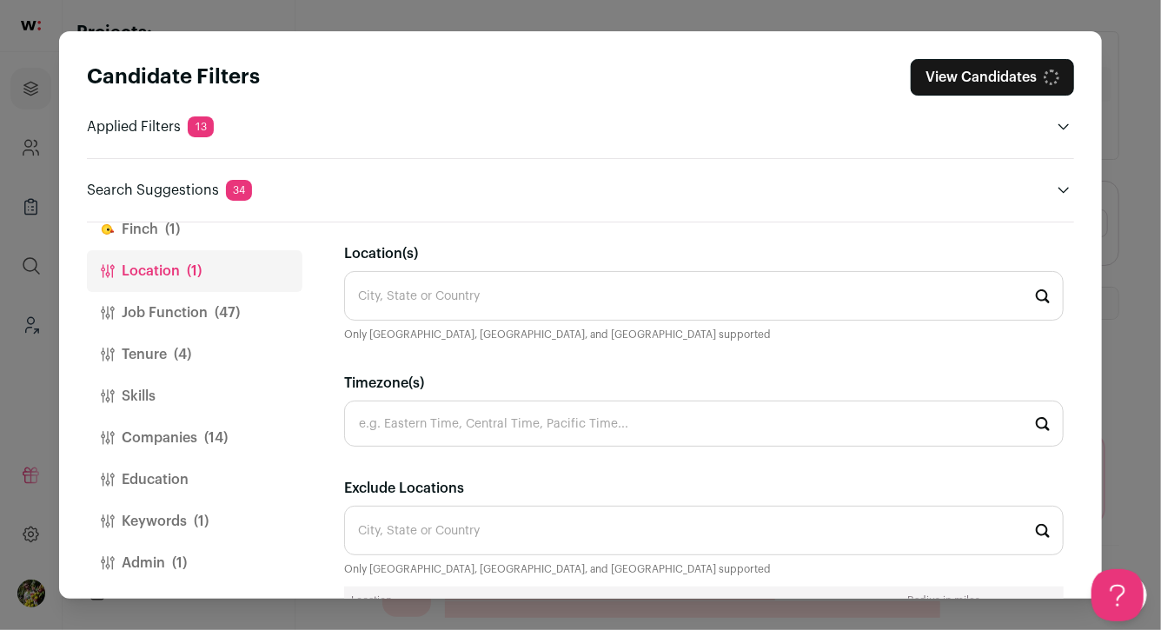
click at [511, 296] on input "Location(s)" at bounding box center [704, 296] width 720 height 50
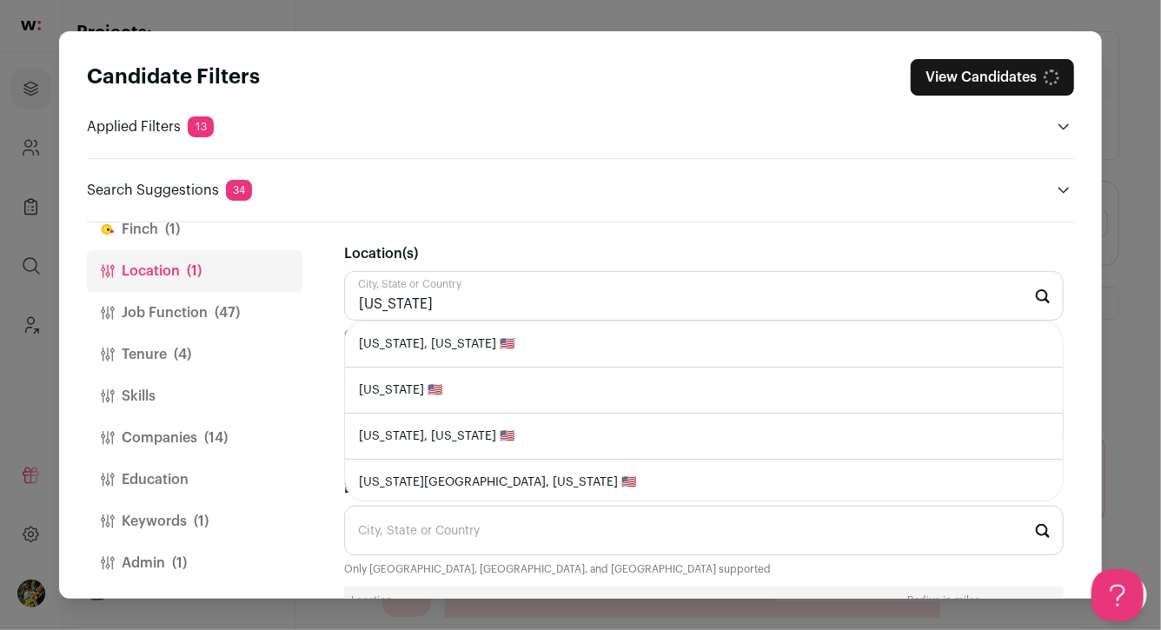
click at [504, 383] on li "[US_STATE] 🇺🇸" at bounding box center [704, 391] width 718 height 46
type input "[US_STATE] 🇺🇸"
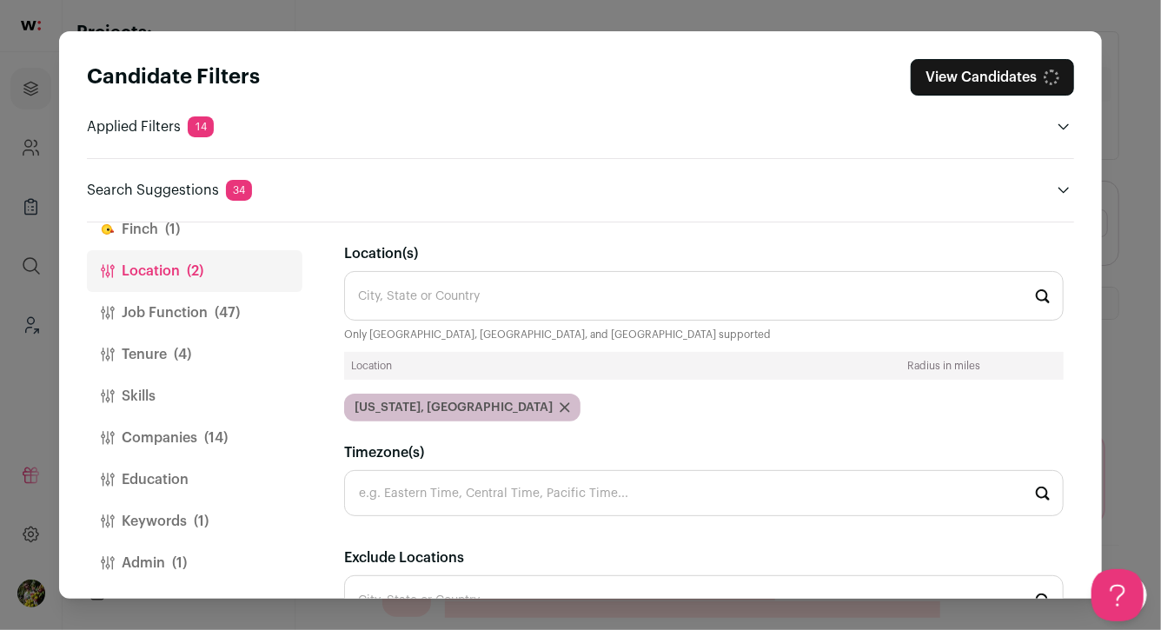
scroll to position [4, 0]
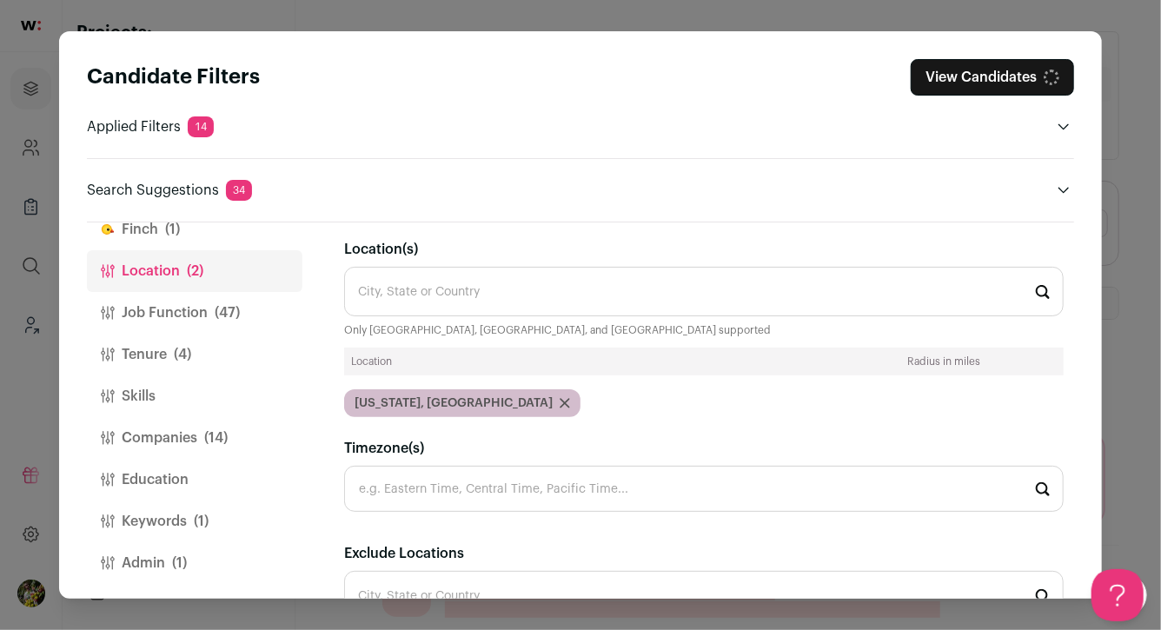
click at [561, 402] on icon "Close modal via background" at bounding box center [565, 403] width 9 height 9
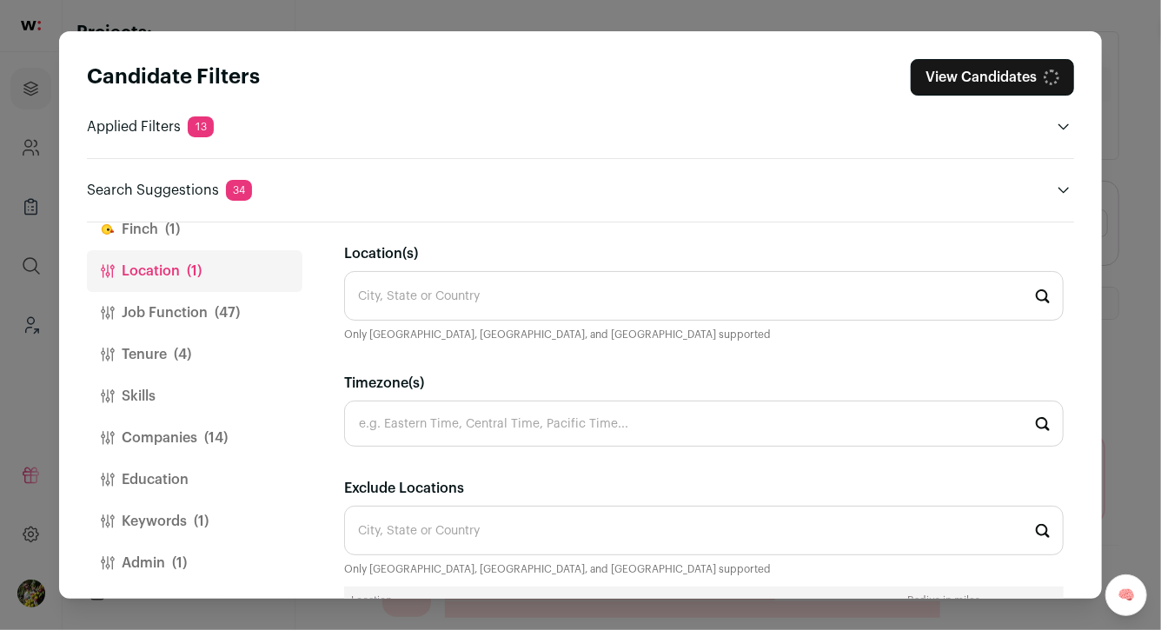
scroll to position [14, 0]
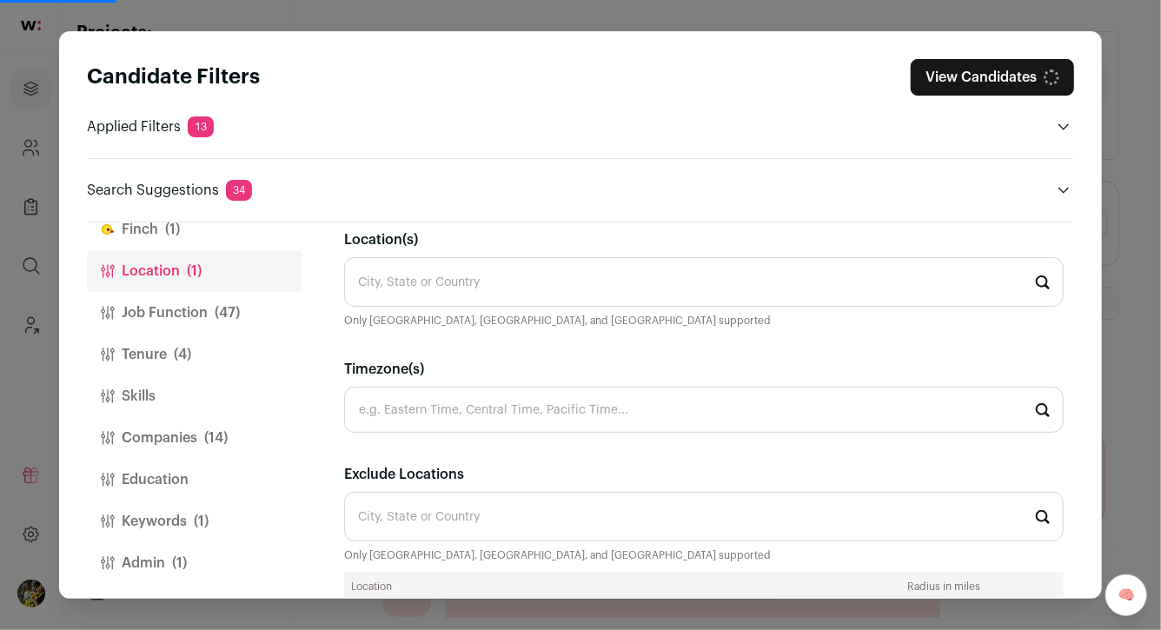
click at [437, 300] on input "Location(s)" at bounding box center [704, 282] width 720 height 50
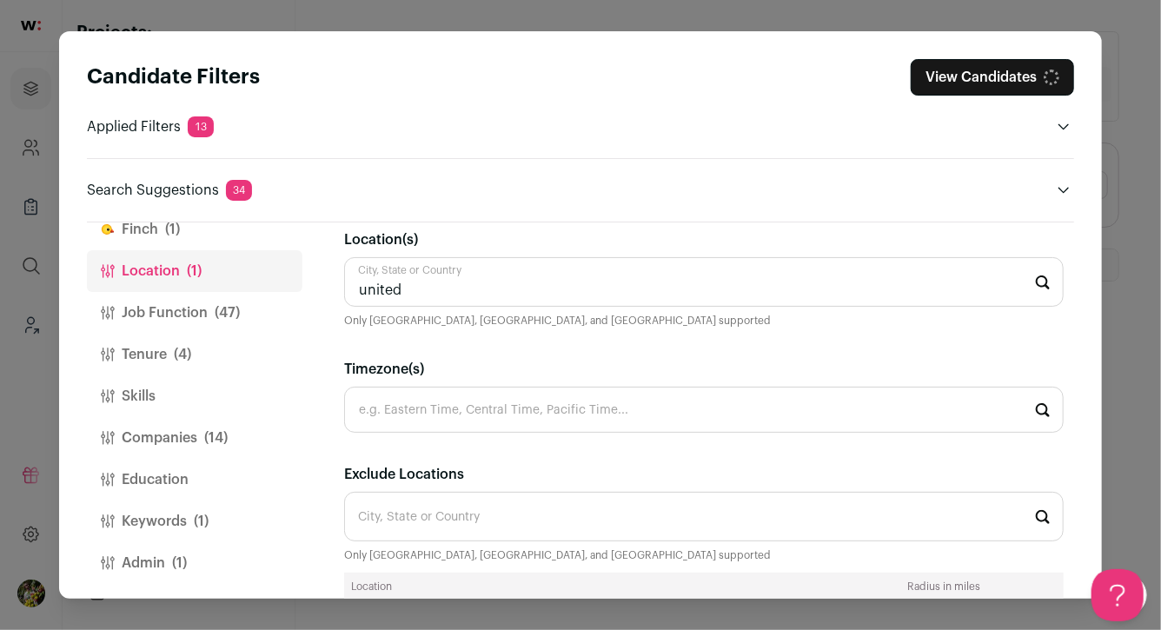
scroll to position [0, 0]
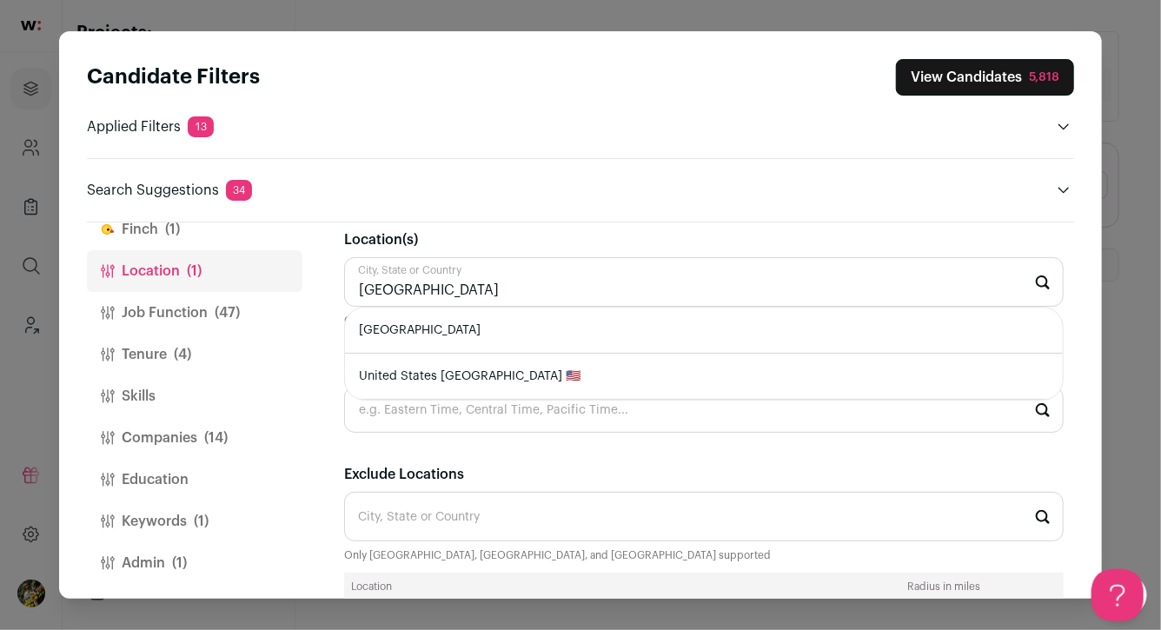
click at [462, 324] on li "[GEOGRAPHIC_DATA]" at bounding box center [704, 331] width 718 height 46
type input "[GEOGRAPHIC_DATA]"
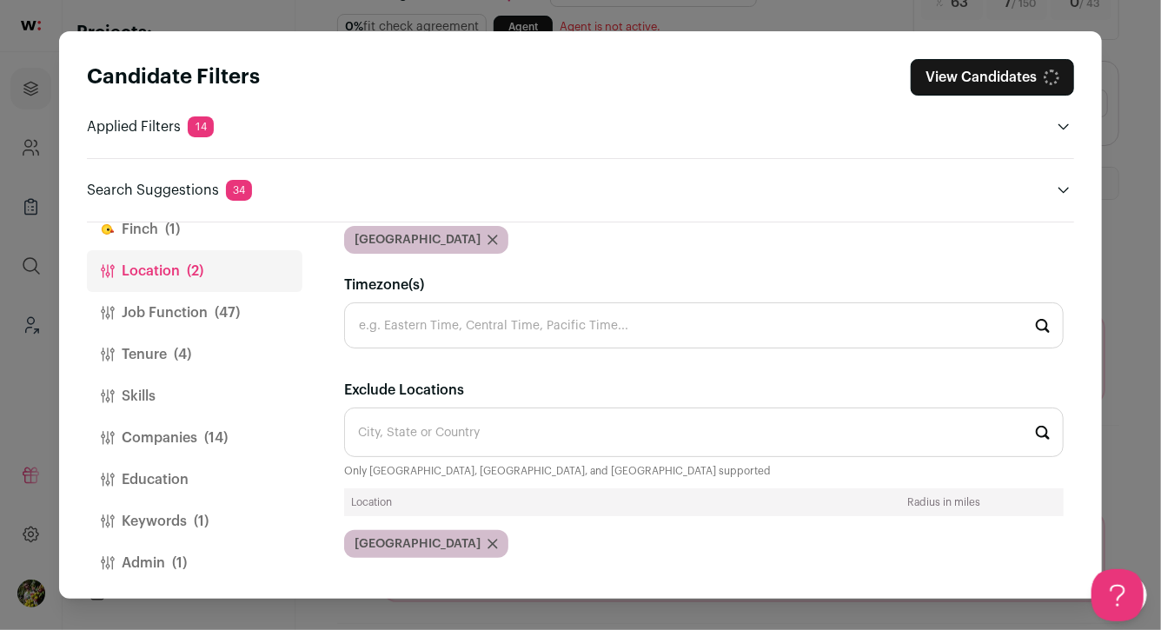
scroll to position [89, 0]
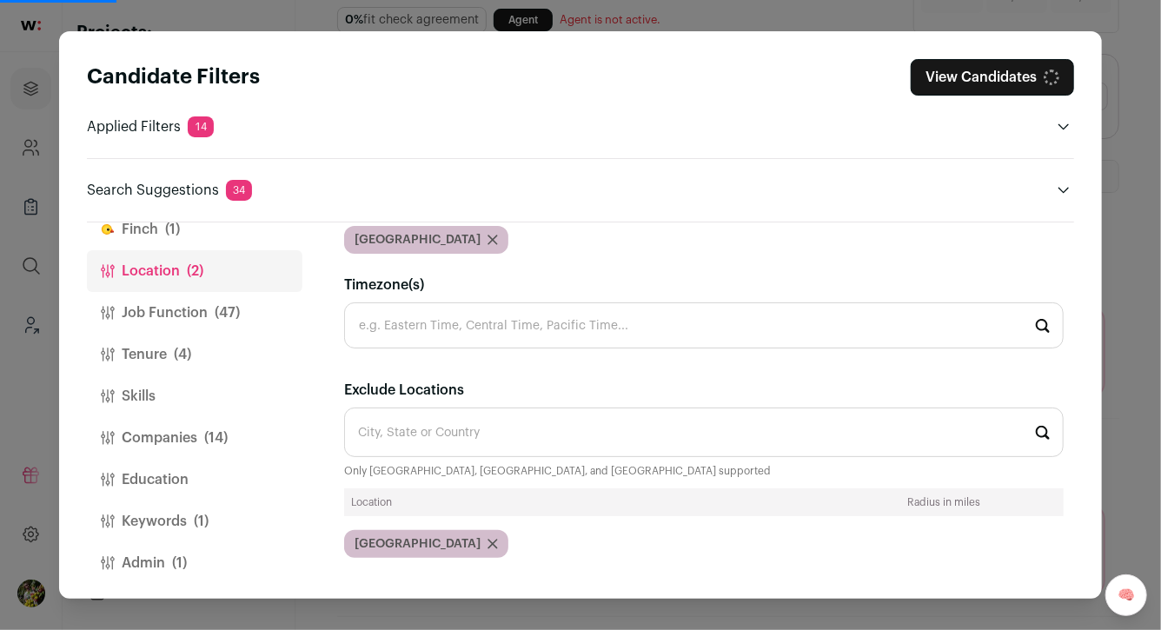
click at [237, 319] on span "(47)" at bounding box center [227, 313] width 25 height 21
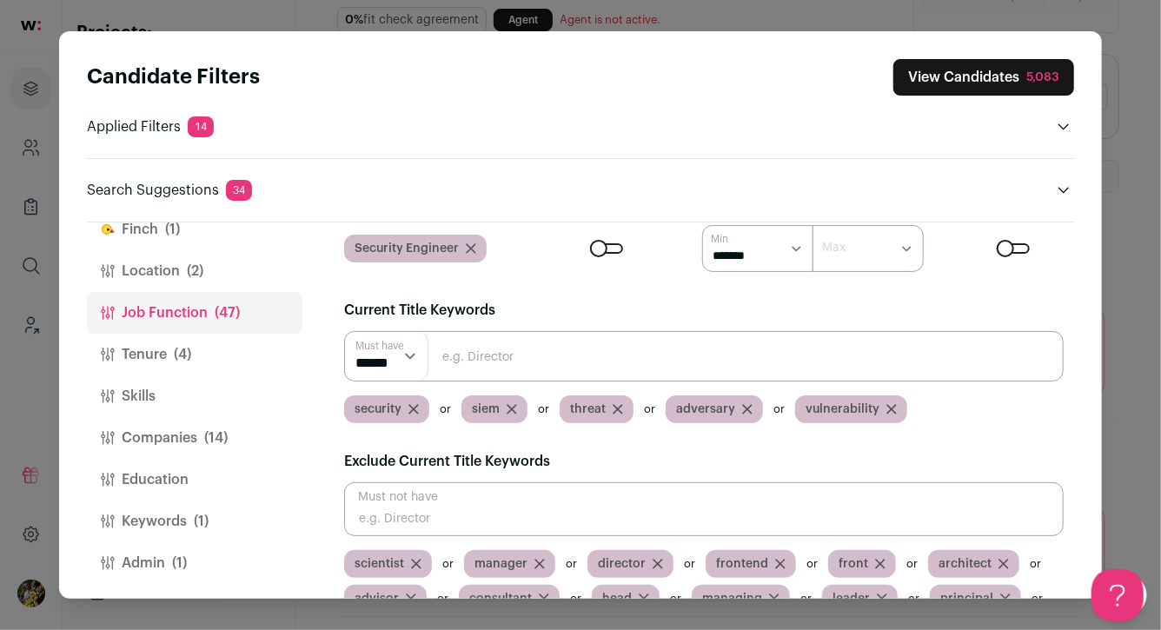
scroll to position [131, 0]
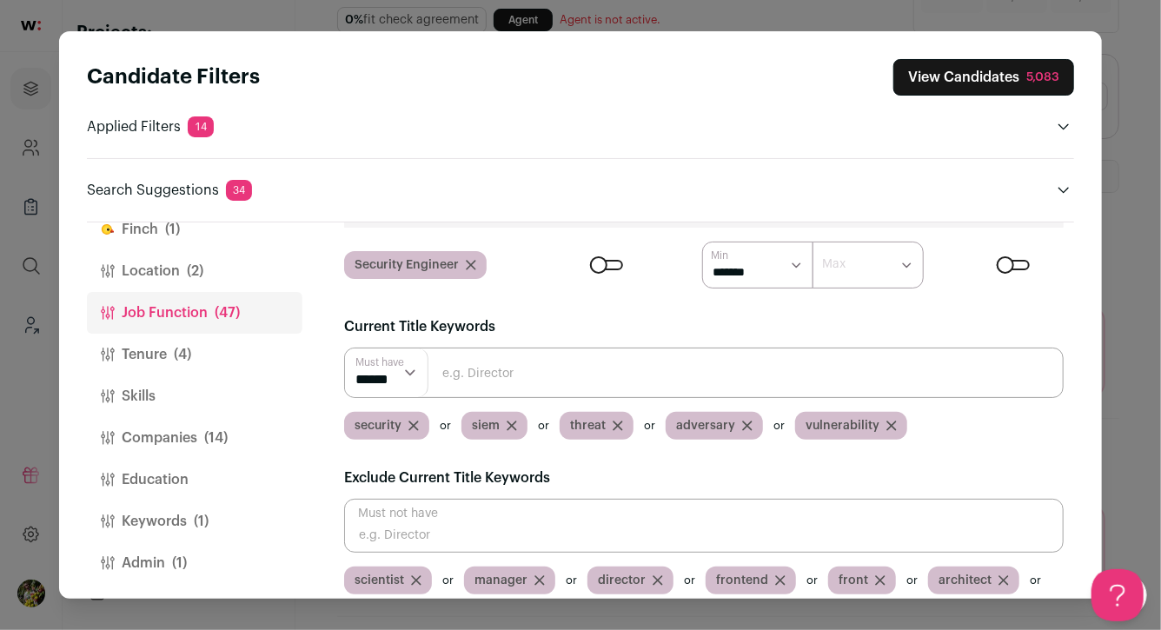
click at [617, 260] on div "Close modal via background" at bounding box center [606, 265] width 33 height 10
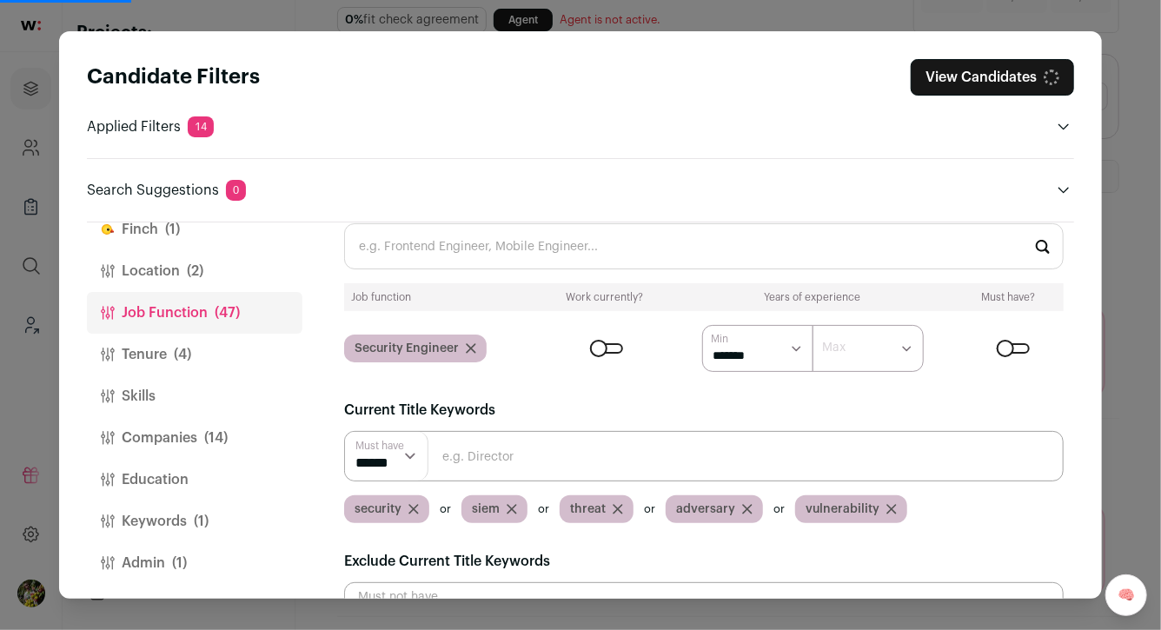
scroll to position [0, 0]
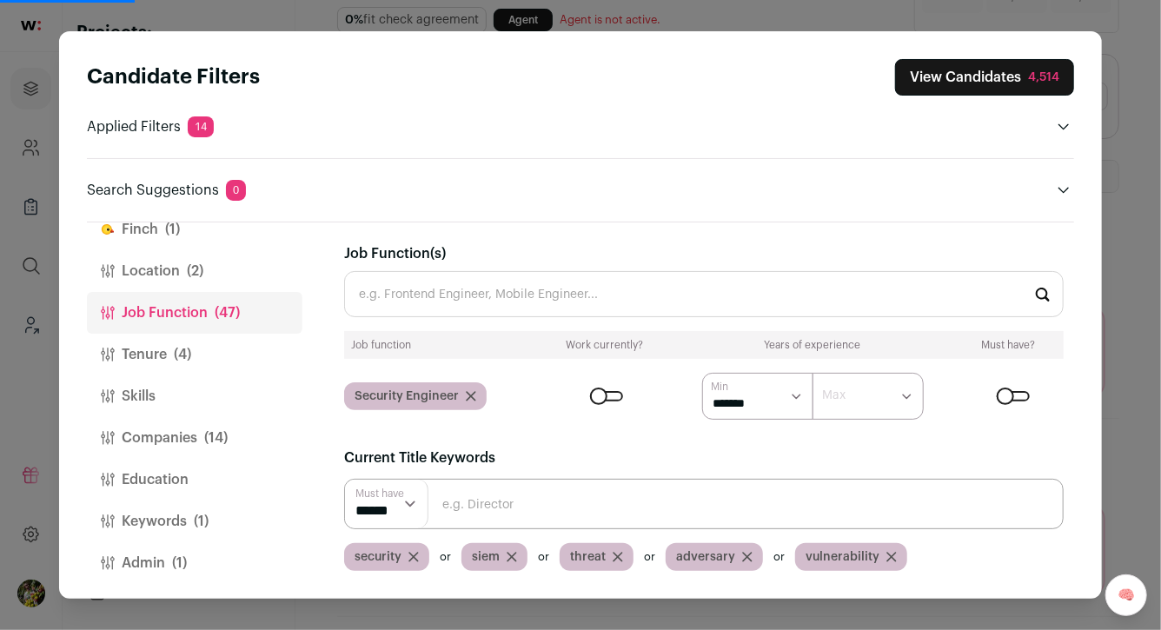
click at [726, 396] on select "****** ******* ******* ******* ******* ******* ******* ******* ******* ********…" at bounding box center [757, 396] width 111 height 47
select select "*"
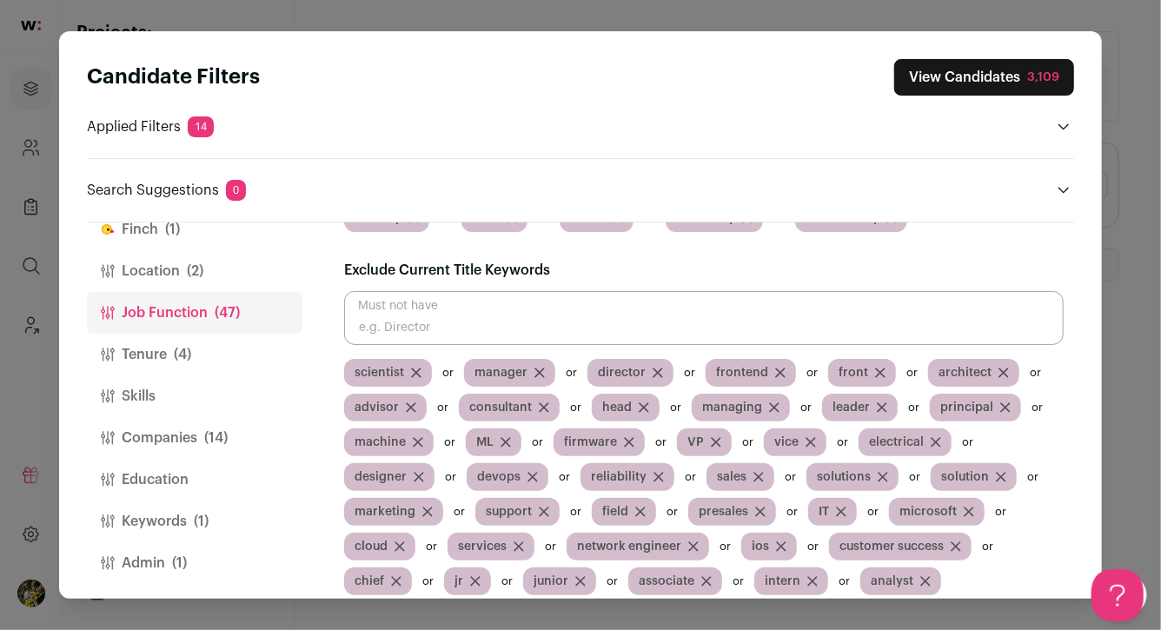
scroll to position [356, 0]
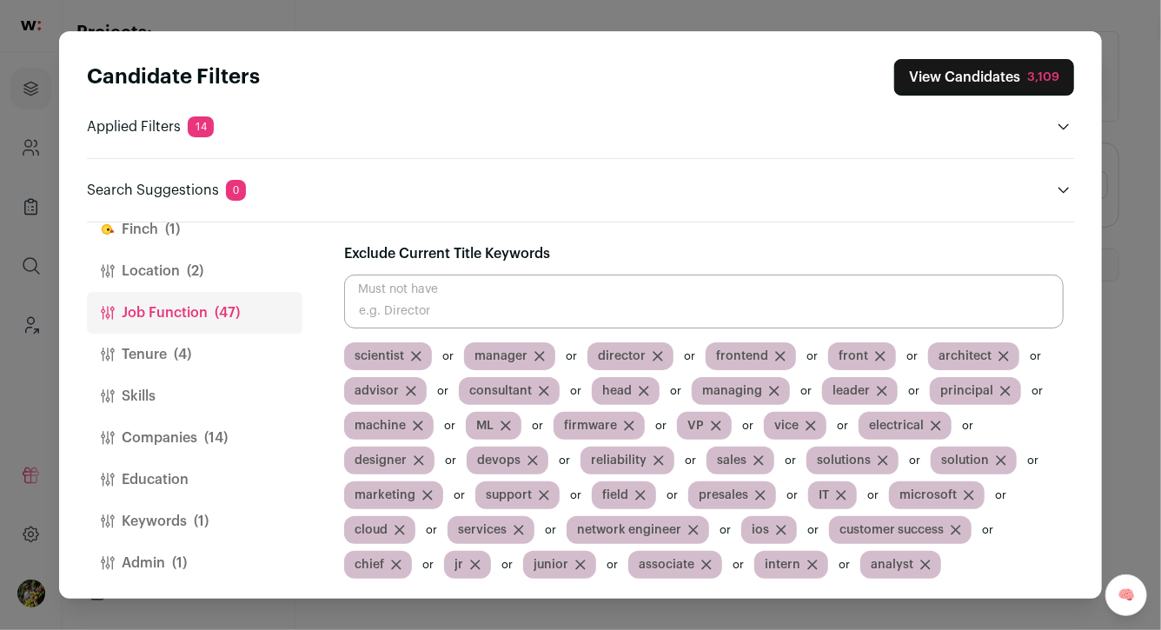
click at [210, 428] on span "(14)" at bounding box center [215, 438] width 23 height 21
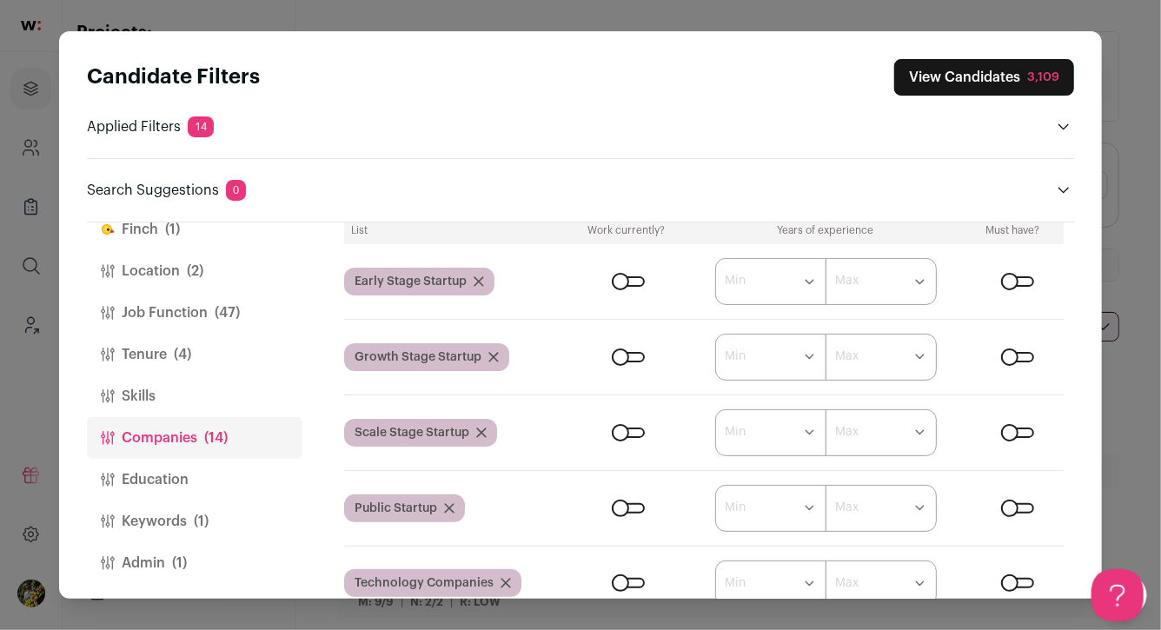
scroll to position [159, 0]
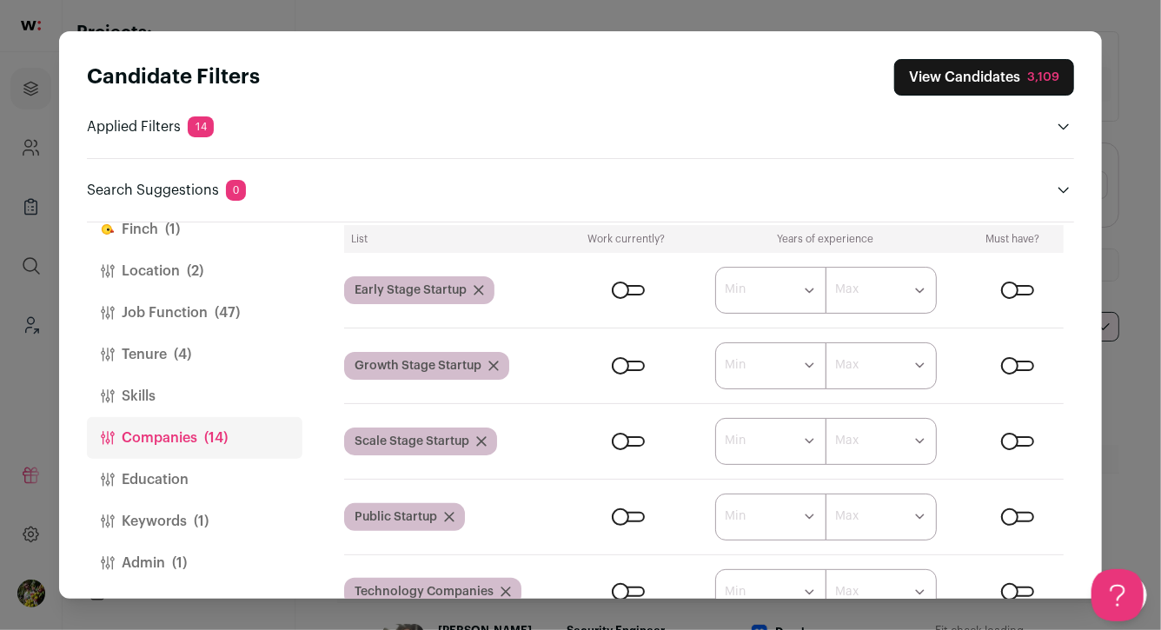
click at [636, 287] on div "Close modal via background" at bounding box center [628, 290] width 33 height 10
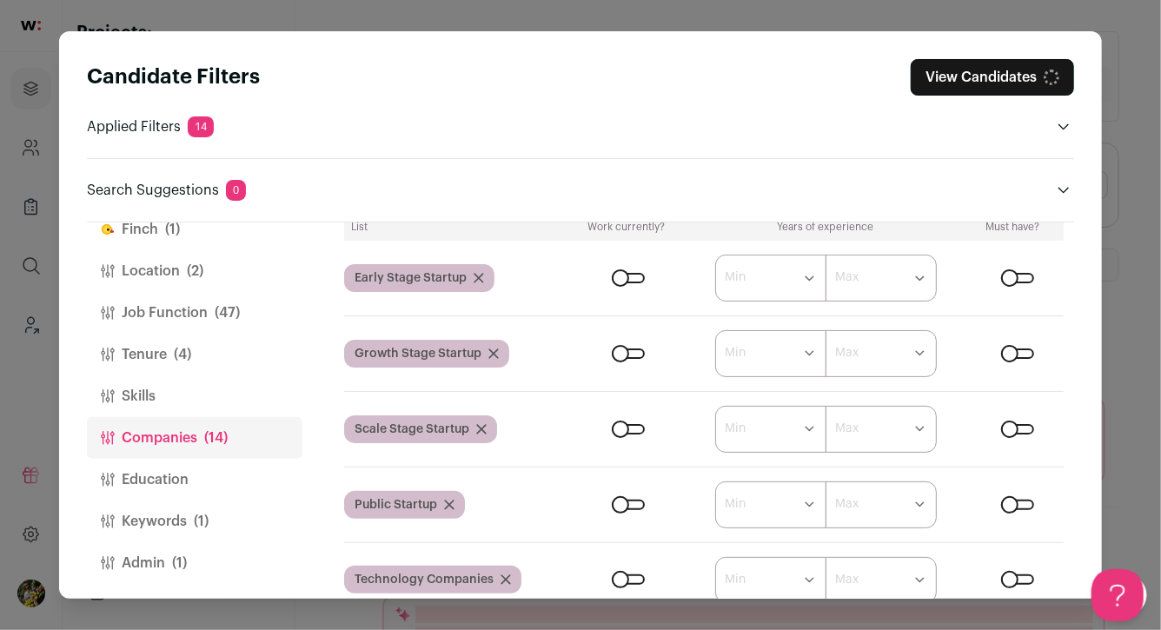
click at [637, 432] on div "Close modal via background" at bounding box center [628, 429] width 33 height 10
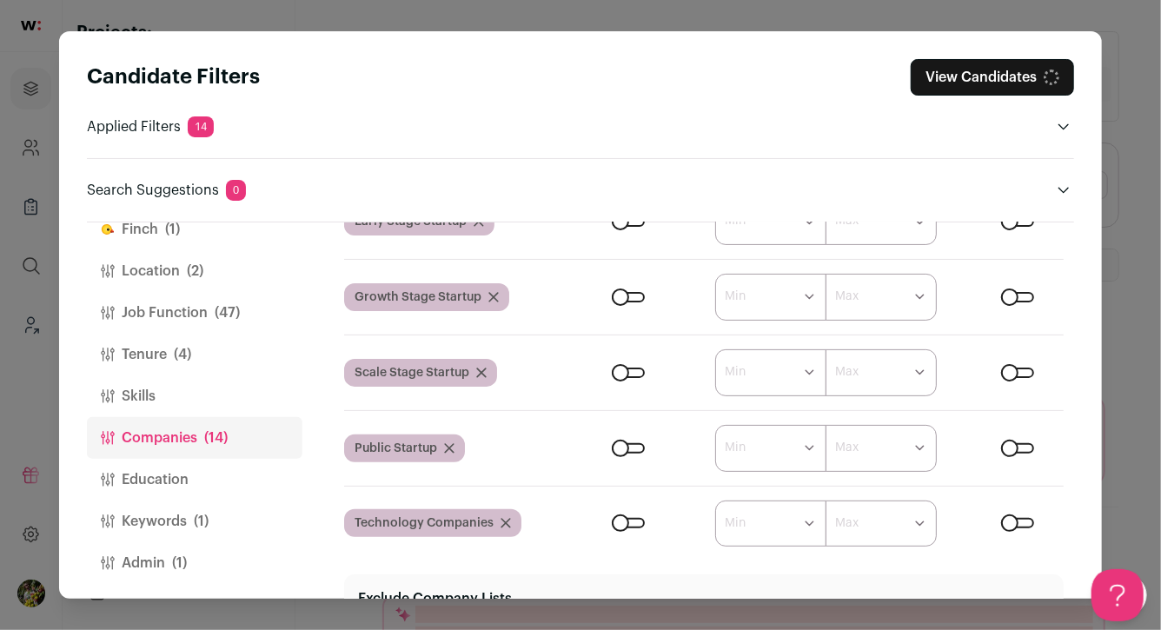
scroll to position [222, 0]
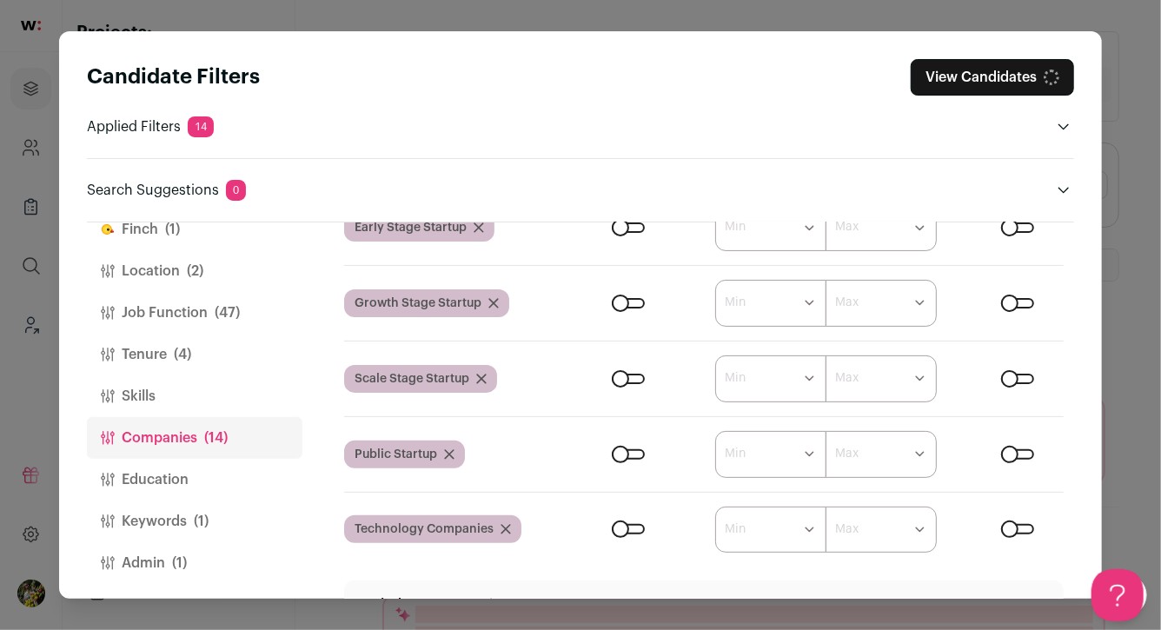
click at [636, 453] on div "Close modal via background" at bounding box center [628, 454] width 33 height 10
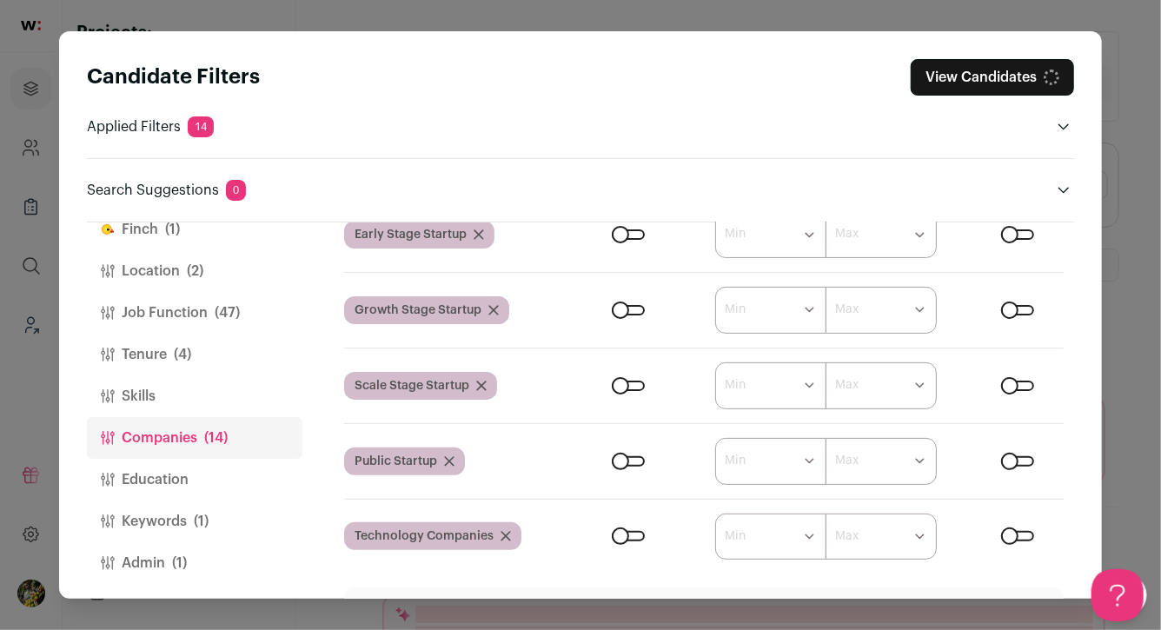
click at [636, 527] on form "****** ******* ******* ******* ******* ******* ******* ******* ******* ********…" at bounding box center [817, 537] width 494 height 47
click at [636, 537] on div "Close modal via background" at bounding box center [628, 536] width 33 height 10
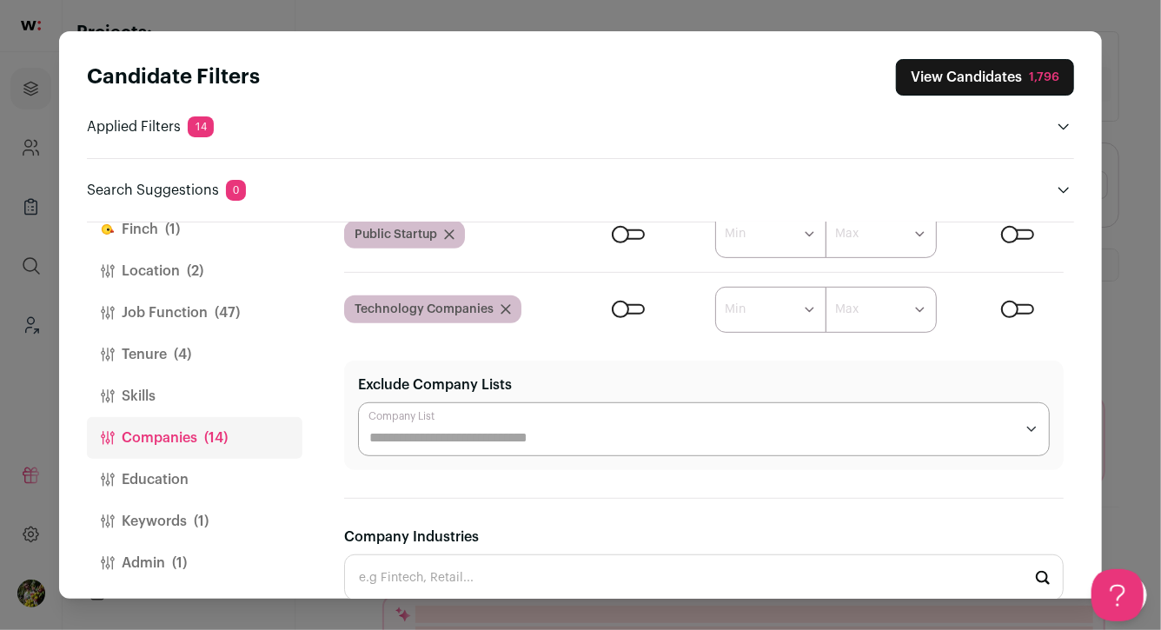
click at [220, 517] on button "Keywords (1)" at bounding box center [195, 522] width 216 height 42
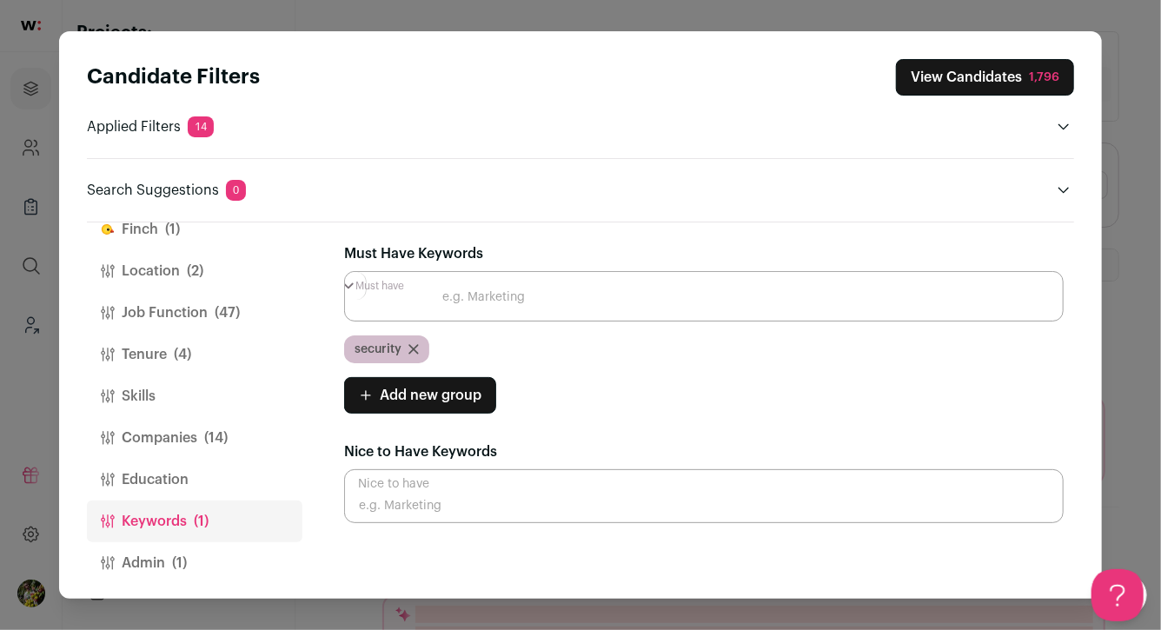
scroll to position [0, 0]
click at [217, 556] on button "Admin (1)" at bounding box center [195, 563] width 216 height 42
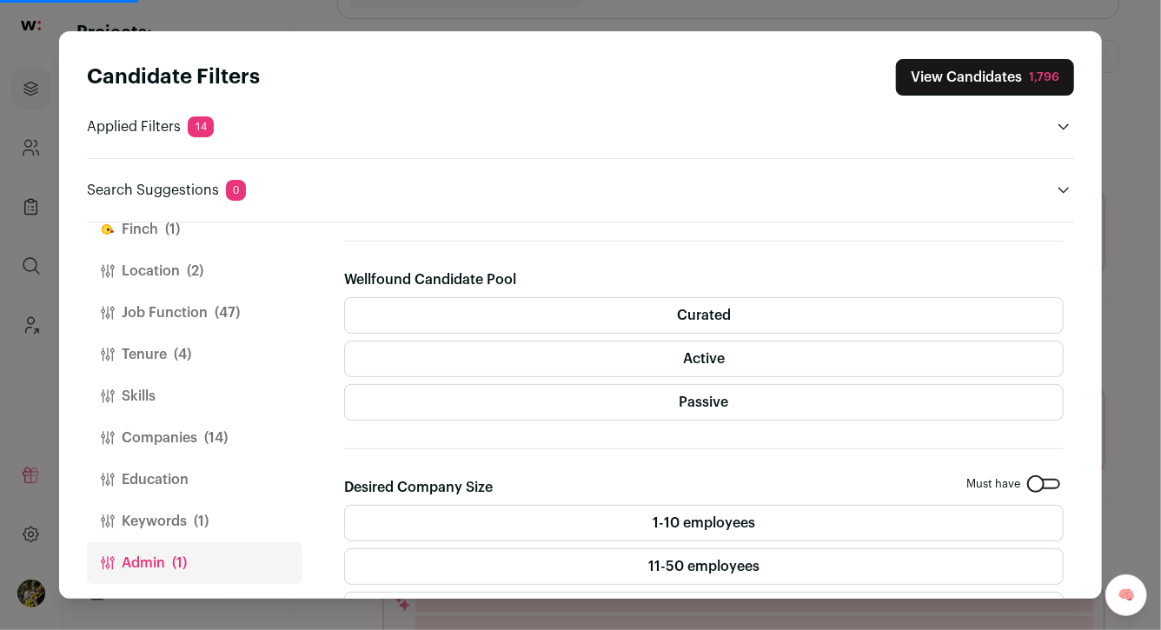
scroll to position [291, 0]
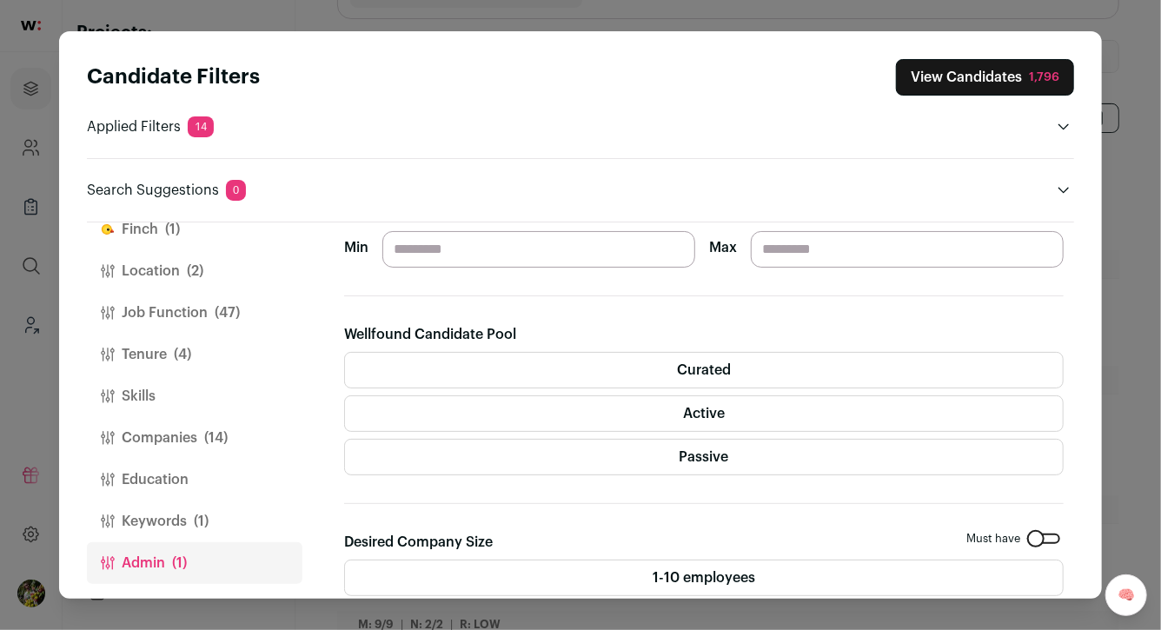
click at [432, 370] on label "Curated" at bounding box center [704, 370] width 720 height 37
click at [432, 404] on label "Active" at bounding box center [704, 414] width 720 height 37
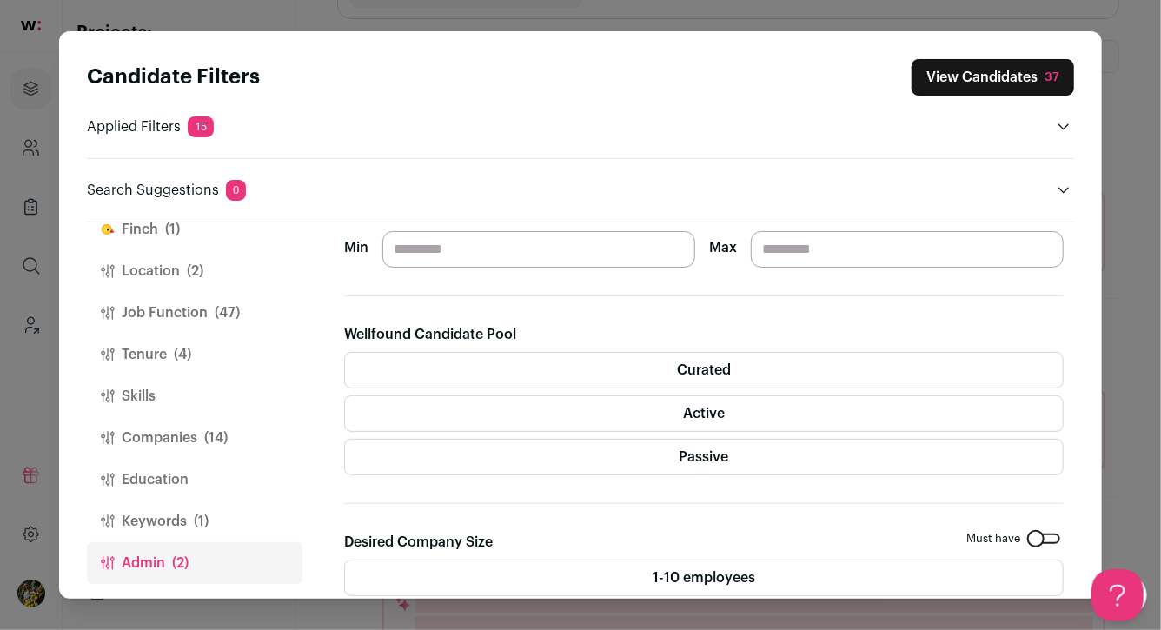
click at [1006, 76] on button "View Candidates 37" at bounding box center [993, 77] width 163 height 37
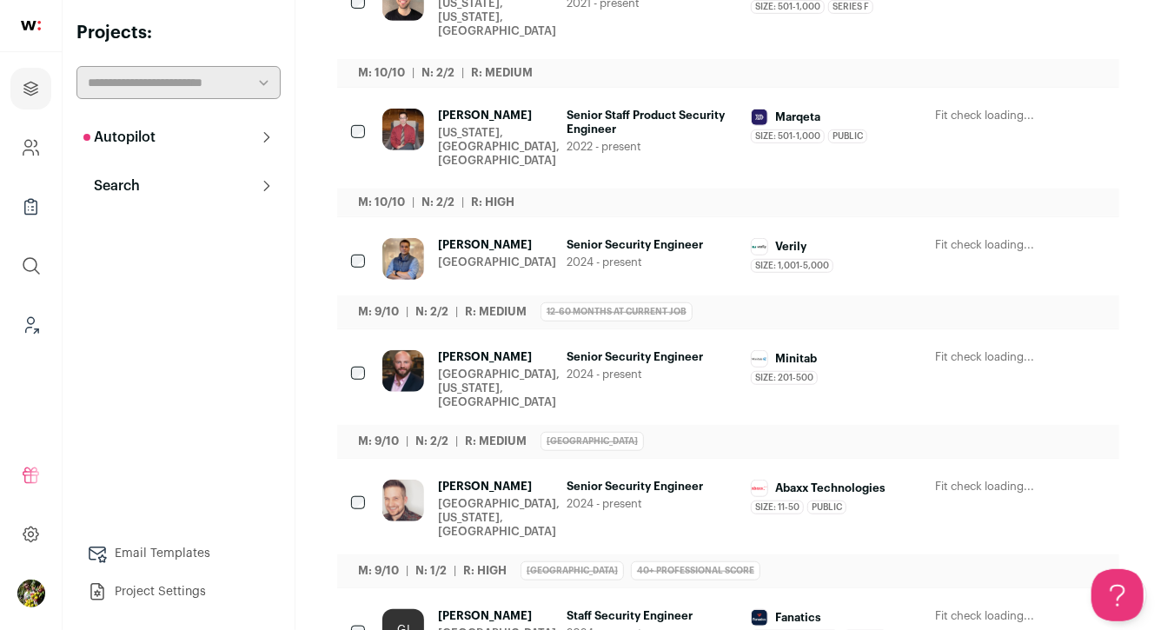
scroll to position [123, 0]
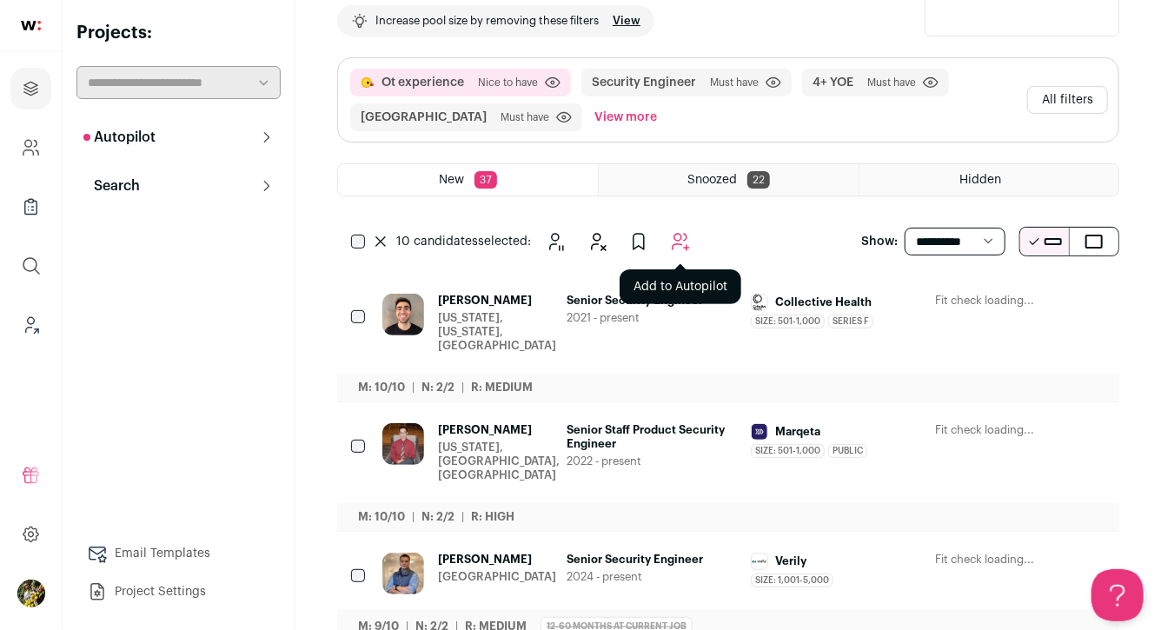
click at [684, 244] on icon "Add to Autopilot" at bounding box center [680, 241] width 21 height 21
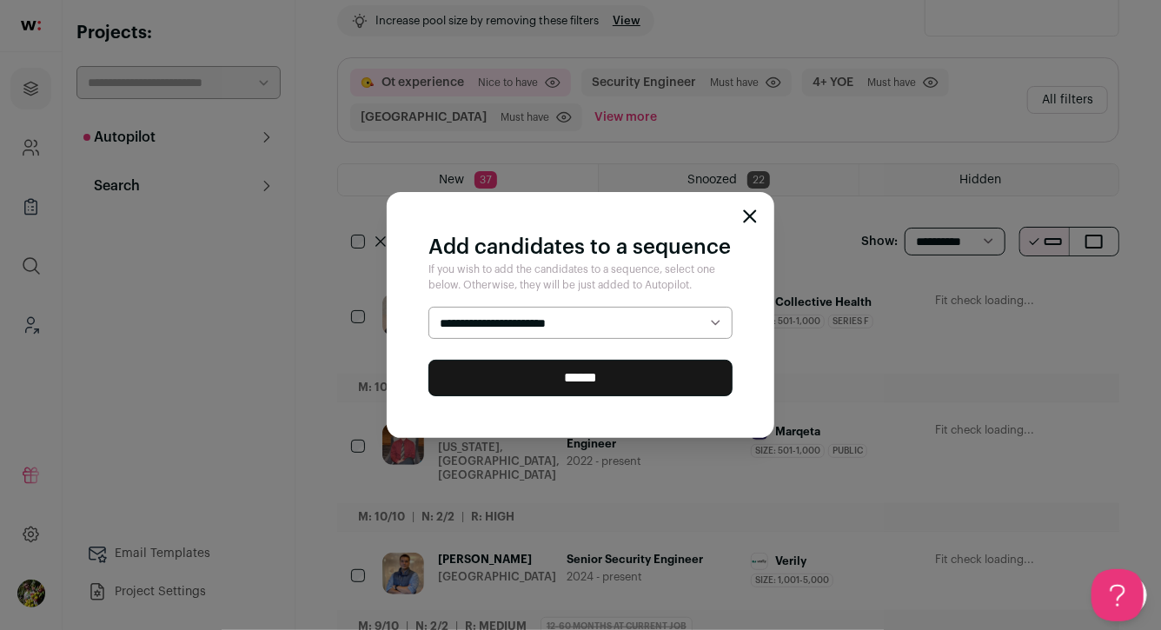
select select "*****"
drag, startPoint x: 645, startPoint y: 378, endPoint x: 646, endPoint y: 369, distance: 8.7
click at [645, 378] on input "******" at bounding box center [581, 378] width 304 height 37
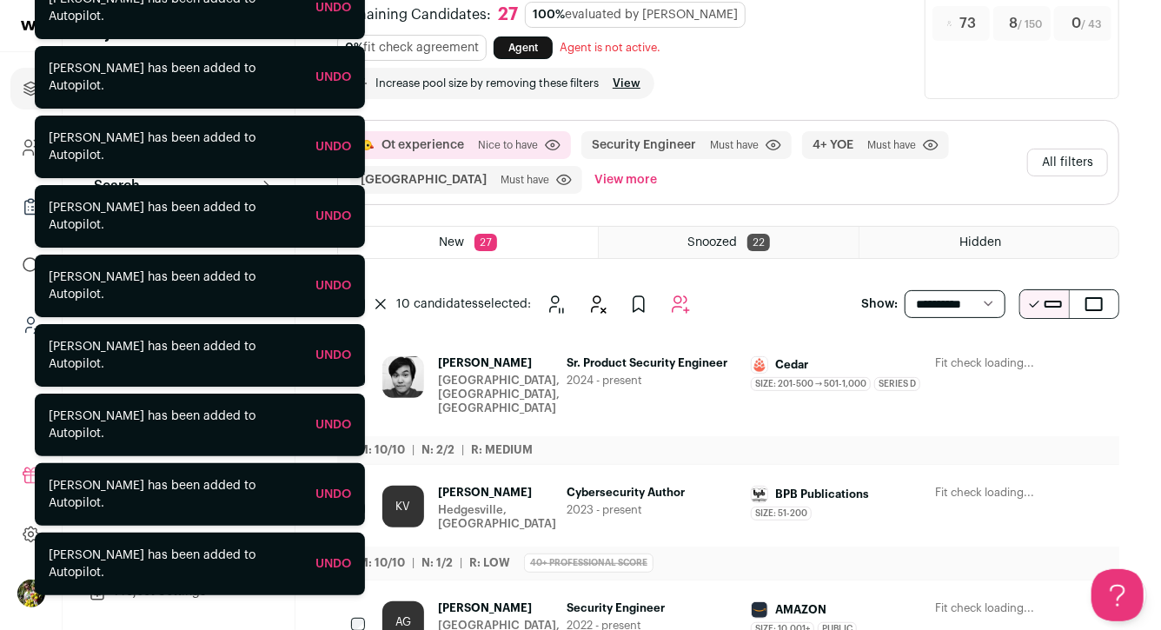
scroll to position [63, 0]
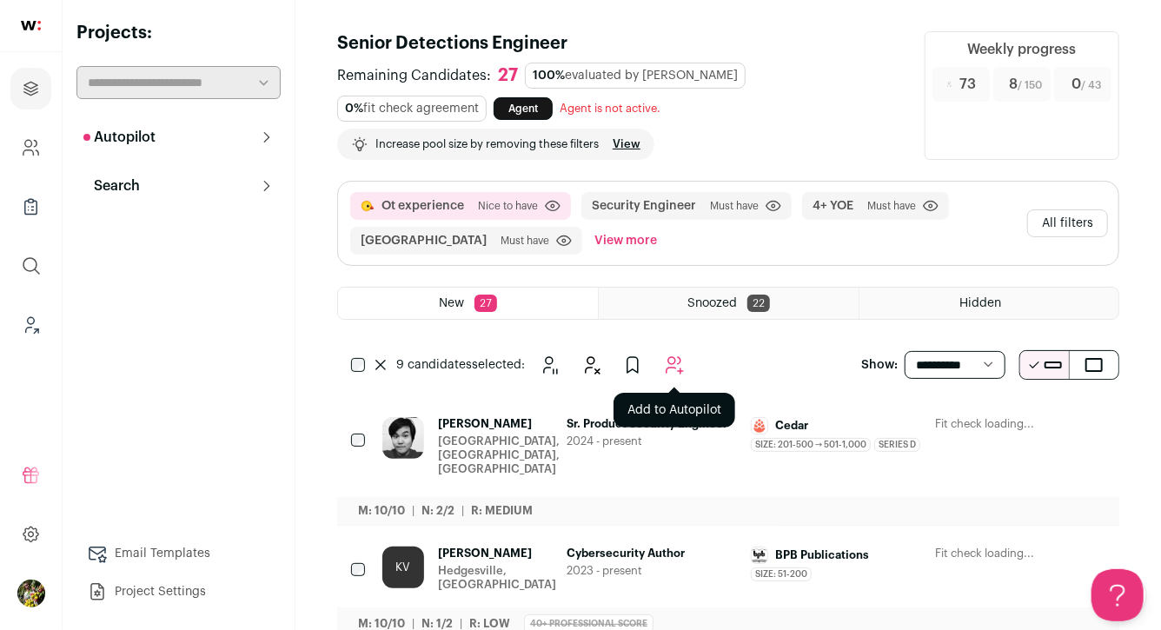
click at [677, 357] on icon "Add to Autopilot" at bounding box center [674, 365] width 21 height 21
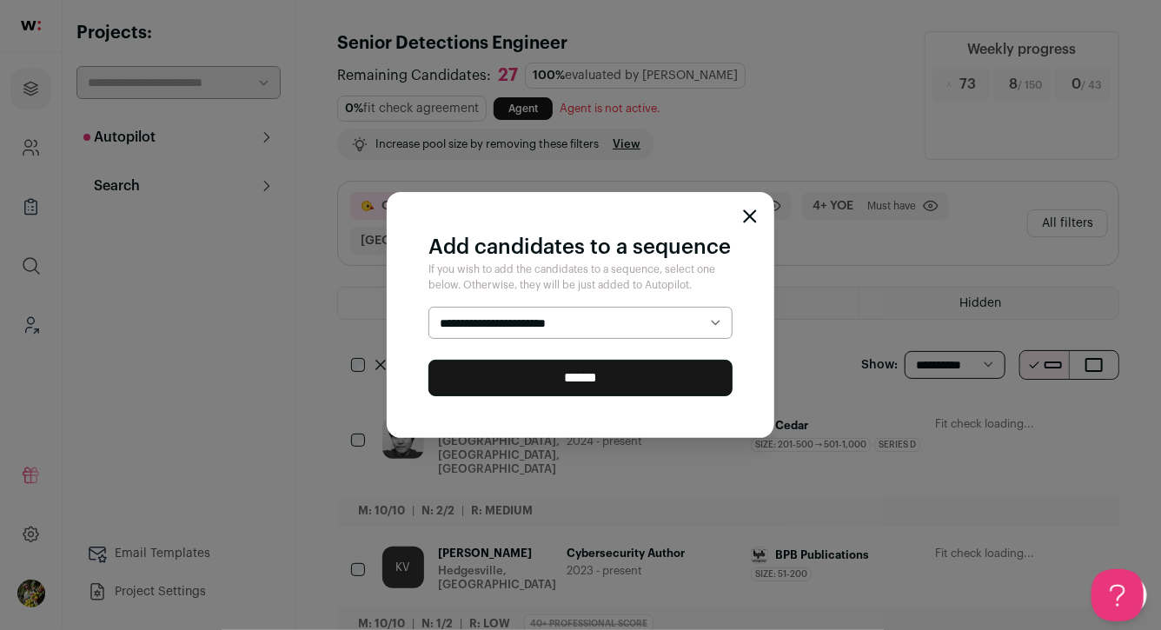
select select "*****"
click at [654, 369] on input "******" at bounding box center [581, 378] width 304 height 37
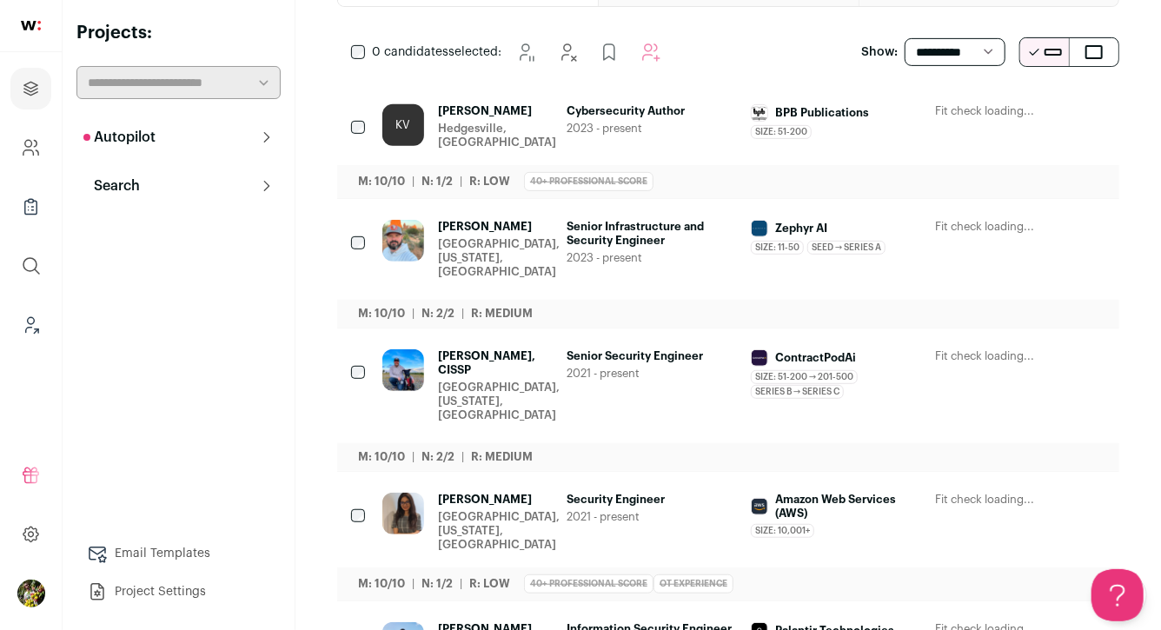
scroll to position [316, 0]
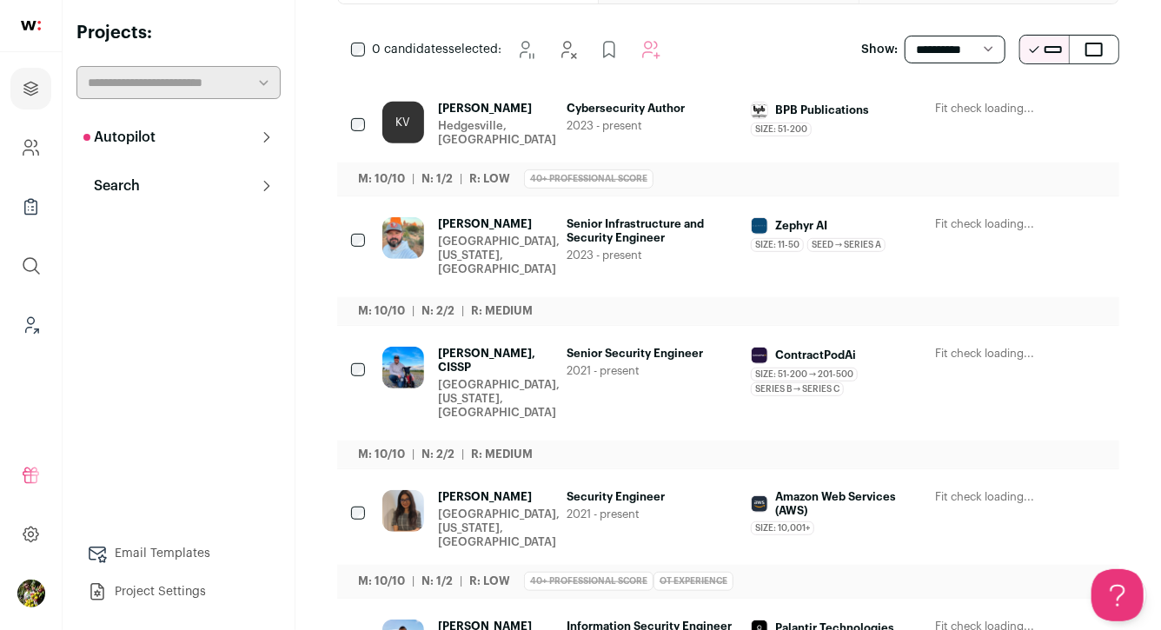
click at [989, 114] on icon "Hide" at bounding box center [997, 109] width 21 height 21
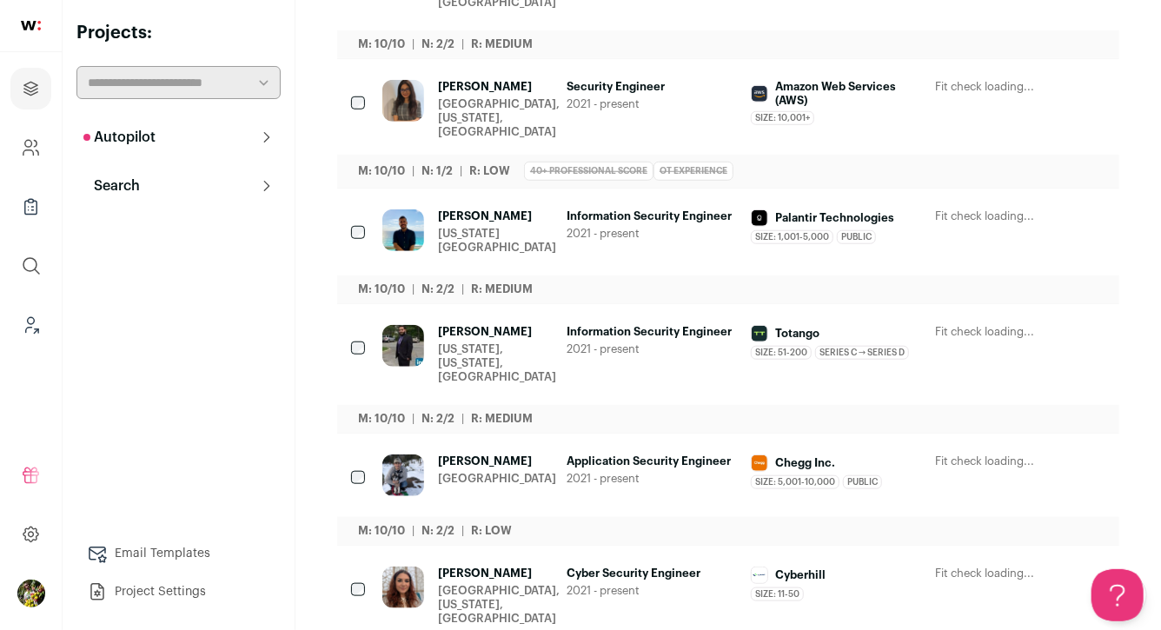
scroll to position [0, 0]
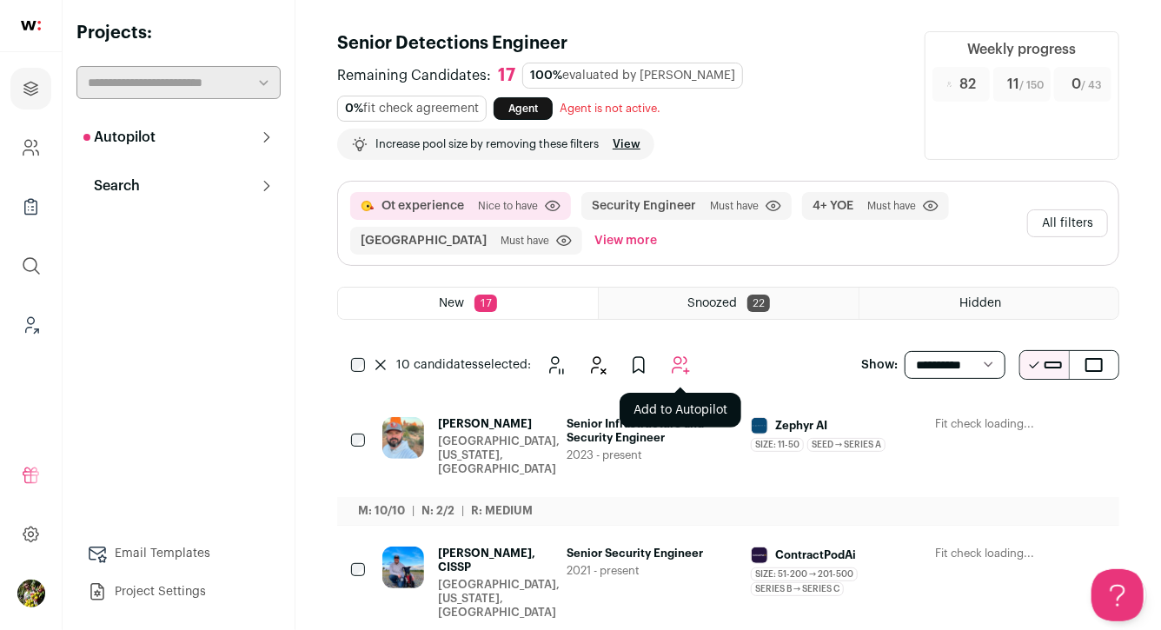
click at [673, 362] on icon "Add to Autopilot" at bounding box center [680, 365] width 21 height 21
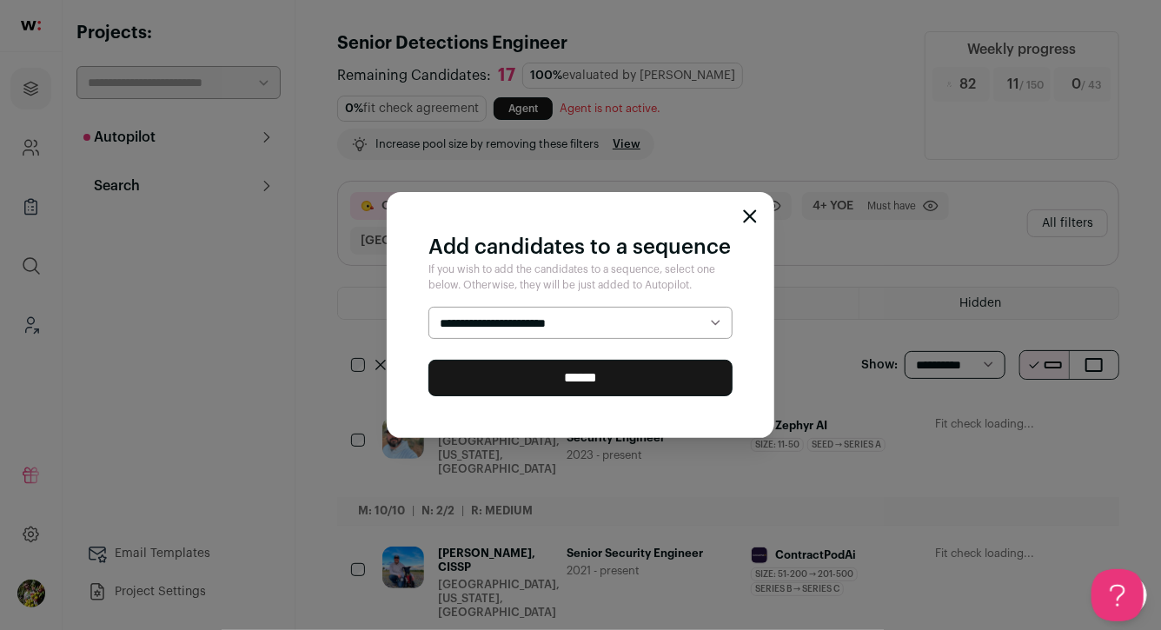
select select "*****"
click at [661, 373] on input "******" at bounding box center [581, 378] width 304 height 37
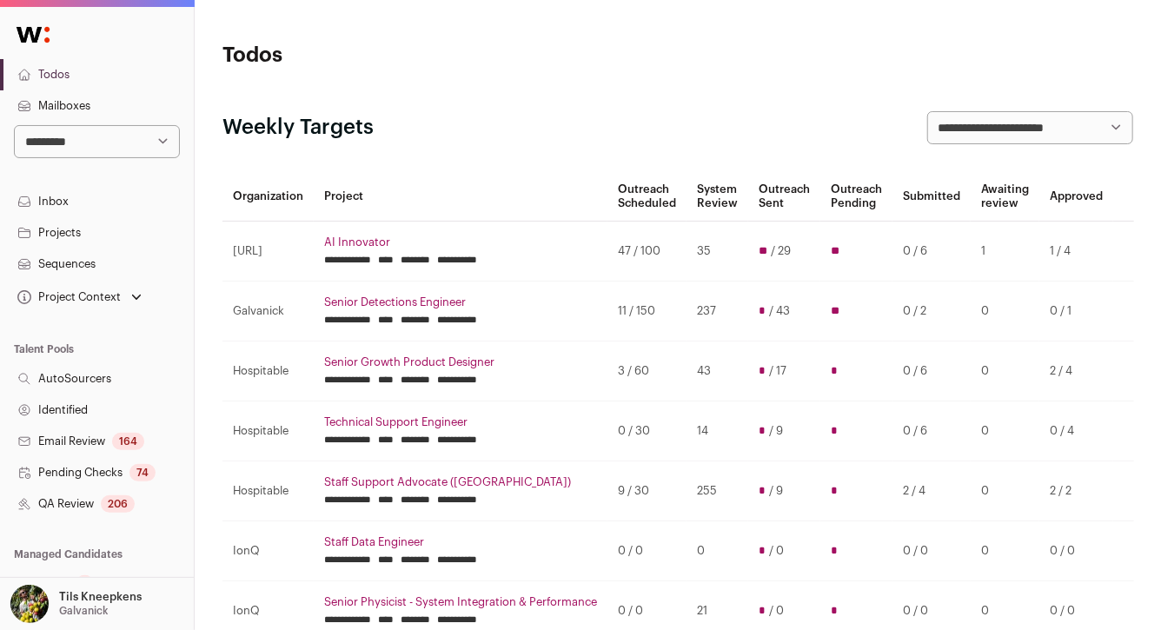
click at [117, 145] on select "**********" at bounding box center [97, 141] width 166 height 33
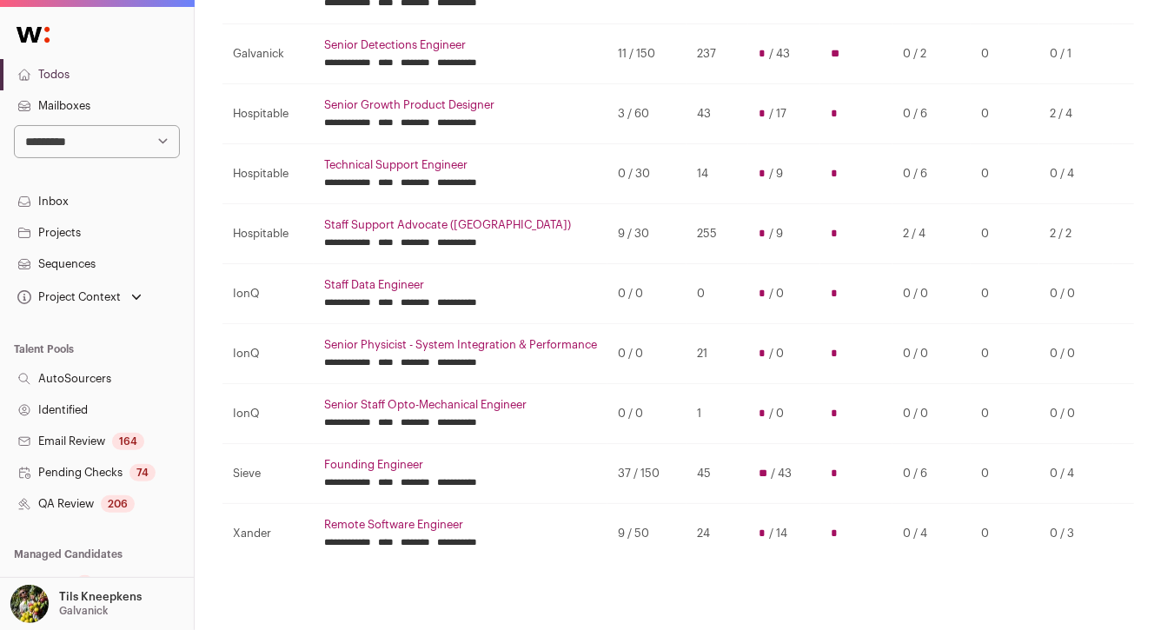
scroll to position [260, 0]
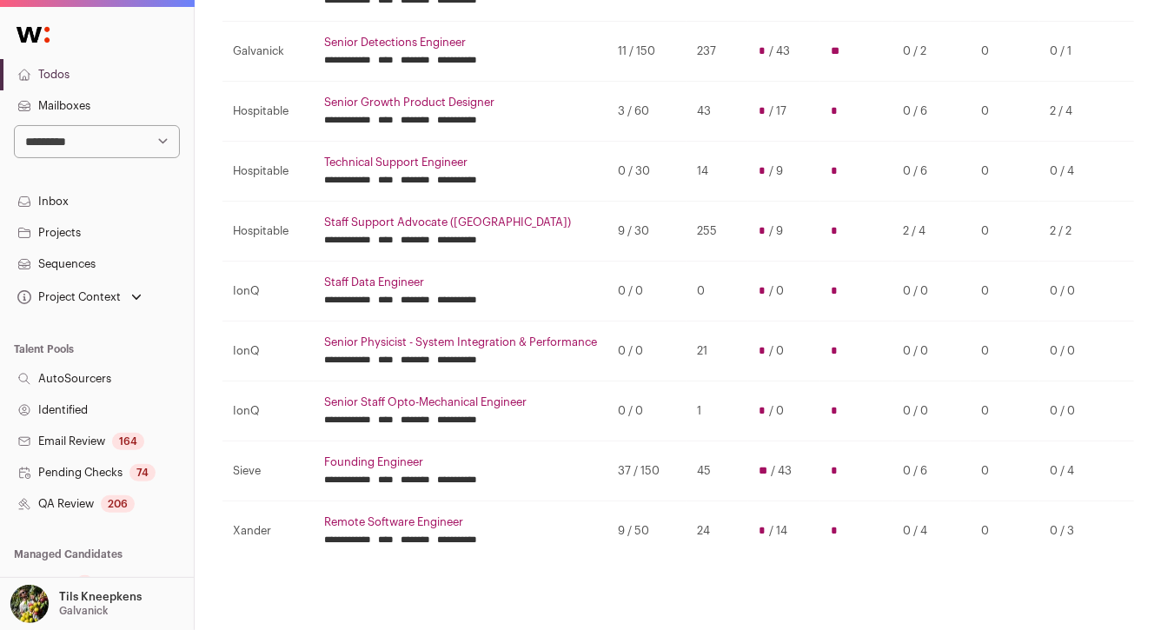
click at [343, 163] on link "Technical Support Engineer" at bounding box center [460, 163] width 273 height 14
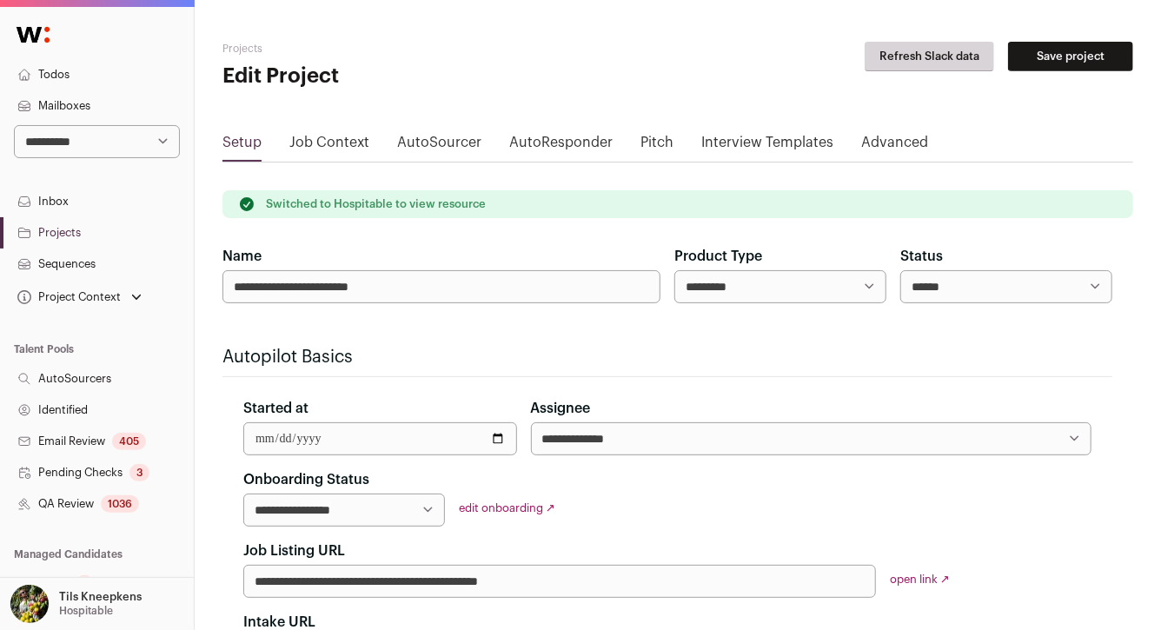
click at [129, 505] on div "1036" at bounding box center [120, 504] width 38 height 17
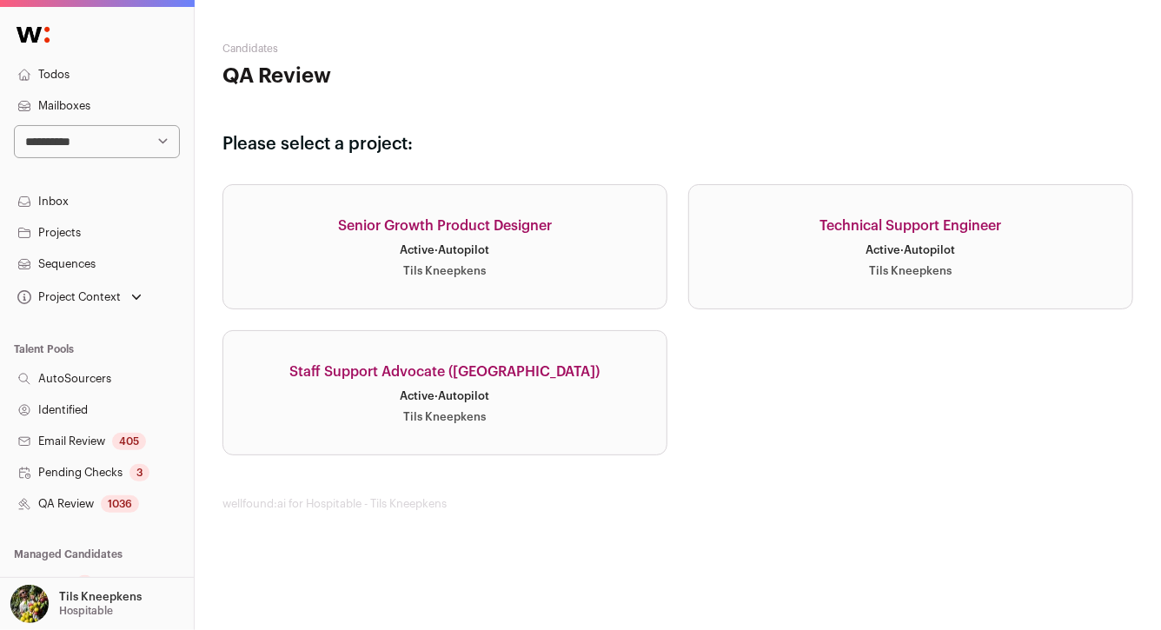
click at [760, 245] on link "Technical Support Engineer Active · Autopilot Tils Kneepkens" at bounding box center [911, 246] width 445 height 125
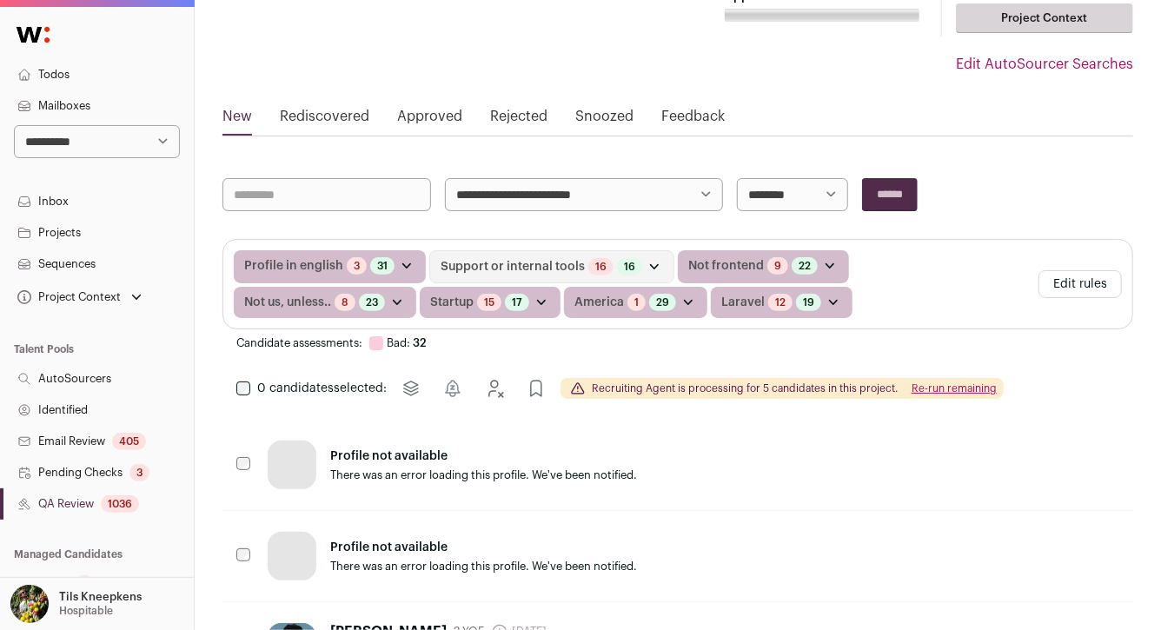
scroll to position [186, 0]
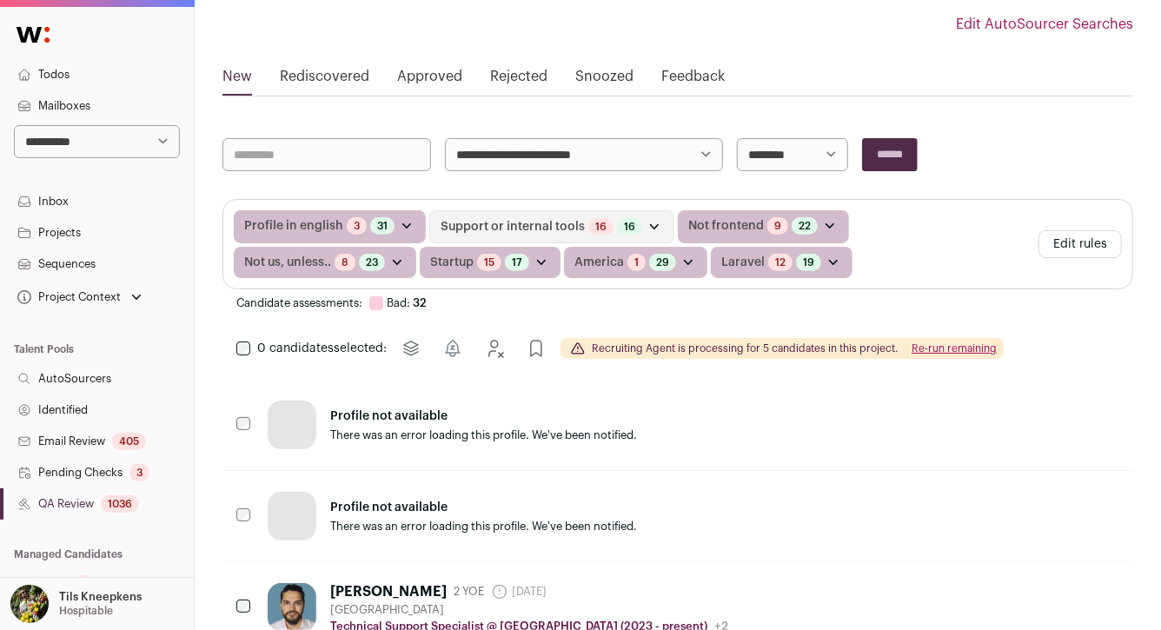
click at [523, 150] on select "**********" at bounding box center [584, 154] width 278 height 33
select select "*****"
click at [898, 164] on input "******" at bounding box center [890, 154] width 56 height 33
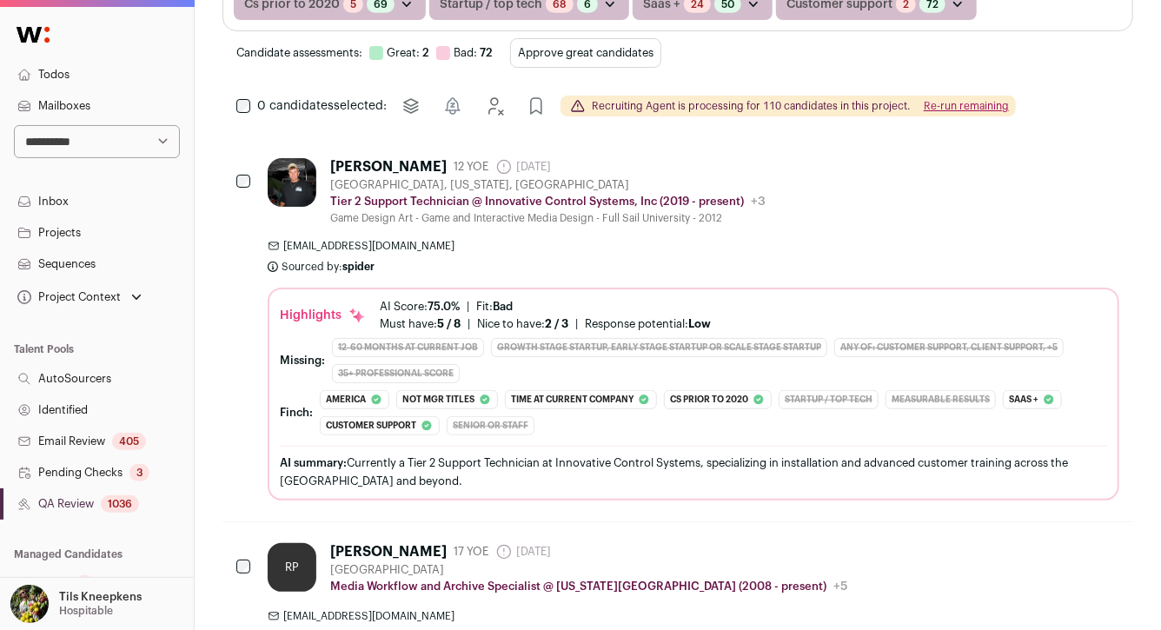
scroll to position [422, 0]
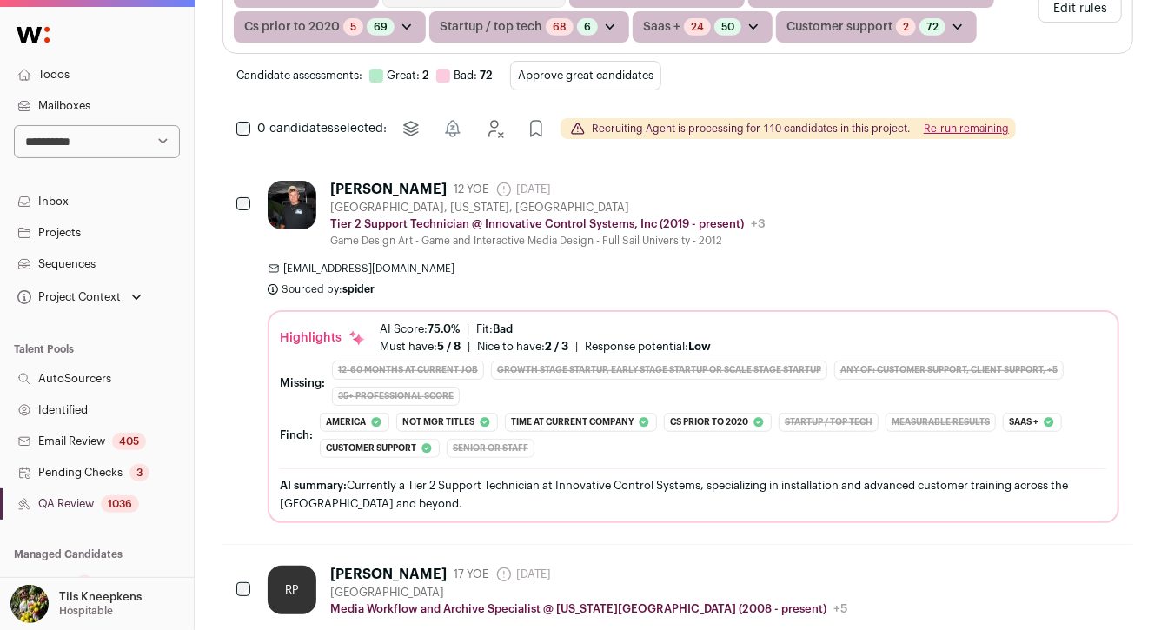
click at [621, 77] on button "Approve great candidates" at bounding box center [585, 76] width 151 height 30
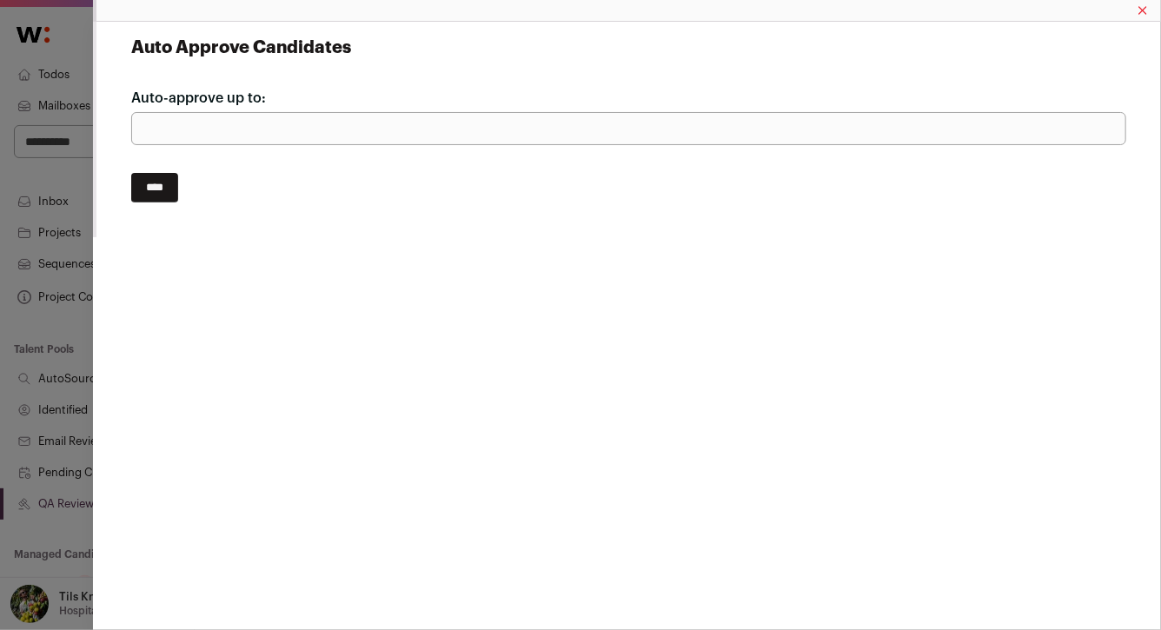
click at [167, 188] on input "****" at bounding box center [154, 188] width 47 height 30
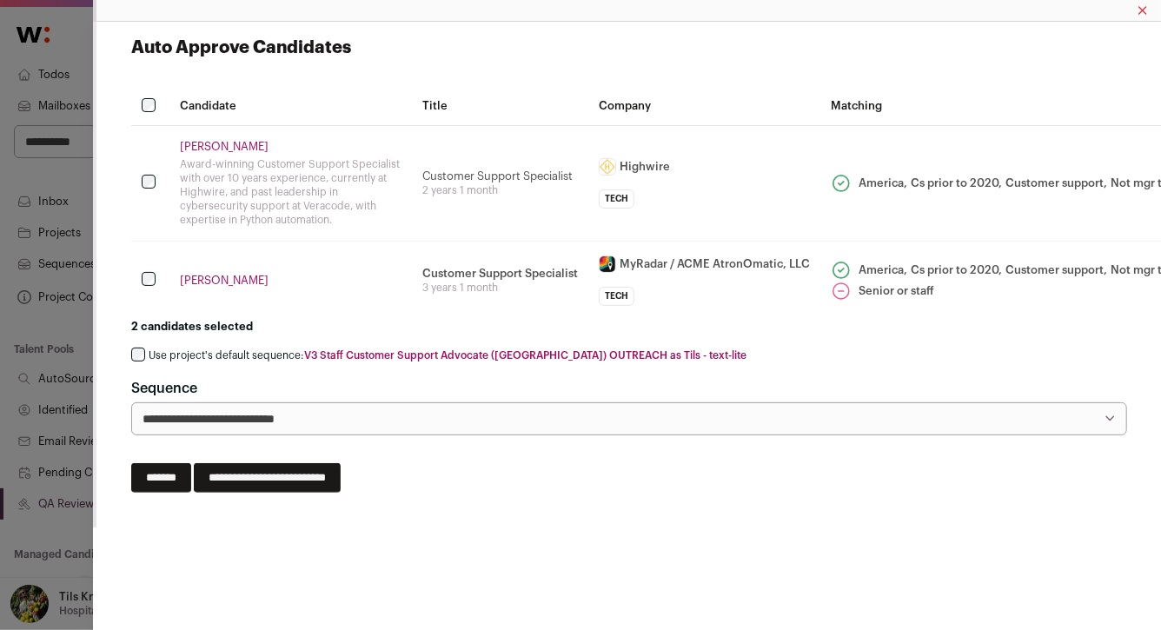
click at [406, 254] on td "Valentina Q." at bounding box center [291, 280] width 243 height 79
click at [612, 483] on div "Auto Approve Candidates Candidate Title Company Matching Matthew Margelony Awar…" at bounding box center [628, 264] width 995 height 457
click at [223, 279] on link "Valentina Q." at bounding box center [291, 281] width 222 height 14
click at [203, 350] on label "Use project's default sequence: V3 Staff Customer Support Advocate (North Ameri…" at bounding box center [448, 356] width 598 height 14
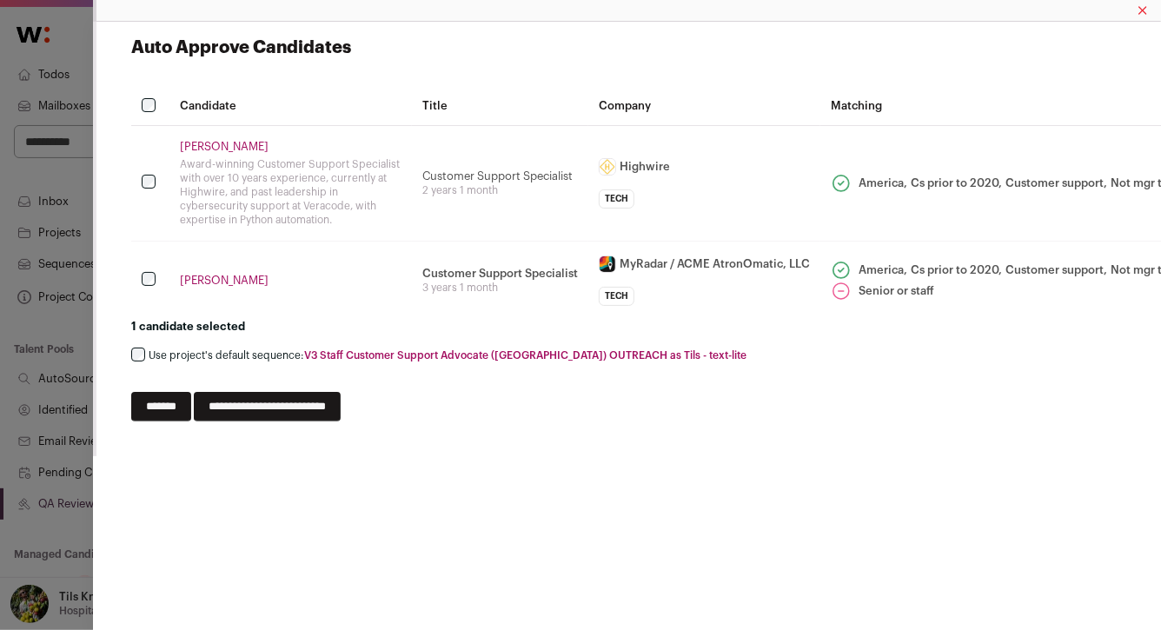
click at [341, 422] on div "Auto Approve Candidates Candidate Title Company Matching Matthew Margelony Awar…" at bounding box center [628, 229] width 1023 height 414
click at [341, 412] on input "**********" at bounding box center [267, 407] width 147 height 30
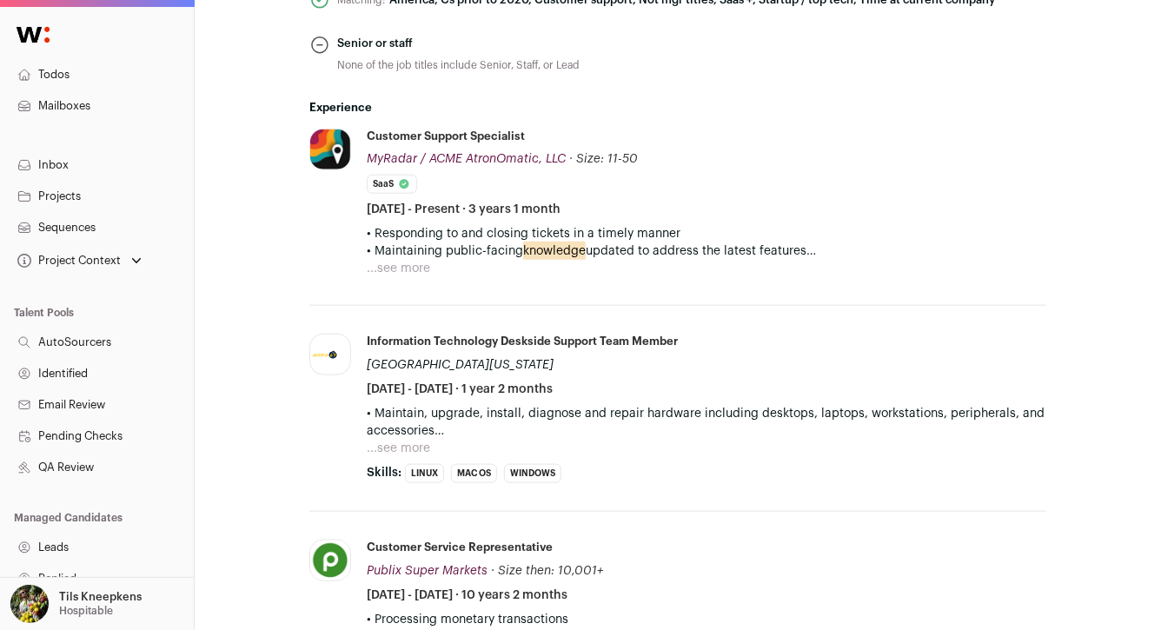
click at [416, 269] on button "...see more" at bounding box center [398, 268] width 63 height 17
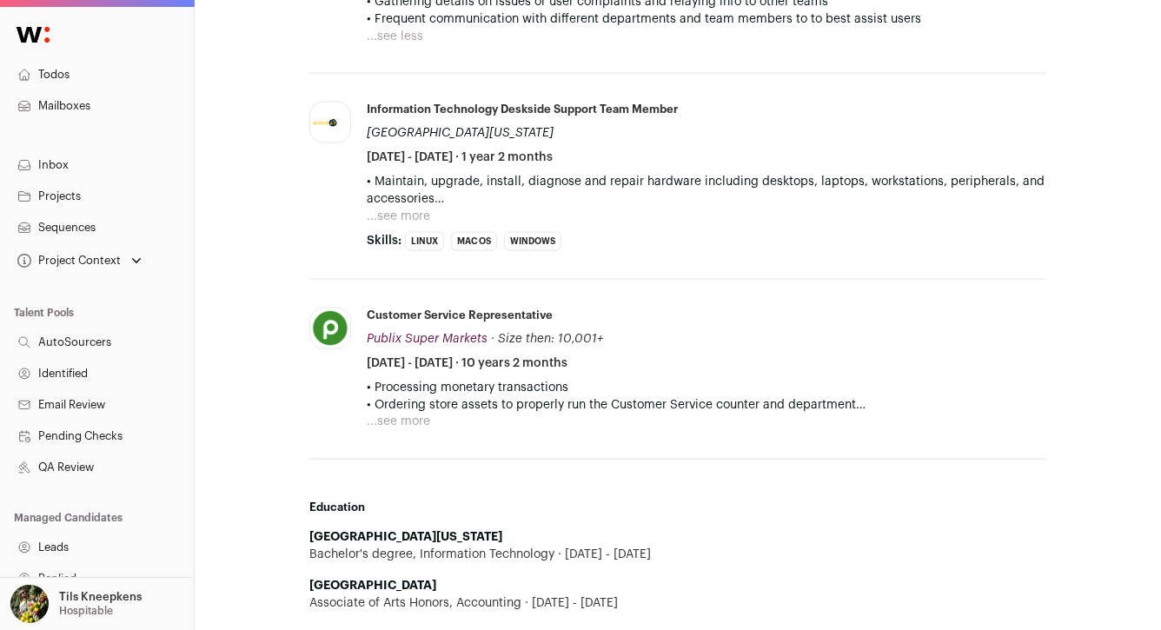
scroll to position [1186, 0]
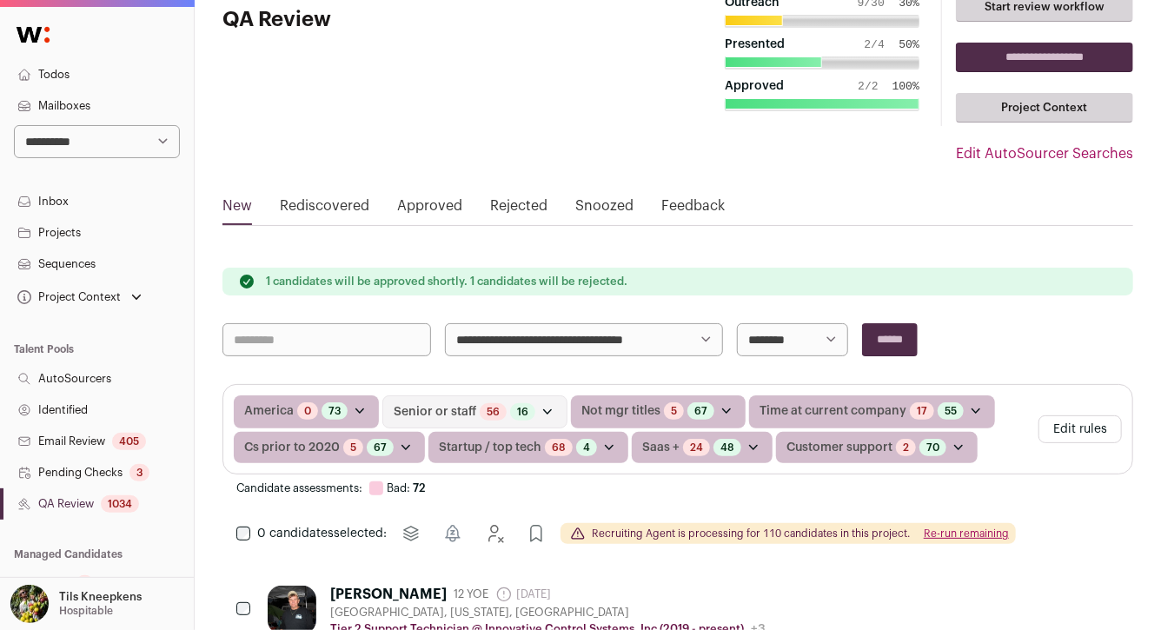
scroll to position [47, 0]
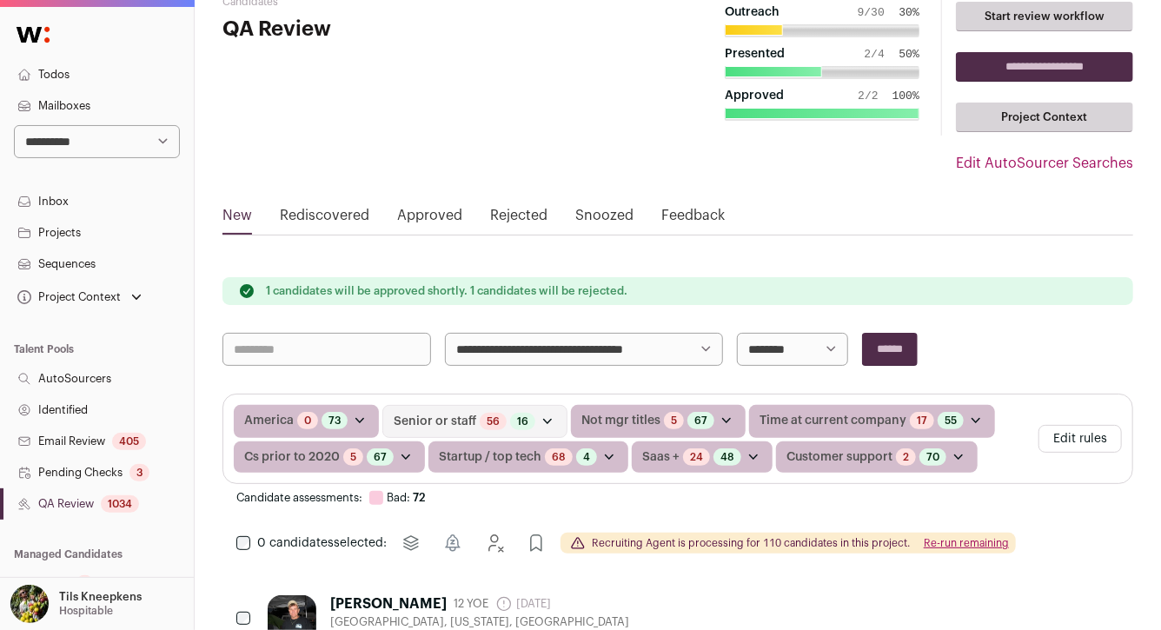
click at [504, 349] on select "**********" at bounding box center [584, 349] width 278 height 33
click at [136, 145] on select "**********" at bounding box center [97, 141] width 166 height 33
select select "**"
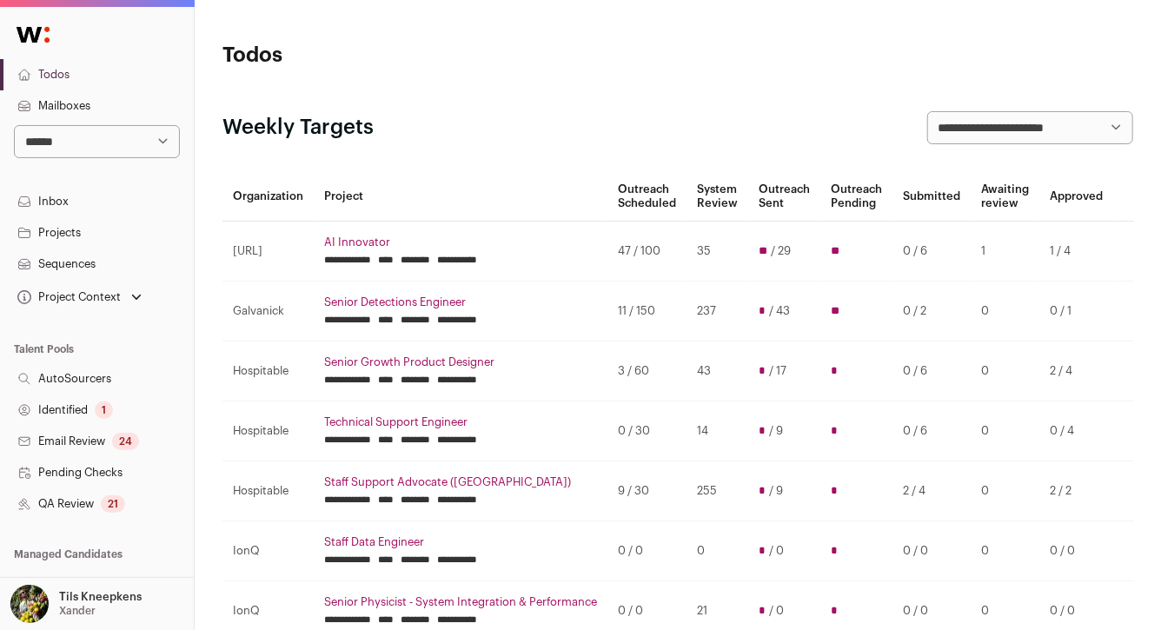
click at [137, 506] on link "QA Review 21" at bounding box center [97, 504] width 194 height 31
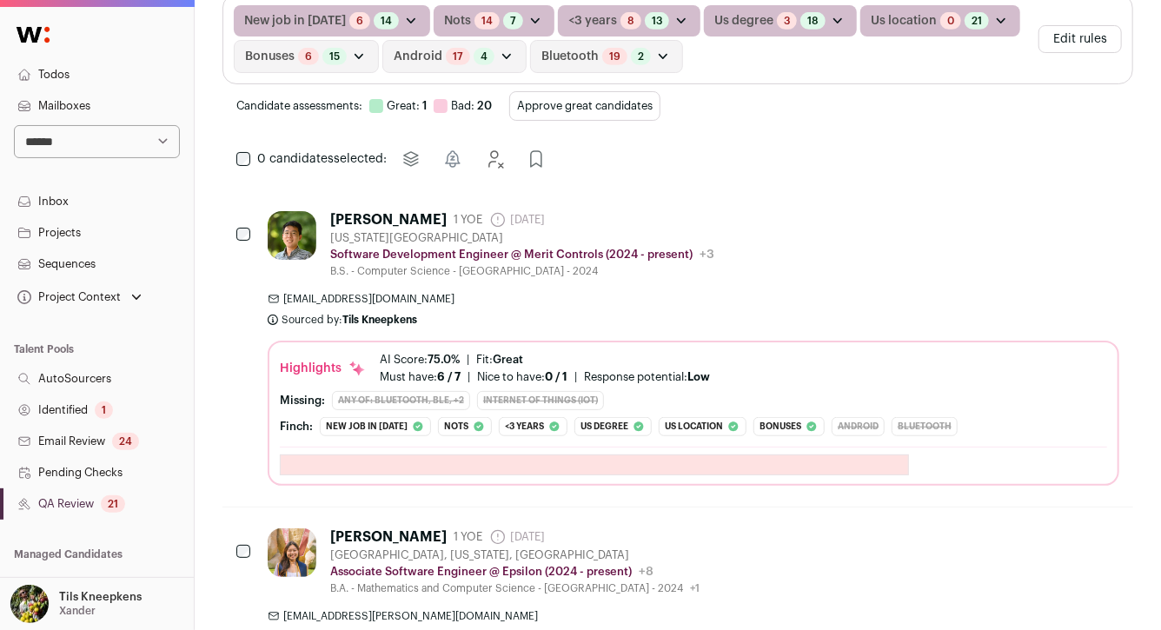
scroll to position [385, 0]
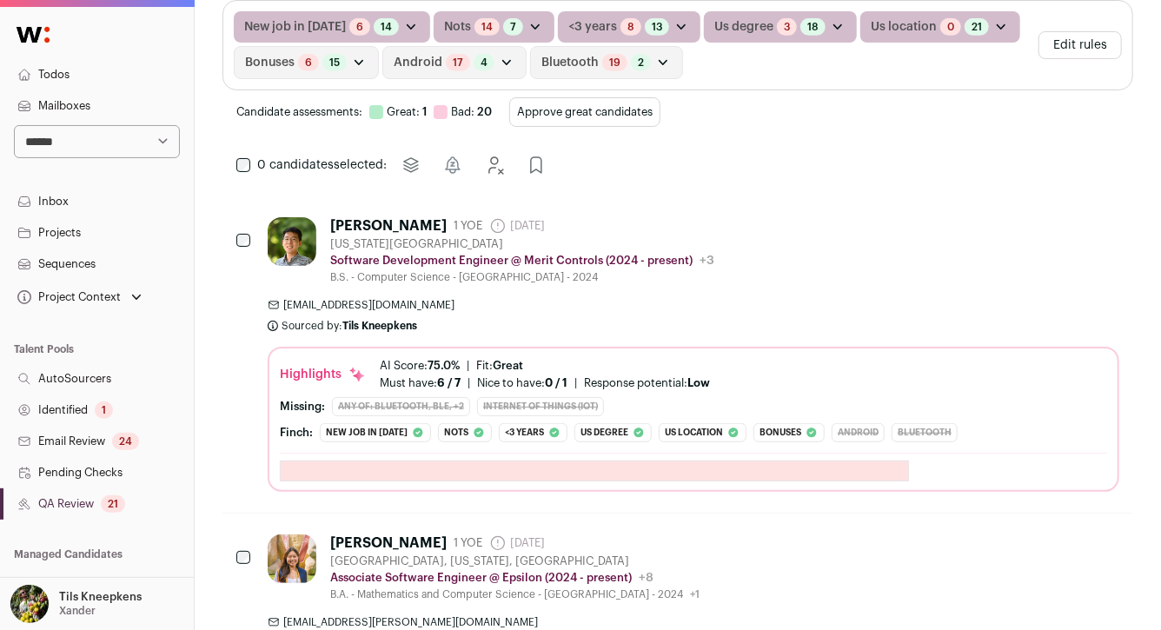
click at [868, 248] on div "[PERSON_NAME] 1 YOE [DATE] Admin only. The last time the profile was scraped. […" at bounding box center [694, 250] width 852 height 67
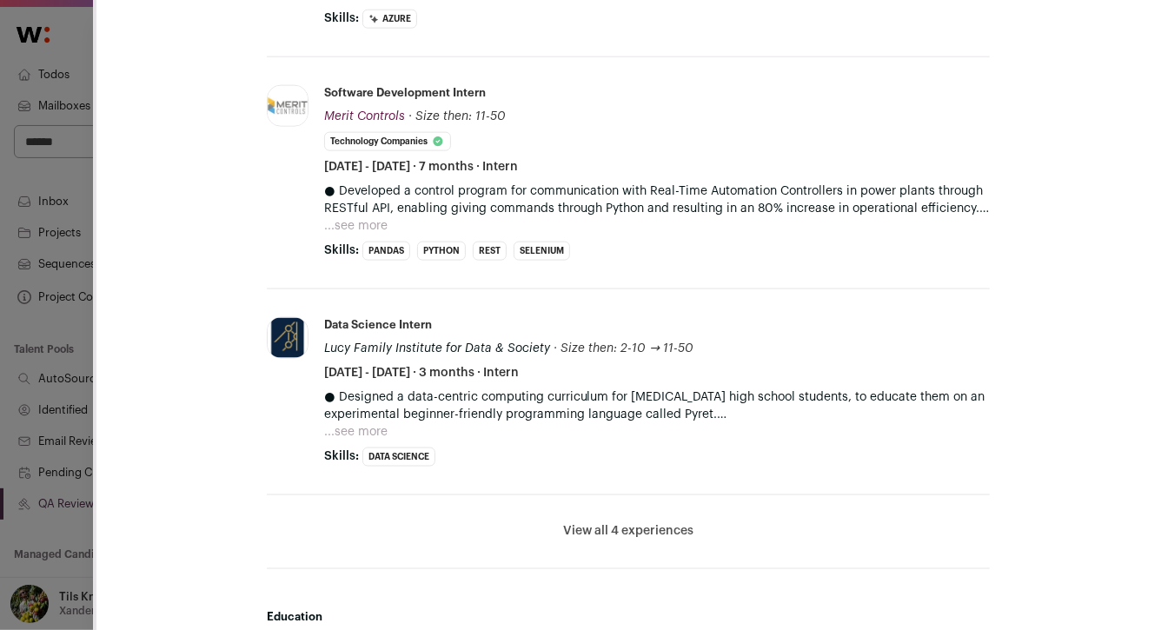
scroll to position [1083, 0]
click at [368, 217] on button "...see more" at bounding box center [355, 224] width 63 height 17
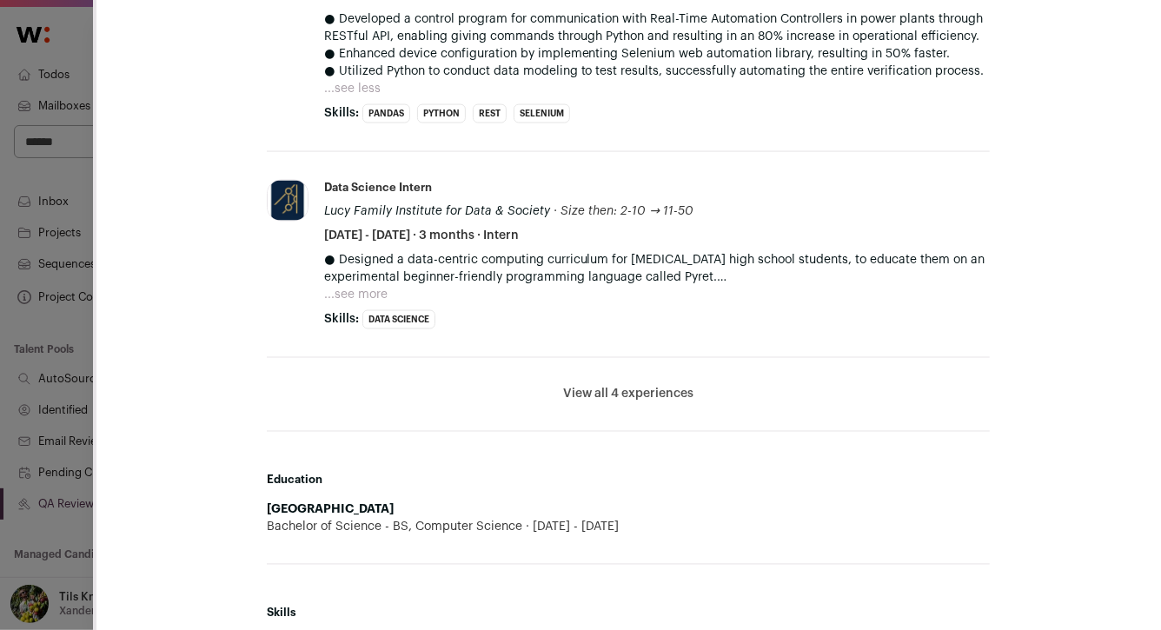
scroll to position [1307, 0]
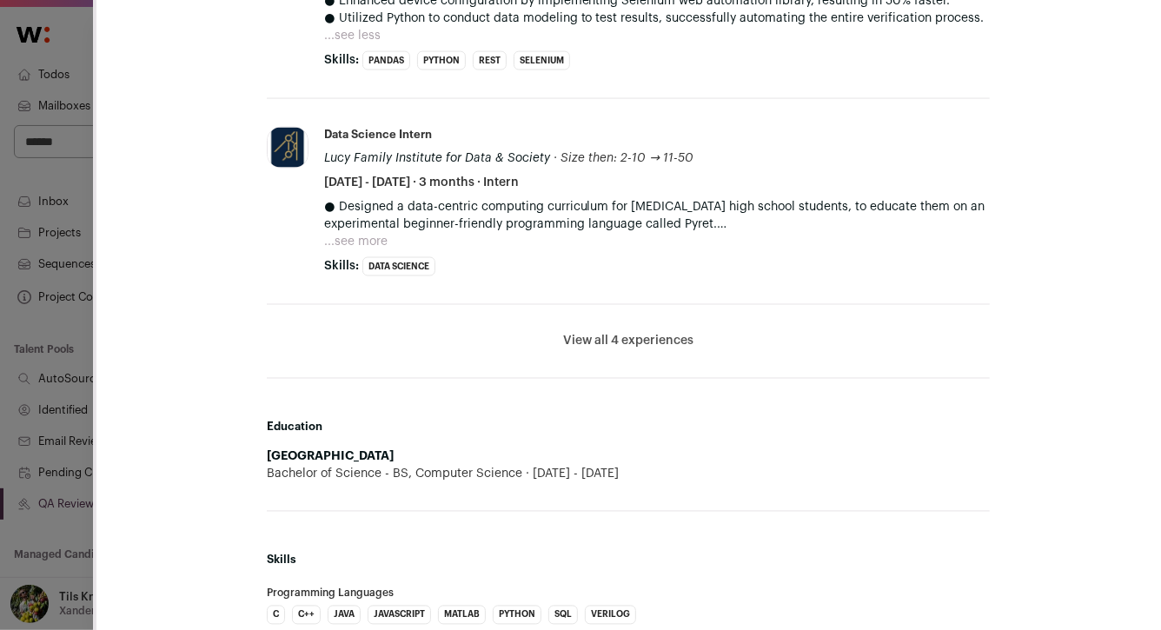
click at [599, 334] on button "View all 4 experiences" at bounding box center [628, 341] width 130 height 17
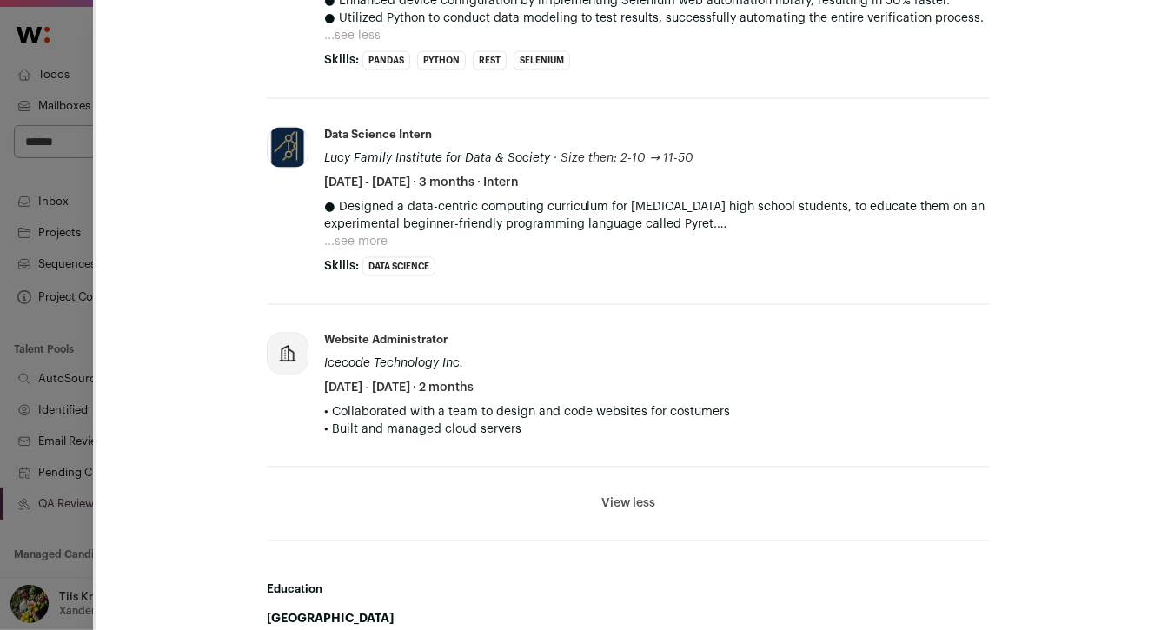
click at [366, 236] on button "...see more" at bounding box center [355, 241] width 63 height 17
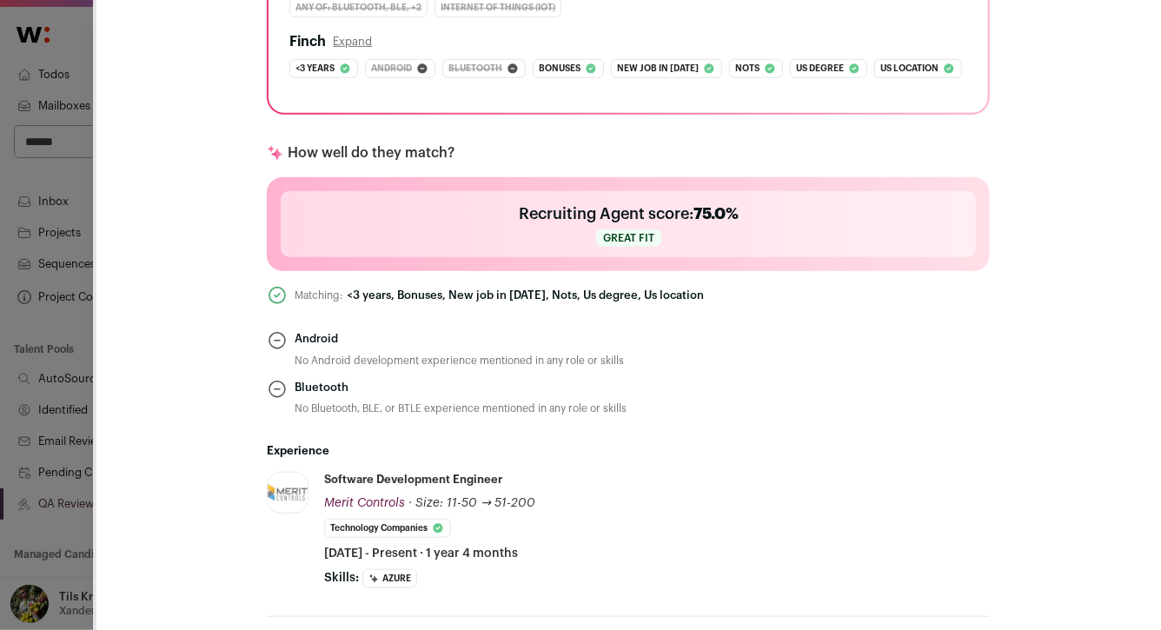
scroll to position [517, 0]
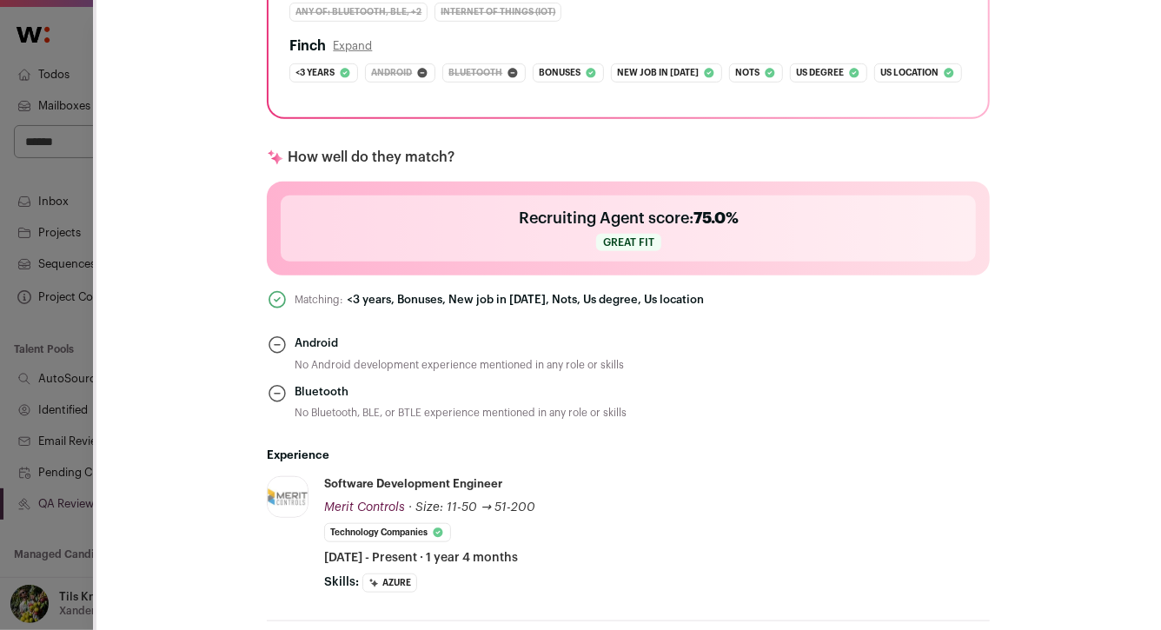
click at [278, 296] on icon "Close modal via background" at bounding box center [277, 300] width 21 height 21
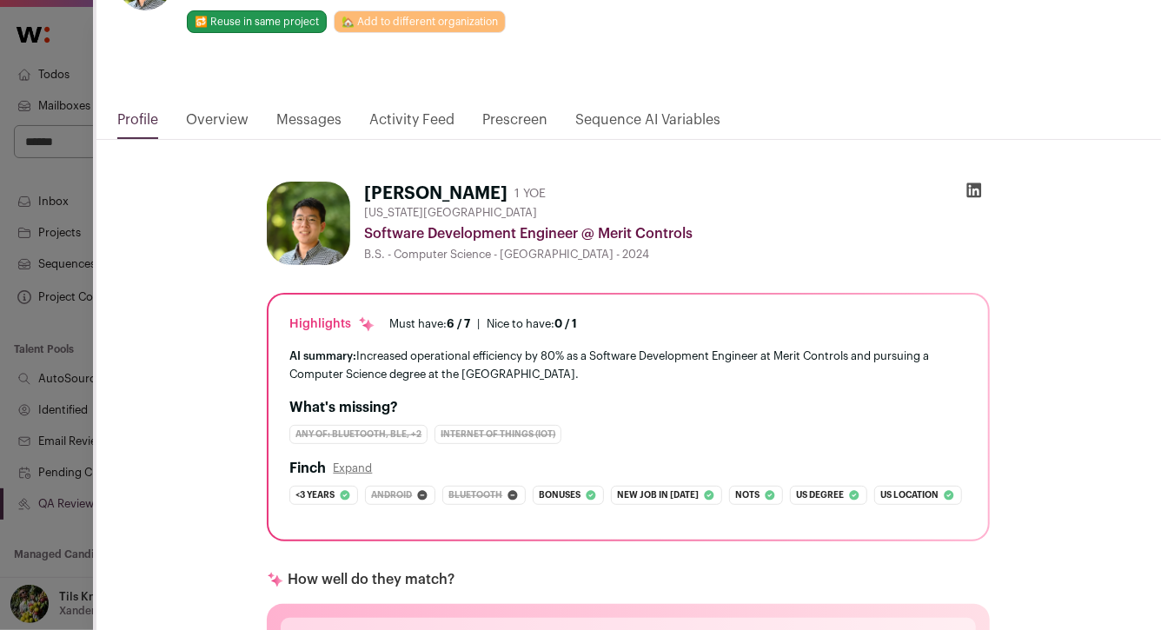
scroll to position [0, 0]
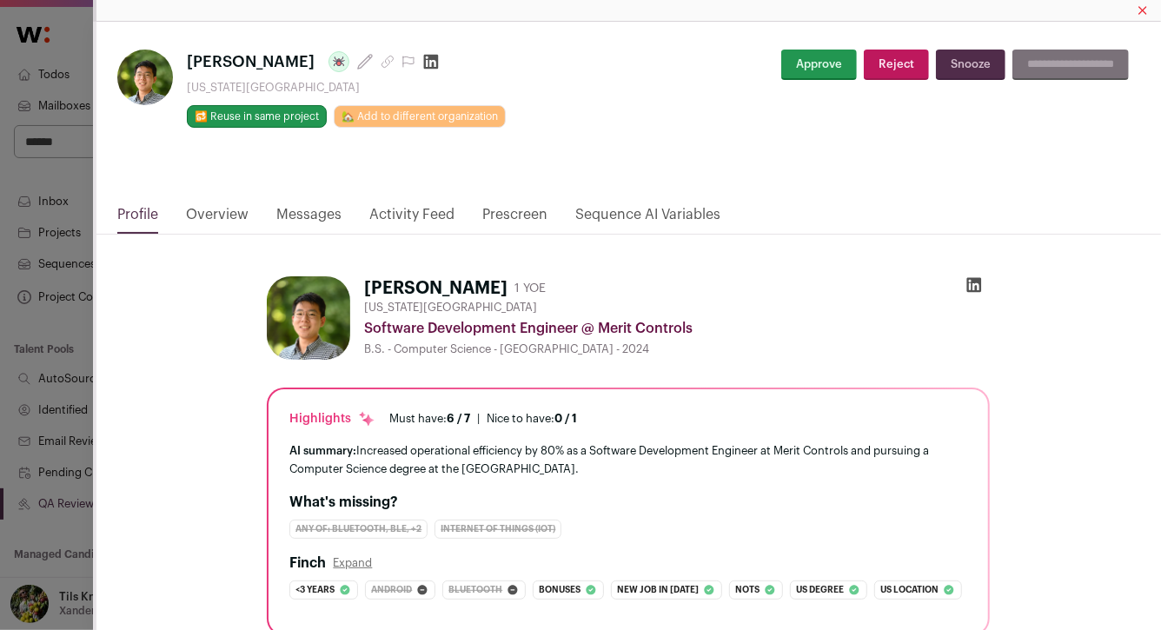
click at [974, 283] on icon "Close modal via background" at bounding box center [974, 284] width 17 height 17
click at [889, 65] on button "Reject" at bounding box center [896, 65] width 65 height 30
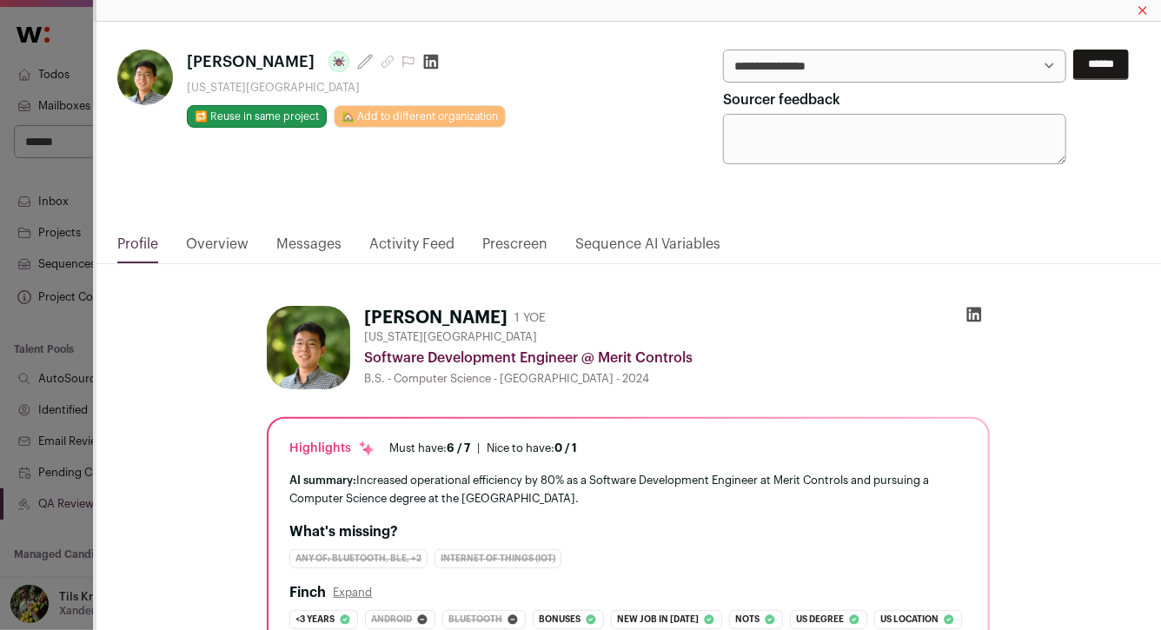
click at [889, 73] on select "**********" at bounding box center [895, 66] width 344 height 33
click at [948, 63] on select "**********" at bounding box center [895, 66] width 344 height 33
select select "**********"
click at [1082, 65] on input "******" at bounding box center [1102, 65] width 56 height 30
click at [68, 329] on div "**********" at bounding box center [580, 315] width 1161 height 630
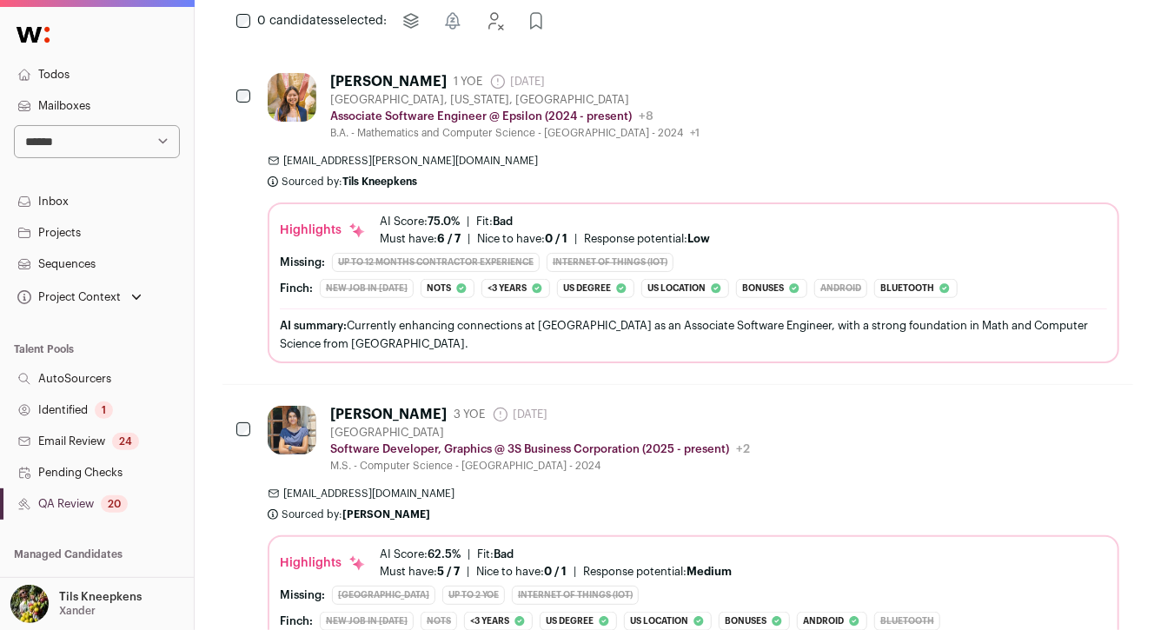
scroll to position [572, 0]
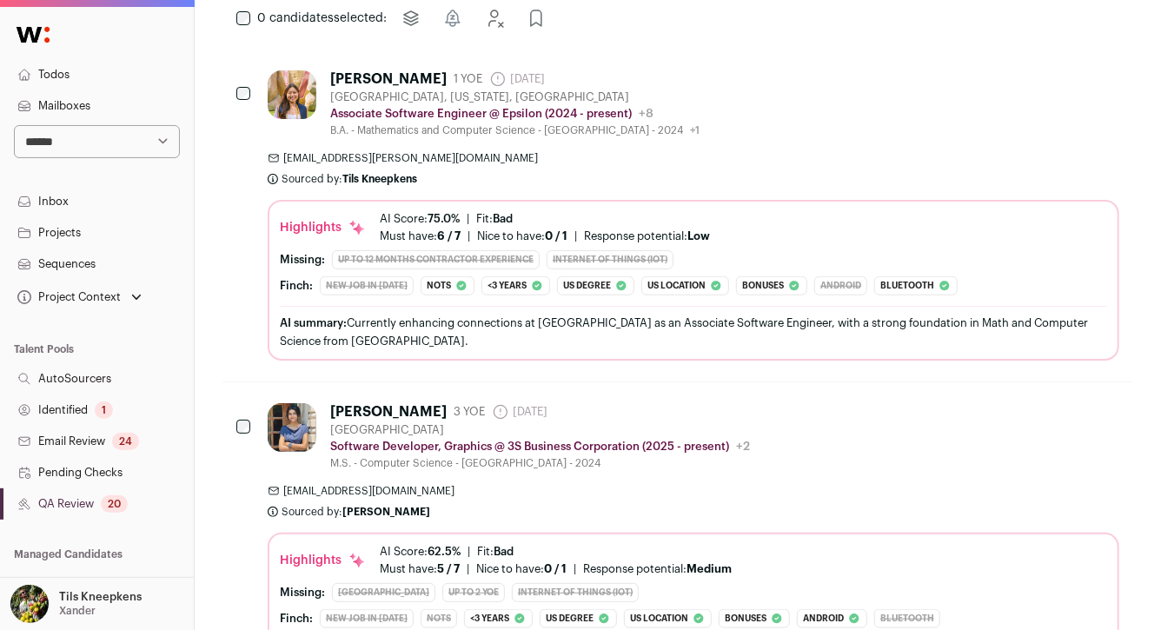
click at [427, 158] on span "chotsai@globalshala.com" at bounding box center [694, 158] width 852 height 14
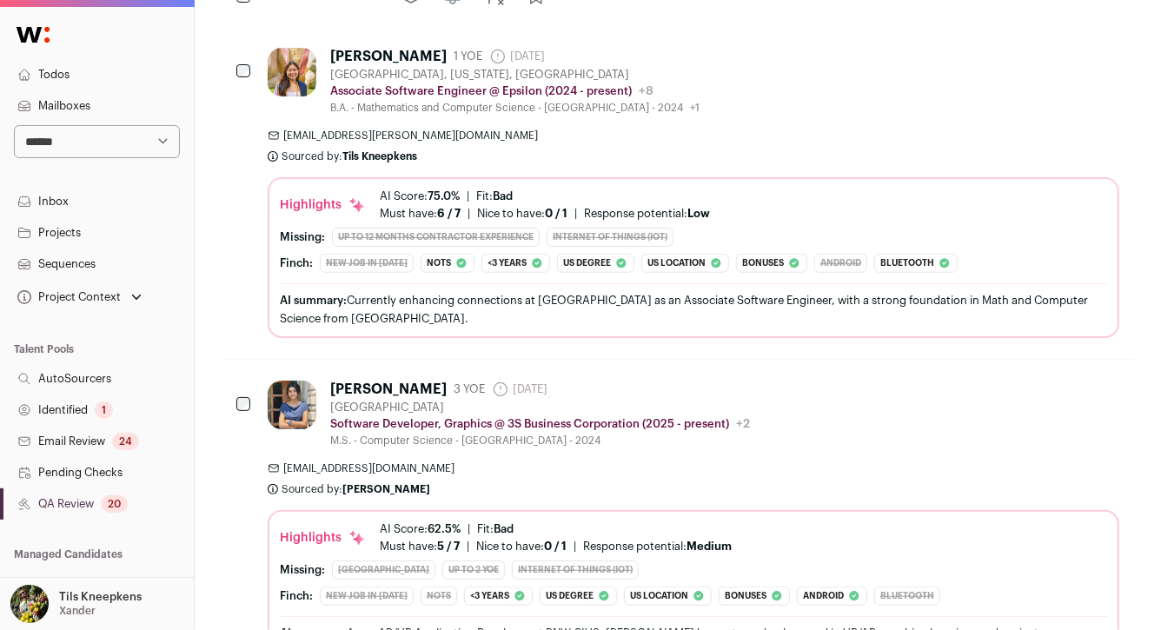
scroll to position [542, 0]
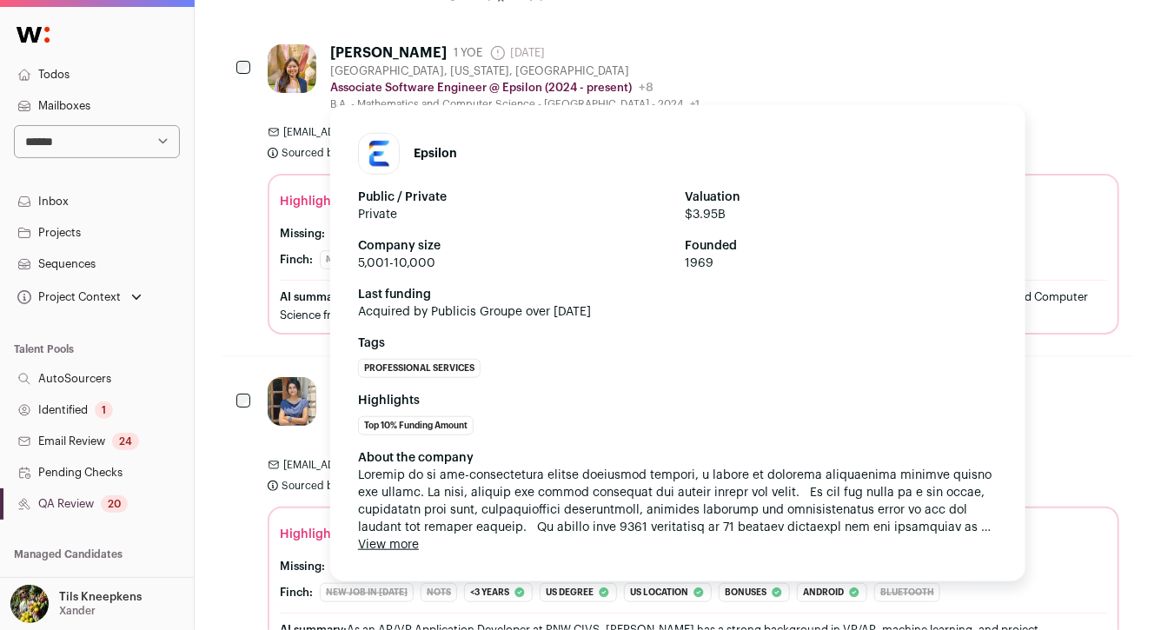
click at [662, 83] on div "Associate Software Engineer @ Epsilon (2024 - present) Epsilon Public / Private…" at bounding box center [514, 87] width 369 height 17
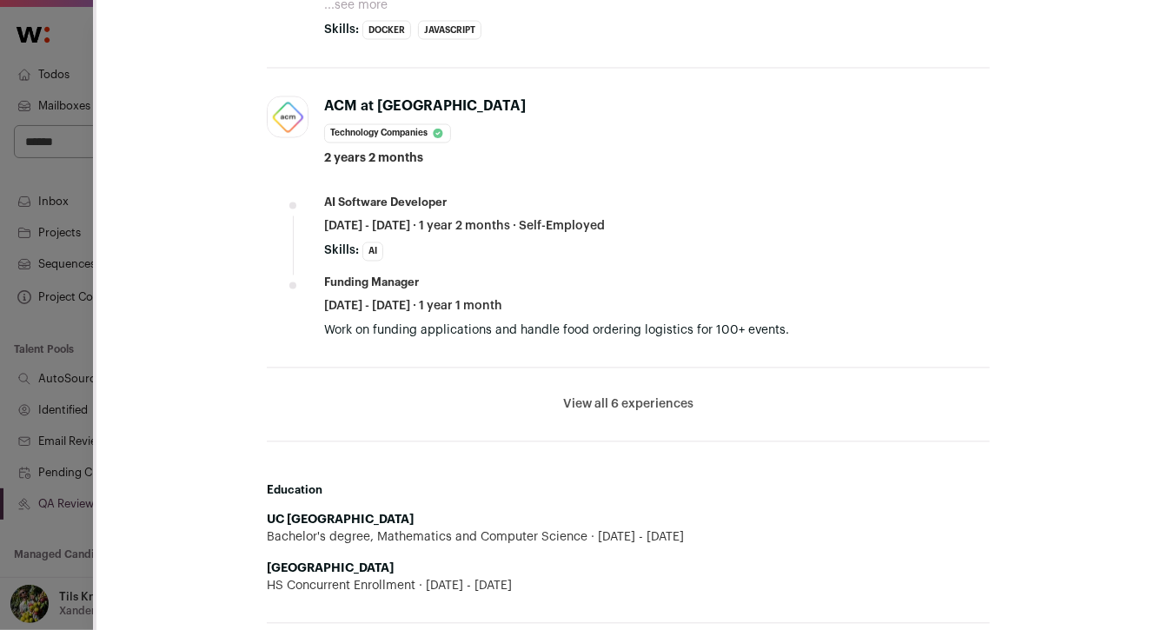
scroll to position [1543, 0]
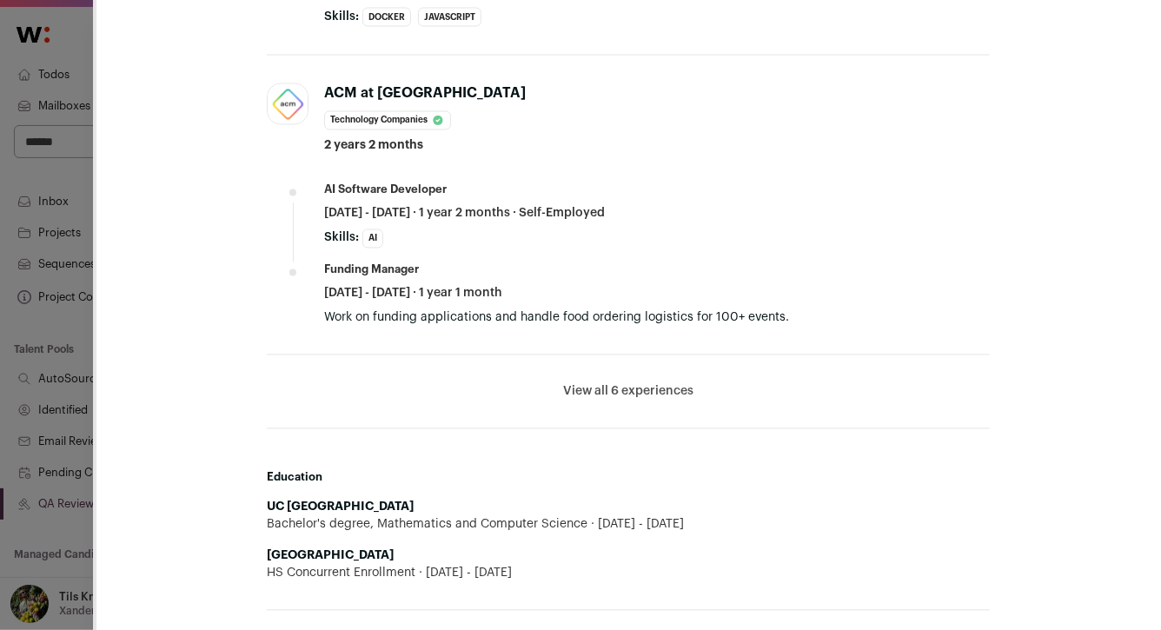
click at [651, 388] on button "View all 6 experiences" at bounding box center [628, 391] width 130 height 17
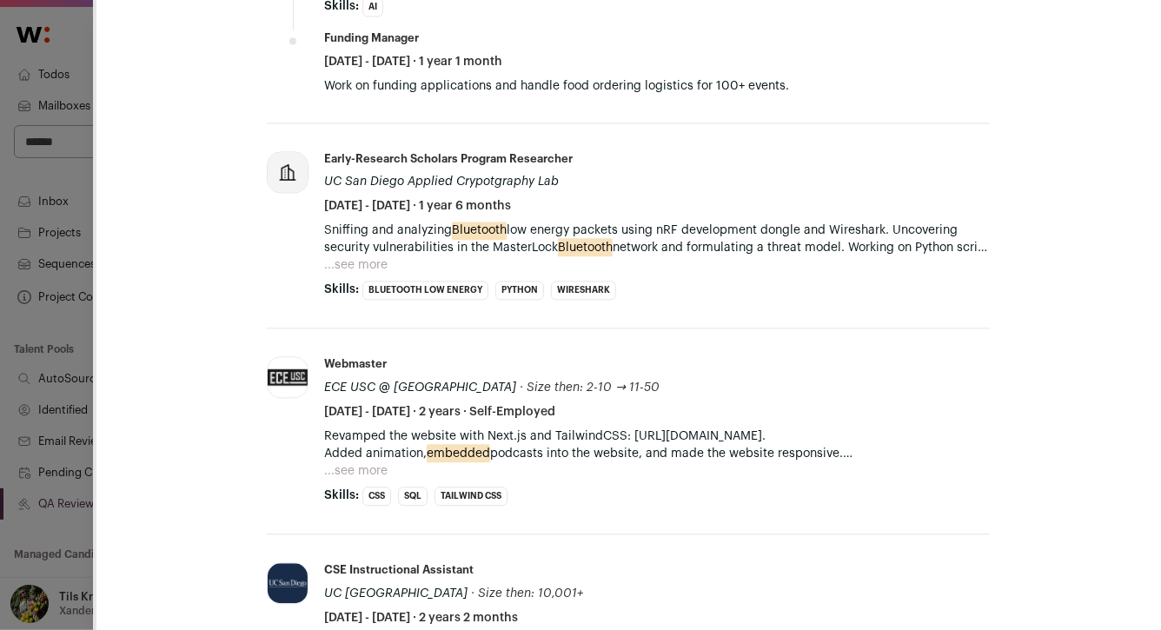
scroll to position [1781, 0]
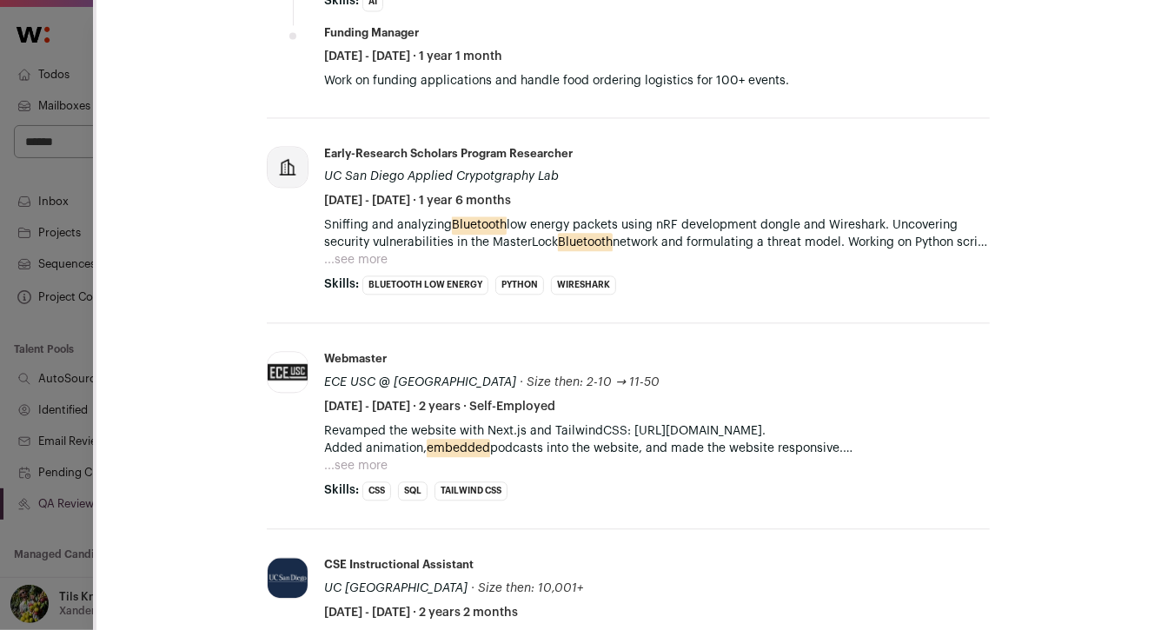
click at [651, 388] on div "Webmaster ECE USC @ UC San Diego · Size then: 2-10 → 11-50 ECE USC @ UC San Die…" at bounding box center [657, 383] width 666 height 64
click at [665, 343] on li "Webmaster ECE USC @ UC San Diego · Size then: 2-10 → 11-50 ECE USC @ UC San Die…" at bounding box center [628, 426] width 723 height 206
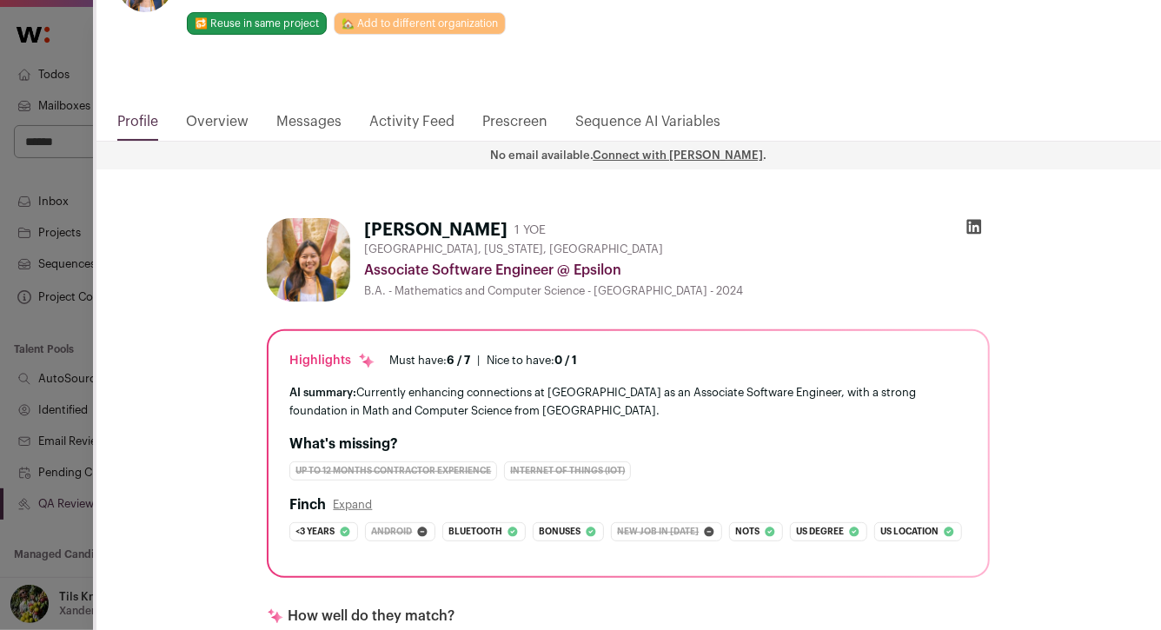
scroll to position [0, 0]
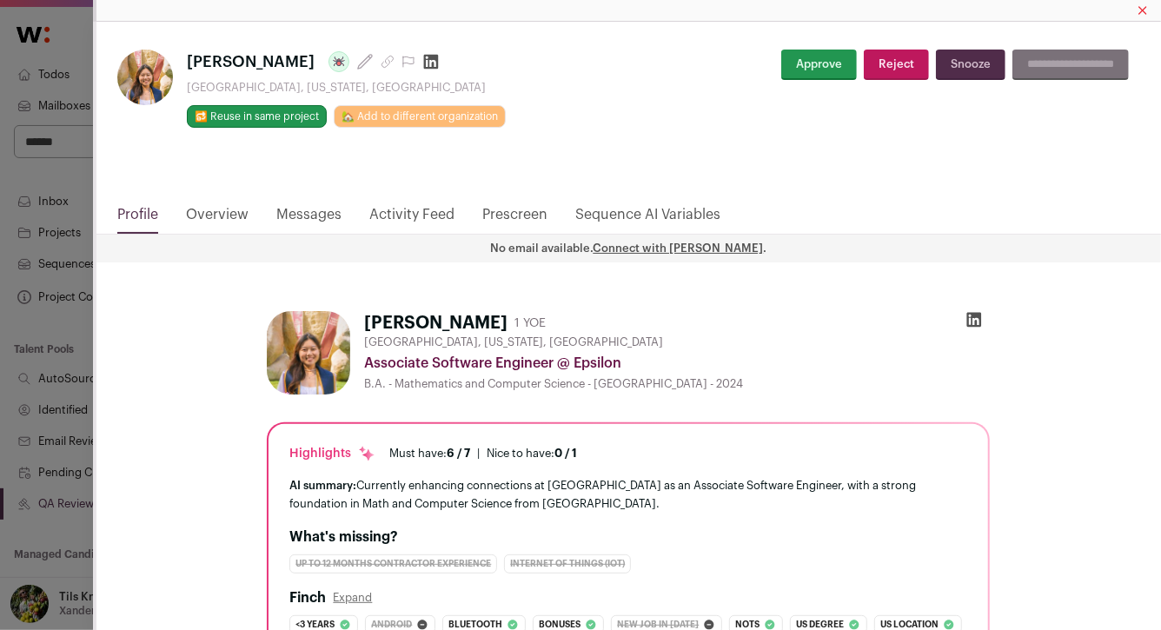
click at [974, 316] on icon "Close modal via background" at bounding box center [975, 320] width 15 height 15
click at [948, 67] on button "Snooze" at bounding box center [971, 65] width 70 height 30
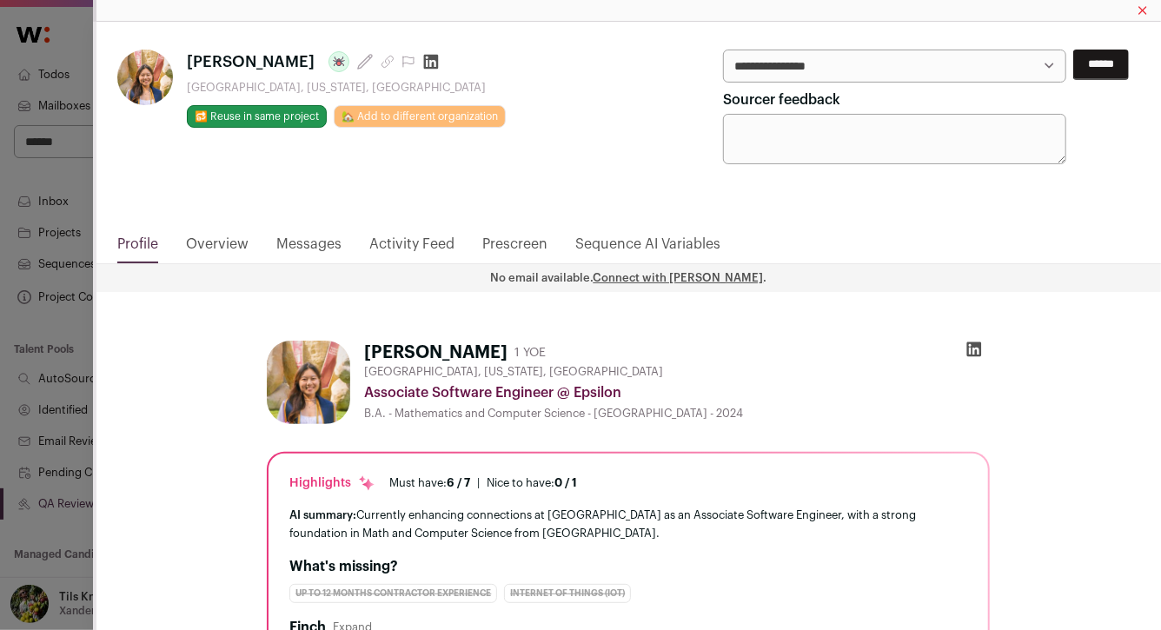
click at [0, 0] on select "**********" at bounding box center [0, 0] width 0 height 0
click at [1143, 10] on icon "Close modal" at bounding box center [1143, 10] width 7 height 7
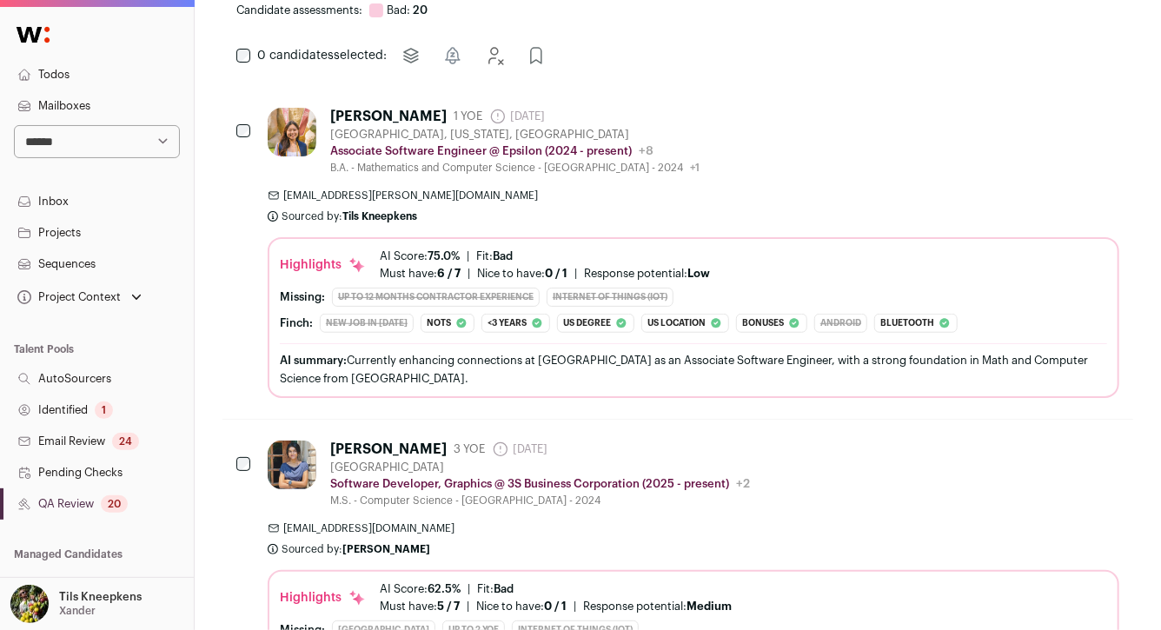
scroll to position [360, 0]
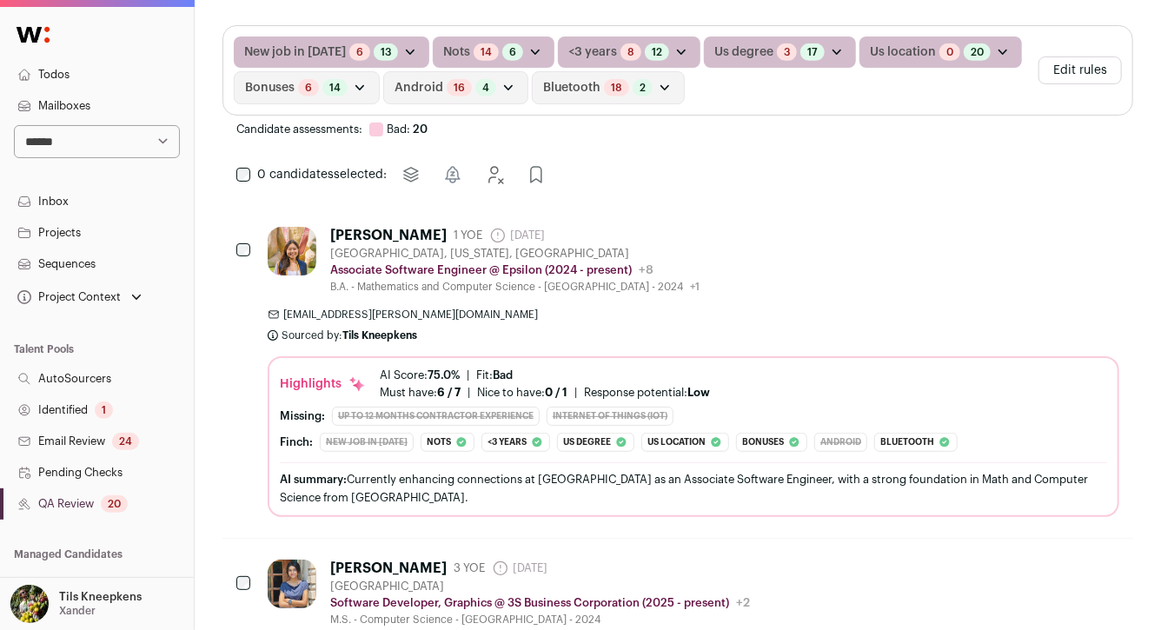
click at [1064, 234] on icon "Reject" at bounding box center [1060, 233] width 21 height 21
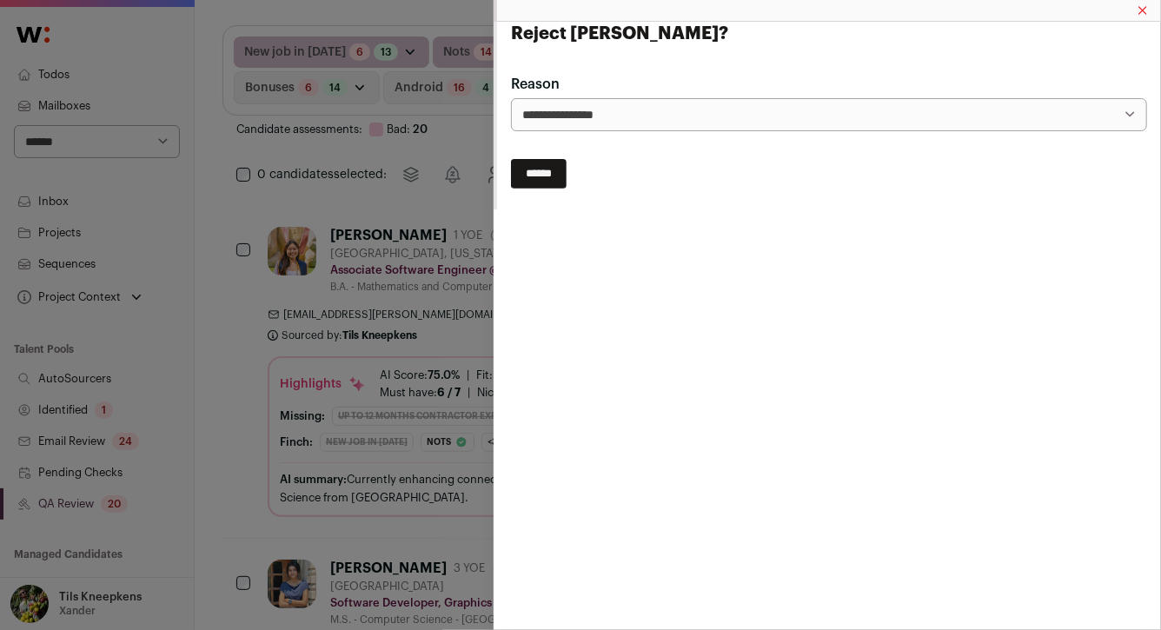
click at [889, 106] on select "**********" at bounding box center [829, 114] width 636 height 33
select select "**********"
click at [552, 161] on input "******" at bounding box center [539, 174] width 56 height 30
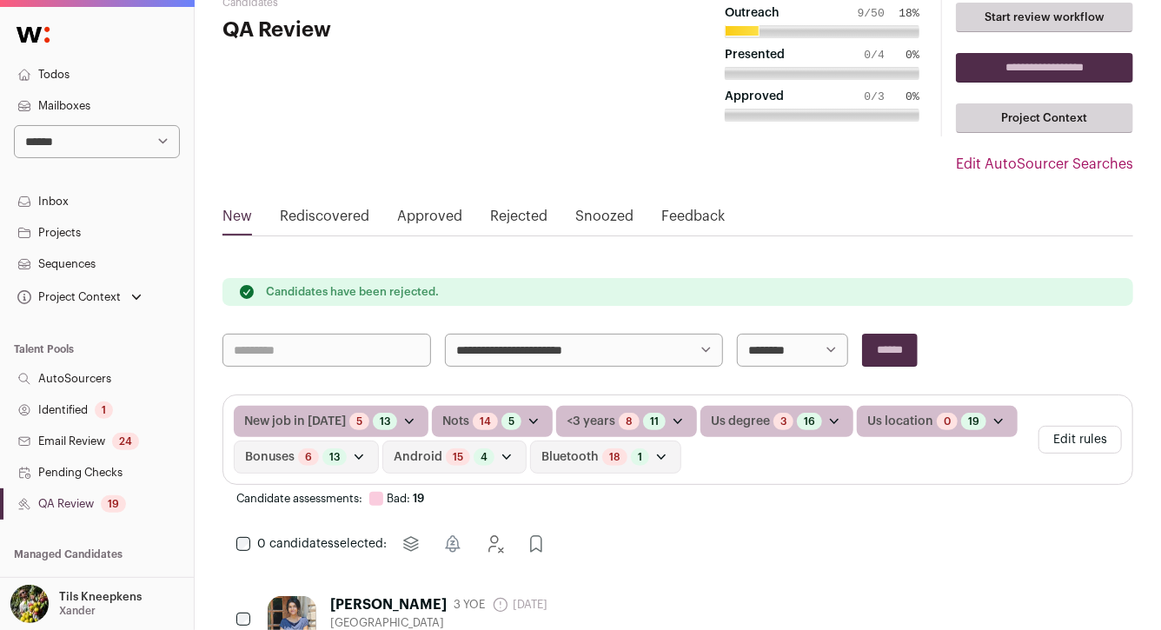
scroll to position [100, 0]
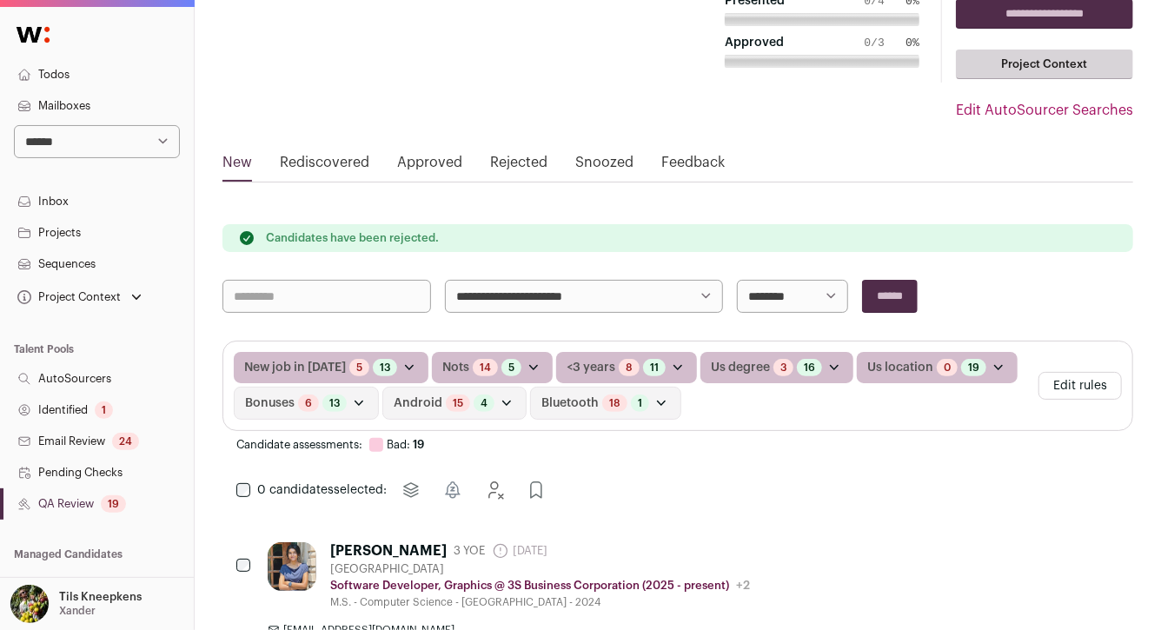
click at [127, 79] on link "Todos" at bounding box center [97, 74] width 194 height 31
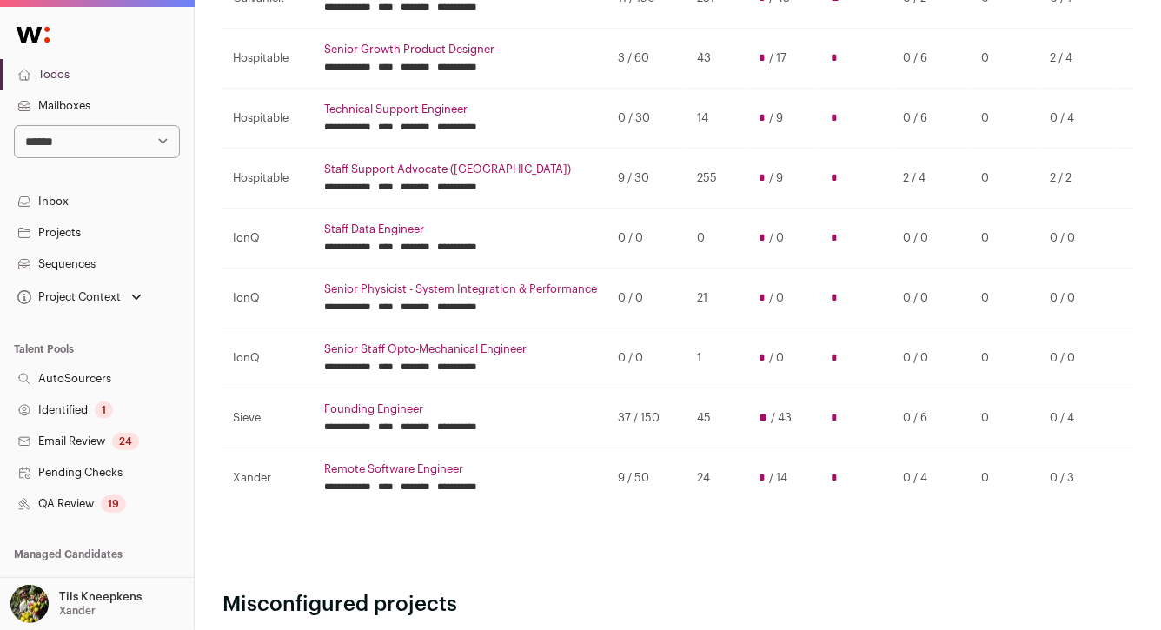
scroll to position [340, 0]
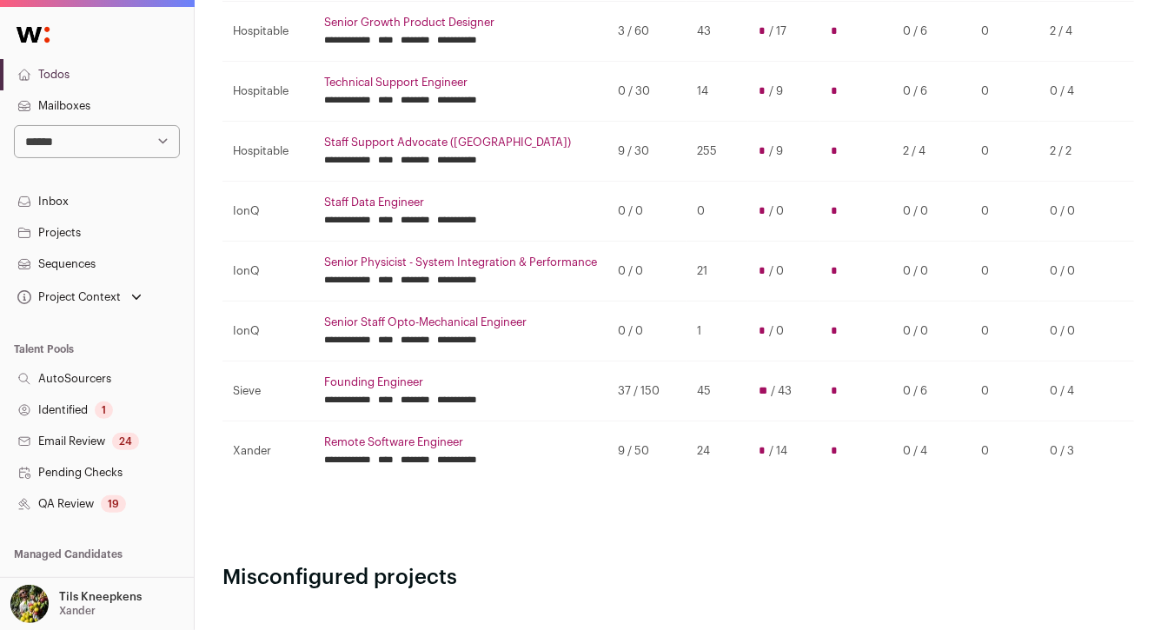
click at [404, 382] on link "Founding Engineer" at bounding box center [460, 383] width 273 height 14
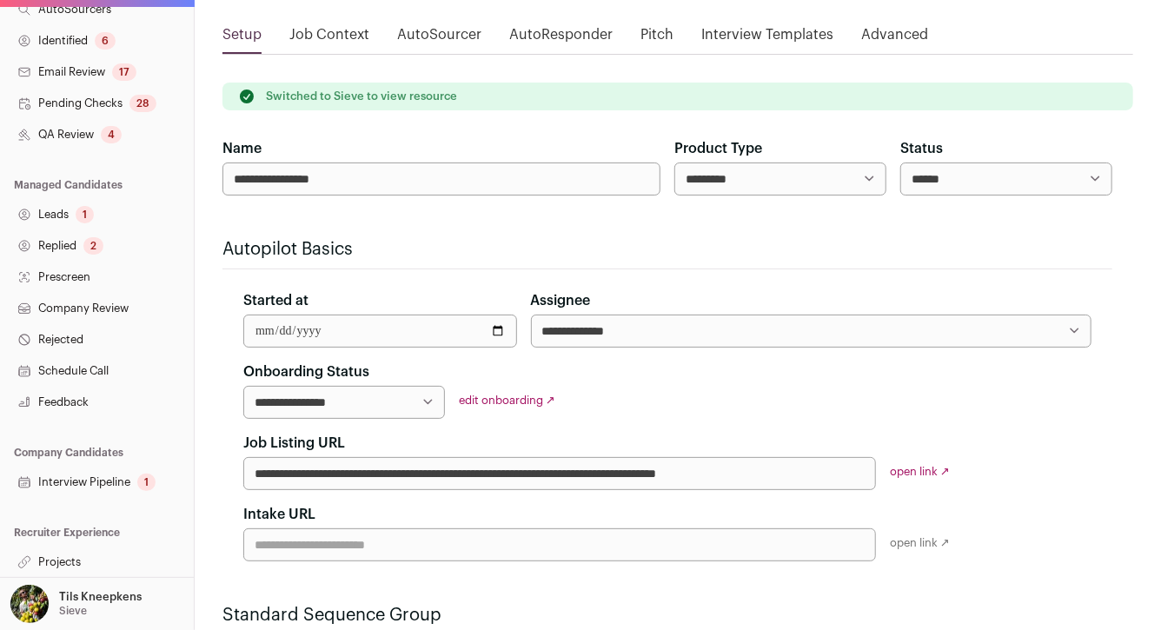
scroll to position [136, 0]
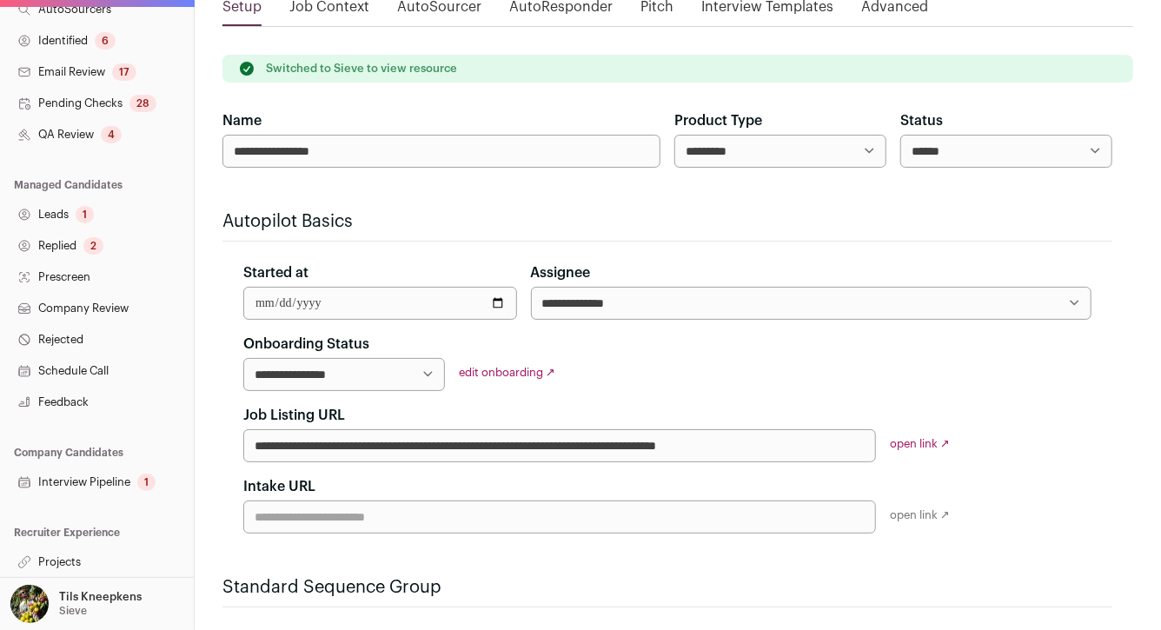
click at [135, 480] on link "Interview Pipeline 1" at bounding box center [97, 482] width 194 height 31
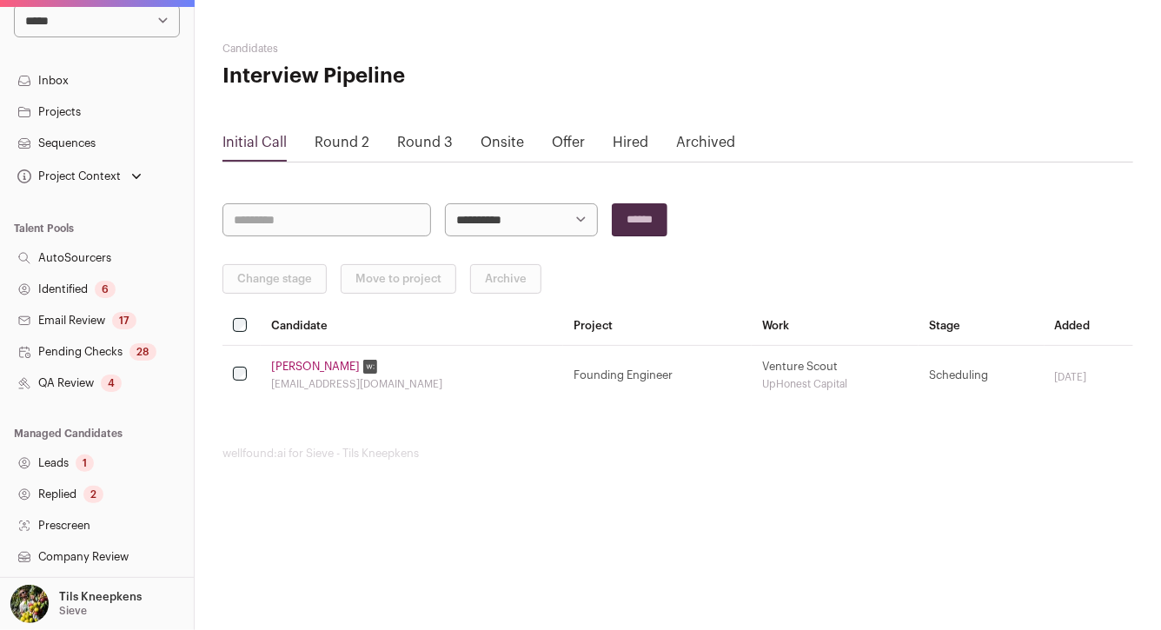
scroll to position [369, 0]
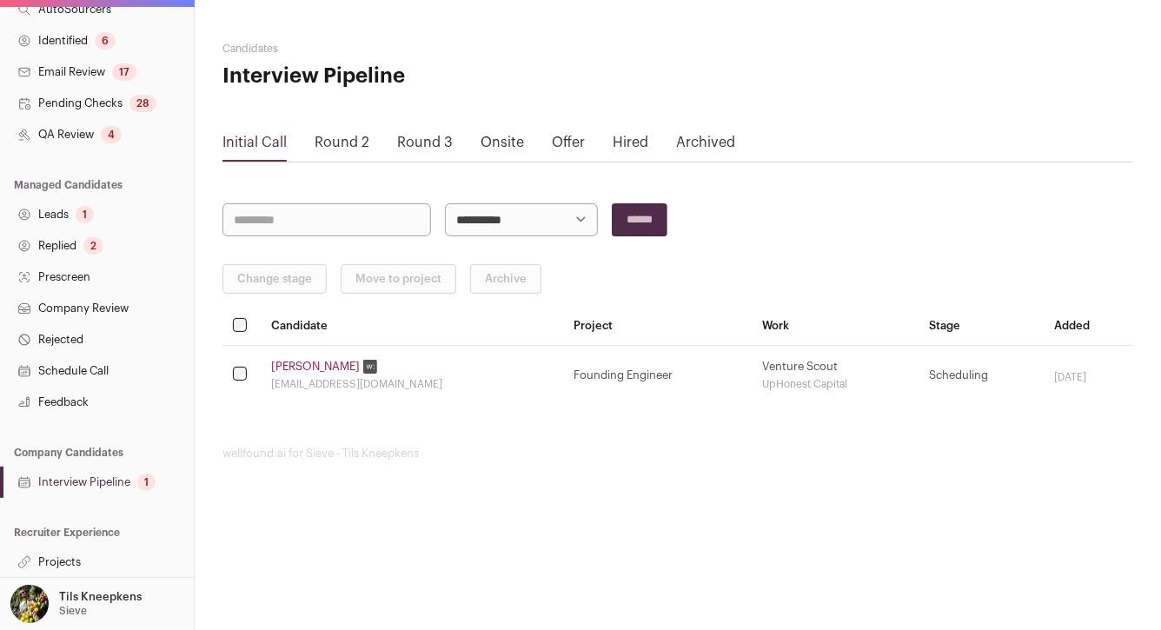
click at [123, 556] on link "Projects" at bounding box center [97, 562] width 194 height 31
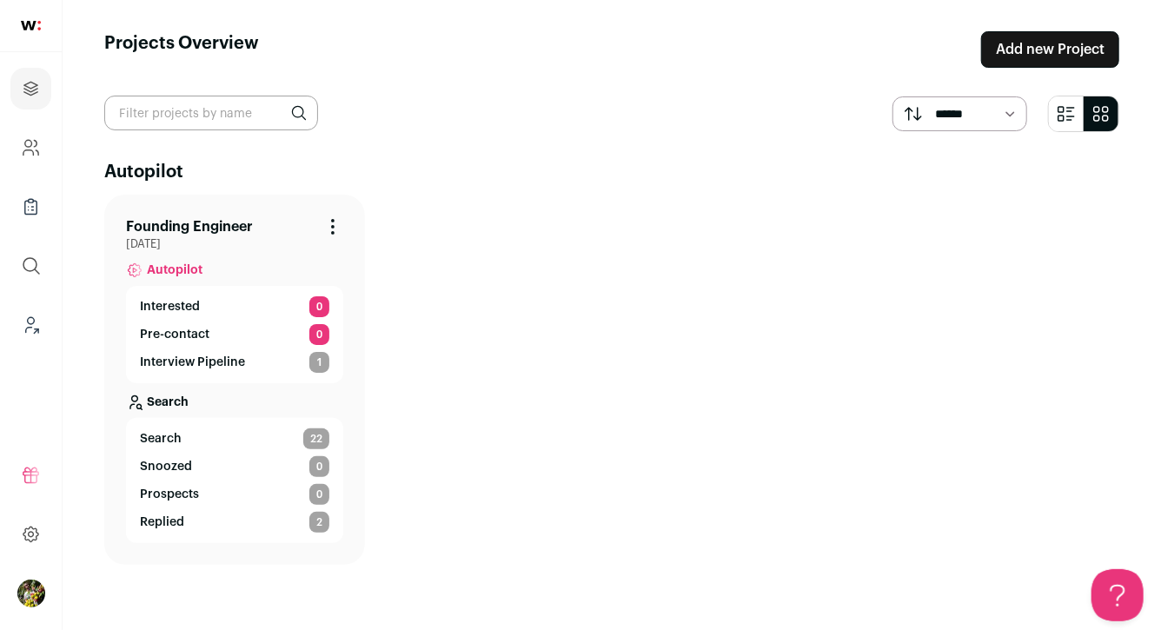
click at [170, 435] on span "Search" at bounding box center [161, 438] width 42 height 17
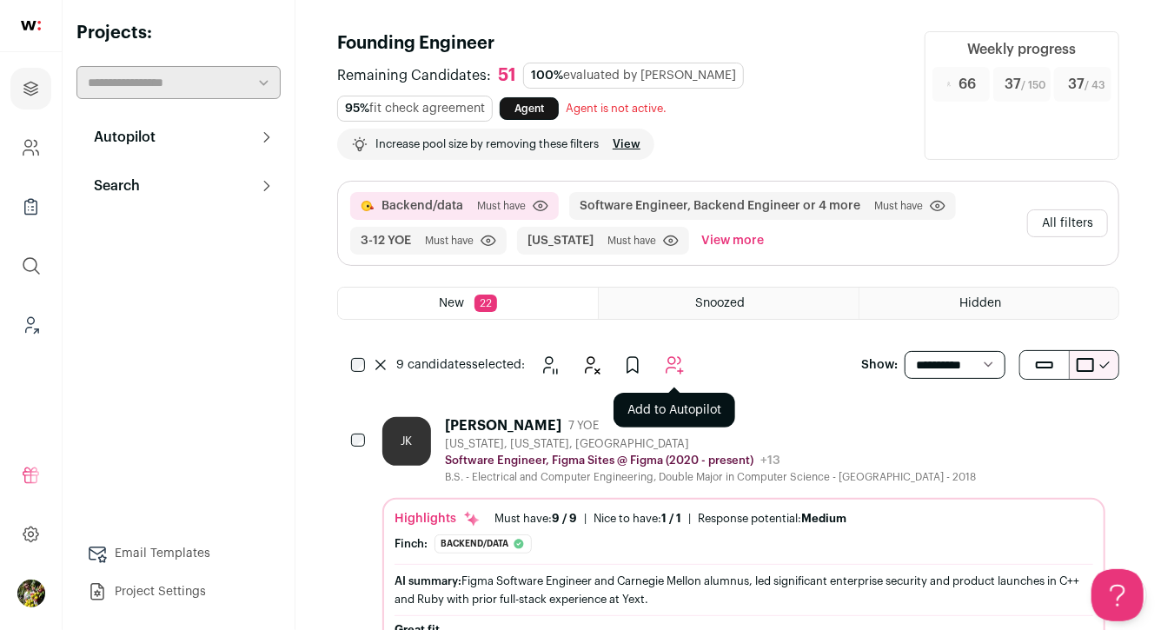
click at [675, 360] on icon "Add to Autopilot" at bounding box center [674, 365] width 21 height 21
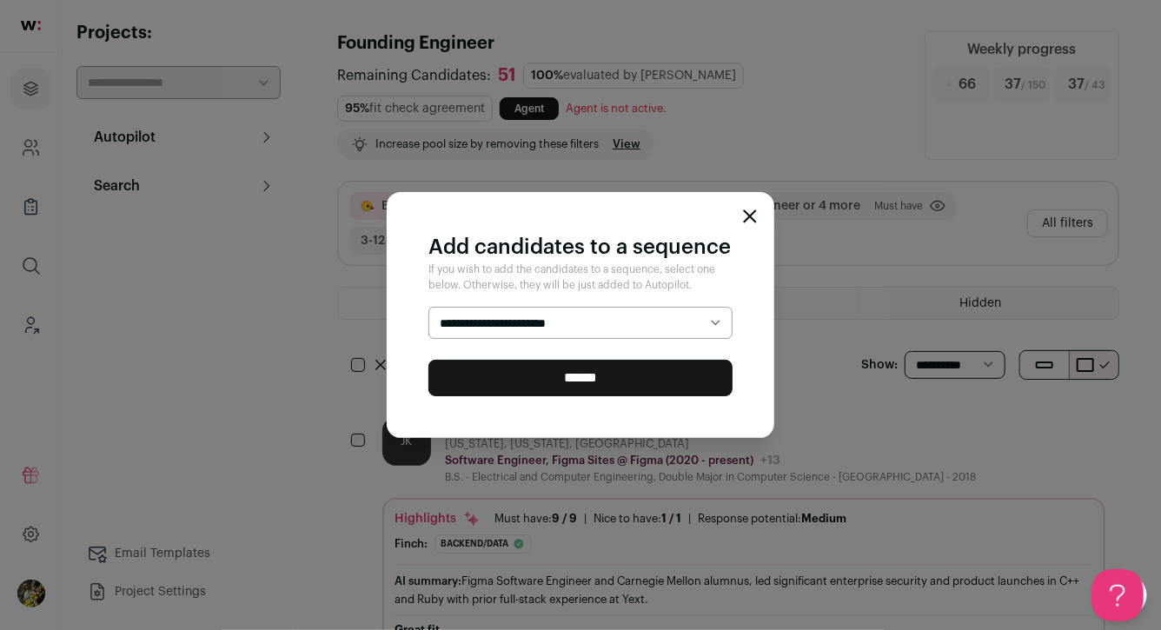
select select "*****"
click at [657, 400] on div "**********" at bounding box center [581, 315] width 388 height 247
click at [657, 379] on input "******" at bounding box center [581, 378] width 304 height 37
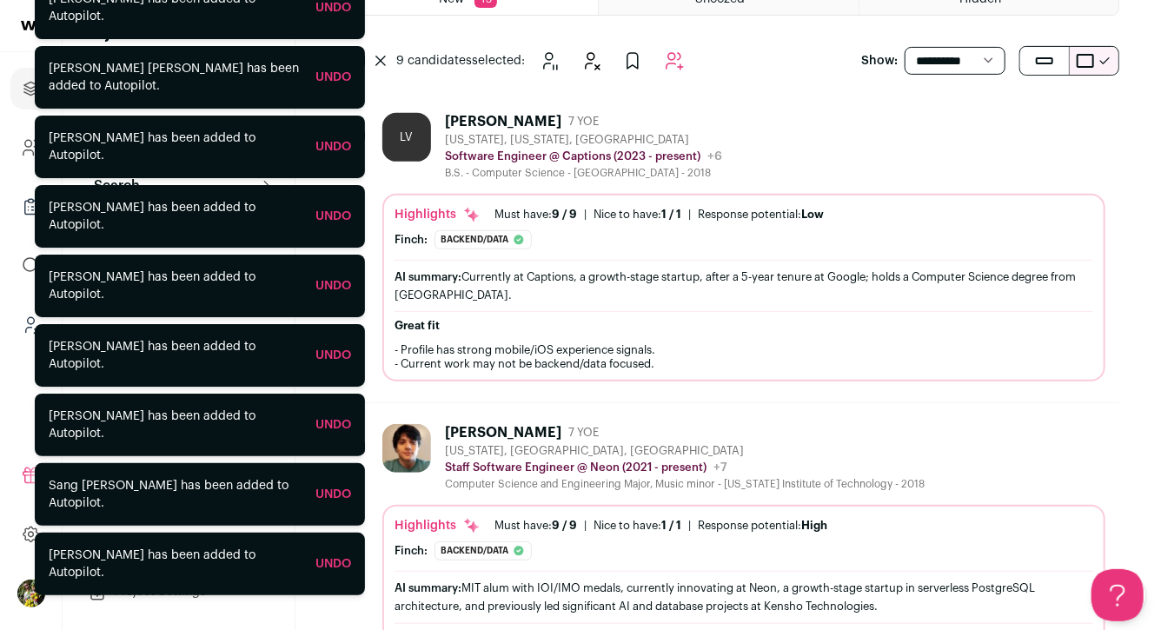
scroll to position [303, 0]
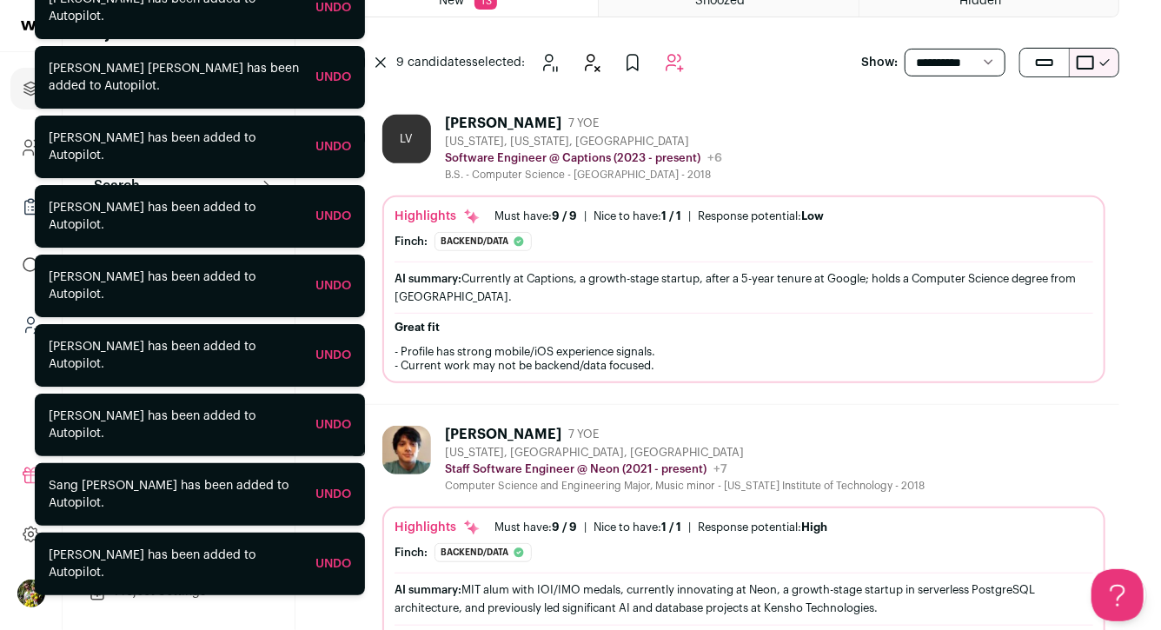
click at [775, 115] on div "LV Lincoln Valdez 7 YOE New York, New York, United States Software Engineer @ C…" at bounding box center [744, 148] width 723 height 67
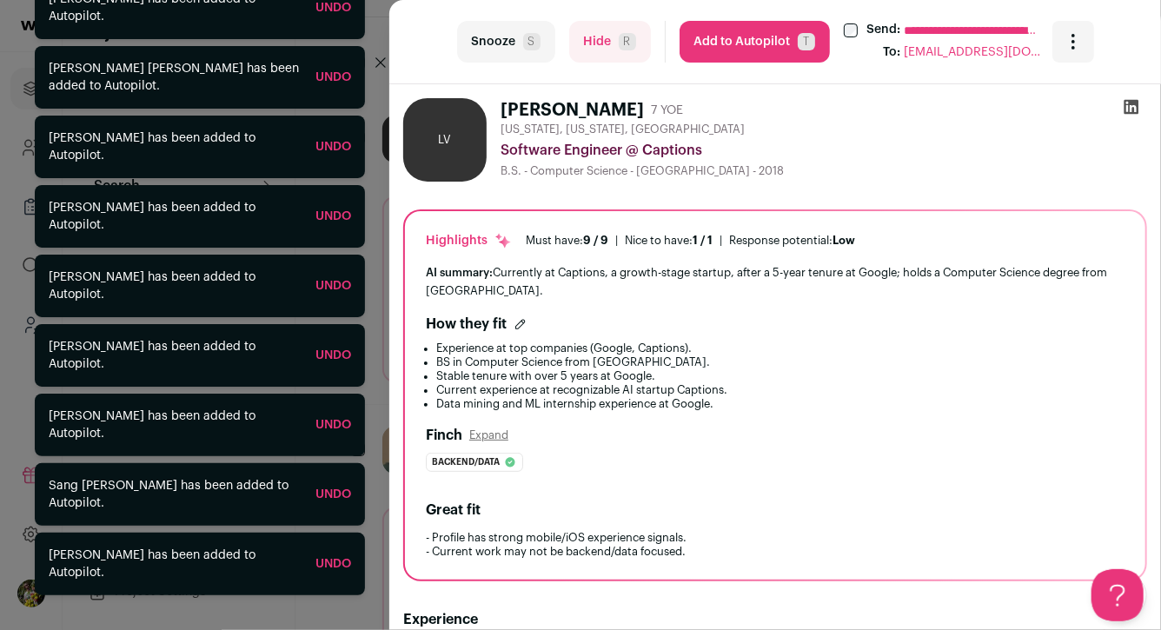
click at [628, 53] on button "Hide R" at bounding box center [610, 42] width 82 height 42
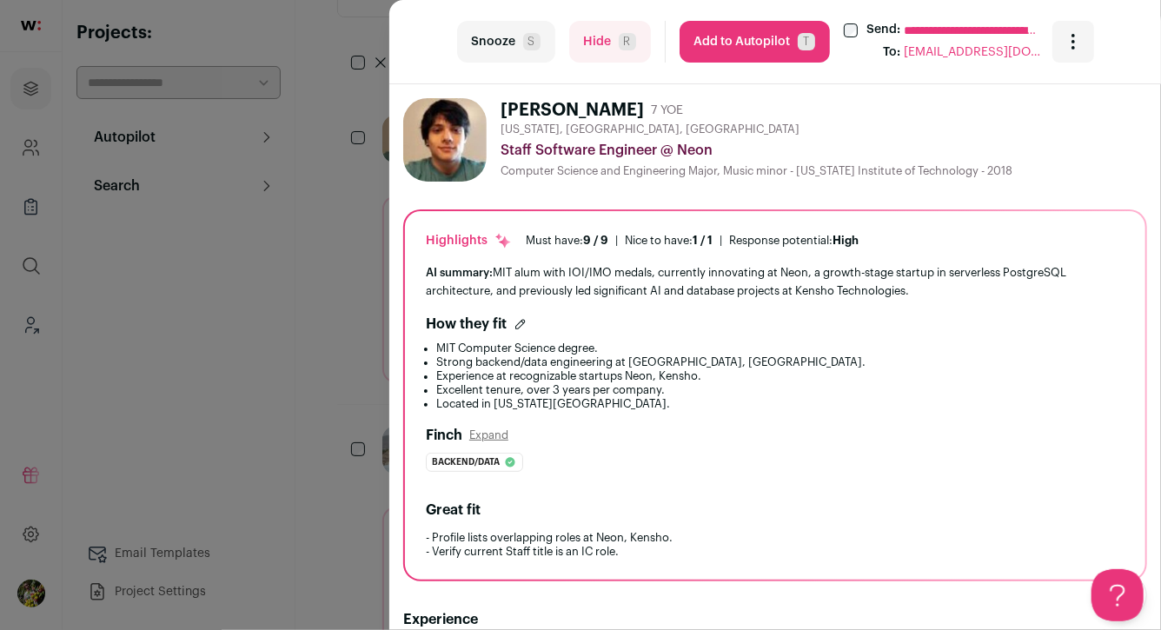
click at [347, 334] on div "**********" at bounding box center [580, 315] width 1161 height 630
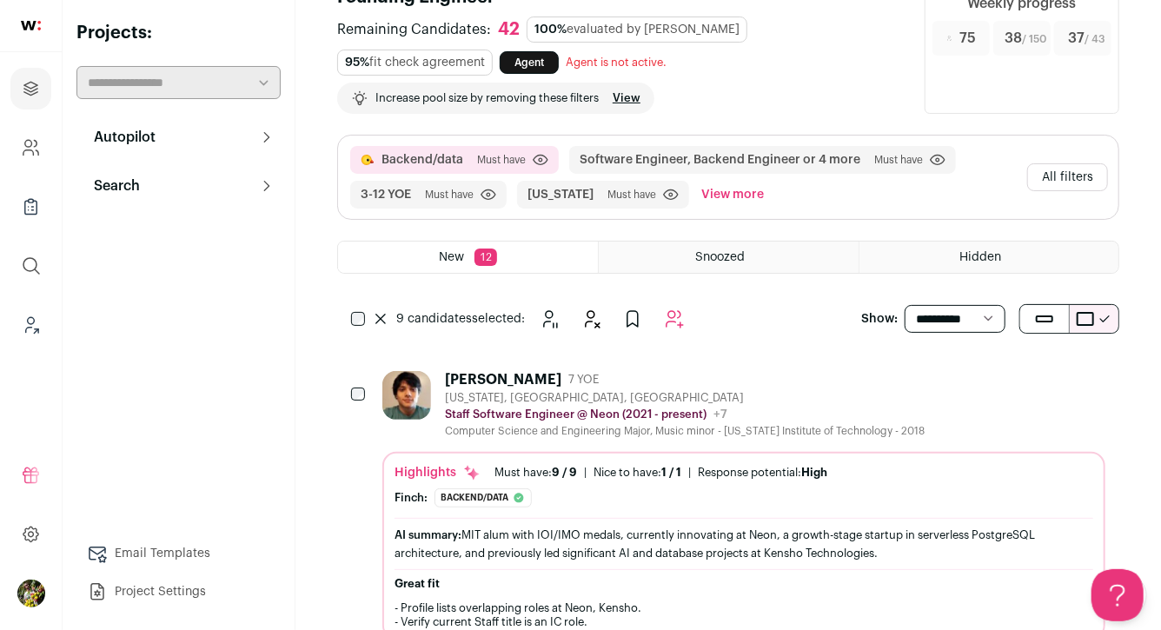
scroll to position [0, 0]
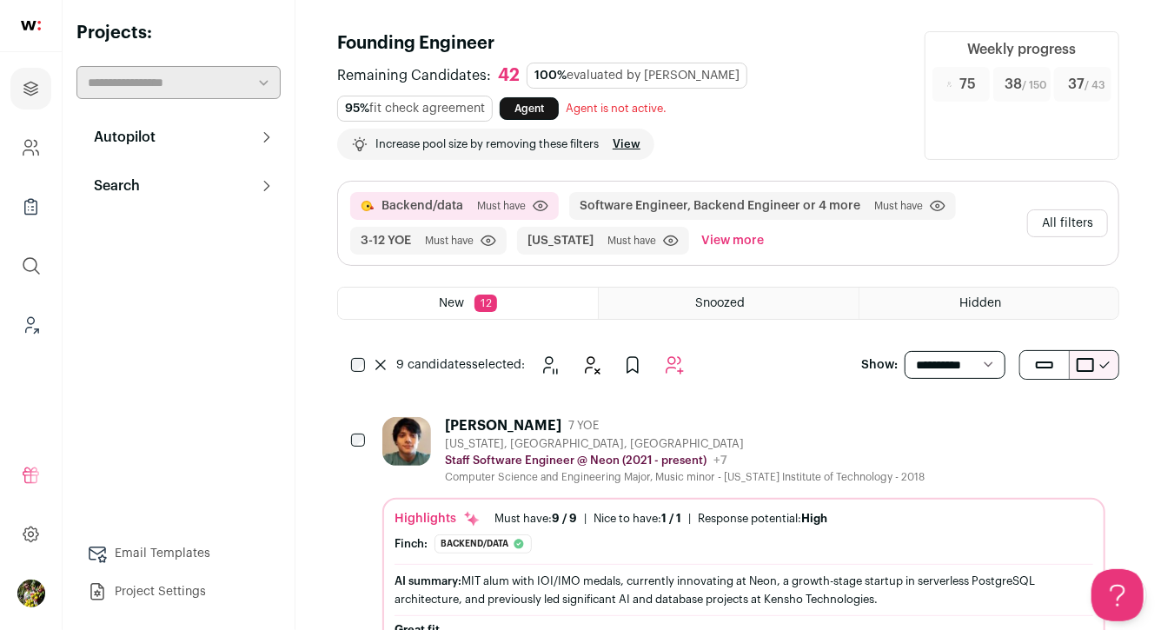
click at [1088, 214] on button "All filters" at bounding box center [1068, 224] width 81 height 28
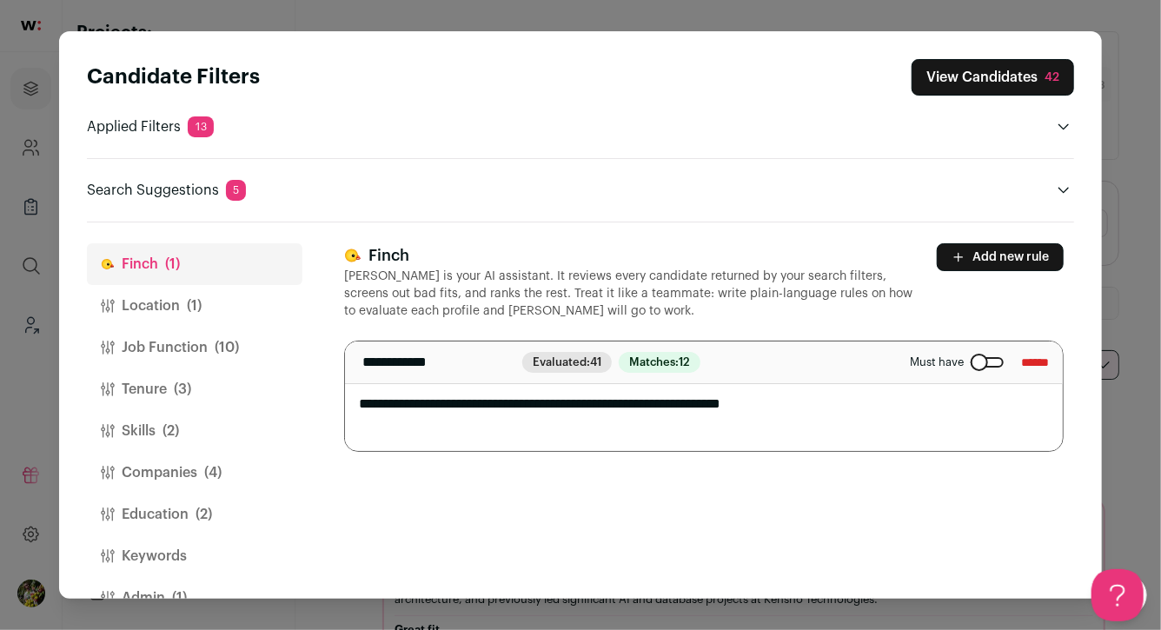
scroll to position [40, 0]
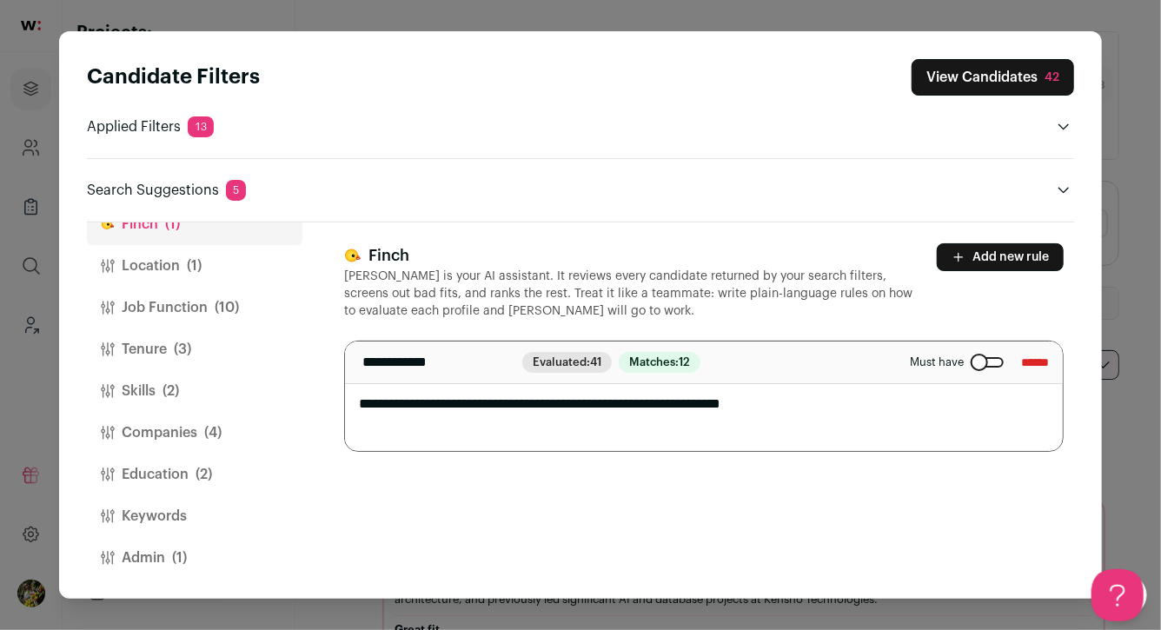
click at [245, 543] on button "Admin (1)" at bounding box center [195, 558] width 216 height 42
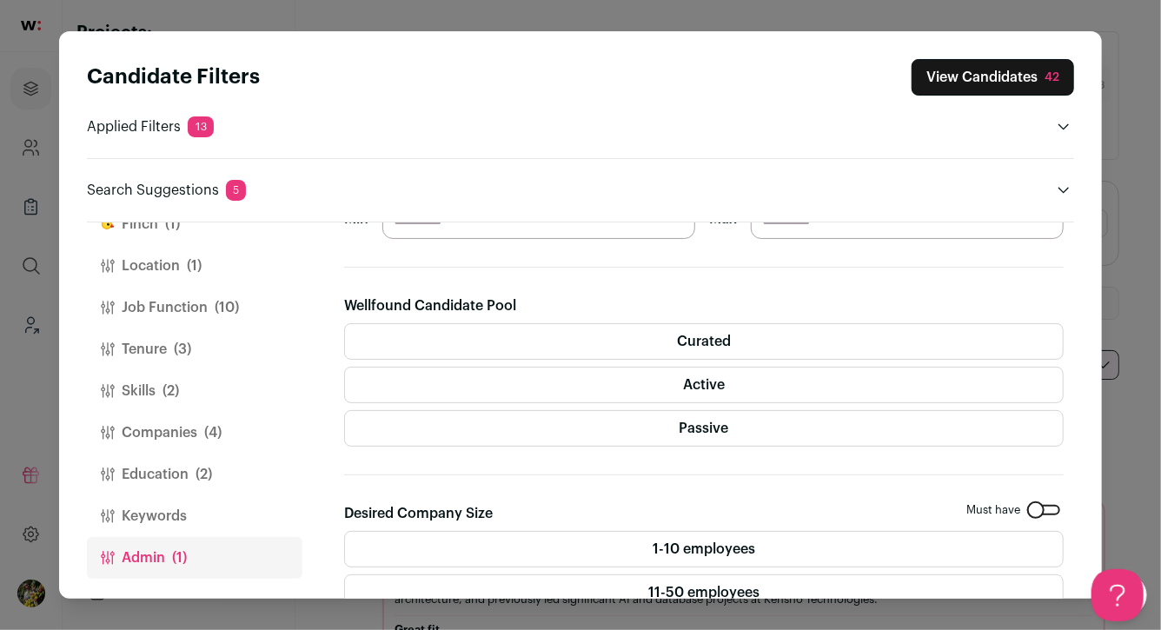
scroll to position [298, 0]
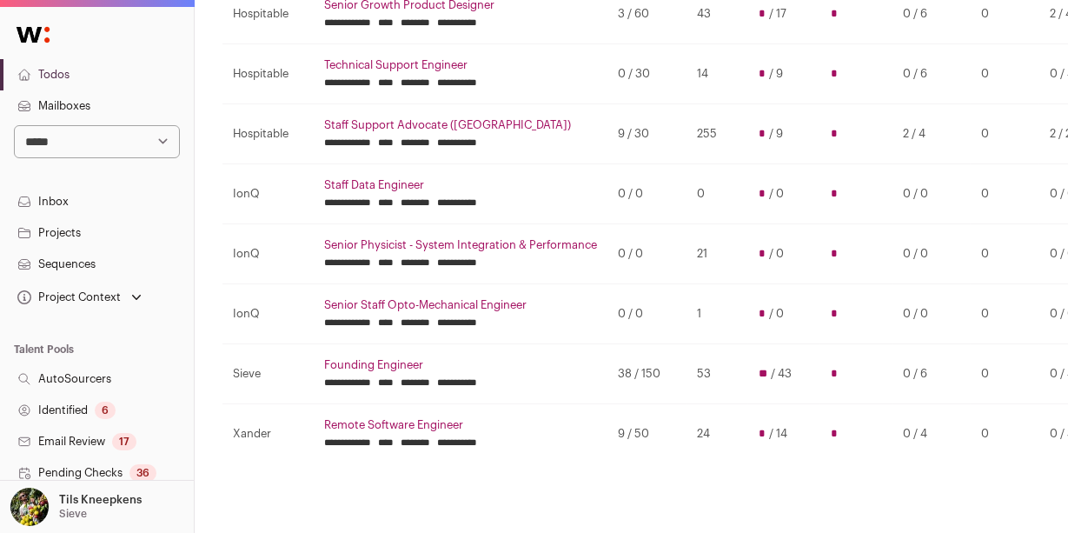
scroll to position [370, 0]
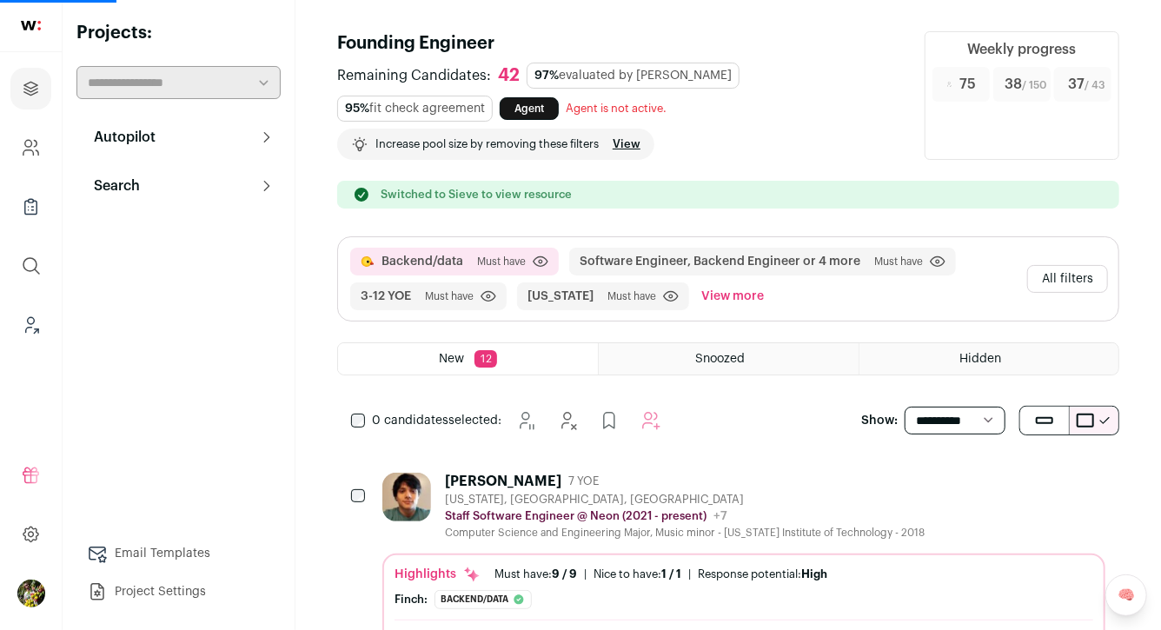
click at [1064, 282] on button "All filters" at bounding box center [1068, 279] width 81 height 28
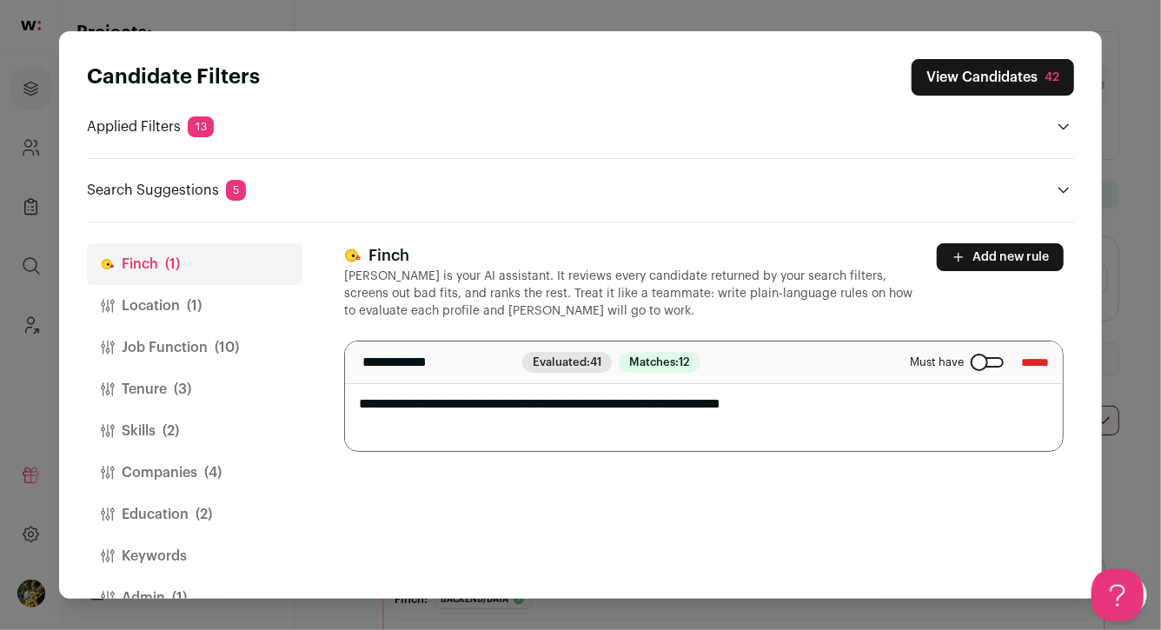
scroll to position [40, 0]
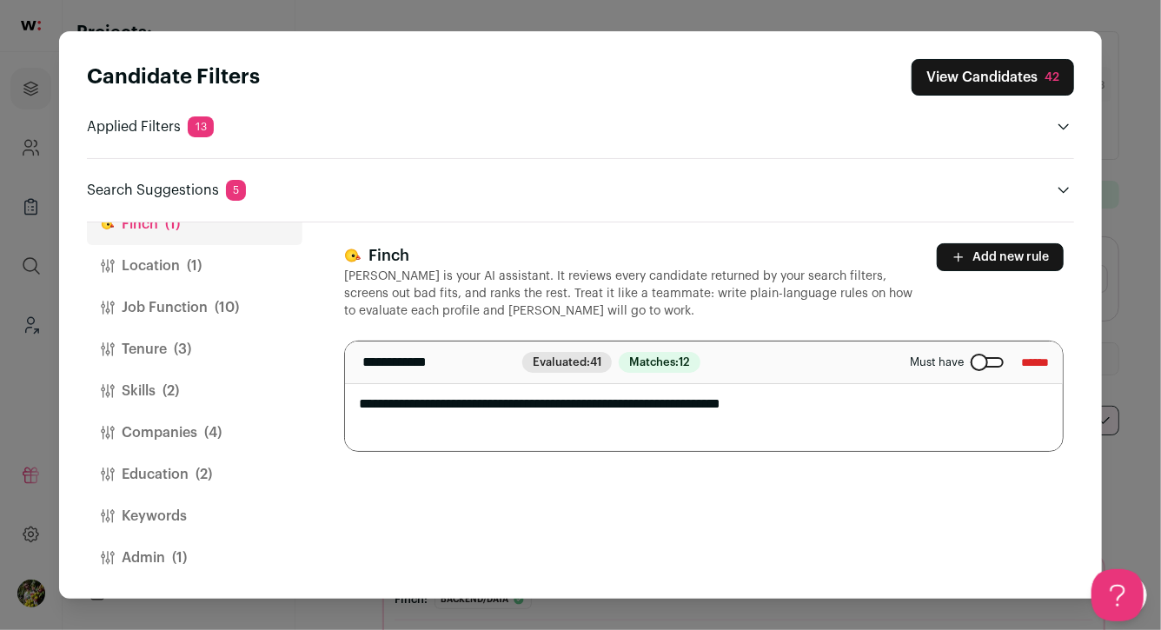
click at [221, 544] on button "Admin (1)" at bounding box center [195, 558] width 216 height 42
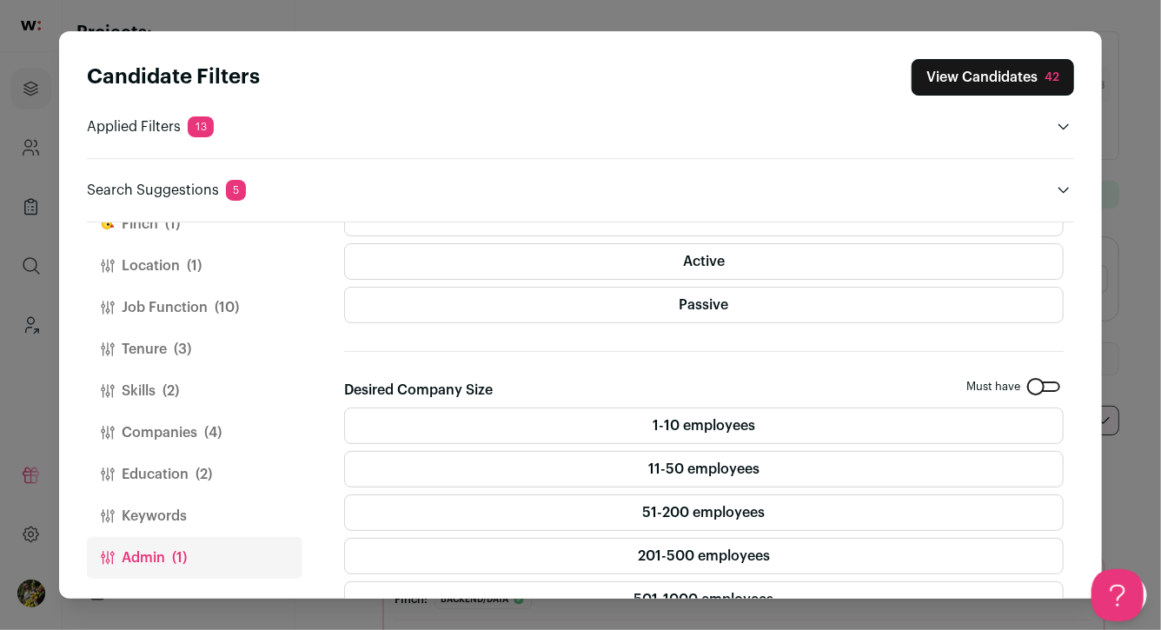
scroll to position [402, 0]
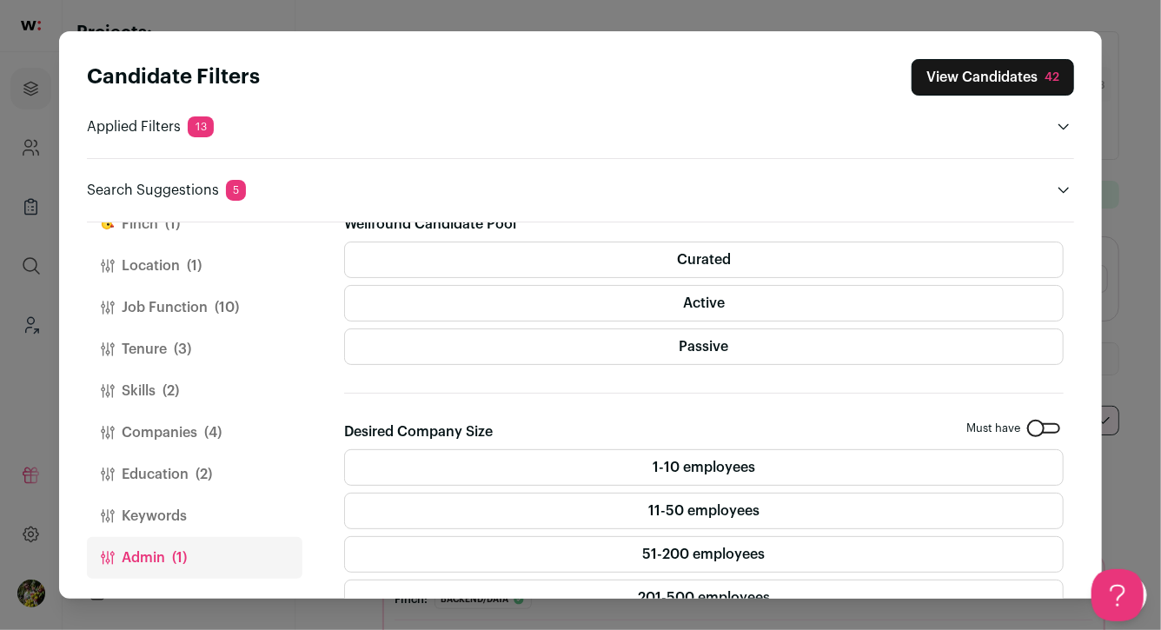
click at [473, 289] on label "Active" at bounding box center [704, 303] width 720 height 37
click at [473, 267] on label "Curated" at bounding box center [704, 260] width 720 height 37
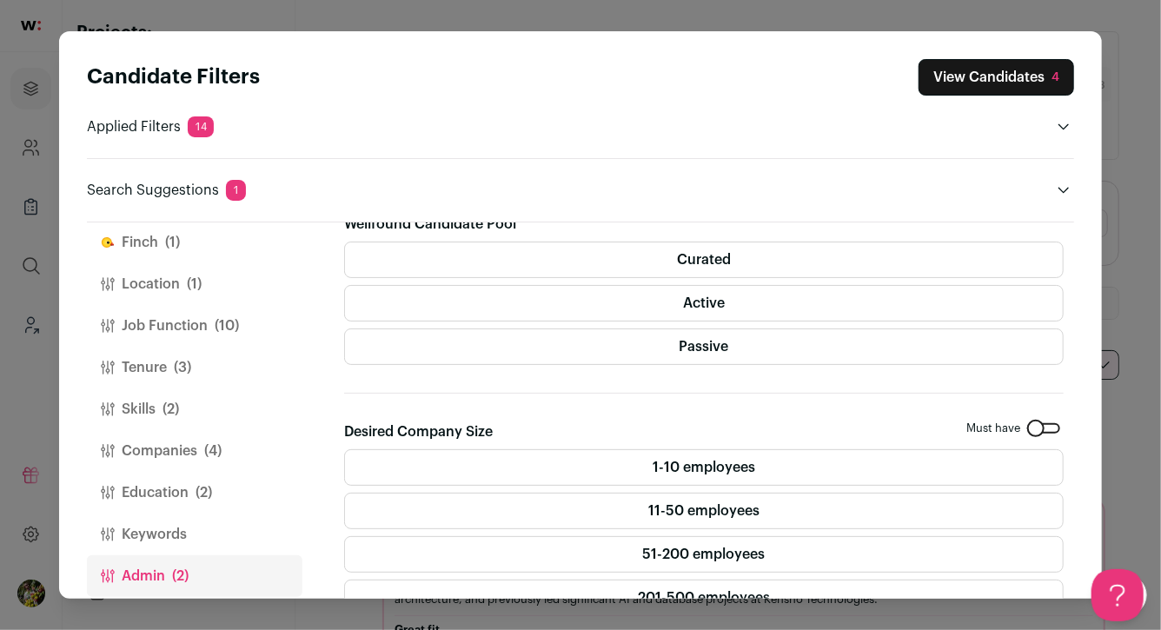
scroll to position [23, 0]
click at [235, 490] on button "Education (2)" at bounding box center [195, 491] width 216 height 42
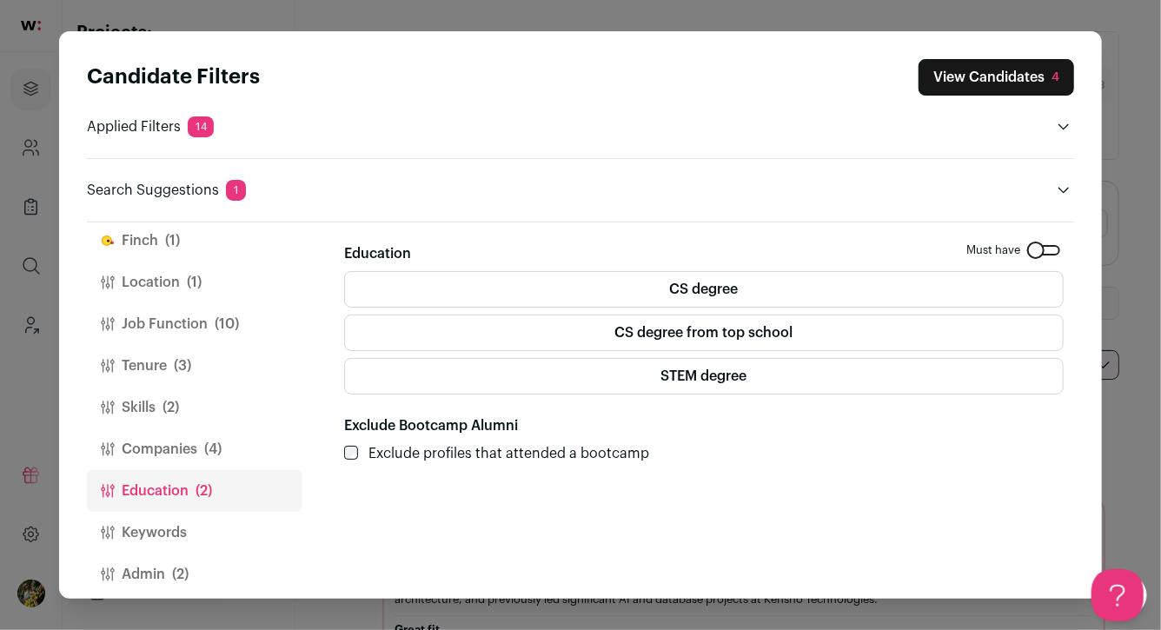
scroll to position [0, 0]
click at [230, 451] on button "Companies (4)" at bounding box center [195, 450] width 216 height 42
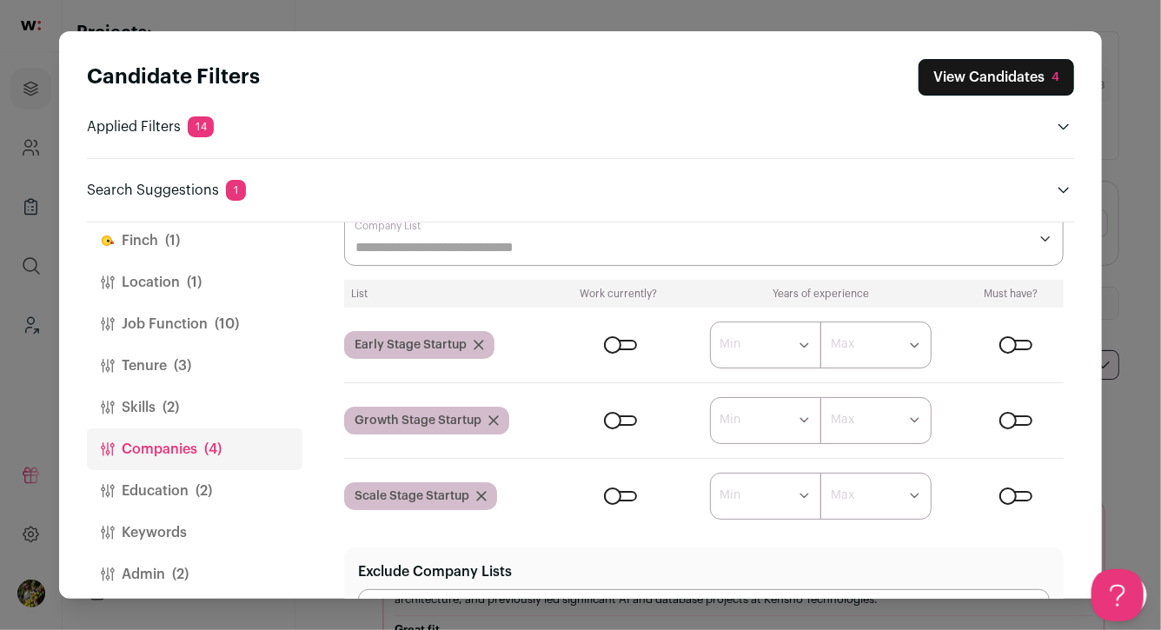
scroll to position [128, 0]
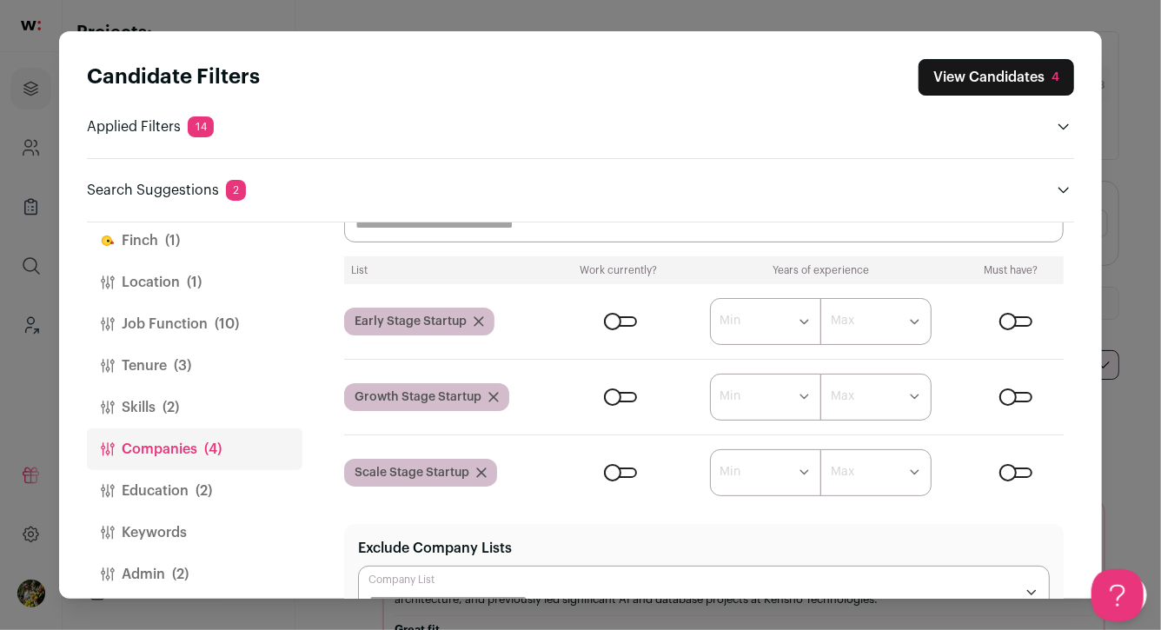
click at [221, 405] on button "Skills (2)" at bounding box center [195, 408] width 216 height 42
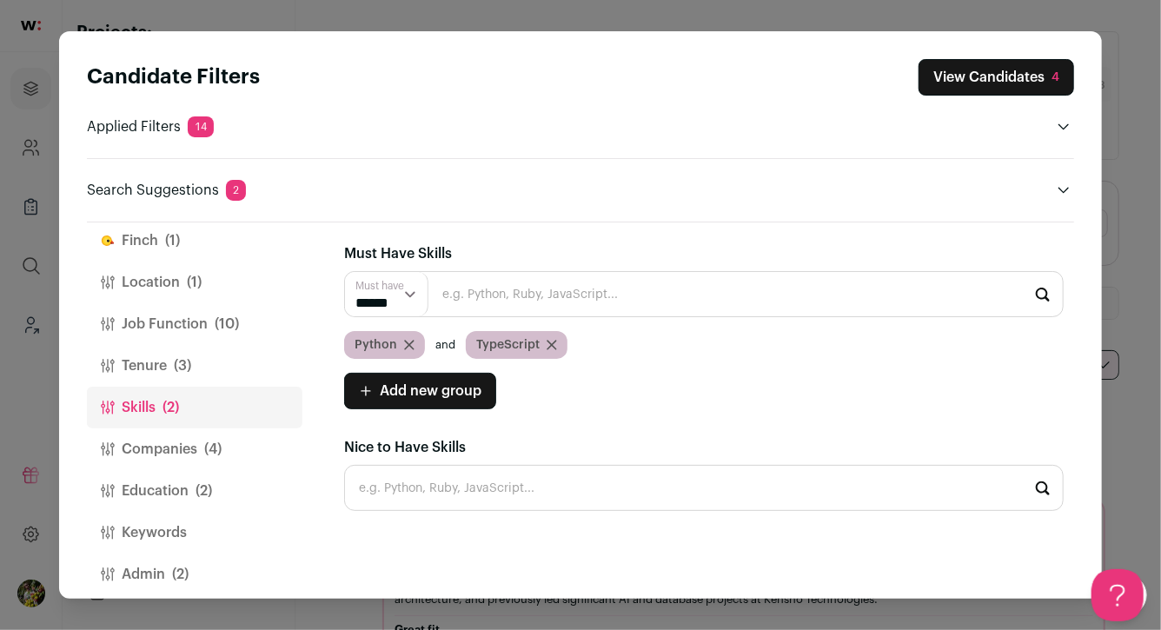
scroll to position [0, 0]
click at [547, 343] on icon "Close modal via background" at bounding box center [552, 345] width 10 height 10
click at [407, 343] on icon "Close modal via background" at bounding box center [409, 345] width 10 height 10
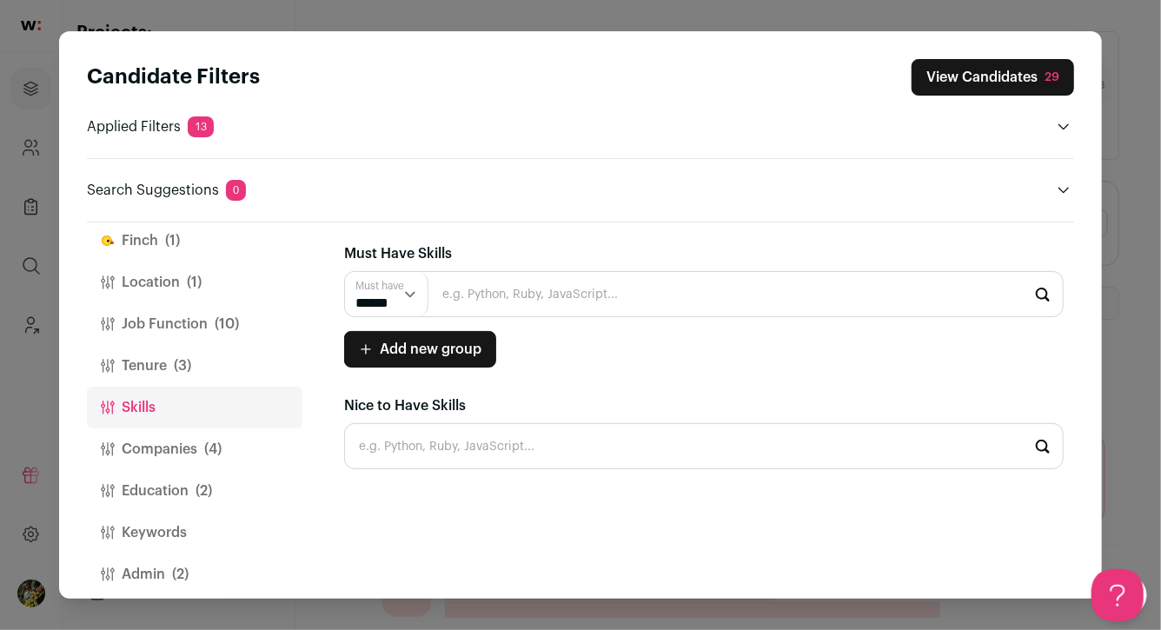
click at [233, 365] on button "Tenure (3)" at bounding box center [195, 366] width 216 height 42
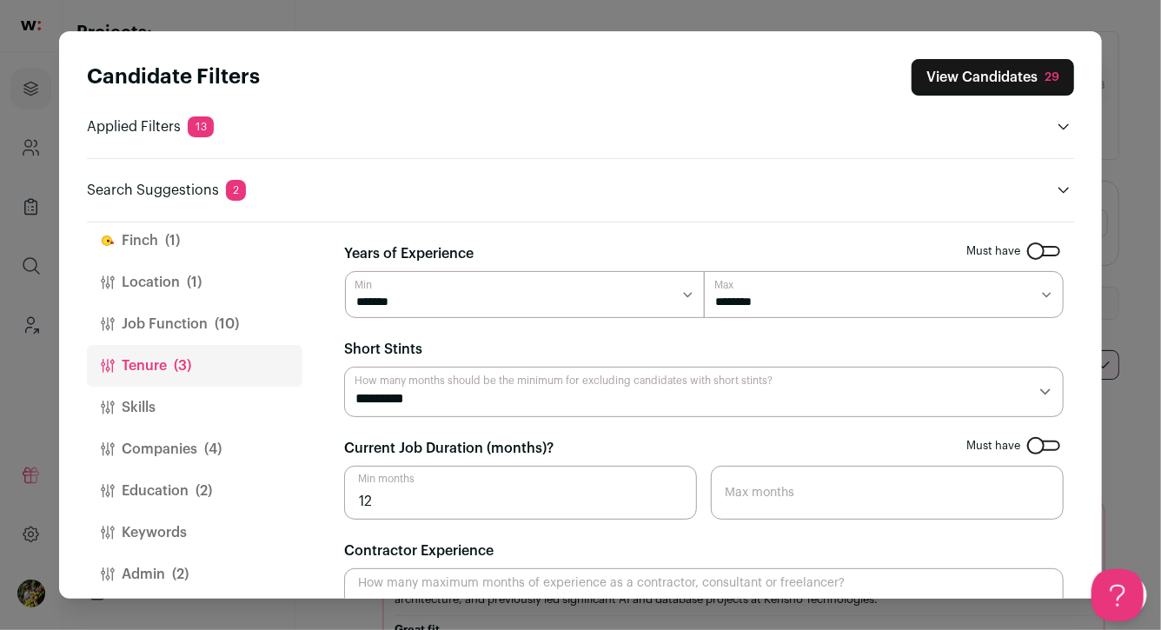
click at [233, 328] on span "(10)" at bounding box center [227, 324] width 24 height 21
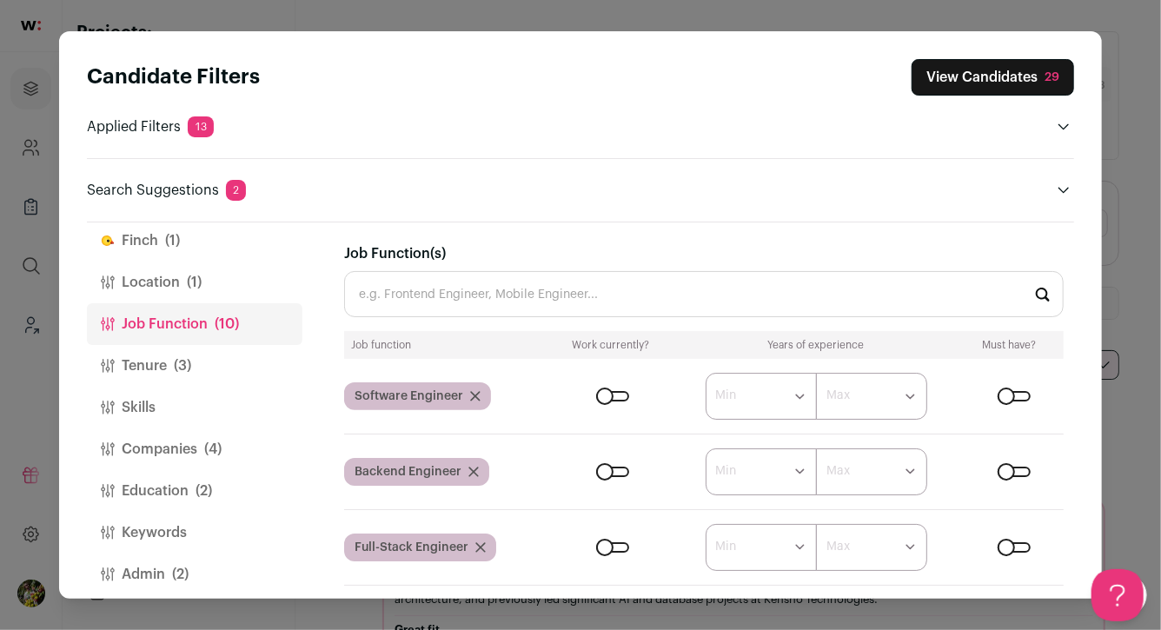
click at [229, 290] on button "Location (1)" at bounding box center [195, 283] width 216 height 42
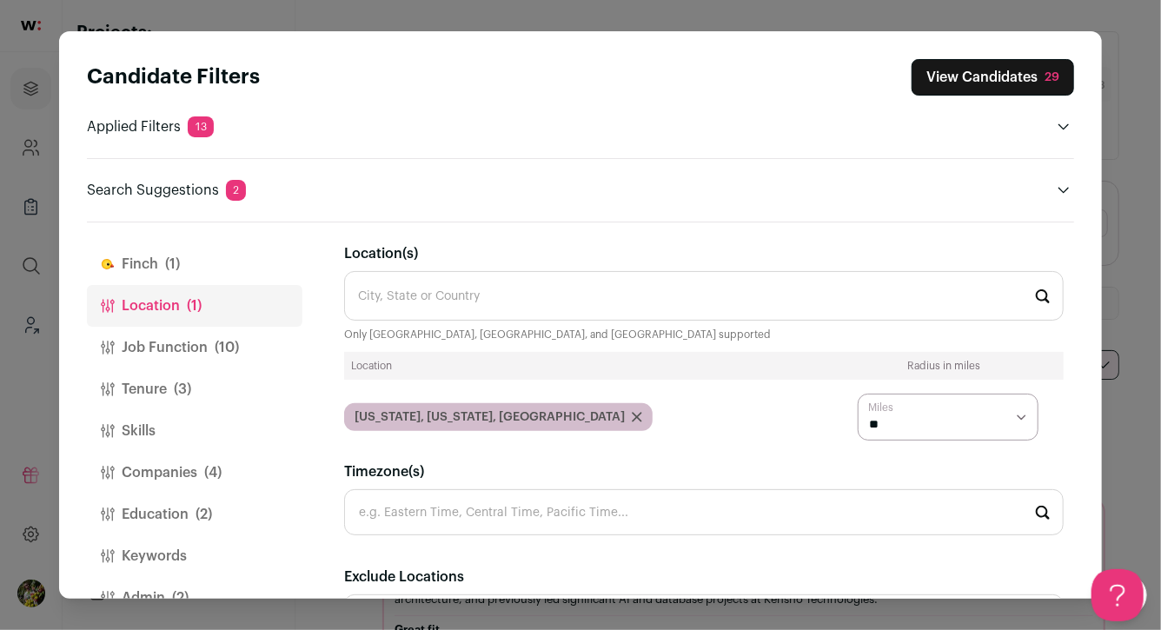
click at [229, 271] on button "[PERSON_NAME] (1)" at bounding box center [195, 264] width 216 height 42
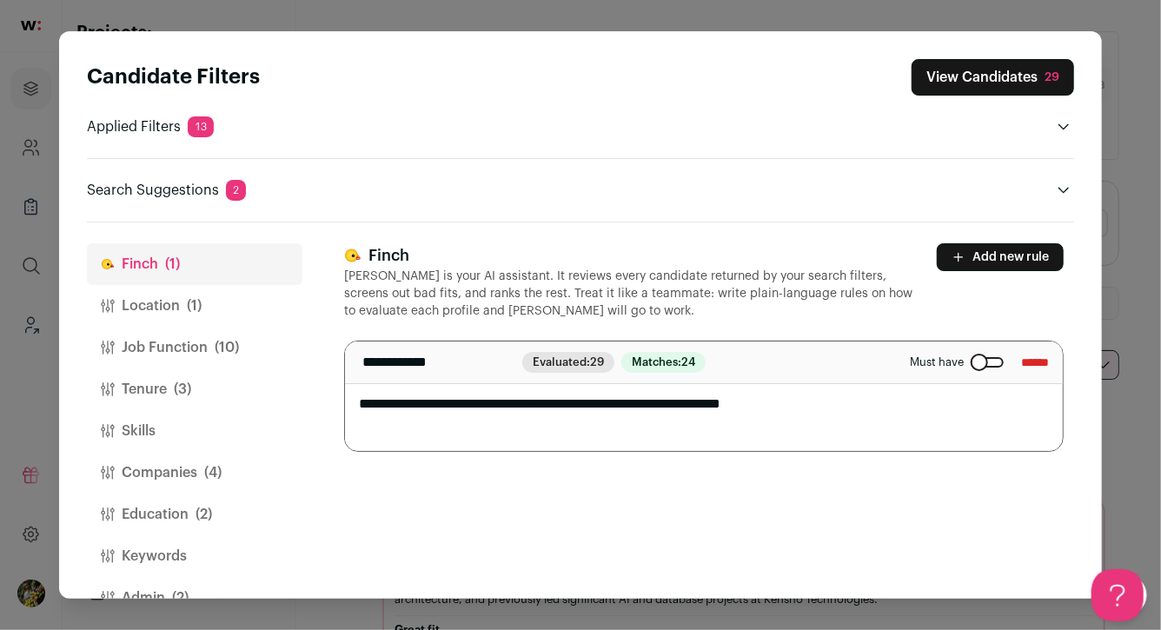
click at [622, 405] on textarea "**********" at bounding box center [704, 397] width 718 height 110
type textarea "**********"
click at [707, 323] on div "**********" at bounding box center [704, 347] width 720 height 209
click at [735, 400] on textarea "**********" at bounding box center [704, 397] width 718 height 110
type textarea "**********"
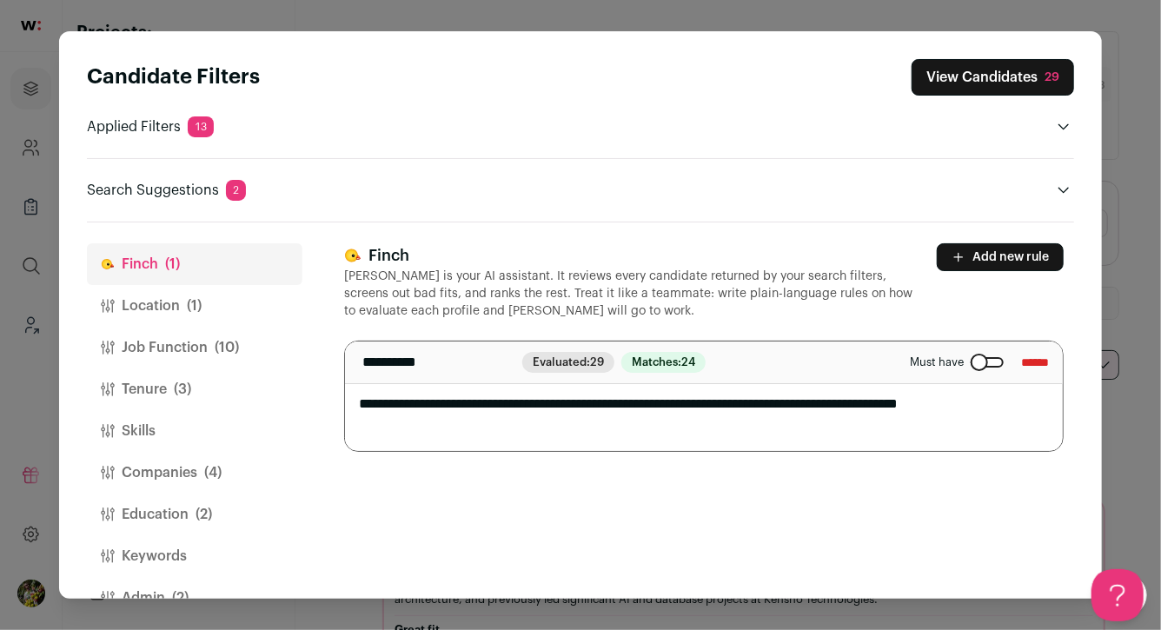
click at [990, 75] on button "View Candidates 29" at bounding box center [993, 77] width 163 height 37
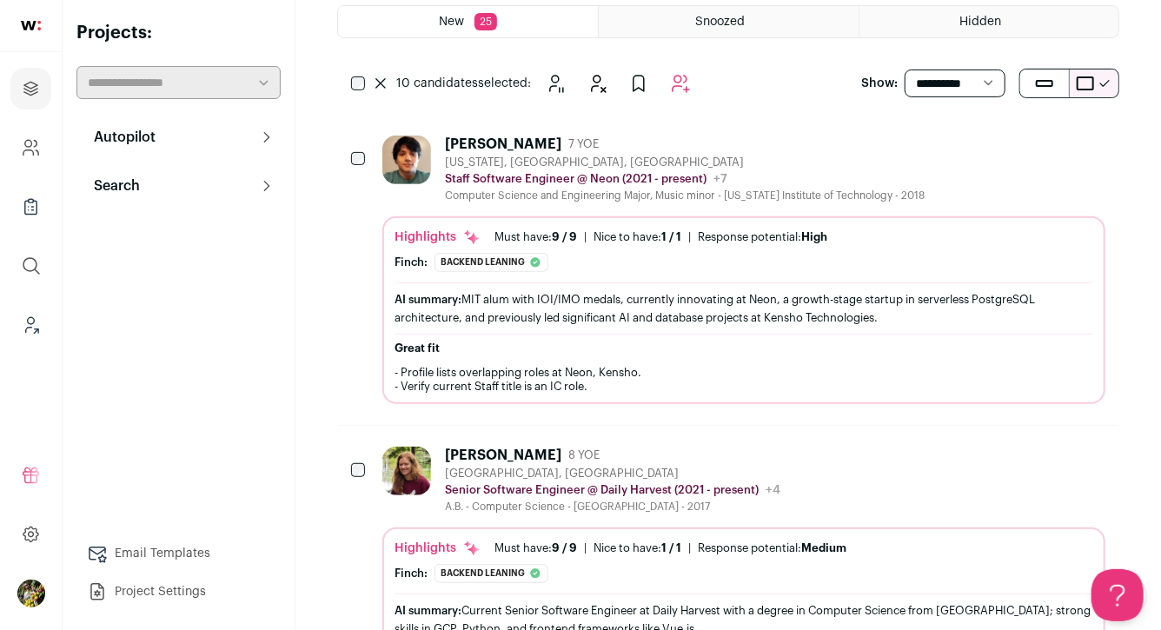
scroll to position [163, 0]
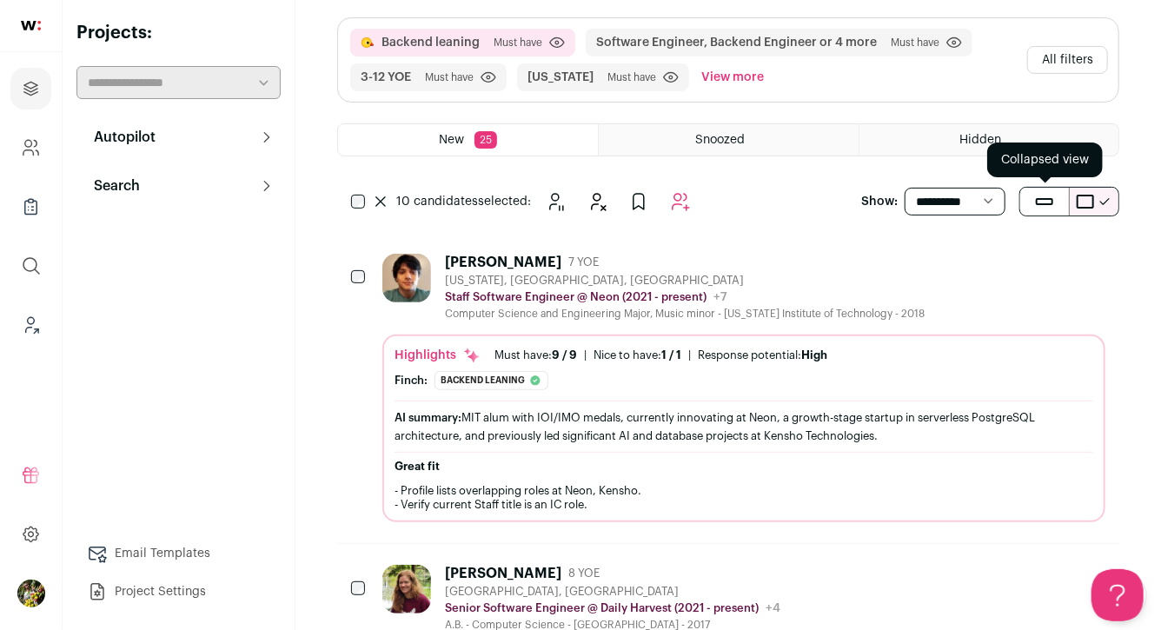
click at [1060, 191] on button "submit" at bounding box center [1045, 202] width 49 height 28
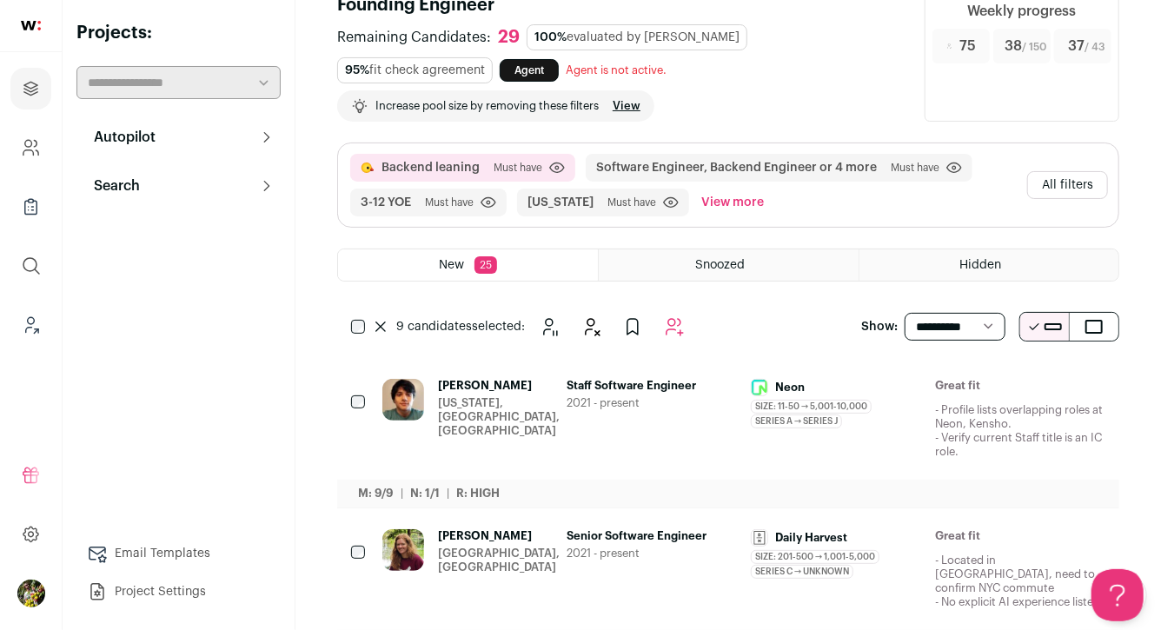
scroll to position [0, 0]
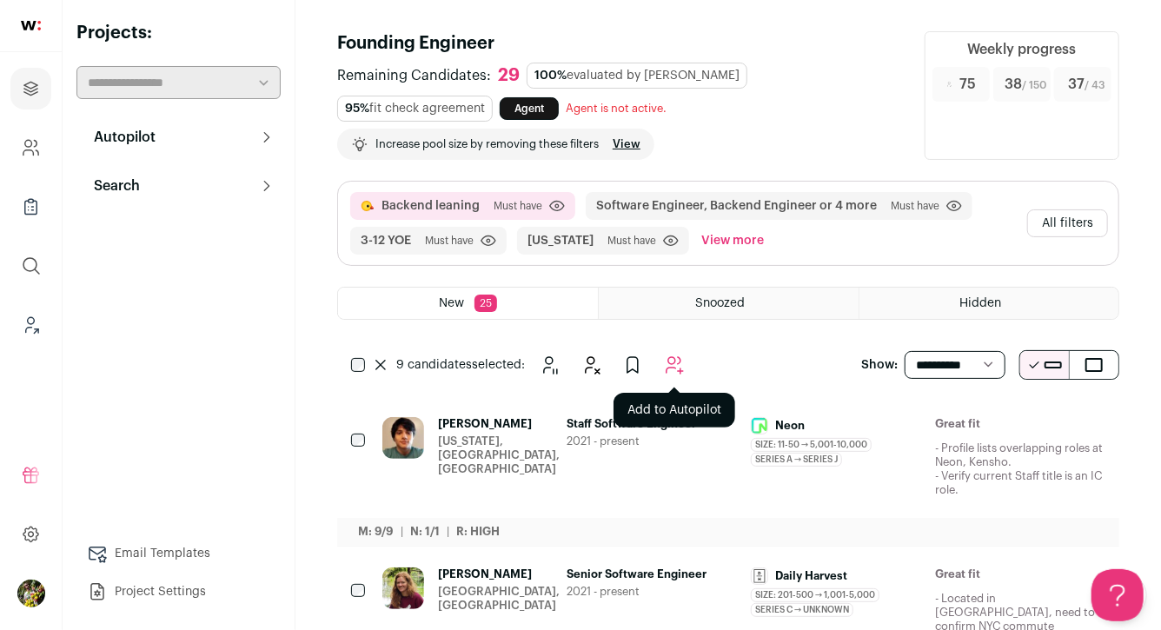
click at [668, 369] on icon "Add to Autopilot" at bounding box center [674, 365] width 21 height 21
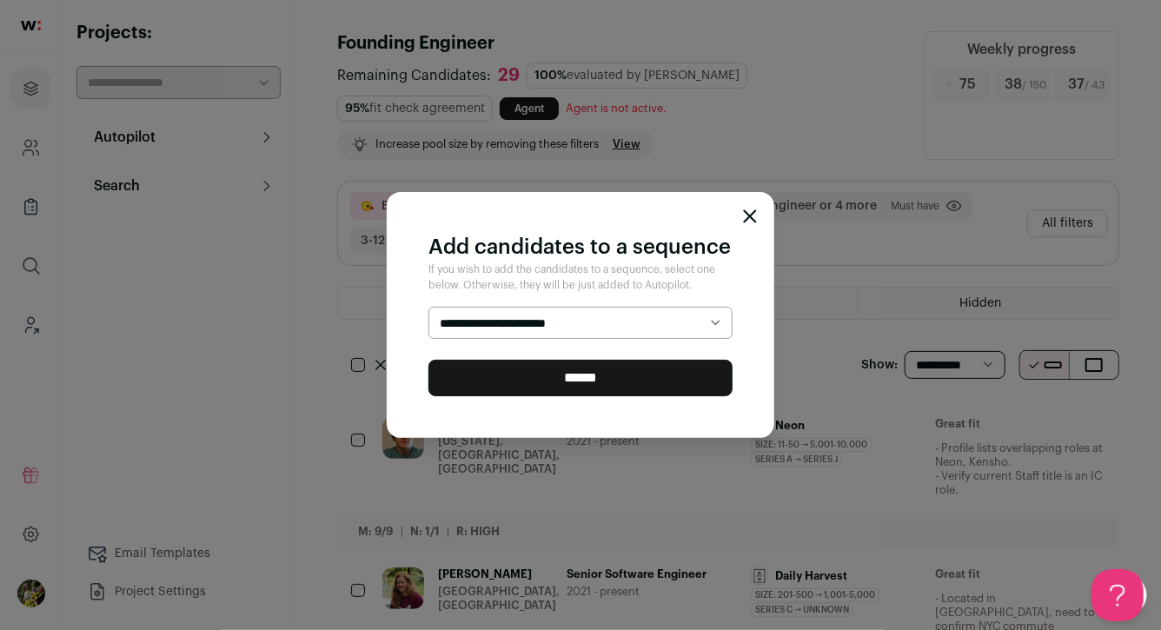
select select "*****"
click at [642, 385] on input "******" at bounding box center [581, 378] width 304 height 37
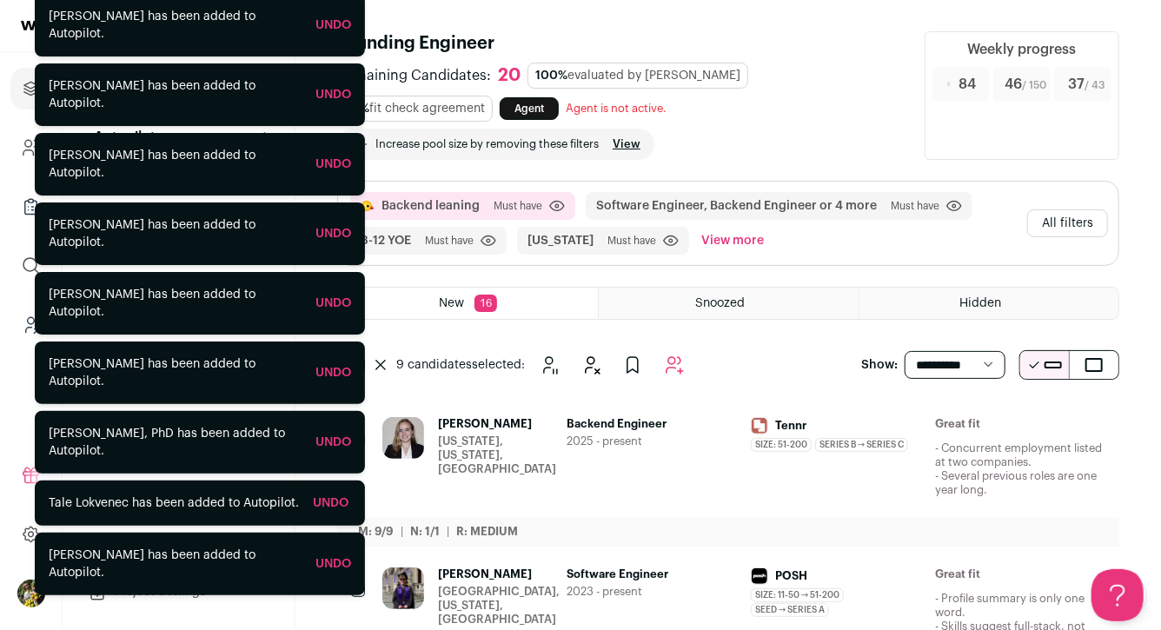
click at [1059, 225] on button "All filters" at bounding box center [1068, 224] width 81 height 28
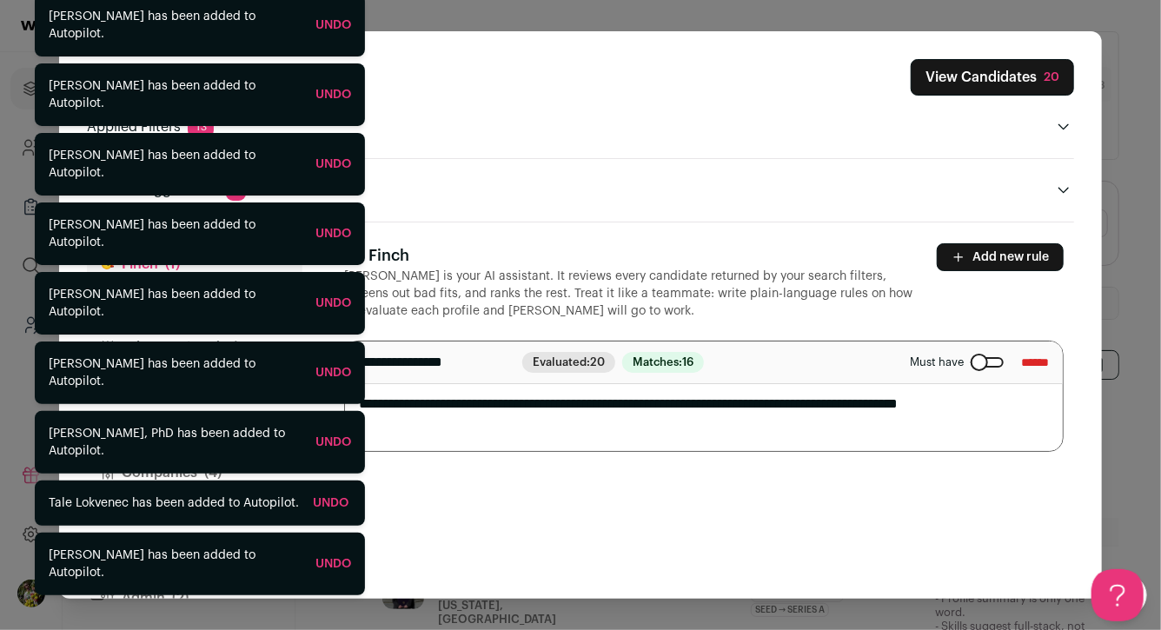
click at [990, 247] on button "Add new rule" at bounding box center [1000, 257] width 127 height 28
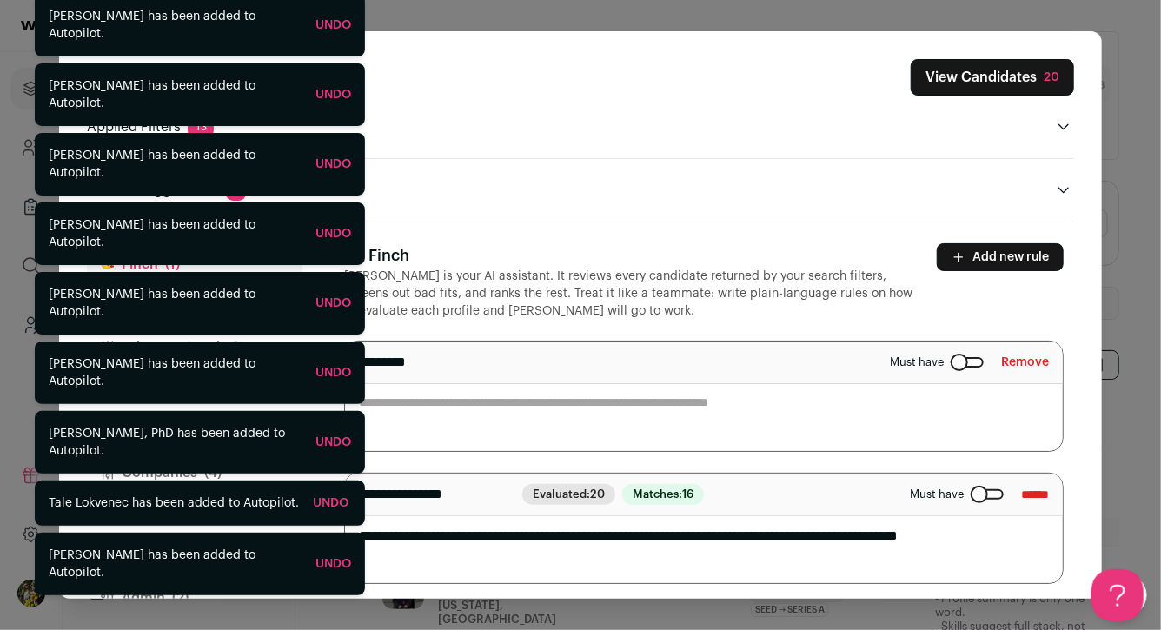
click at [738, 411] on textarea "Close modal via background" at bounding box center [704, 397] width 718 height 110
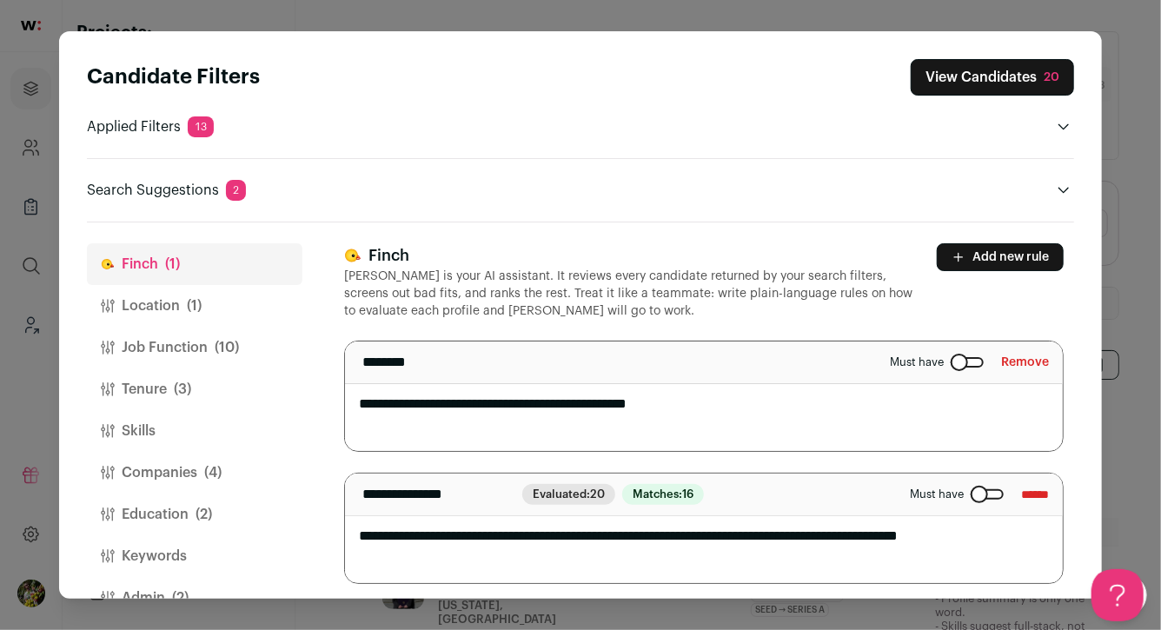
type textarea "**********"
click at [862, 323] on div "**********" at bounding box center [704, 413] width 720 height 341
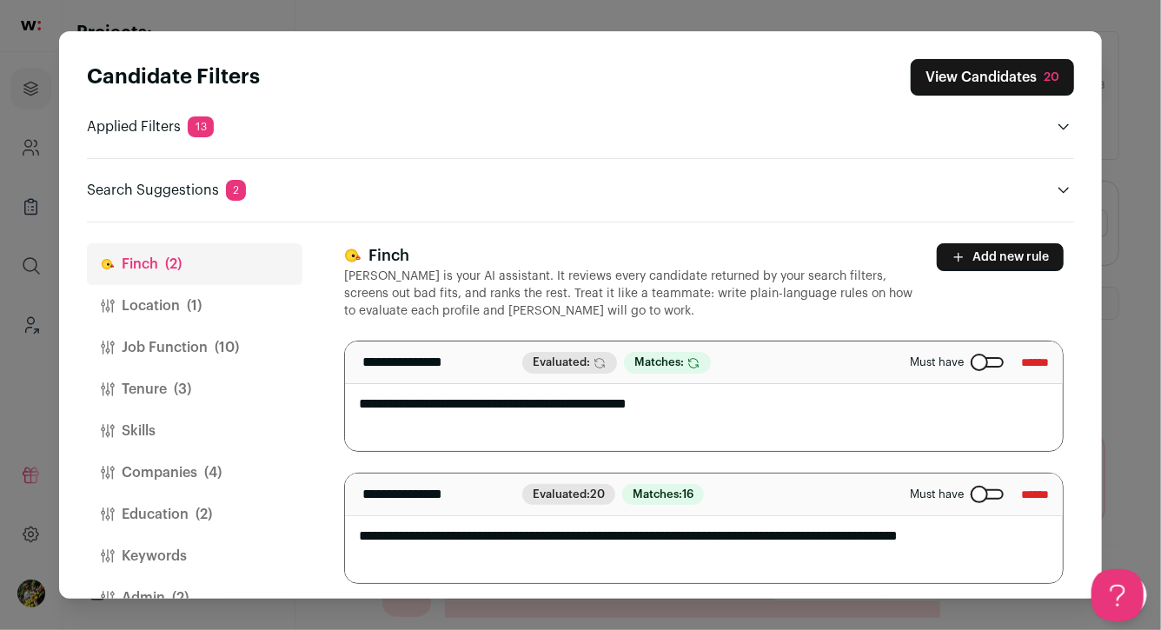
click at [960, 68] on button "View Candidates 20" at bounding box center [992, 77] width 163 height 37
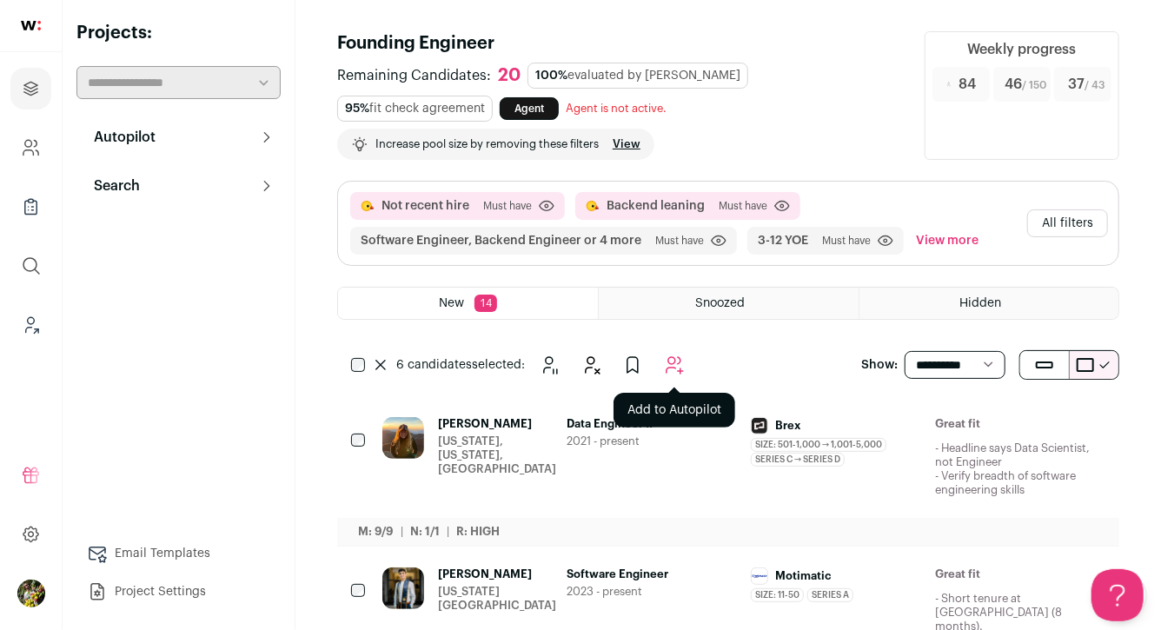
click at [687, 361] on button "Add to Autopilot" at bounding box center [674, 365] width 35 height 35
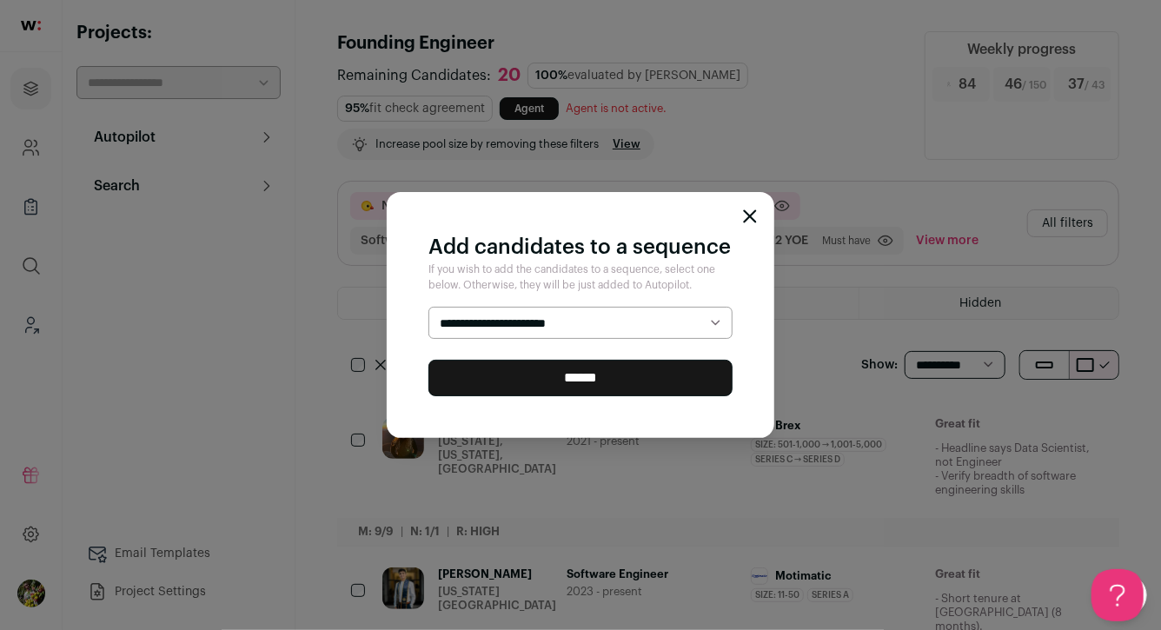
select select "*****"
click at [669, 375] on input "******" at bounding box center [581, 378] width 304 height 37
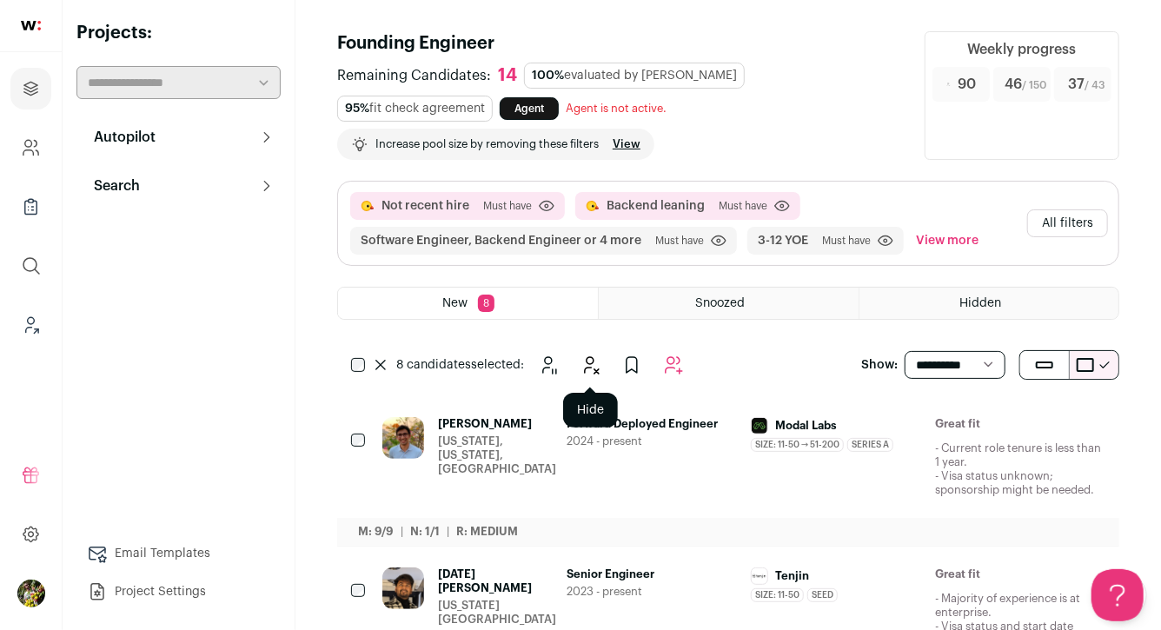
click at [597, 363] on icon "Hide" at bounding box center [590, 365] width 21 height 21
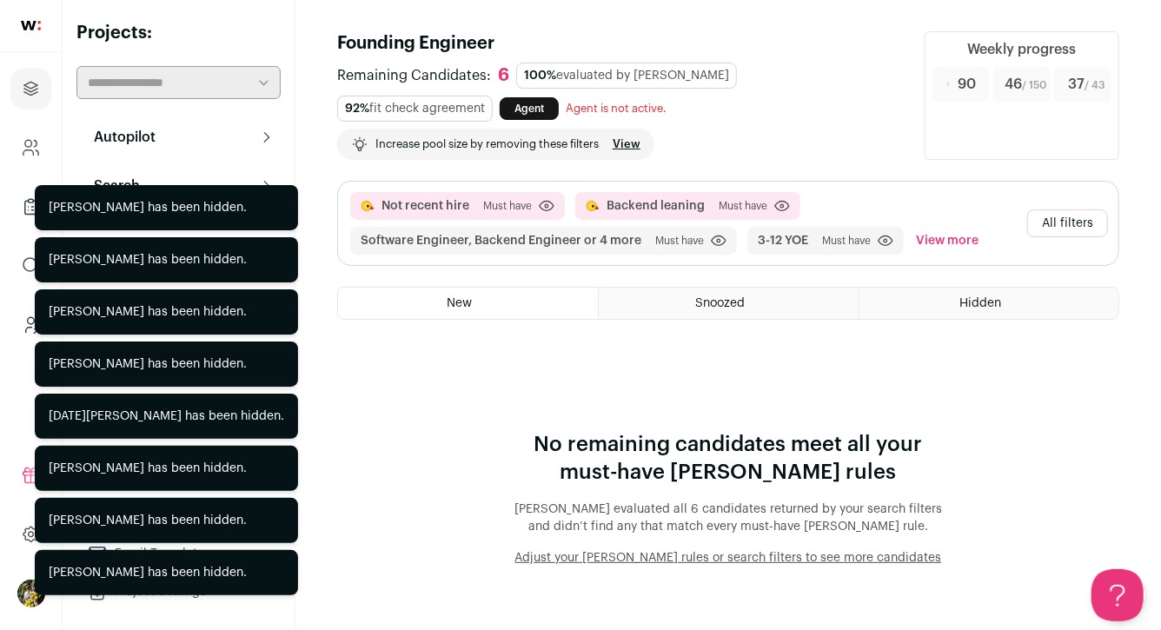
click at [1055, 230] on button "All filters" at bounding box center [1068, 224] width 81 height 28
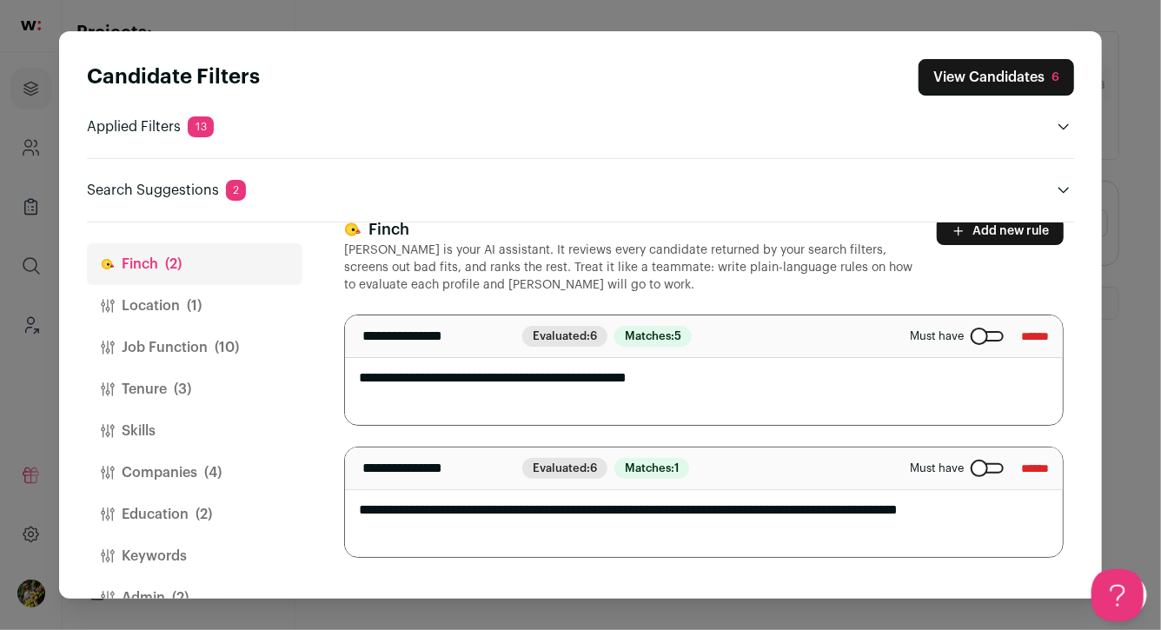
scroll to position [40, 0]
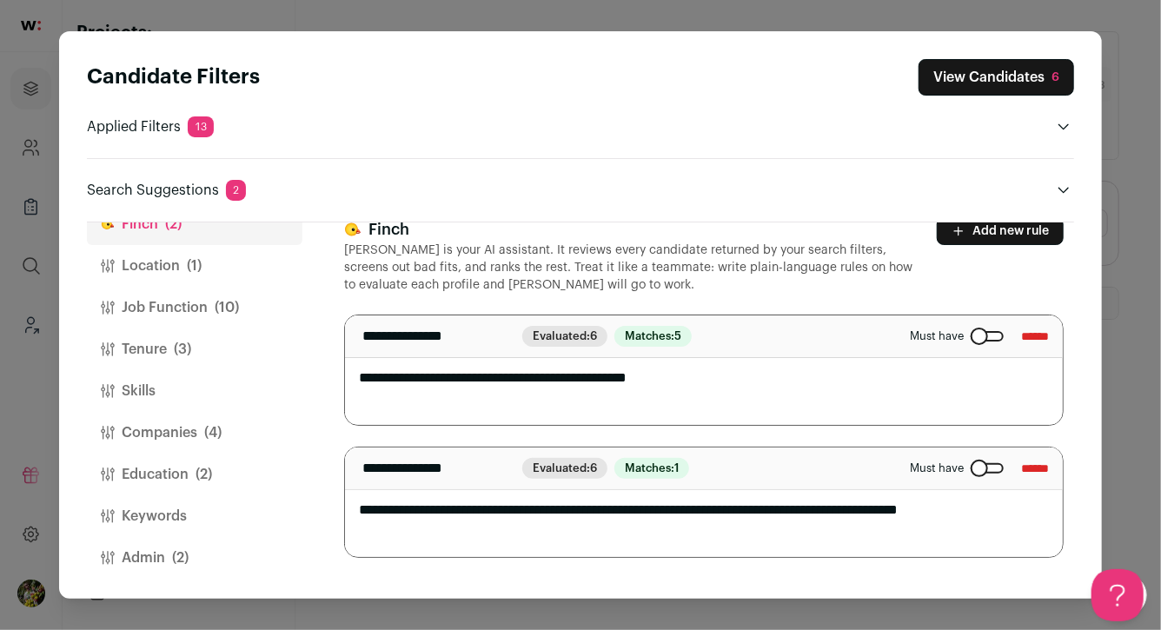
click at [196, 555] on button "Admin (2)" at bounding box center [195, 558] width 216 height 42
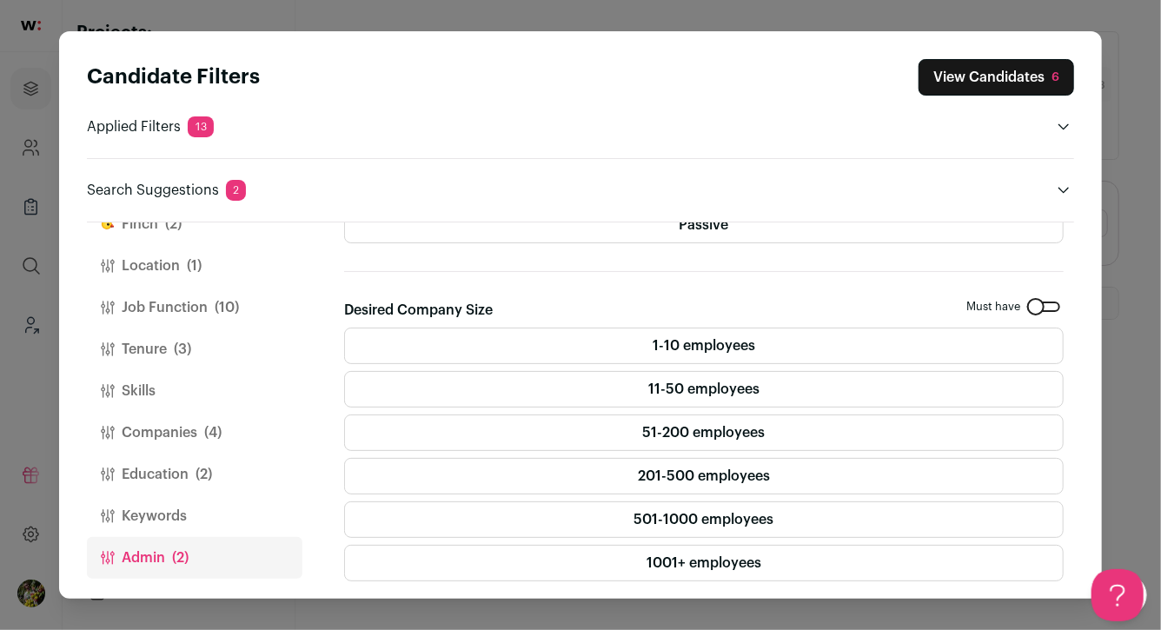
scroll to position [424, 0]
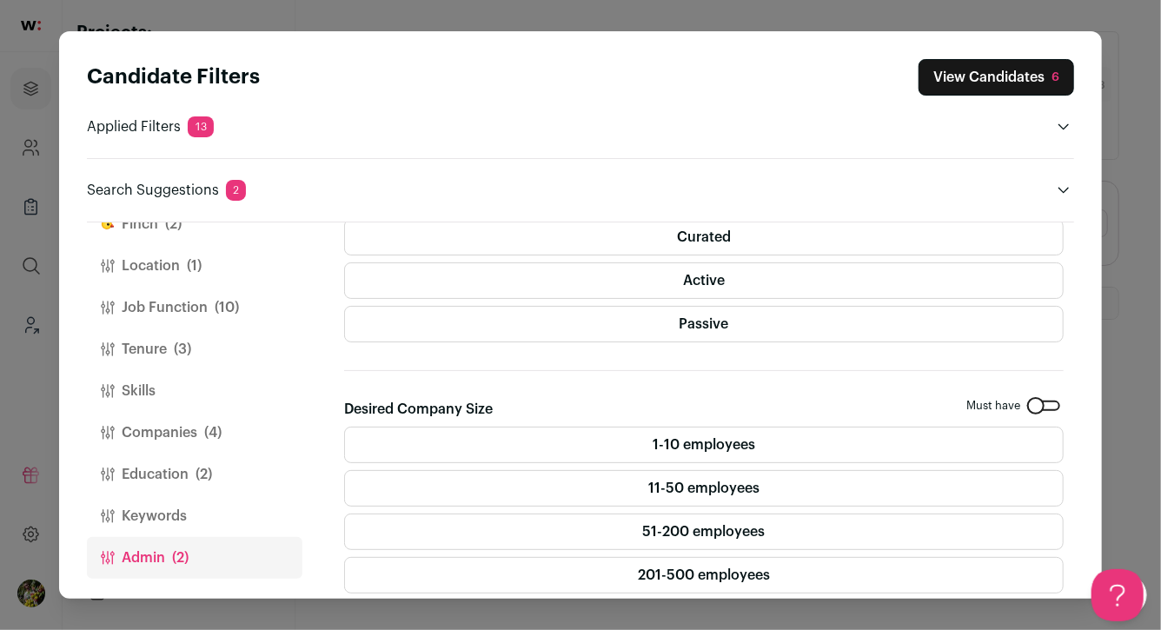
click at [496, 306] on label "Passive" at bounding box center [704, 324] width 720 height 37
click at [946, 72] on button "View Candidates 168" at bounding box center [990, 77] width 169 height 37
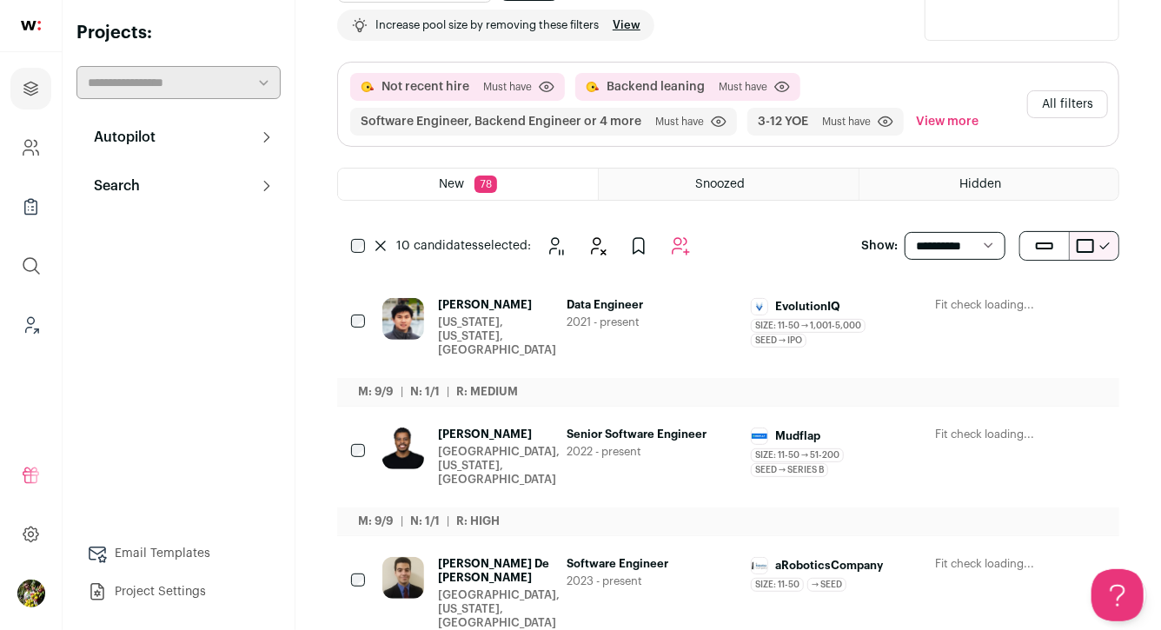
scroll to position [0, 0]
